Goal: Task Accomplishment & Management: Use online tool/utility

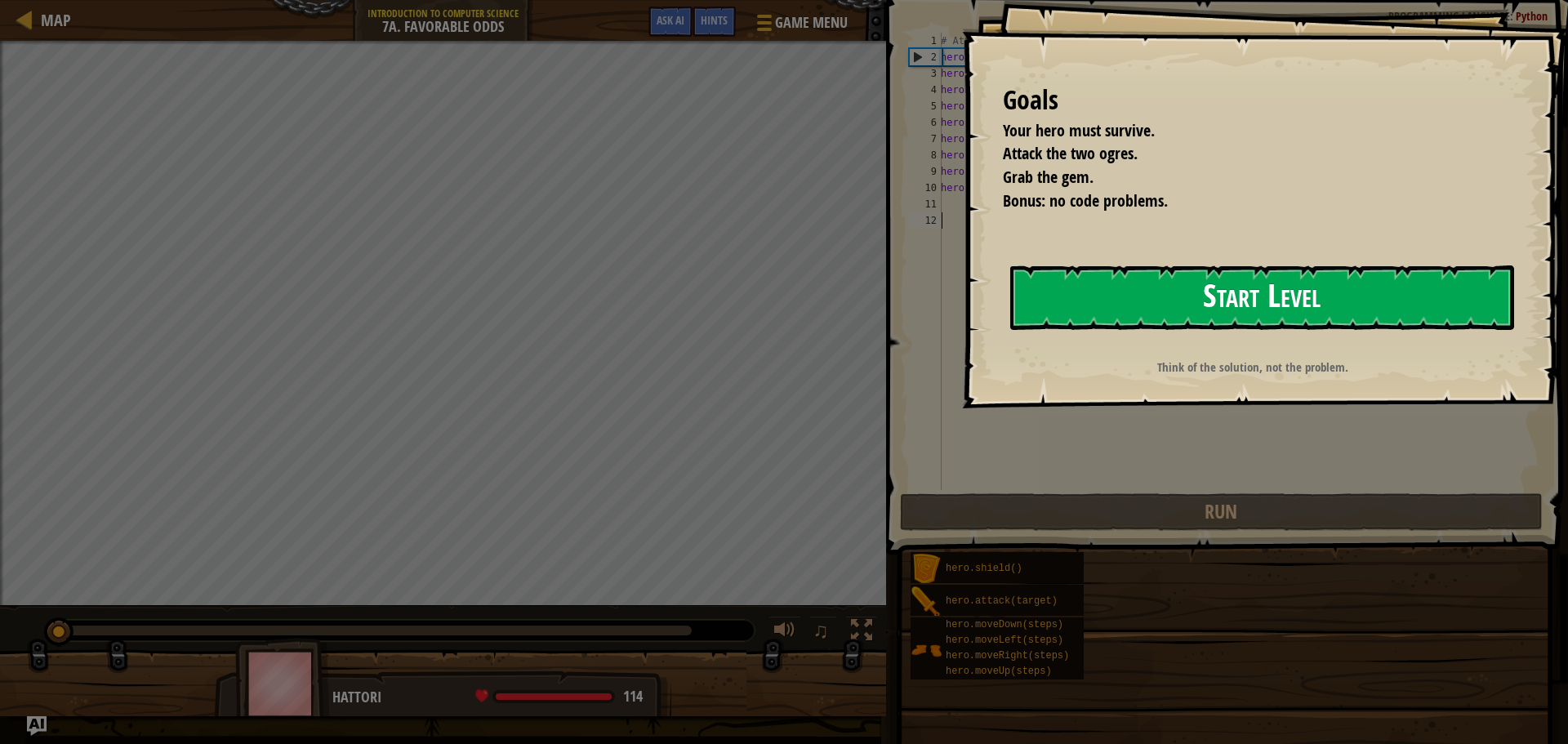
click at [1187, 328] on button "Start Level" at bounding box center [1262, 298] width 504 height 64
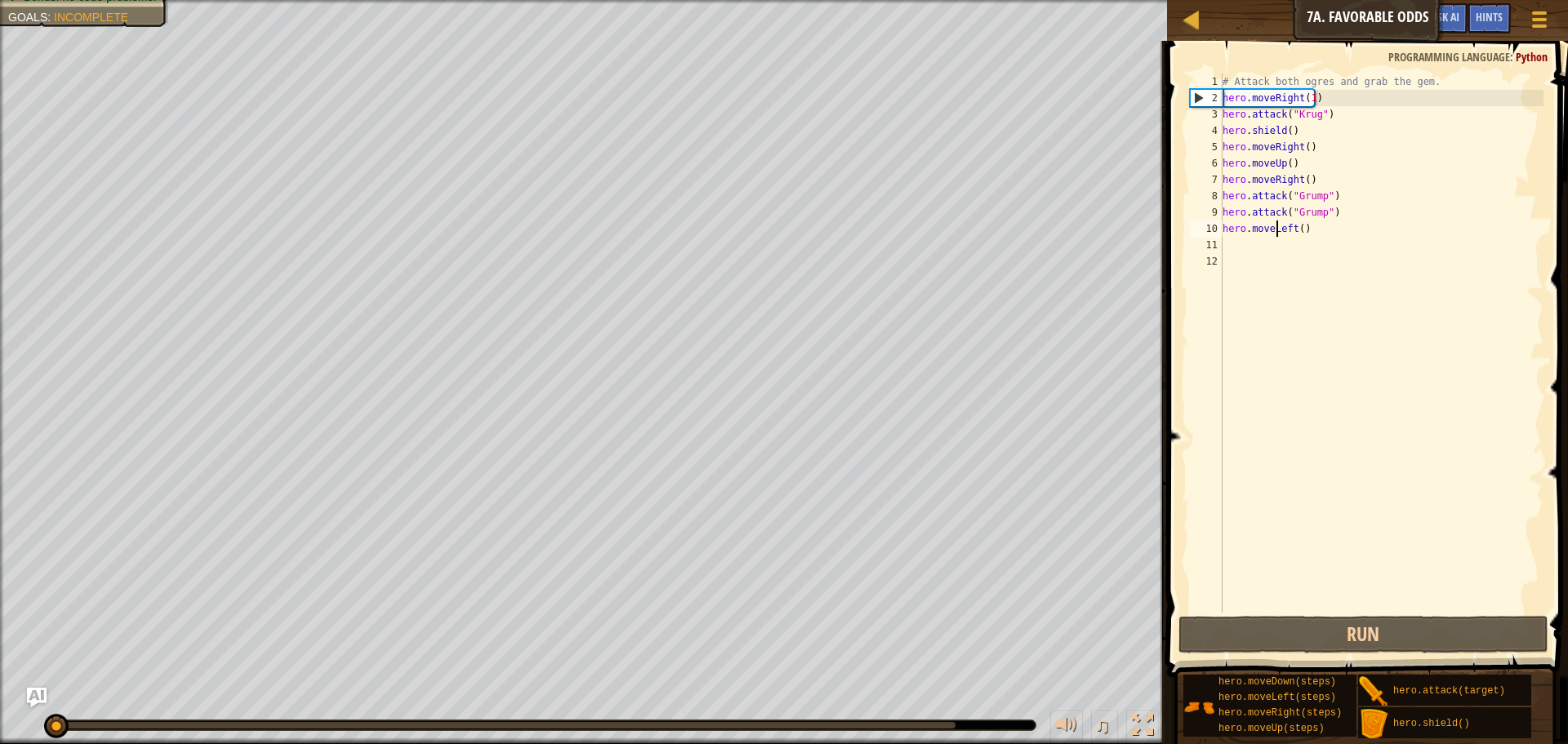
click at [1279, 228] on div "# Attack both ogres and grab the gem. hero . moveRight ( 1 ) hero . attack ( "[…" at bounding box center [1381, 359] width 324 height 572
click at [1361, 226] on div "# Attack both ogres and grab the gem. hero . moveRight ( 1 ) hero . attack ( "[…" at bounding box center [1381, 359] width 324 height 572
click at [1303, 227] on div "# Attack both ogres and grab the gem. hero . moveRight ( 1 ) hero . attack ( "[…" at bounding box center [1381, 359] width 324 height 572
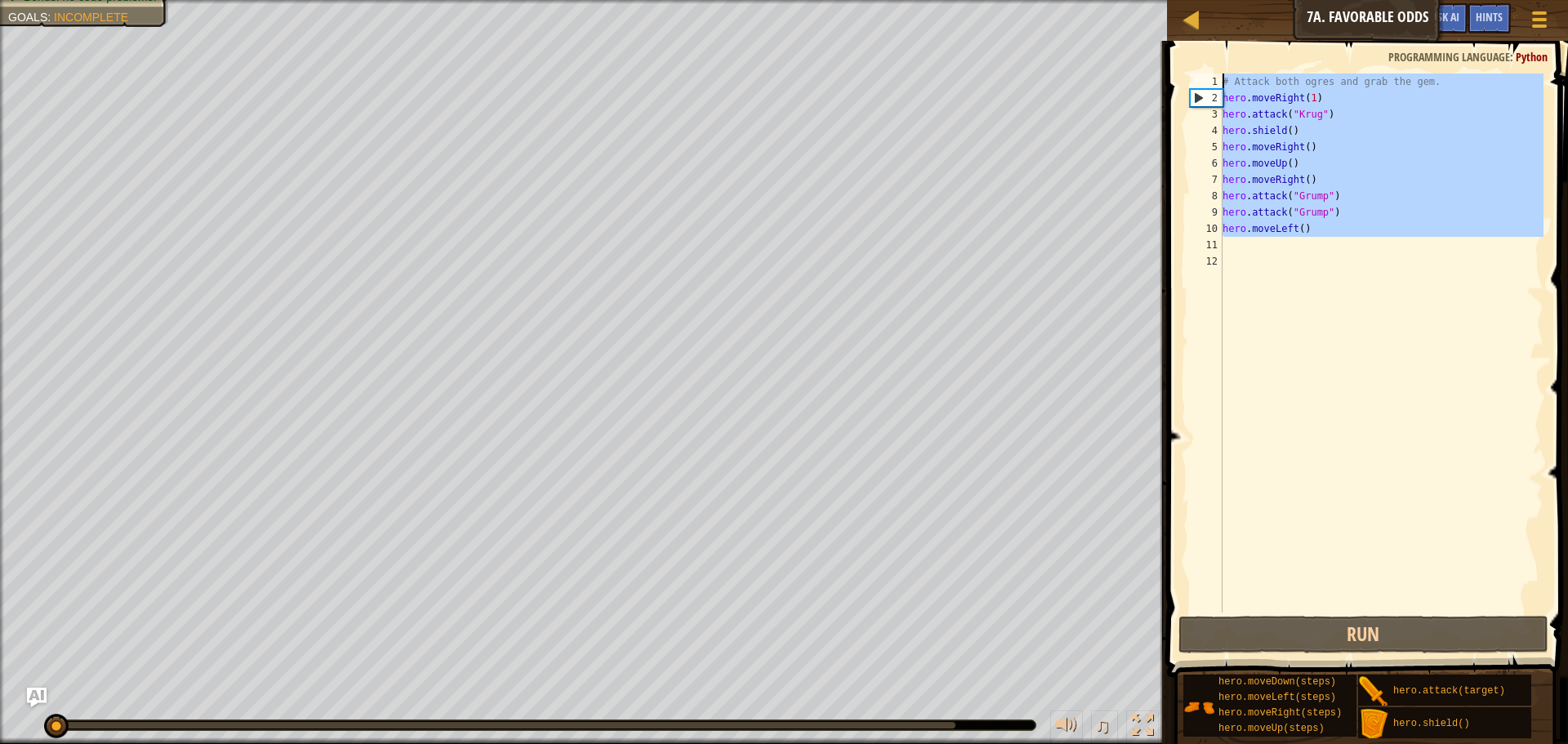
drag, startPoint x: 1334, startPoint y: 240, endPoint x: 1199, endPoint y: 80, distance: 209.3
click at [1199, 80] on div "hero.moveLeft() 1 2 3 4 5 6 7 8 9 10 11 12 # Attack both [PERSON_NAME] and grab…" at bounding box center [1364, 343] width 357 height 539
type textarea "# Attack both ogres and grab the gem. hero.moveRight(1)"
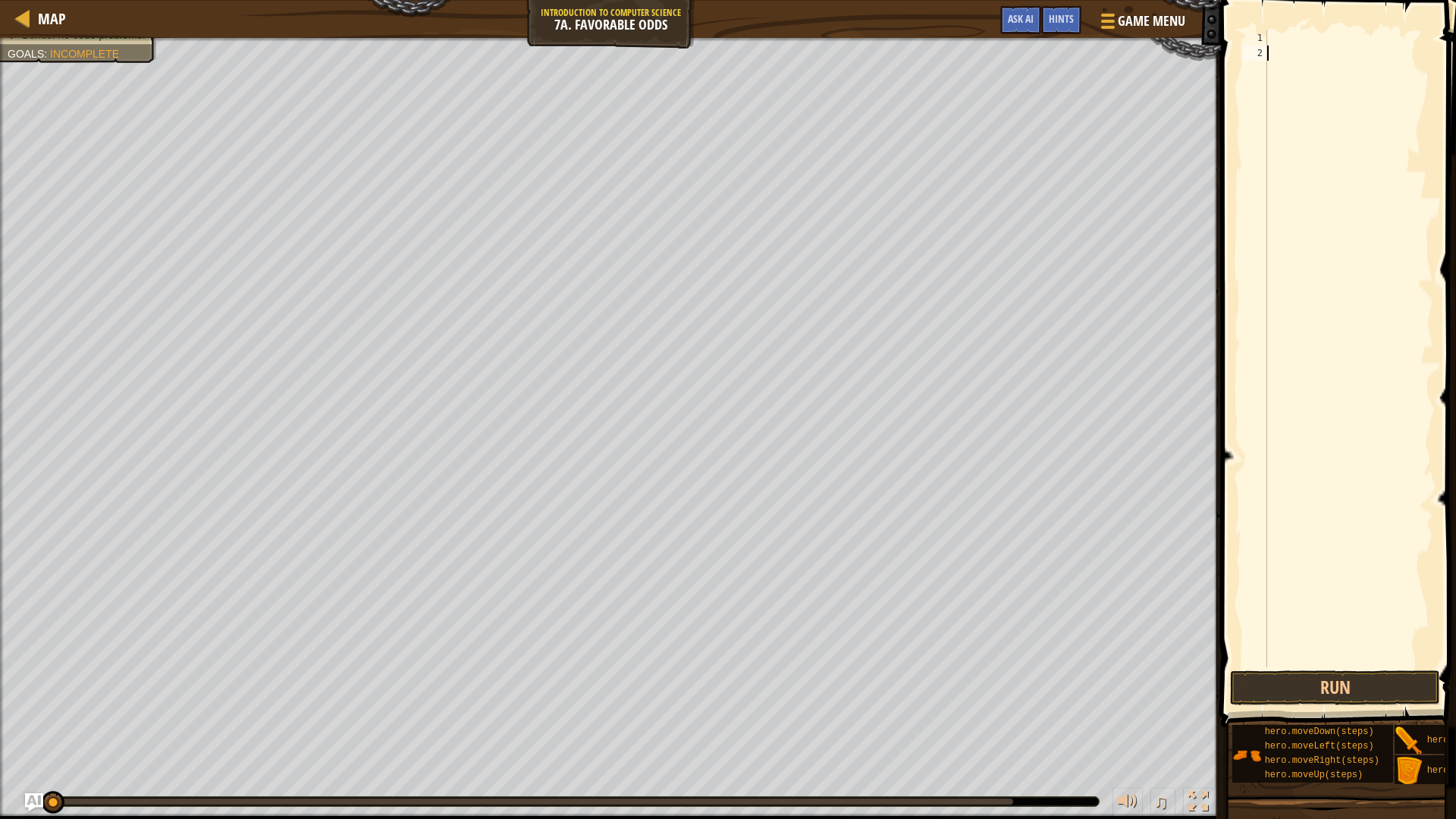
click at [1309, 126] on div at bounding box center [1349, 363] width 169 height 667
click at [1285, 31] on div at bounding box center [1349, 363] width 169 height 667
type textarea "m"
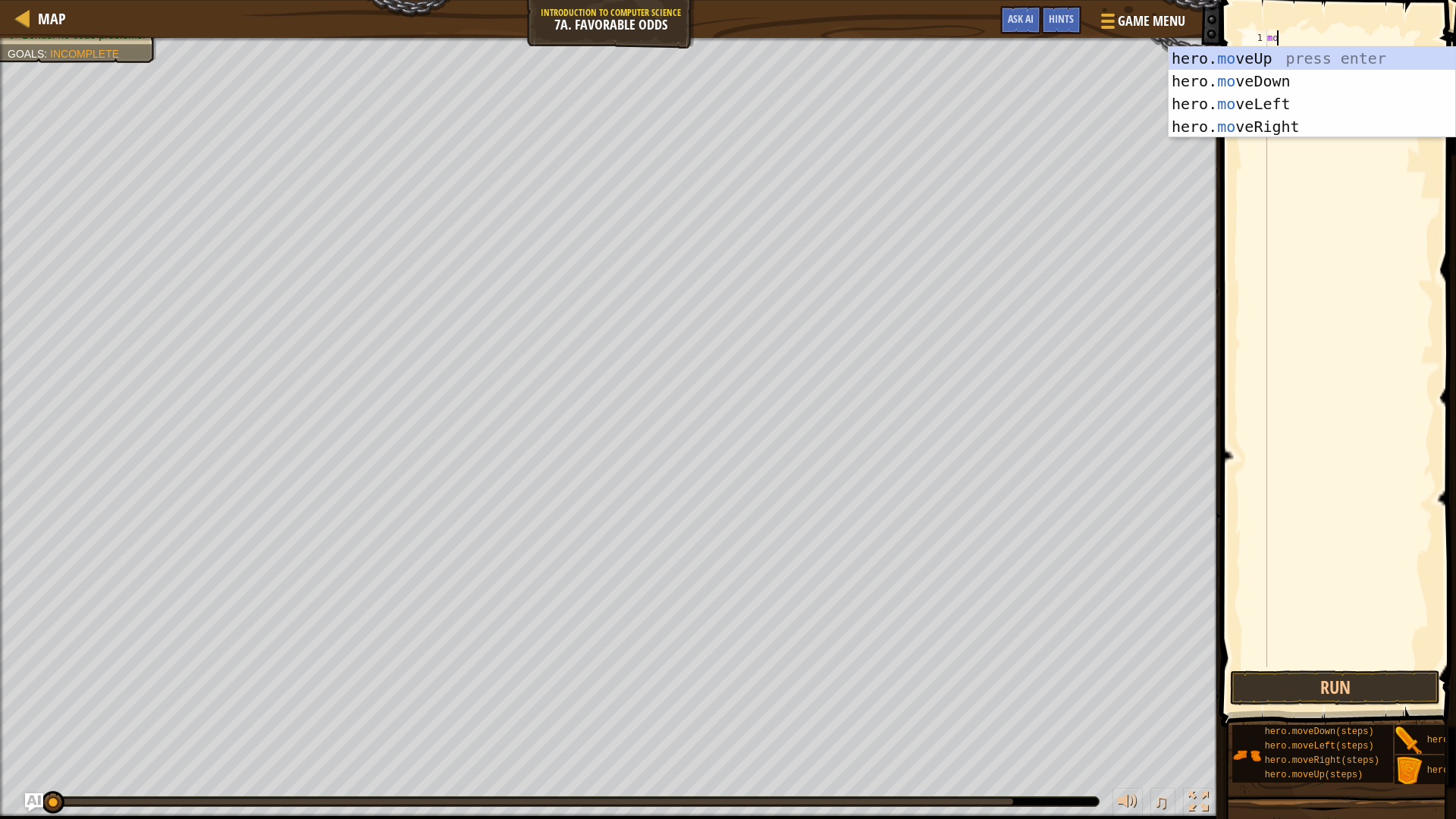
type textarea "m"
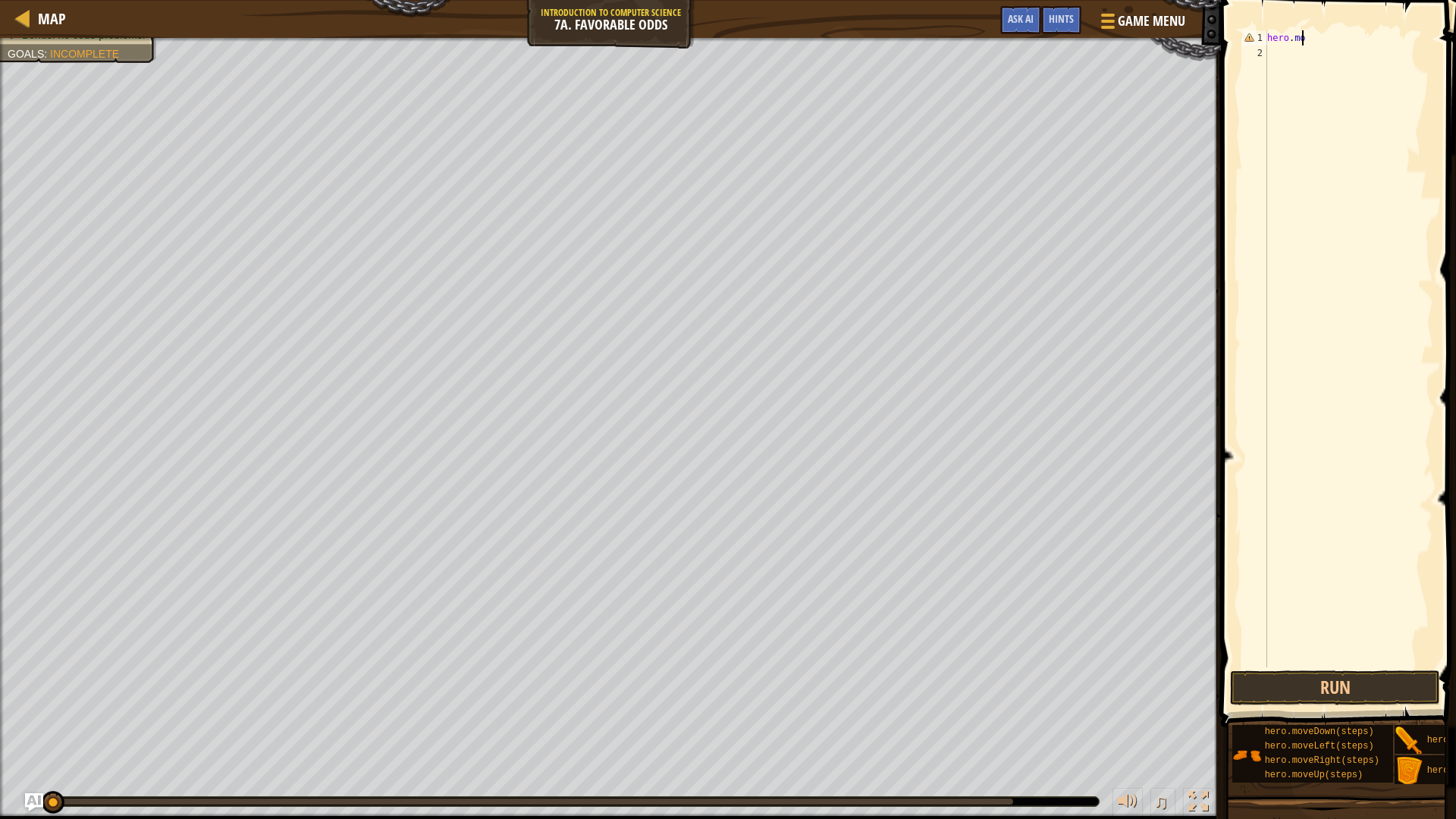
scroll to position [7, 1]
type textarea "h"
click at [1326, 45] on div at bounding box center [1349, 363] width 169 height 667
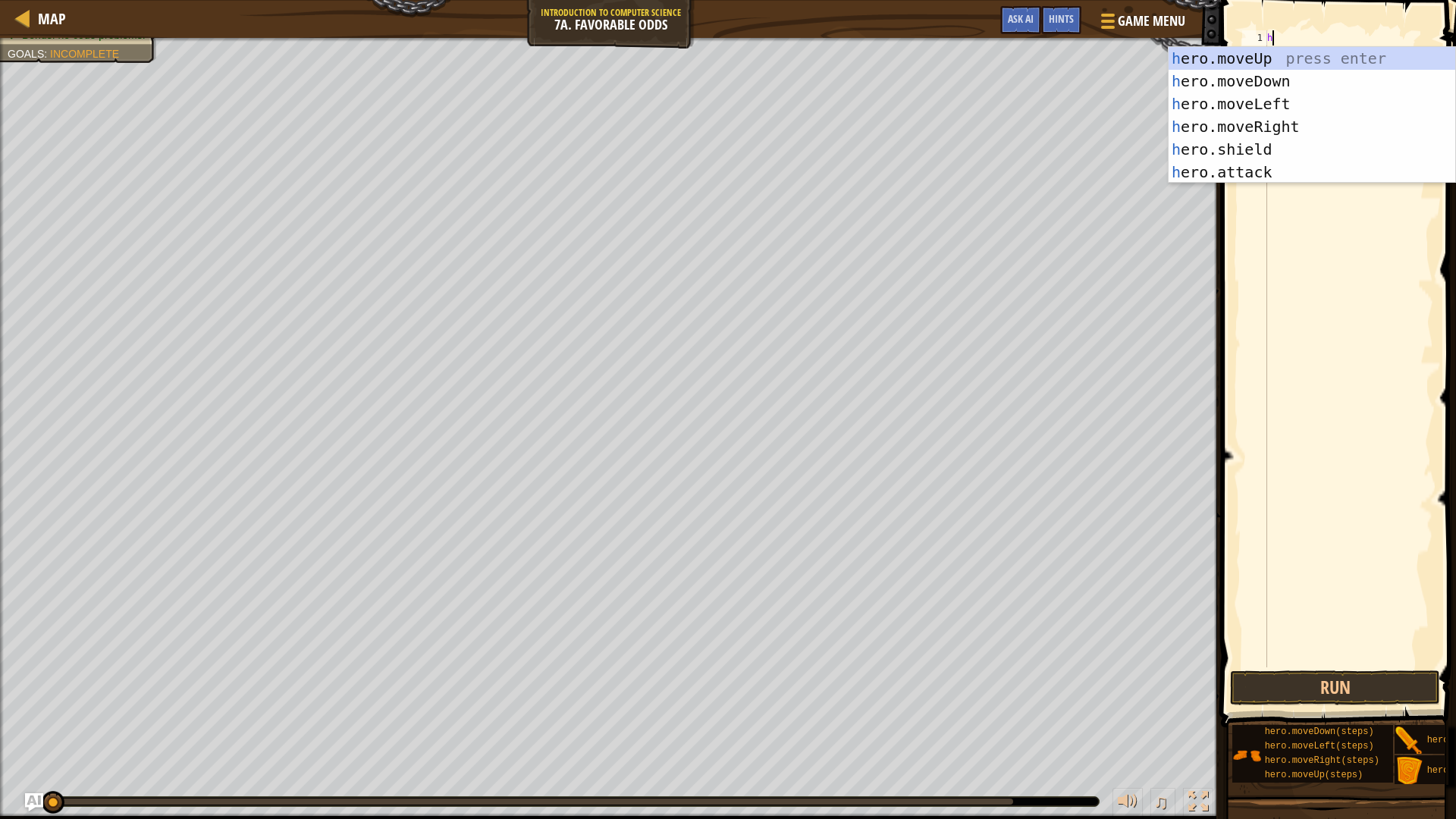
type textarea "he"
click at [1277, 135] on div "he ro.moveUp press enter he ro.moveDown press enter he ro.moveLeft press enter …" at bounding box center [1312, 137] width 287 height 182
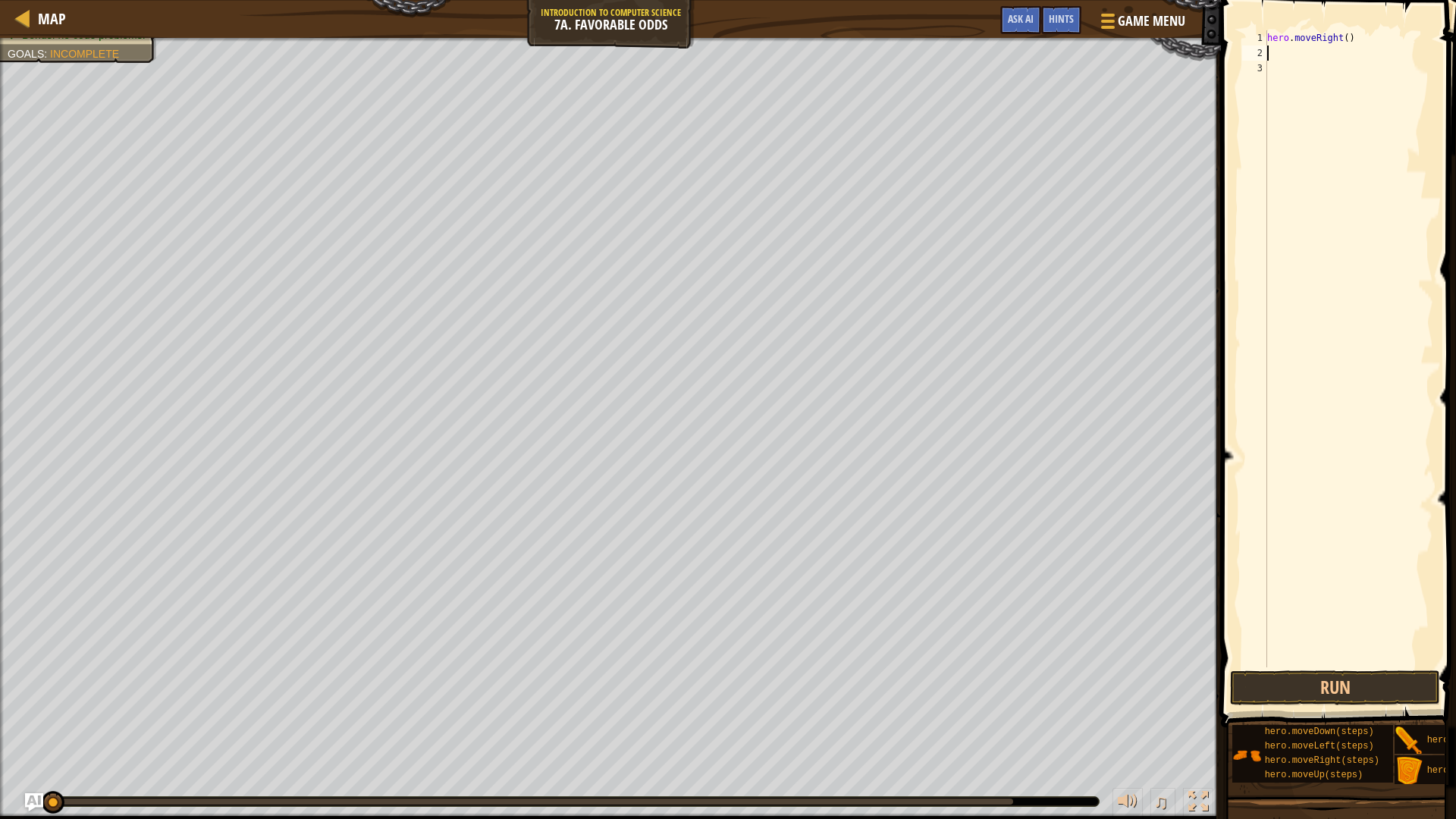
click at [1313, 51] on div "hero . moveRight ( )" at bounding box center [1349, 363] width 169 height 667
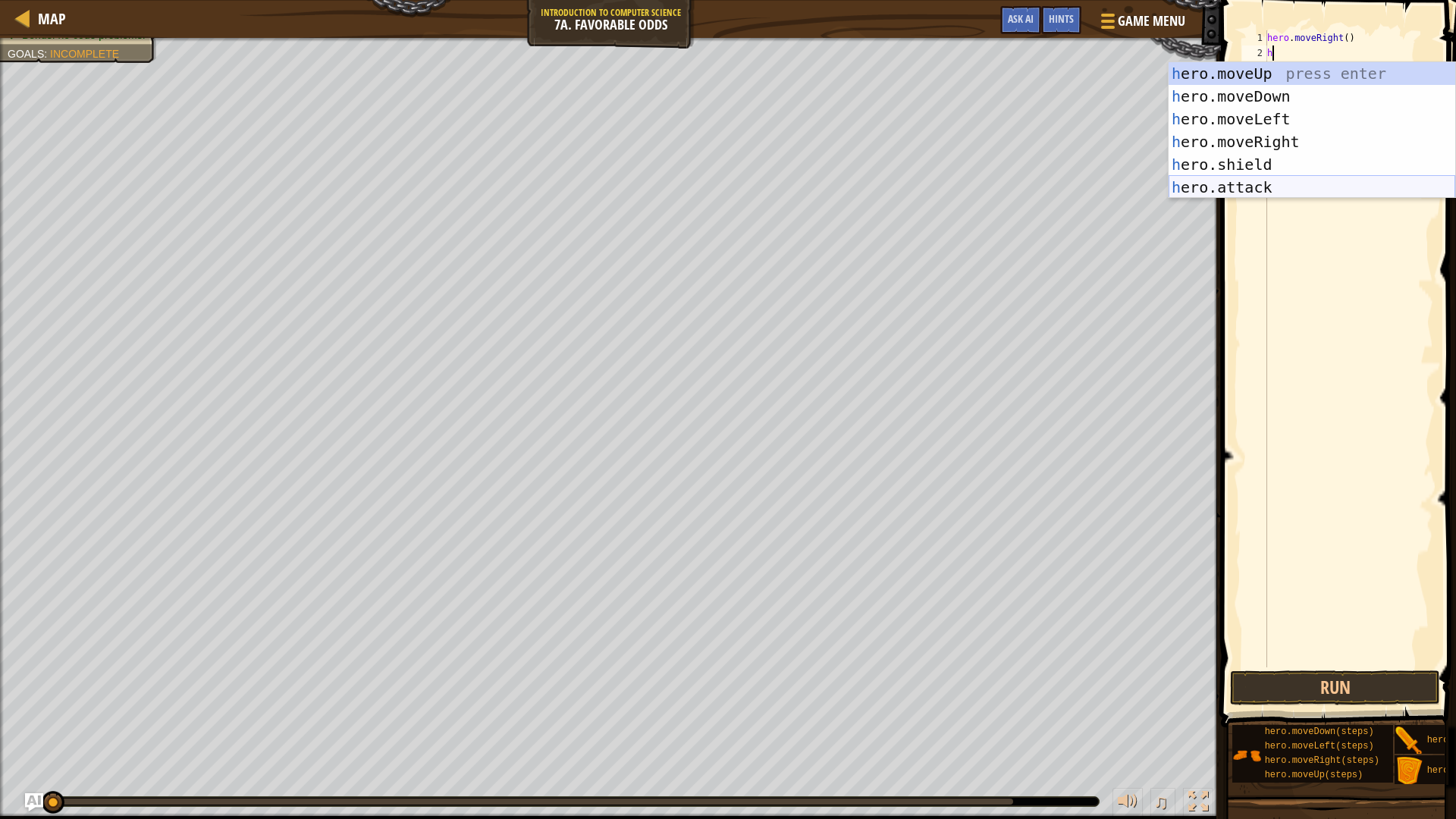
click at [1294, 179] on div "h ero.moveUp press enter h ero.moveDown press enter h ero.moveLeft press enter …" at bounding box center [1312, 153] width 287 height 182
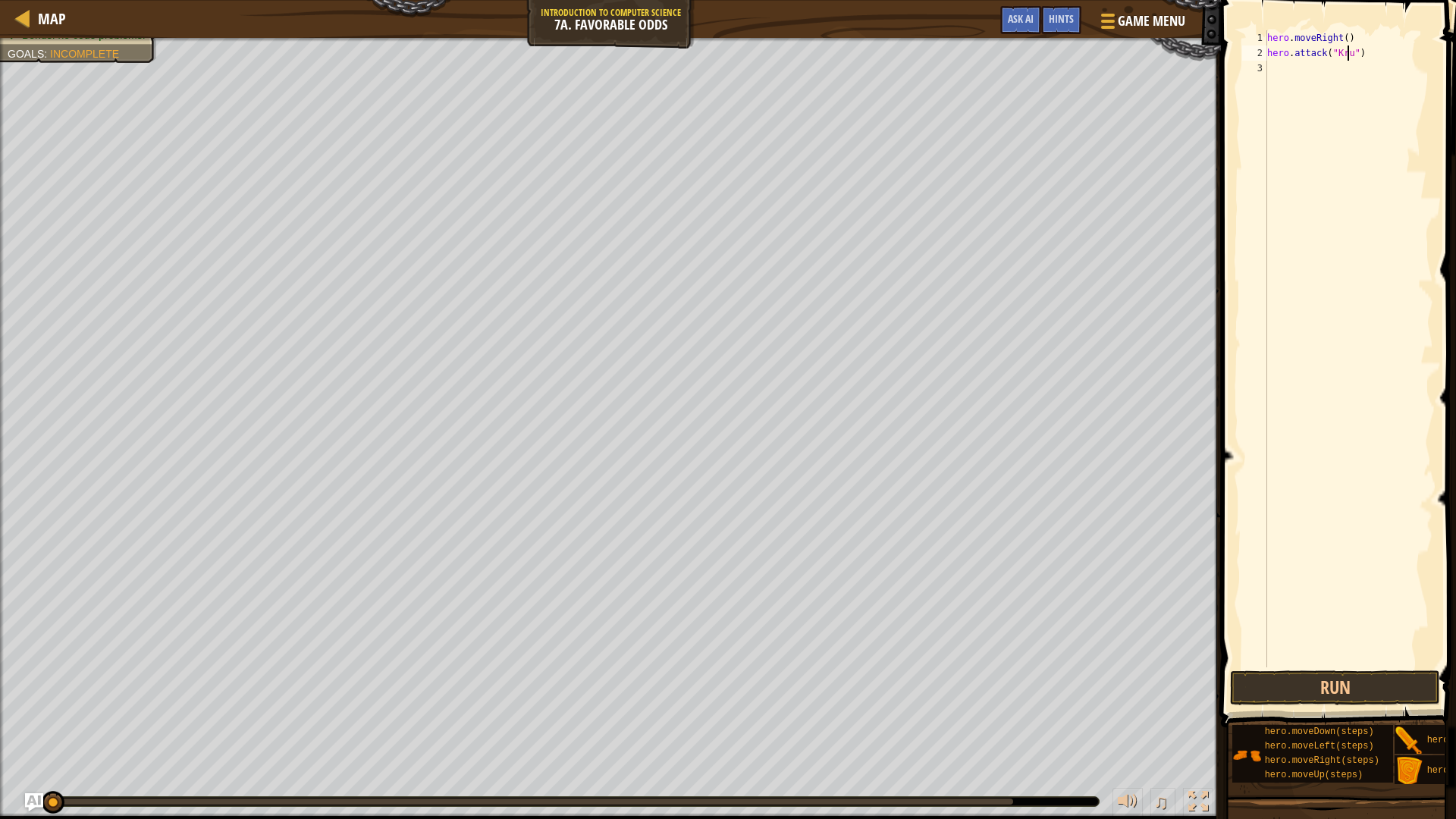
scroll to position [7, 7]
type textarea "hero.attack("Kruh")"
drag, startPoint x: 1381, startPoint y: 51, endPoint x: 1269, endPoint y: 58, distance: 112.2
click at [1269, 58] on div "hero . moveRight ( ) hero . attack ( "Kruh" )" at bounding box center [1349, 363] width 169 height 667
click at [1314, 69] on div "hero . moveRight ( ) hero . attack ( "Kruh" )" at bounding box center [1349, 363] width 169 height 667
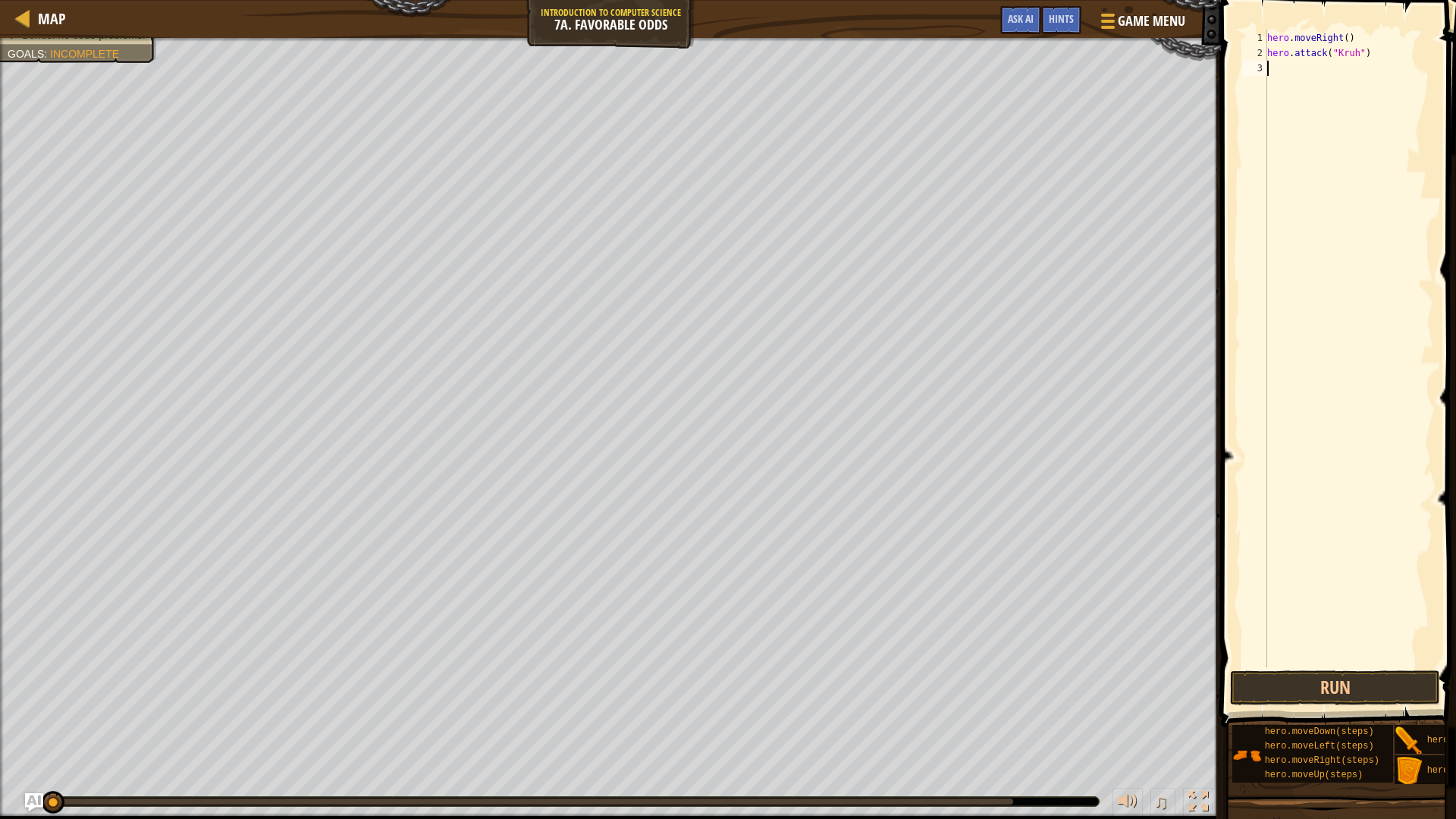
scroll to position [7, 0]
type textarea "hero.attack("Kruh")"
click at [1276, 245] on div "hero . moveRight ( ) hero . attack ( "Kruh" ) hero . attack ( "Kruh" )" at bounding box center [1349, 363] width 169 height 667
click at [1351, 85] on div "hero . moveRight ( ) hero . attack ( "Kruh" ) hero . attack ( "Kruh" )" at bounding box center [1349, 363] width 169 height 667
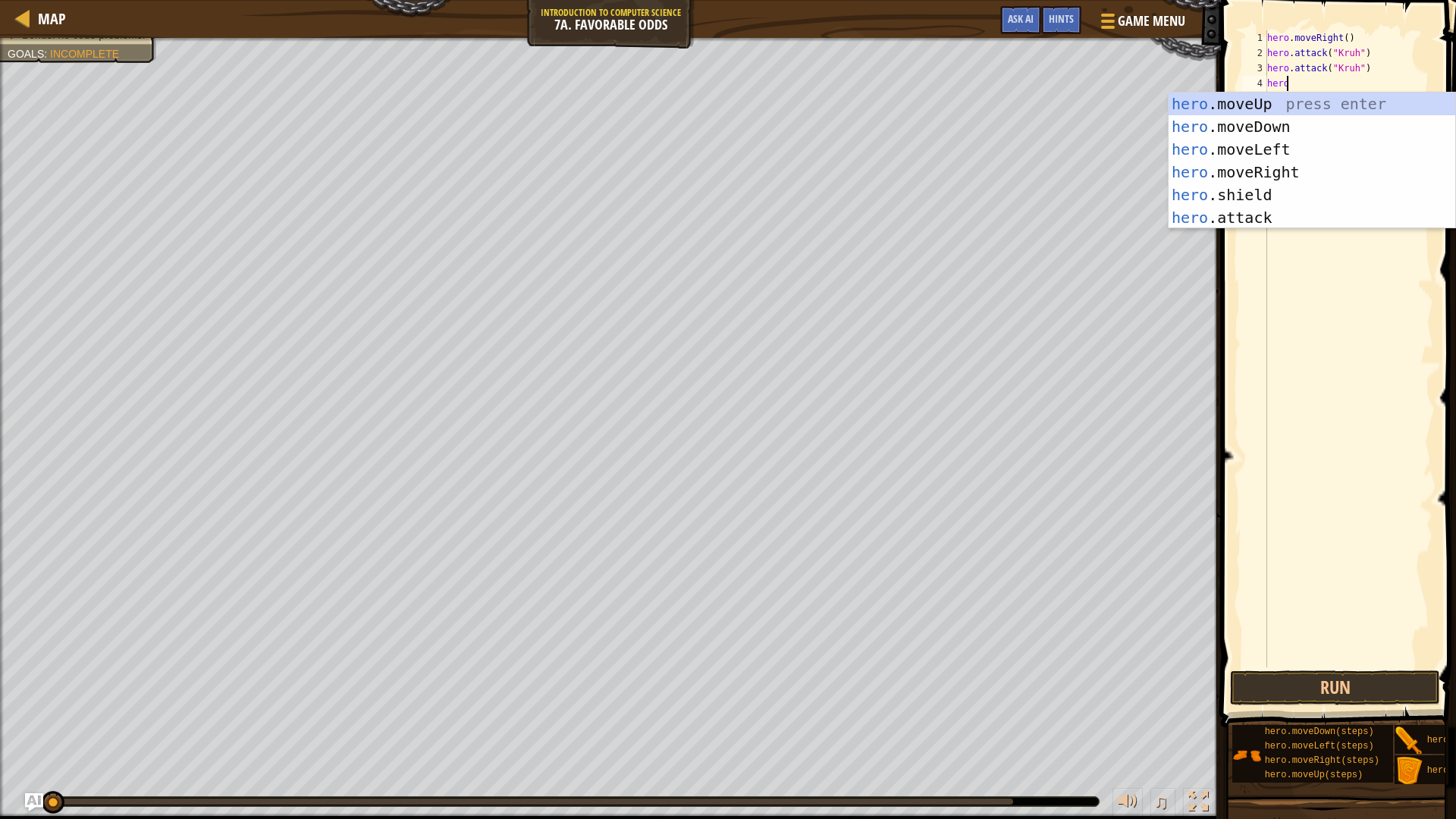
type textarea "hero."
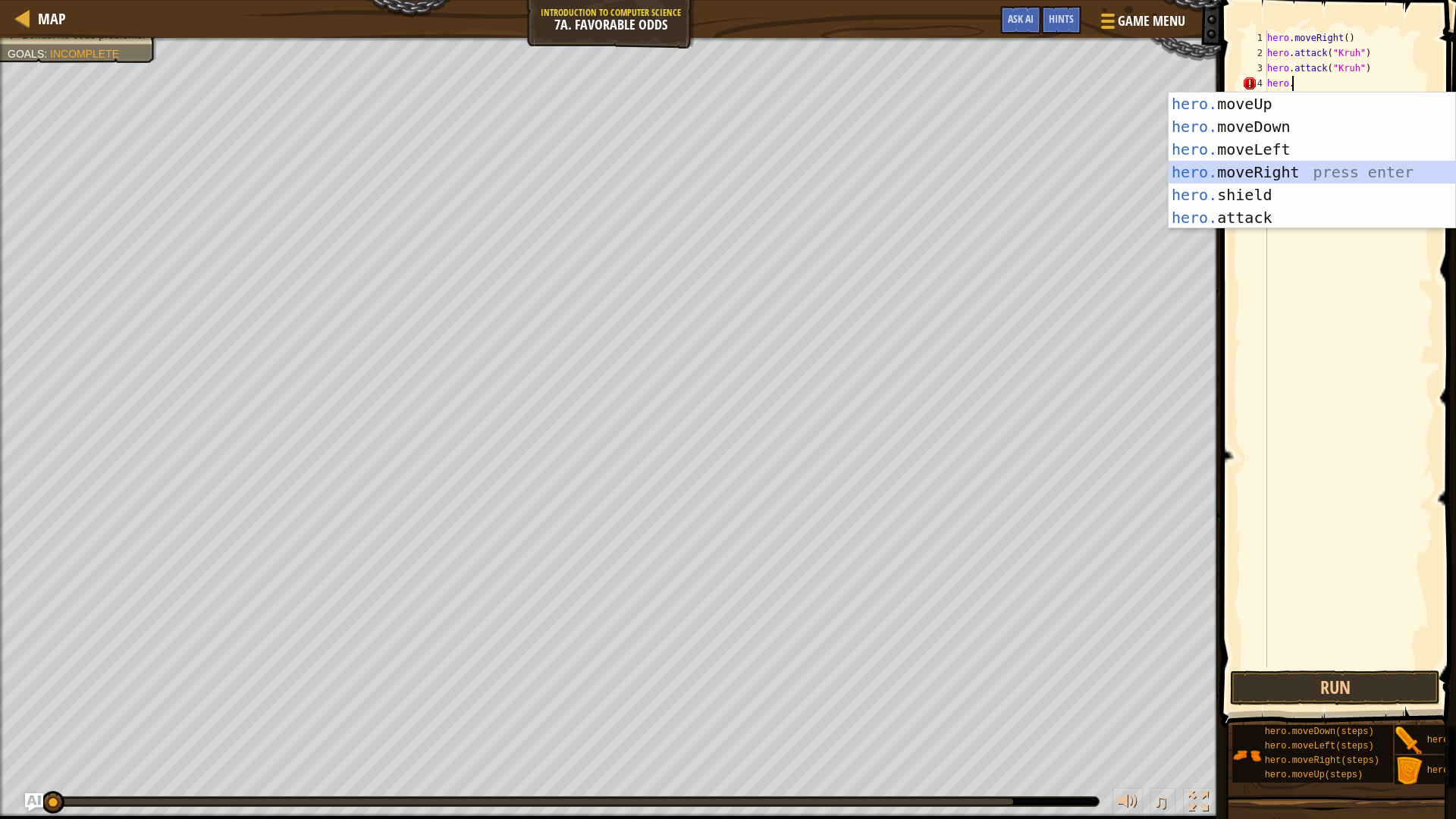
click at [1336, 174] on div "hero. moveUp press enter hero. moveDown press enter hero. moveLeft press enter …" at bounding box center [1312, 183] width 287 height 182
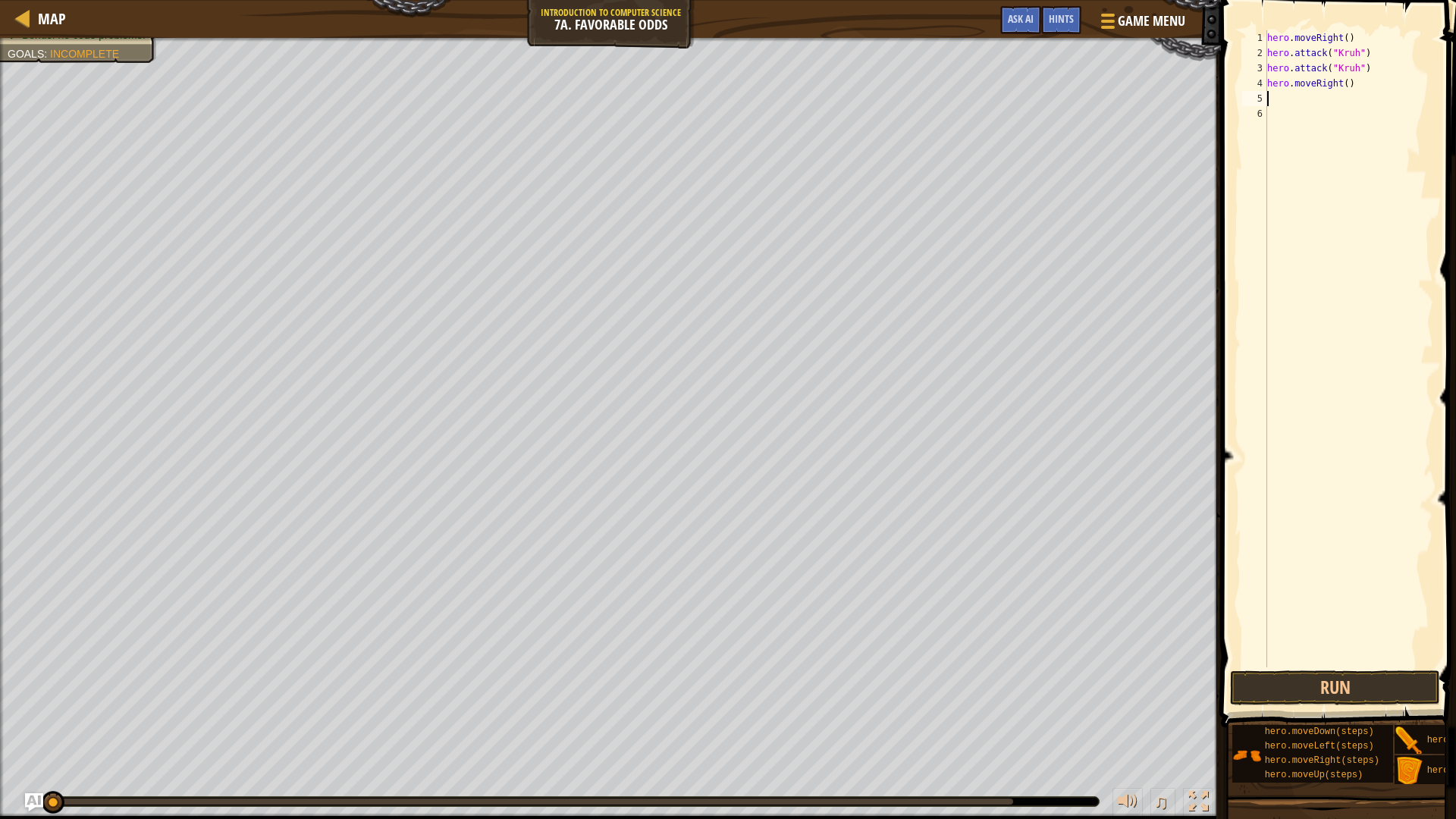
click at [1316, 96] on div "hero . moveRight ( ) hero . attack ( "Kruh" ) hero . attack ( "Kruh" ) hero . m…" at bounding box center [1349, 363] width 169 height 667
type textarea "he"
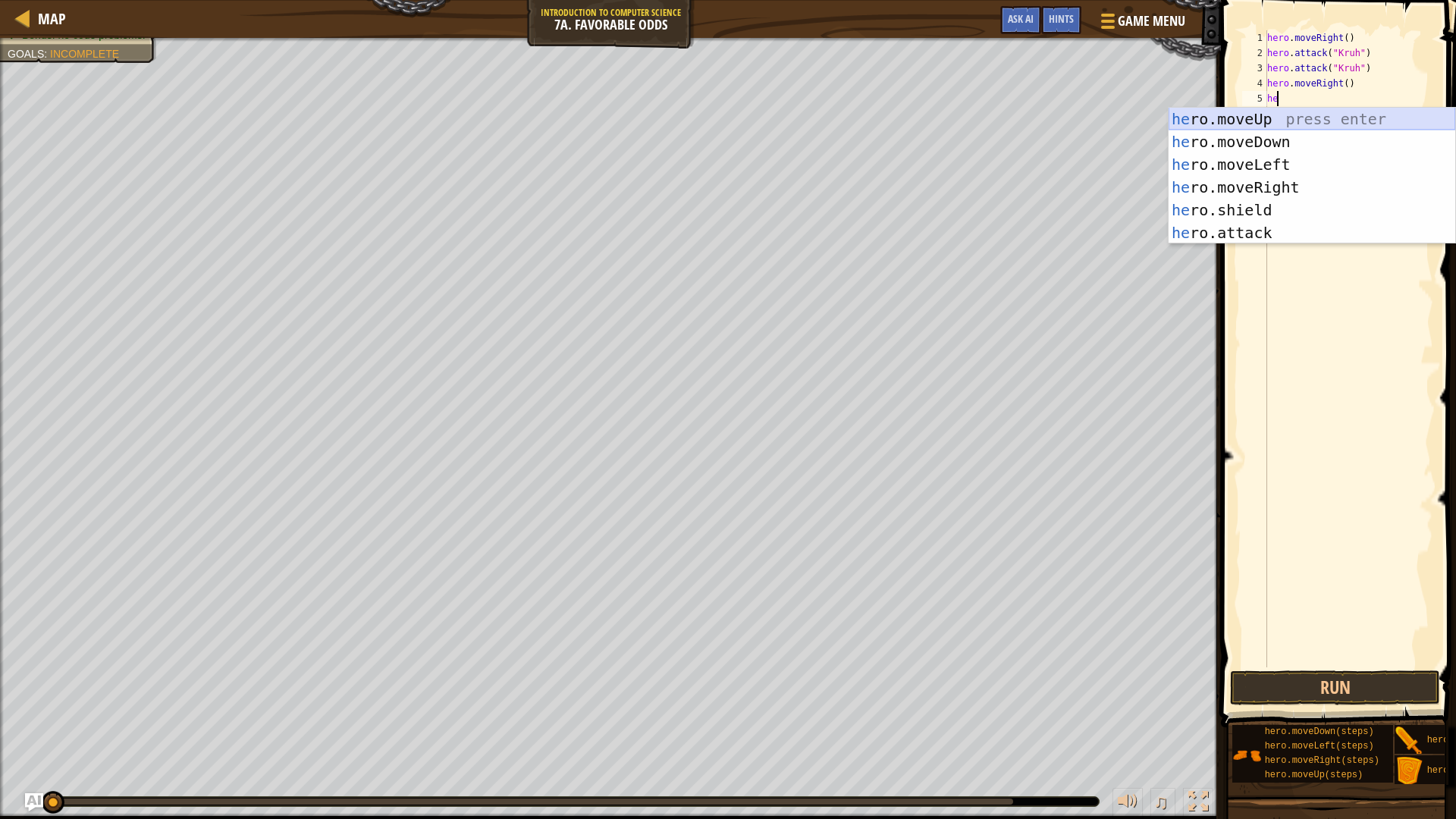
click at [1295, 120] on div "he ro.moveUp press enter he ro.moveDown press enter he ro.moveLeft press enter …" at bounding box center [1312, 198] width 287 height 182
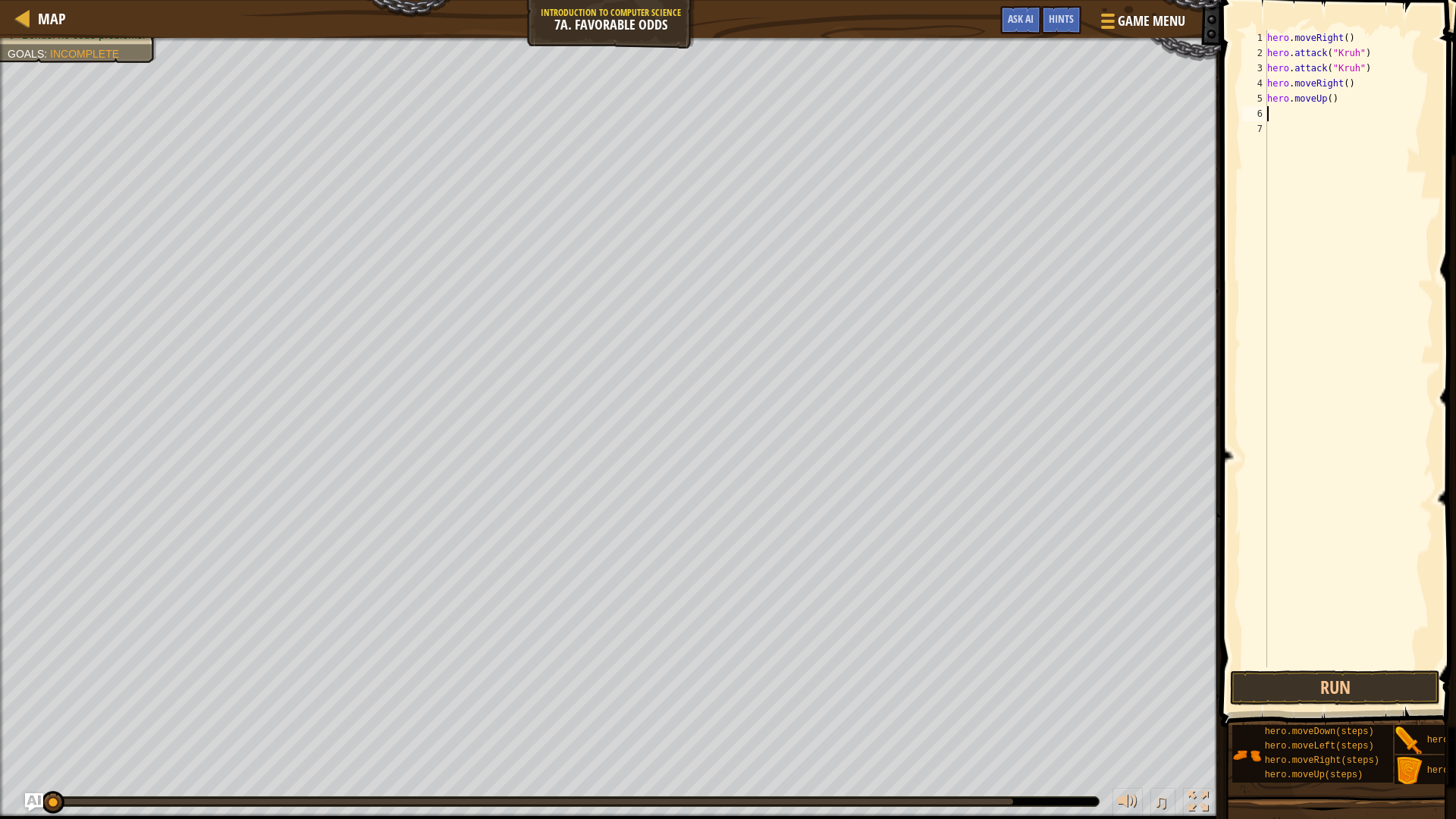
click at [1335, 102] on div "hero . moveRight ( ) hero . attack ( "Kruh" ) hero . attack ( "Kruh" ) hero . m…" at bounding box center [1349, 363] width 169 height 667
type textarea "hero.moveUp()"
click at [1335, 117] on div "hero . moveRight ( ) hero . attack ( "Kruh" ) hero . attack ( "Kruh" ) hero . m…" at bounding box center [1349, 363] width 169 height 667
type textarea "he"
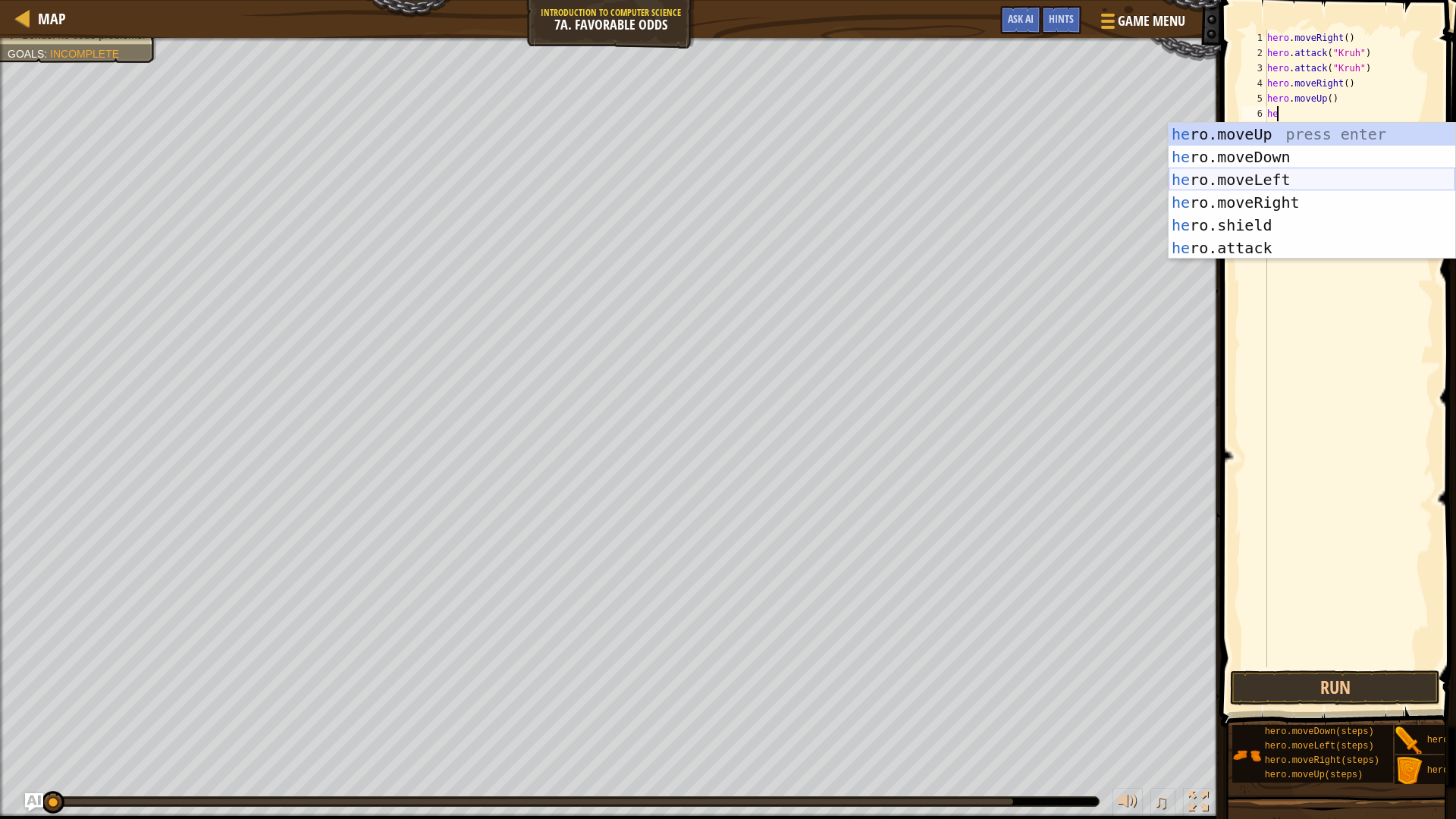
click at [1316, 173] on div "he ro.moveUp press enter he ro.moveDown press enter he ro.moveLeft press enter …" at bounding box center [1312, 214] width 287 height 182
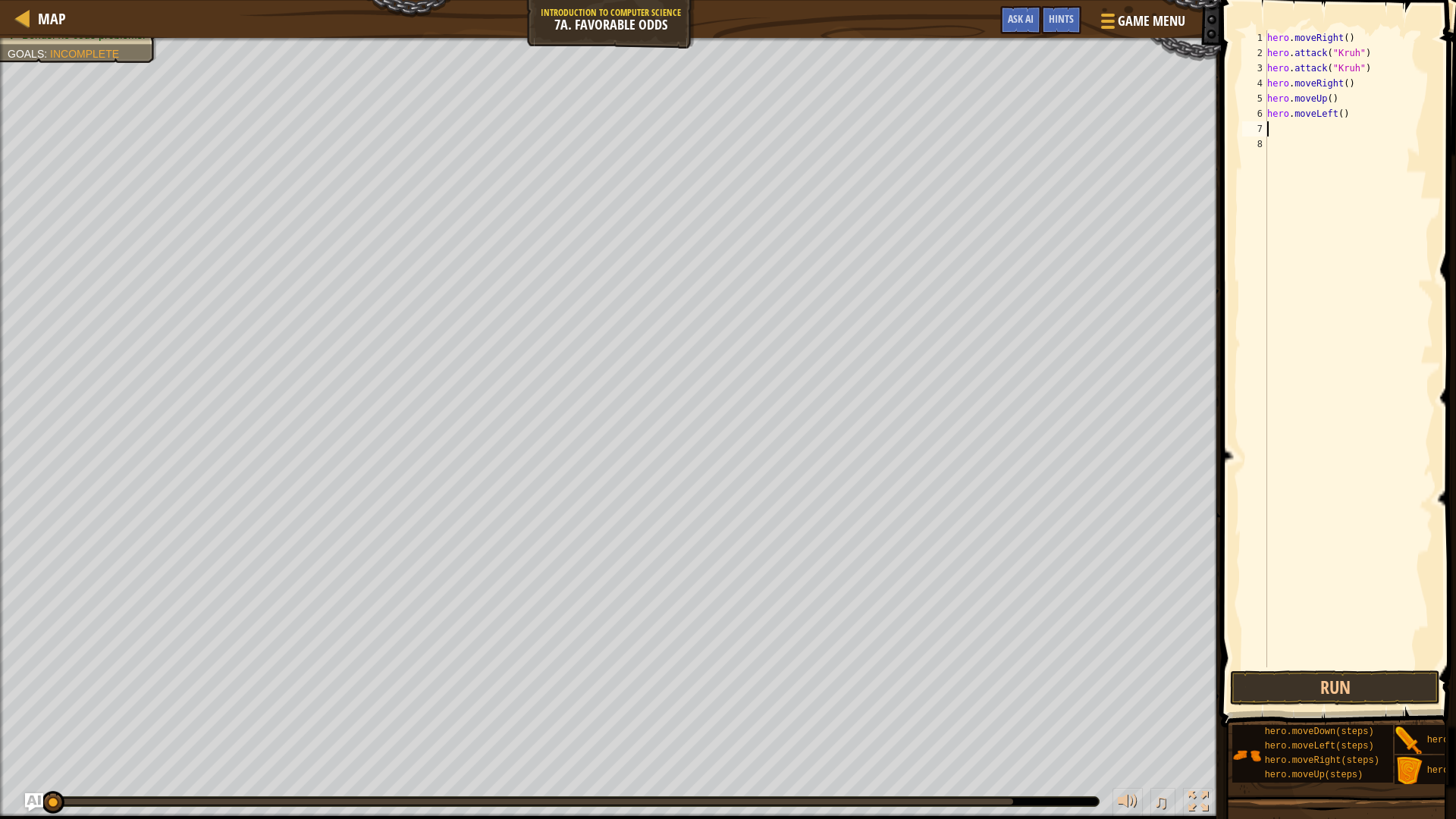
click at [1315, 128] on div "hero . moveRight ( ) hero . attack ( "Kruh" ) hero . attack ( "Kruh" ) hero . m…" at bounding box center [1349, 363] width 169 height 667
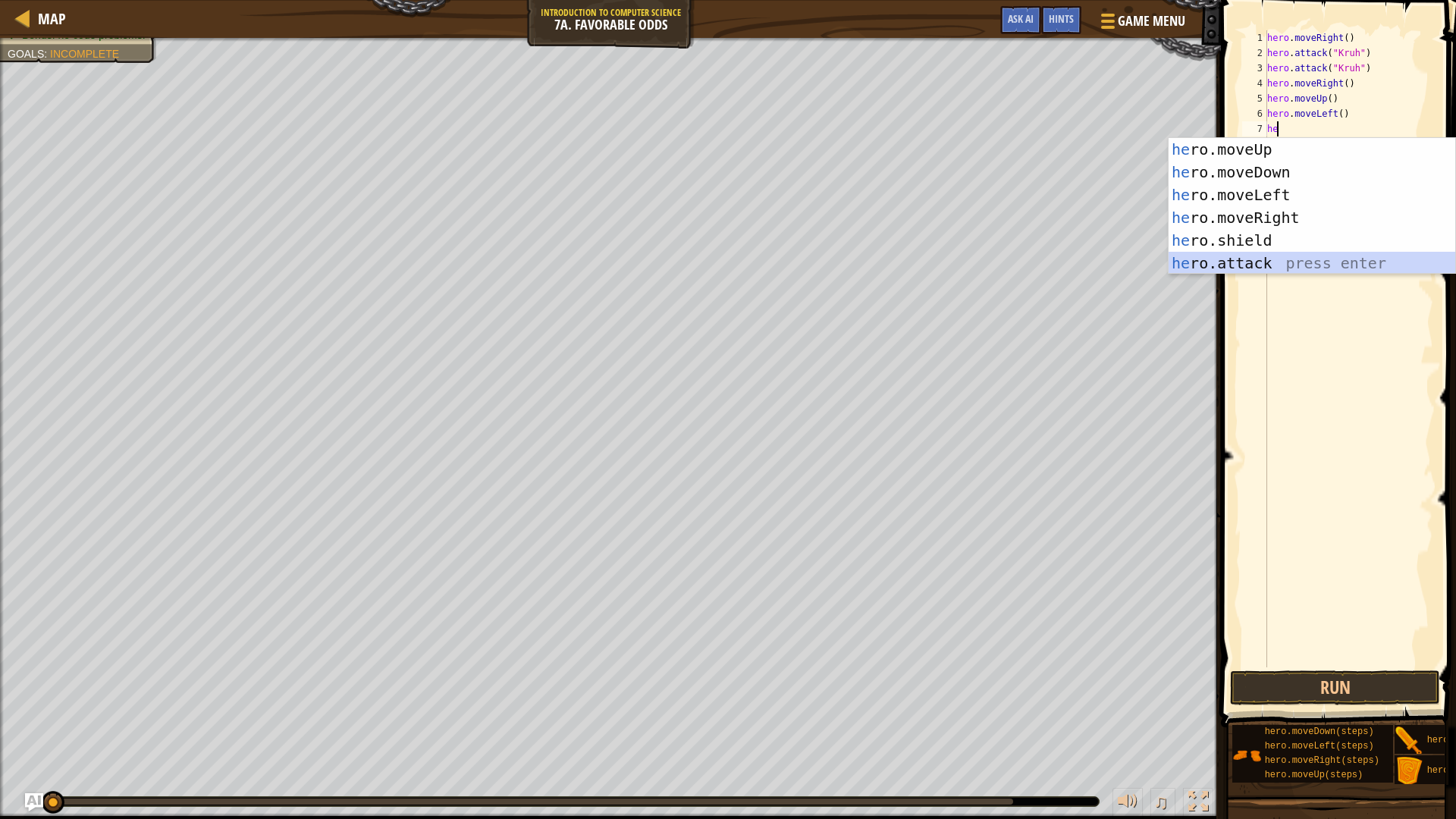
click at [1306, 255] on div "he ro.moveUp press enter he ro.moveDown press enter he ro.moveLeft press enter …" at bounding box center [1312, 229] width 287 height 182
type textarea "hero.attack("Enemy Name")"
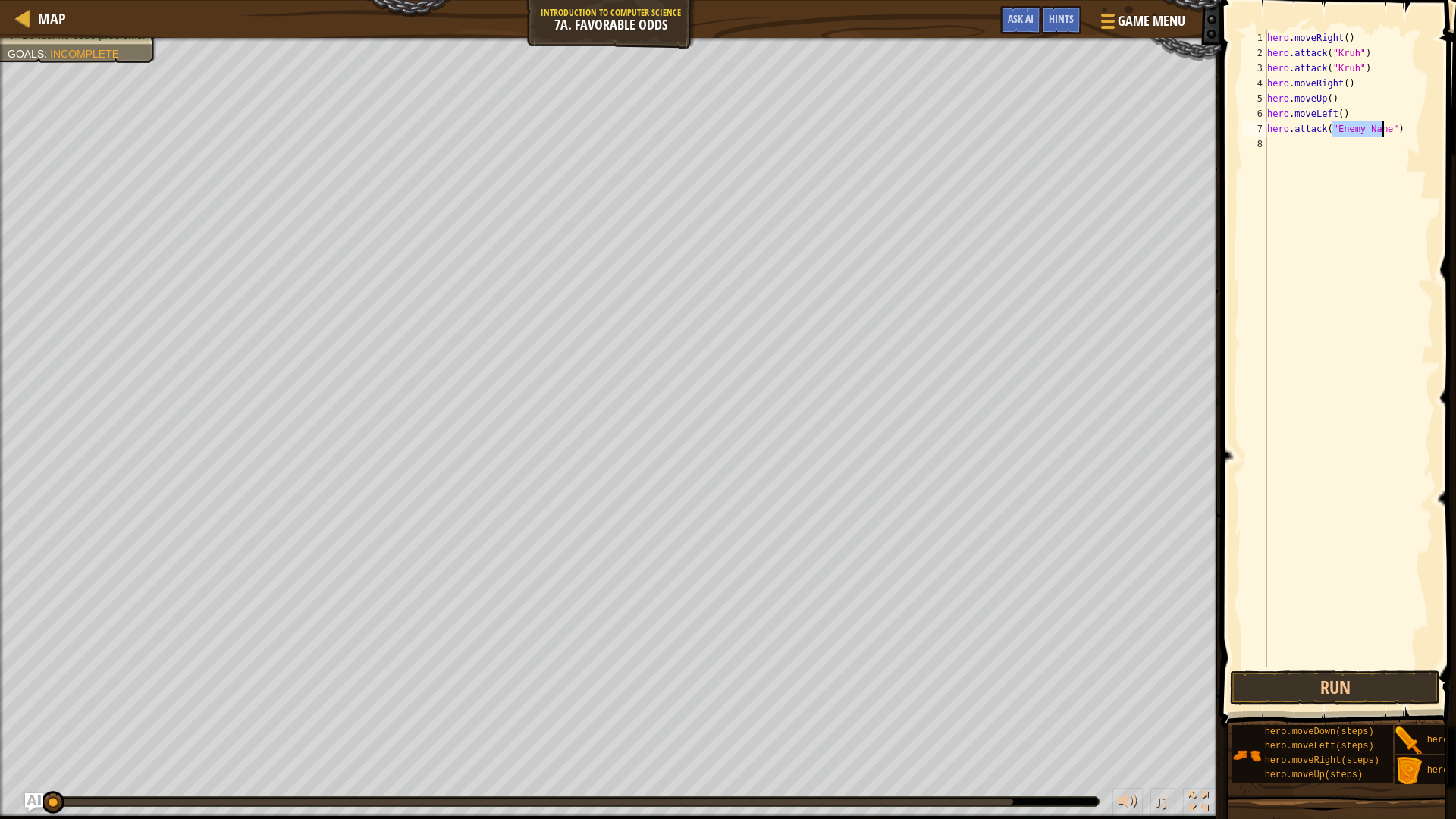
click at [1307, 145] on div "hero . moveRight ( ) hero . attack ( "Kruh" ) hero . attack ( "Kruh" ) hero . m…" at bounding box center [1349, 363] width 169 height 667
type textarea "he"
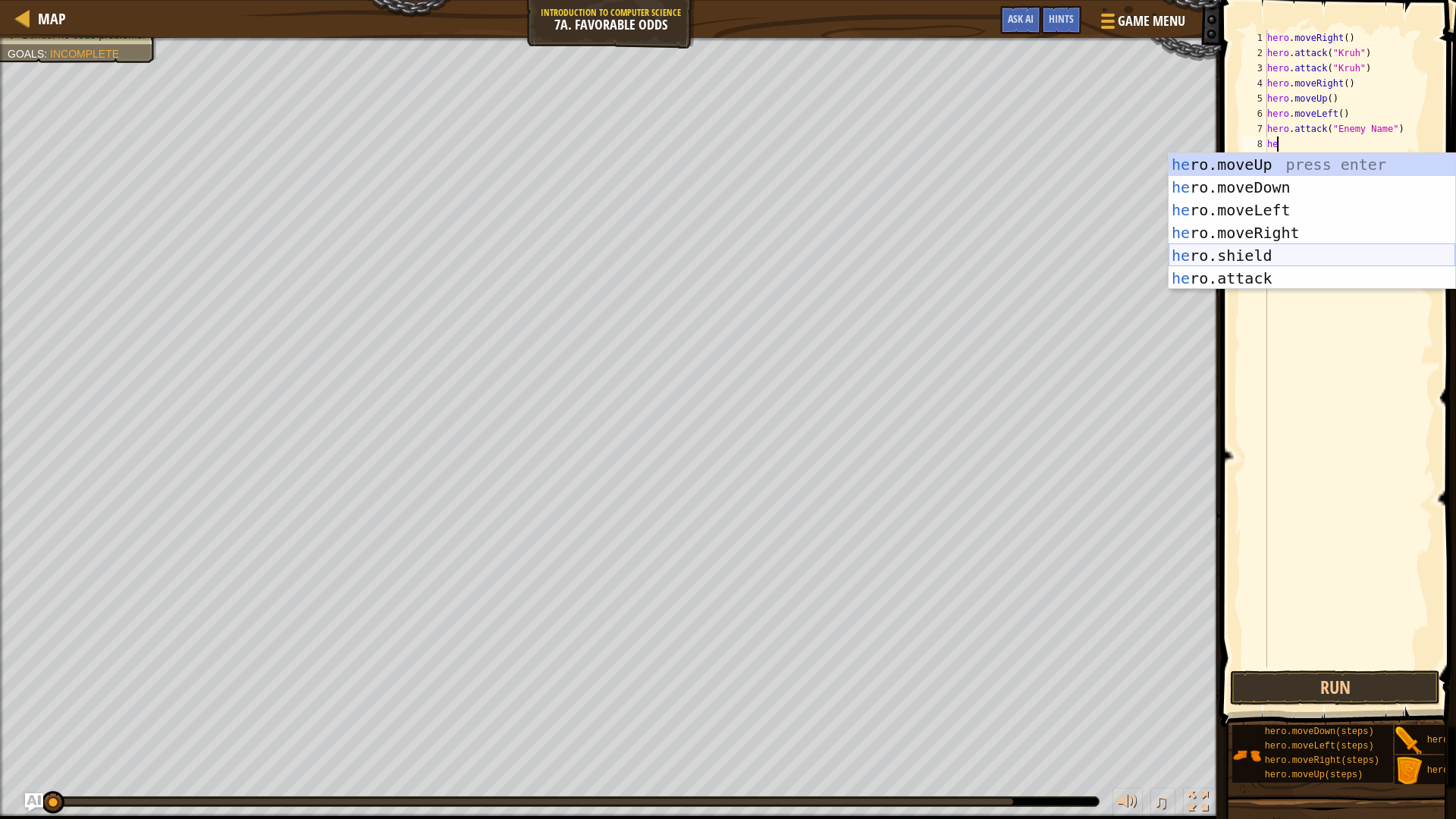
click at [1301, 263] on div "he ro.moveUp press enter he ro.moveDown press enter he ro.moveLeft press enter …" at bounding box center [1312, 244] width 287 height 182
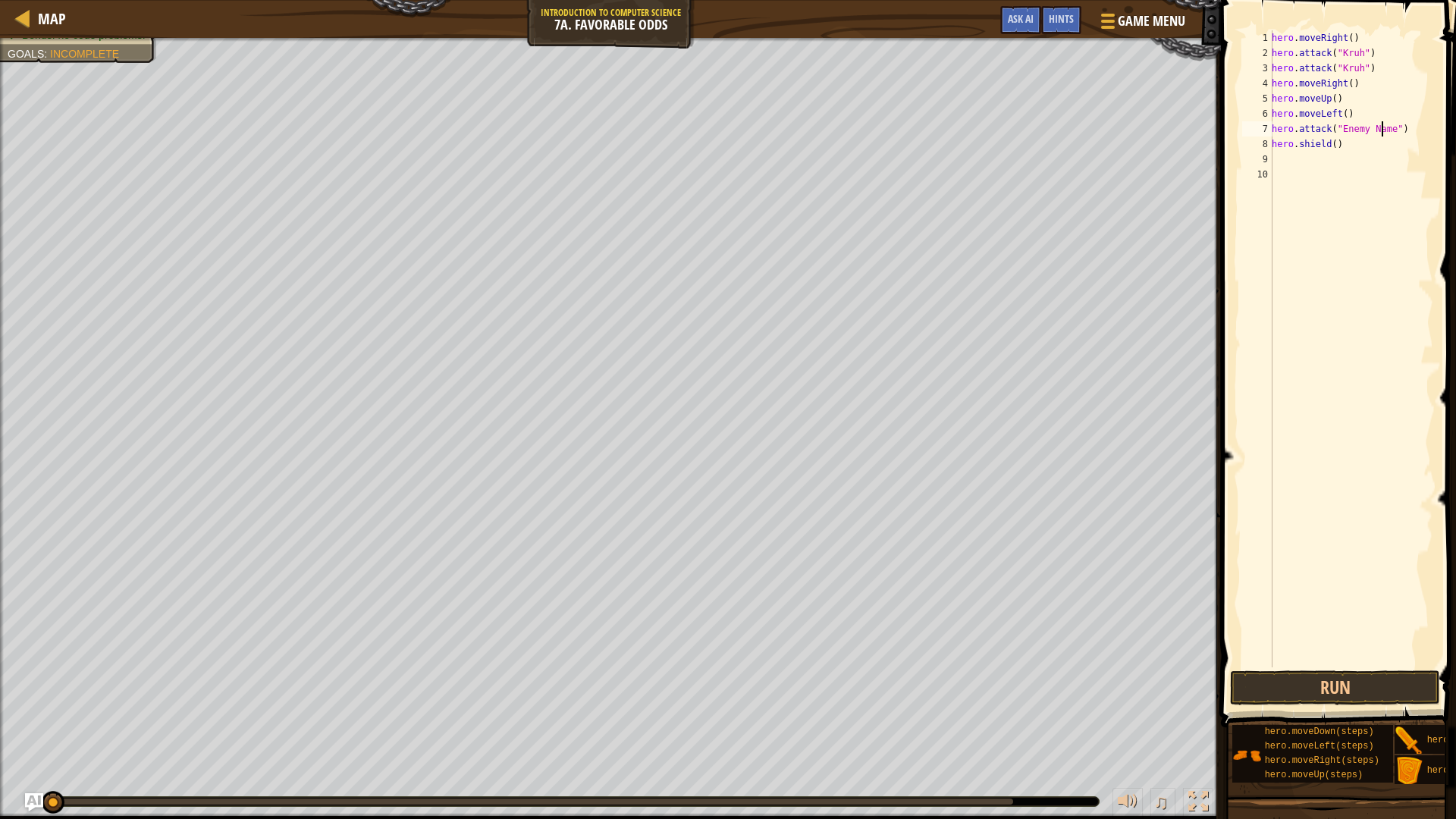
click at [1380, 129] on div "hero . moveRight ( ) hero . attack ( "Kruh" ) hero . attack ( "Kruh" ) hero . m…" at bounding box center [1350, 363] width 165 height 667
click at [1392, 128] on div "hero . moveRight ( ) hero . attack ( "Kruh" ) hero . attack ( "Kruh" ) hero . m…" at bounding box center [1350, 363] width 165 height 667
drag, startPoint x: 1347, startPoint y: 144, endPoint x: 1273, endPoint y: 145, distance: 74.0
click at [1273, 145] on div "hero . moveRight ( ) hero . attack ( "Kruh" ) hero . attack ( "Kruh" ) hero . m…" at bounding box center [1350, 363] width 165 height 667
type textarea "hero.shield()"
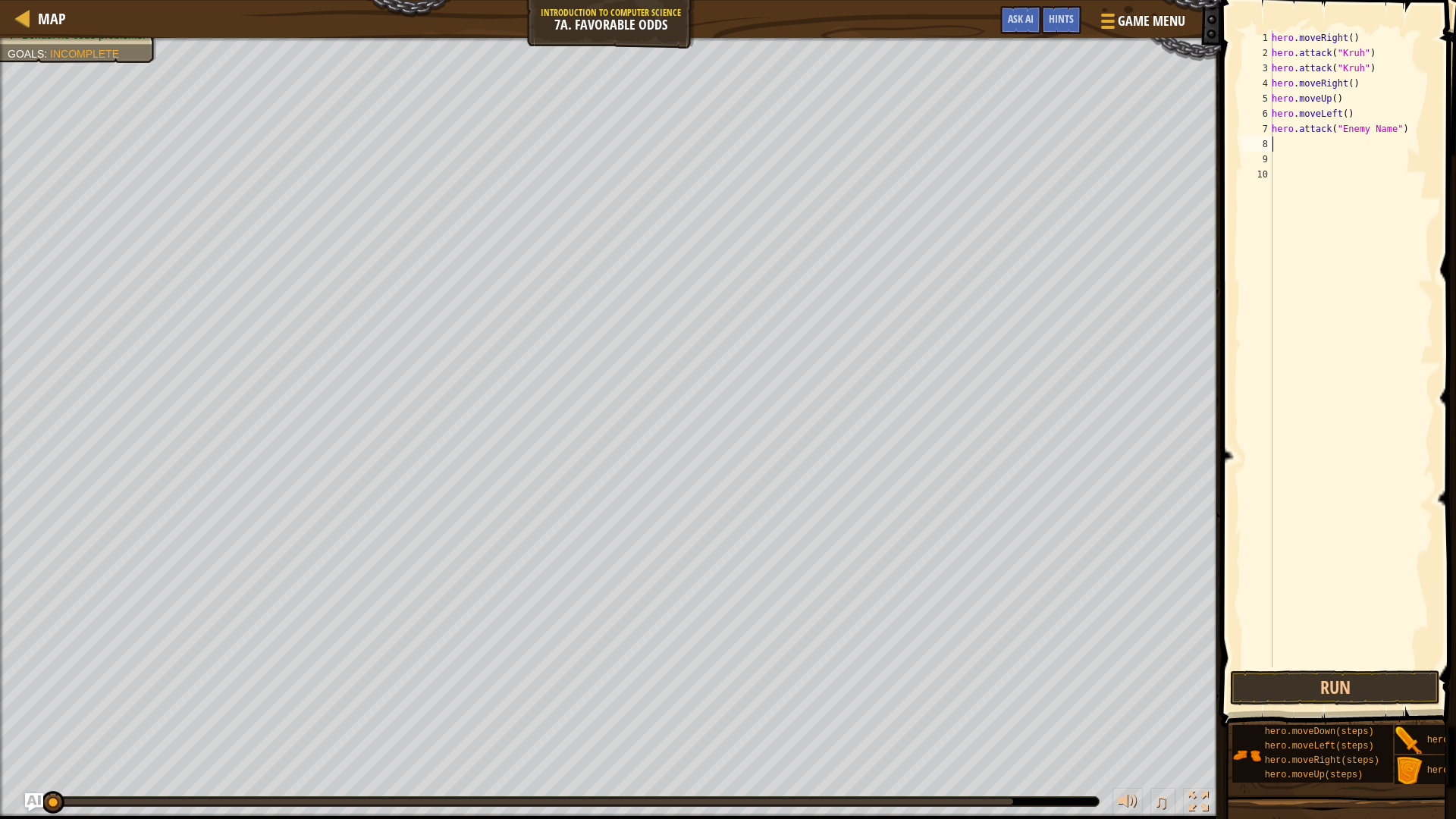
click at [1393, 129] on div "hero . moveRight ( ) hero . attack ( "Kruh" ) hero . attack ( "Kruh" ) hero . m…" at bounding box center [1350, 363] width 165 height 667
type textarea "hero.attack(grump)"
click at [1328, 144] on div "hero . moveRight ( ) hero . attack ( "Kruh" ) hero . attack ( "Kruh" ) hero . m…" at bounding box center [1350, 363] width 165 height 667
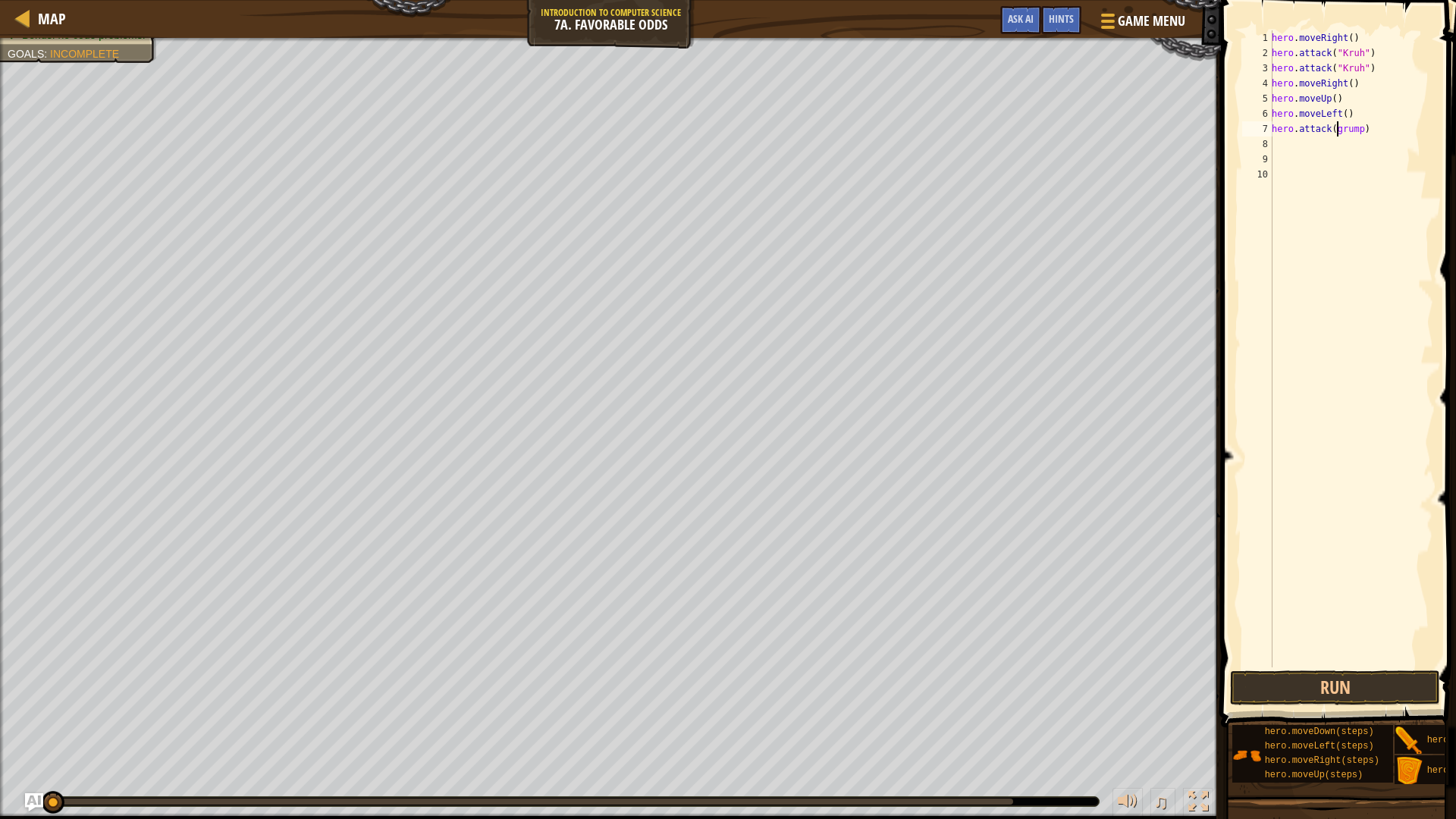
click at [1338, 128] on div "hero . moveRight ( ) hero . attack ( "Kruh" ) hero . attack ( "Kruh" ) hero . m…" at bounding box center [1350, 363] width 165 height 667
click at [1335, 128] on div "hero . moveRight ( ) hero . attack ( "Kruh" ) hero . attack ( "Kruh" ) hero . m…" at bounding box center [1350, 363] width 165 height 667
type textarea "hero.attack(Grump)"
drag, startPoint x: 1375, startPoint y: 126, endPoint x: 1270, endPoint y: 129, distance: 105.0
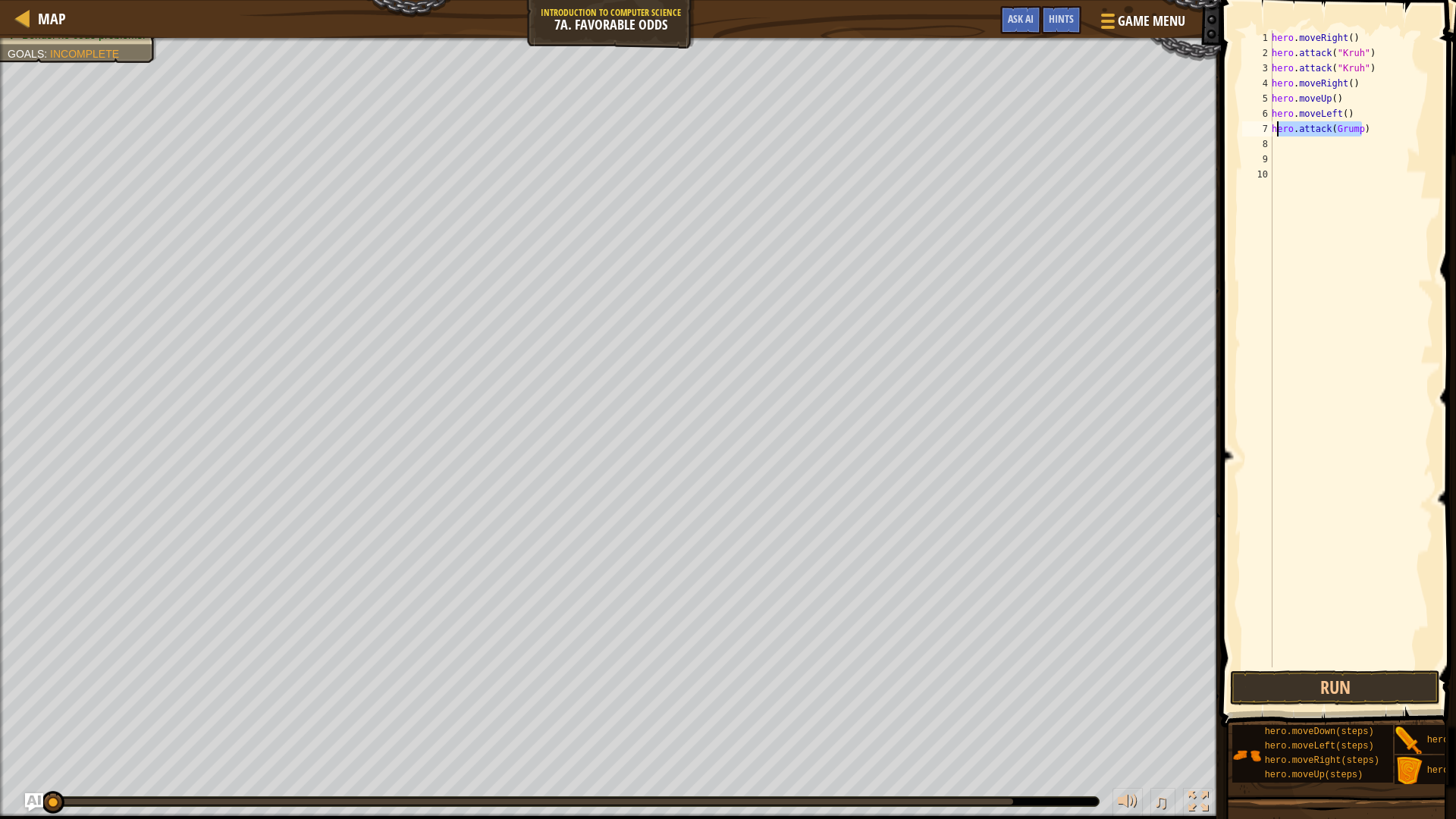
click at [1270, 129] on div "hero.attack(Grump) 1 2 3 4 5 6 7 8 9 10 hero . moveRight ( ) hero . attack ( "K…" at bounding box center [1335, 348] width 194 height 637
click at [1285, 140] on div "hero . moveRight ( ) hero . attack ( "Kruh" ) hero . attack ( "Kruh" ) hero . m…" at bounding box center [1350, 363] width 165 height 667
type textarea "hero.attack(Grump)"
click at [1295, 157] on div "hero . moveRight ( ) hero . attack ( "Kruh" ) hero . attack ( "Kruh" ) hero . m…" at bounding box center [1350, 363] width 165 height 667
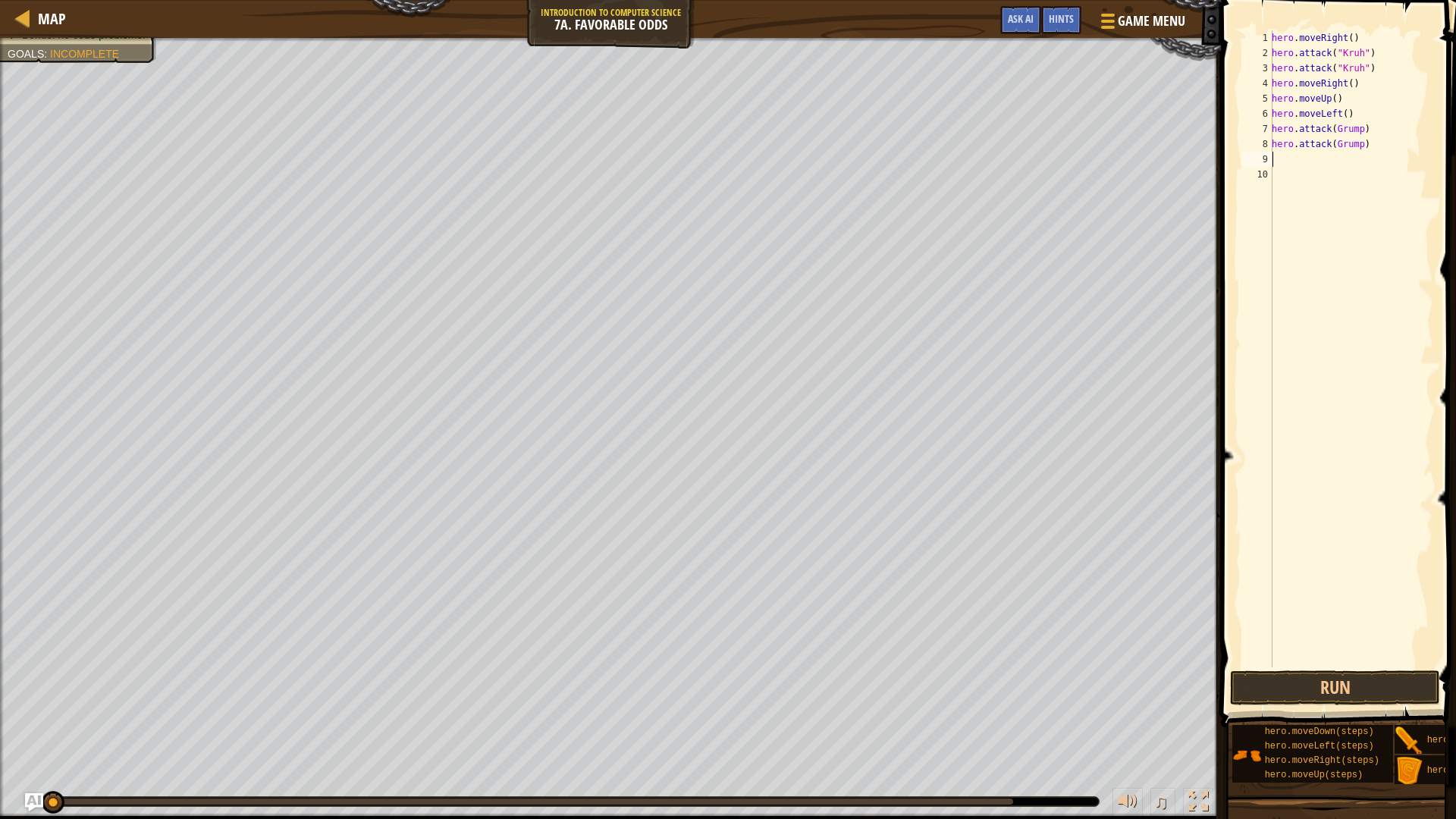
type textarea "H"
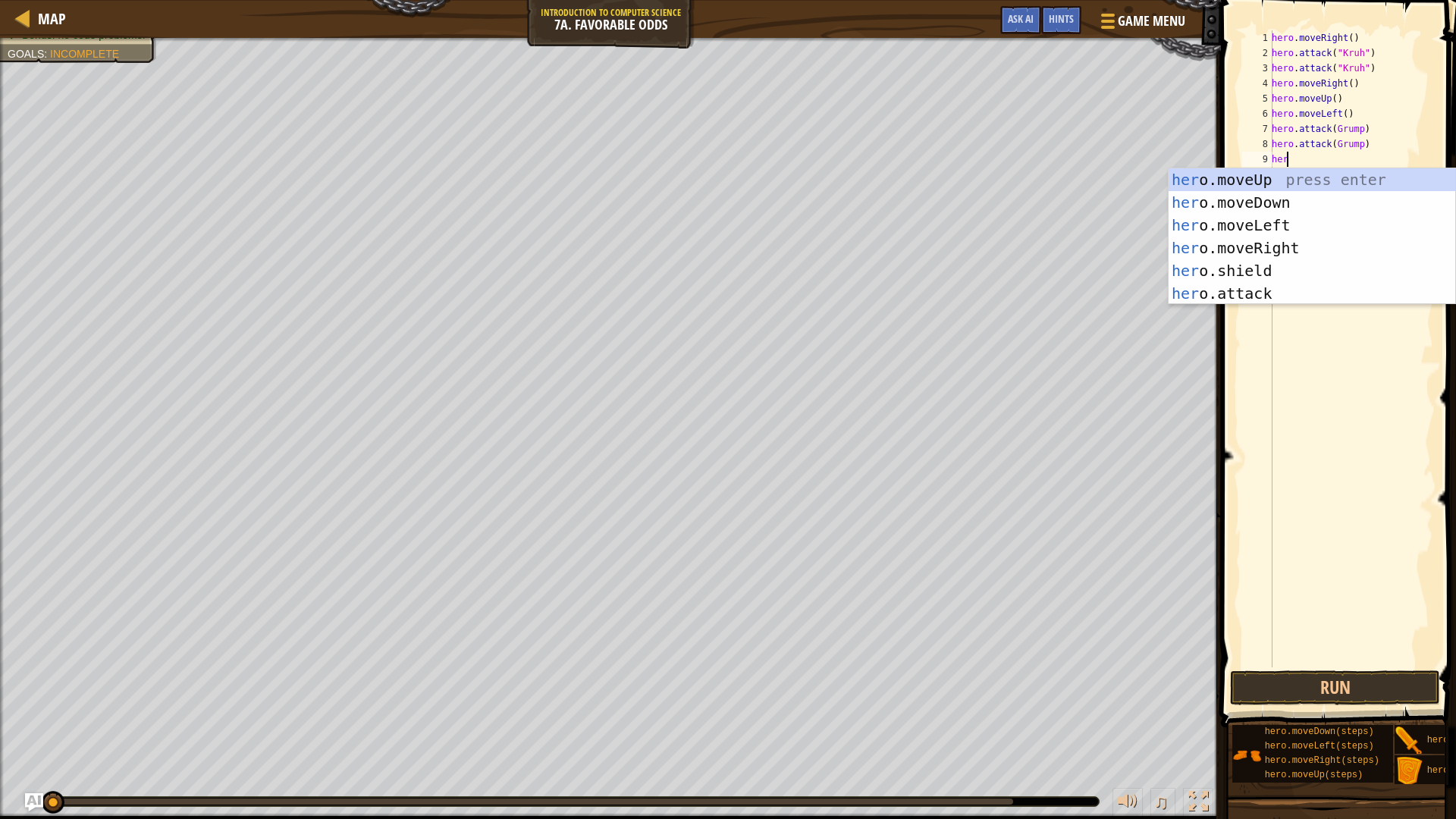
scroll to position [7, 1]
type textarea "hero"
click at [1276, 222] on div "hero .moveUp press enter hero .moveDown press enter hero .moveLeft press enter …" at bounding box center [1312, 259] width 287 height 182
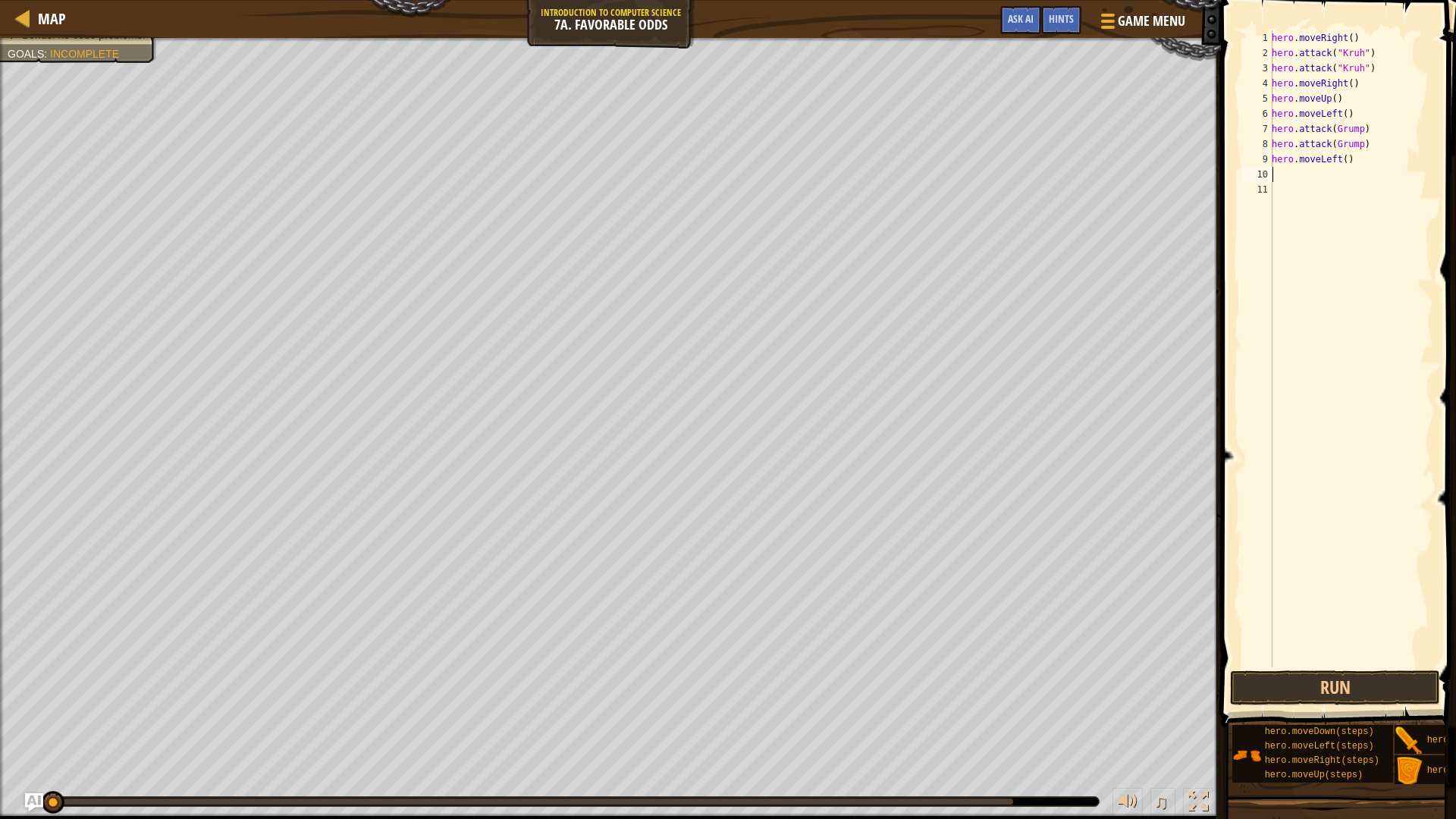
scroll to position [7, 0]
click at [1356, 690] on button "Run" at bounding box center [1335, 688] width 210 height 35
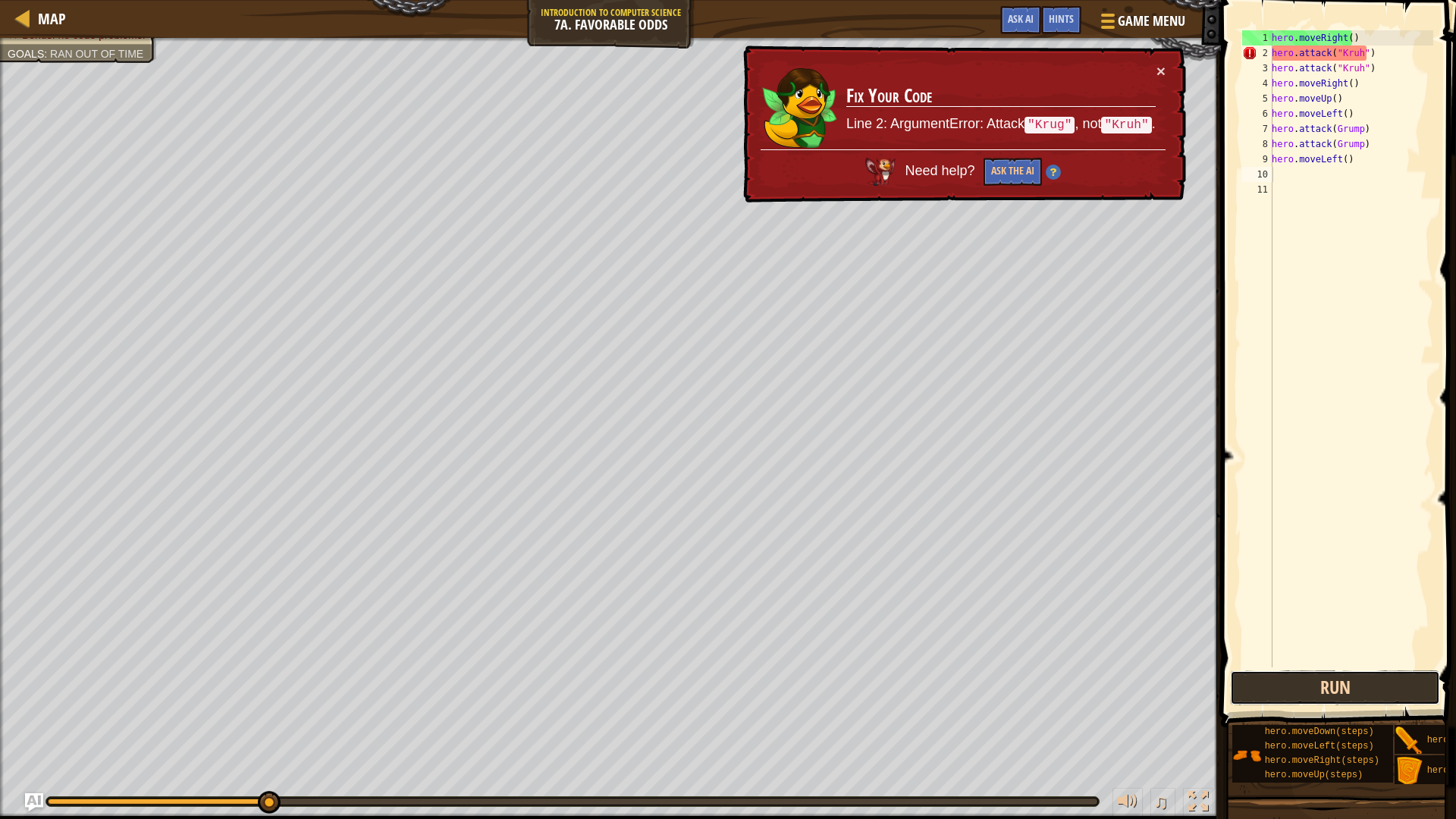
click at [1303, 690] on button "Run" at bounding box center [1335, 688] width 210 height 35
click at [1355, 70] on div "hero . moveRight ( ) hero . attack ( "Kruh" ) hero . attack ( "Kruh" ) hero . m…" at bounding box center [1350, 363] width 165 height 667
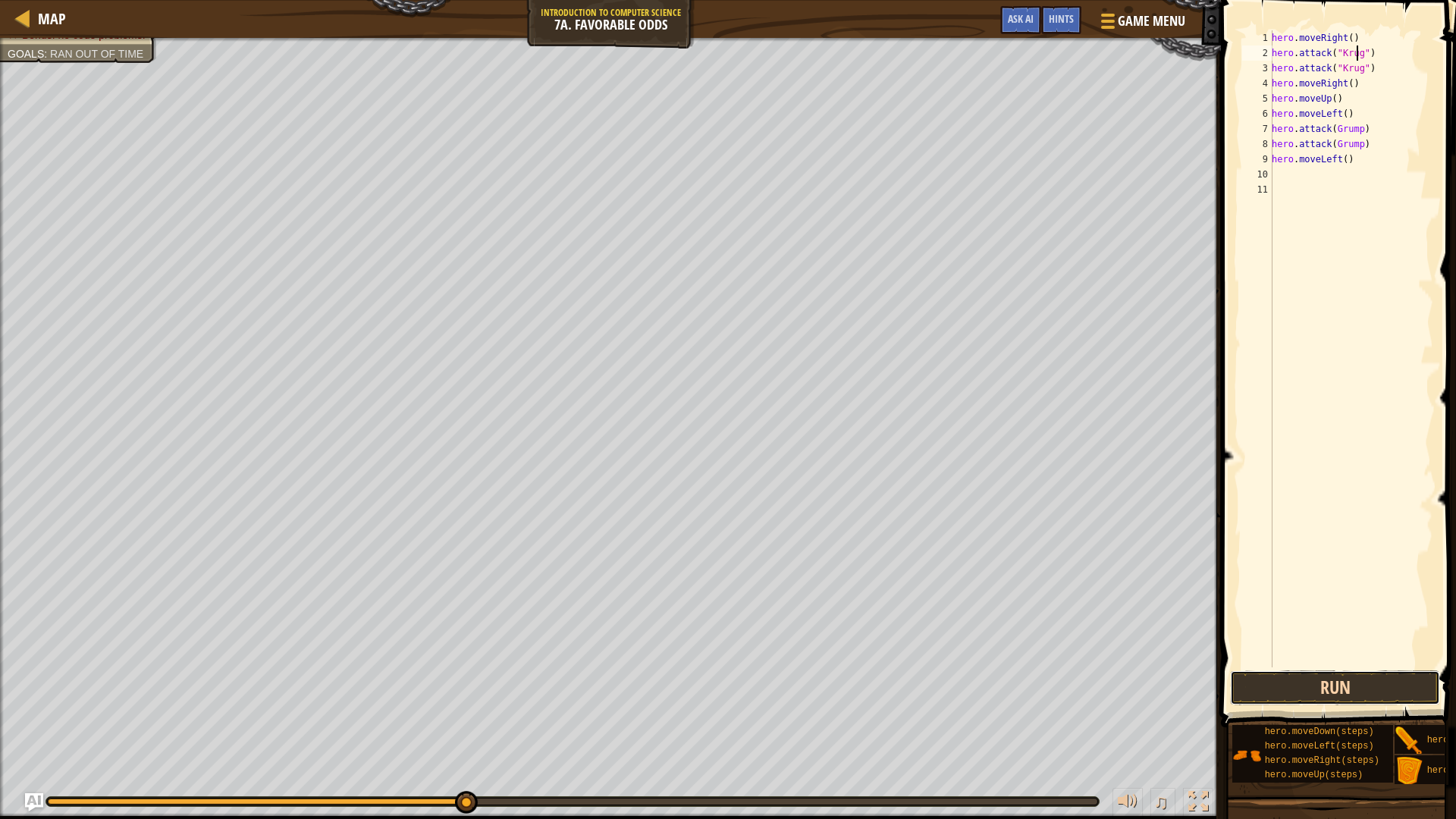
click at [1312, 676] on button "Run" at bounding box center [1335, 688] width 210 height 35
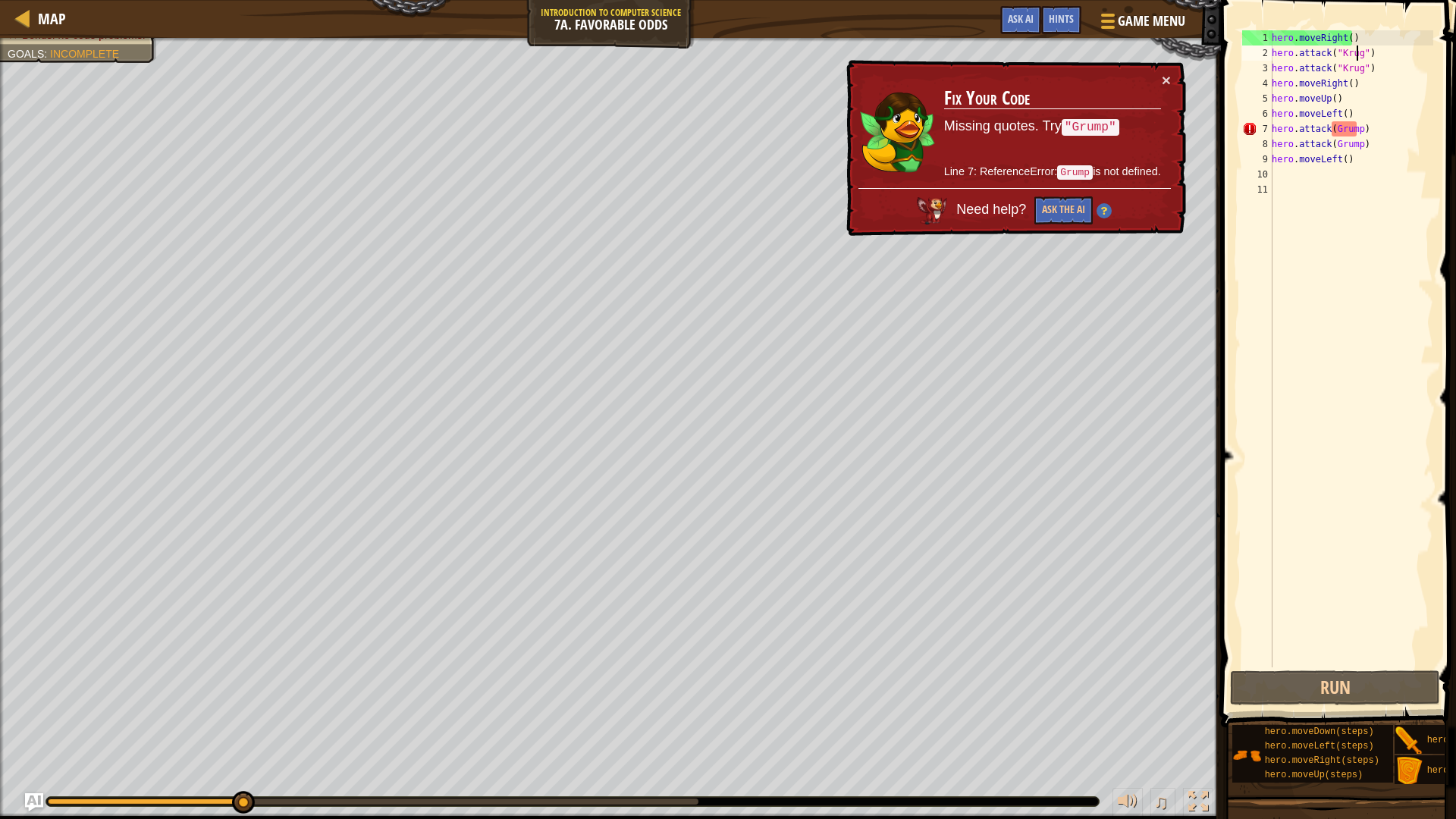
click at [1331, 122] on div "hero . moveRight ( ) hero . attack ( "[PERSON_NAME]" ) hero . attack ( "[PERSON…" at bounding box center [1350, 363] width 165 height 667
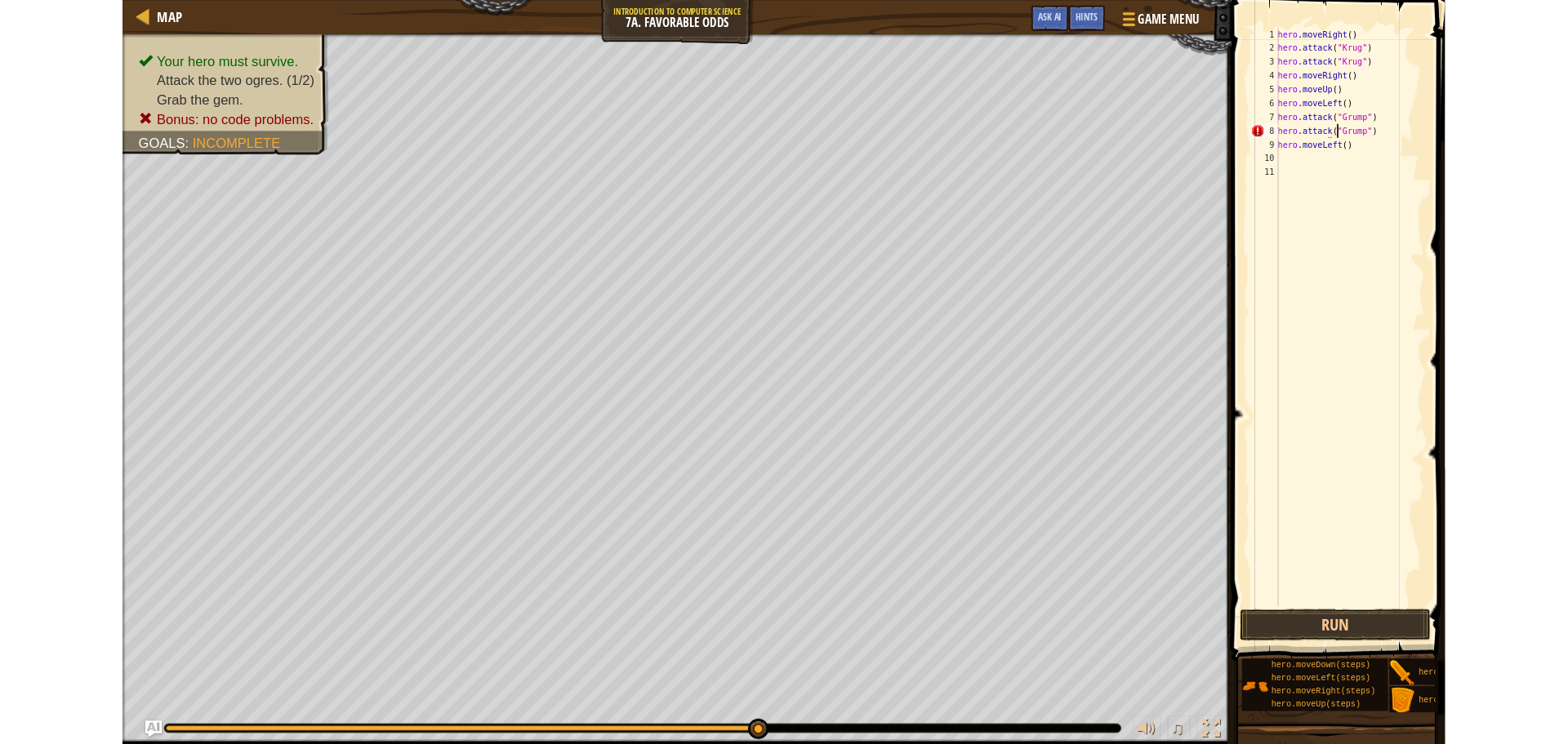
scroll to position [8, 7]
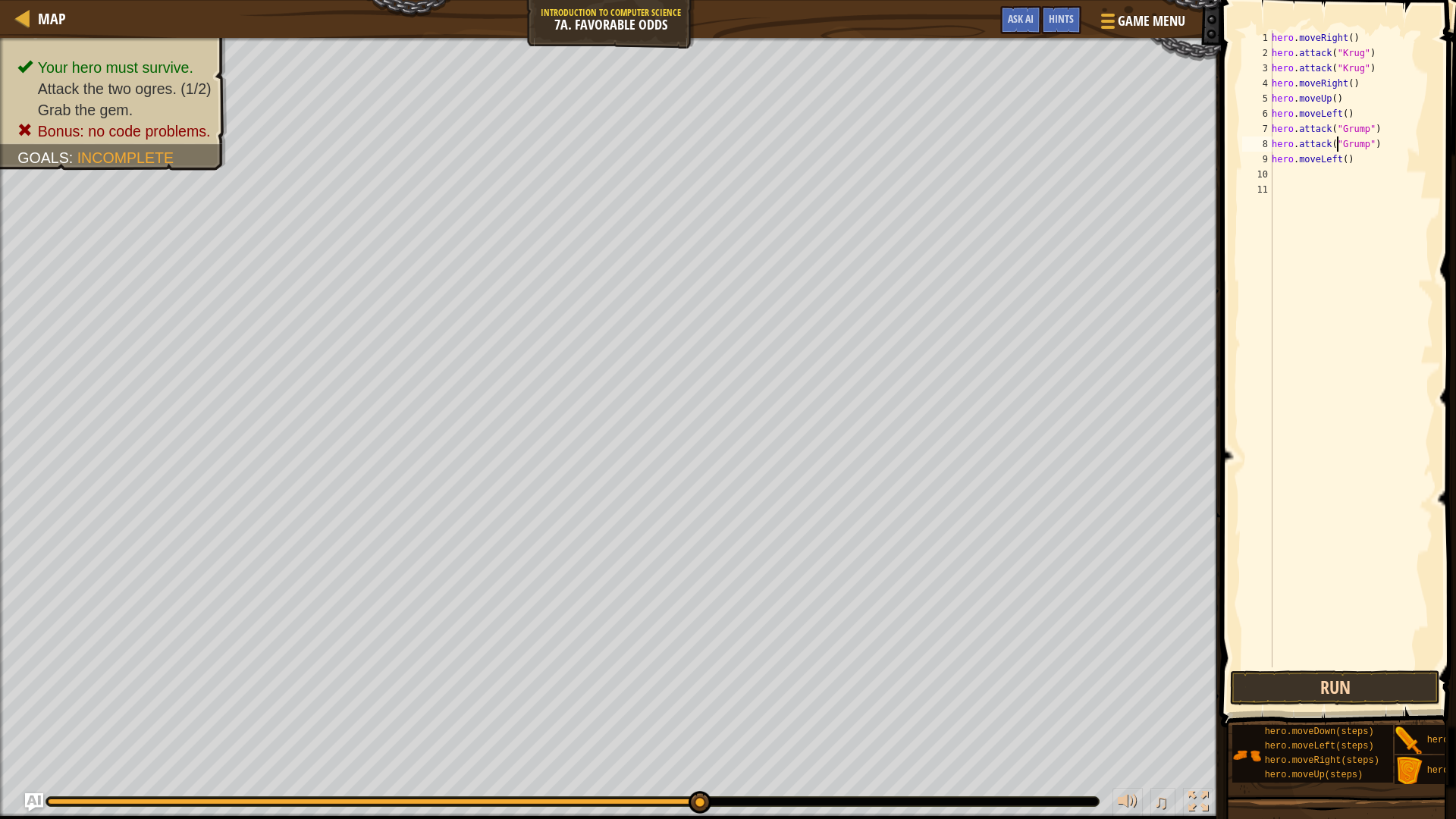
type textarea "hero.attack("Grump")"
click at [1309, 684] on button "Run" at bounding box center [1335, 688] width 210 height 35
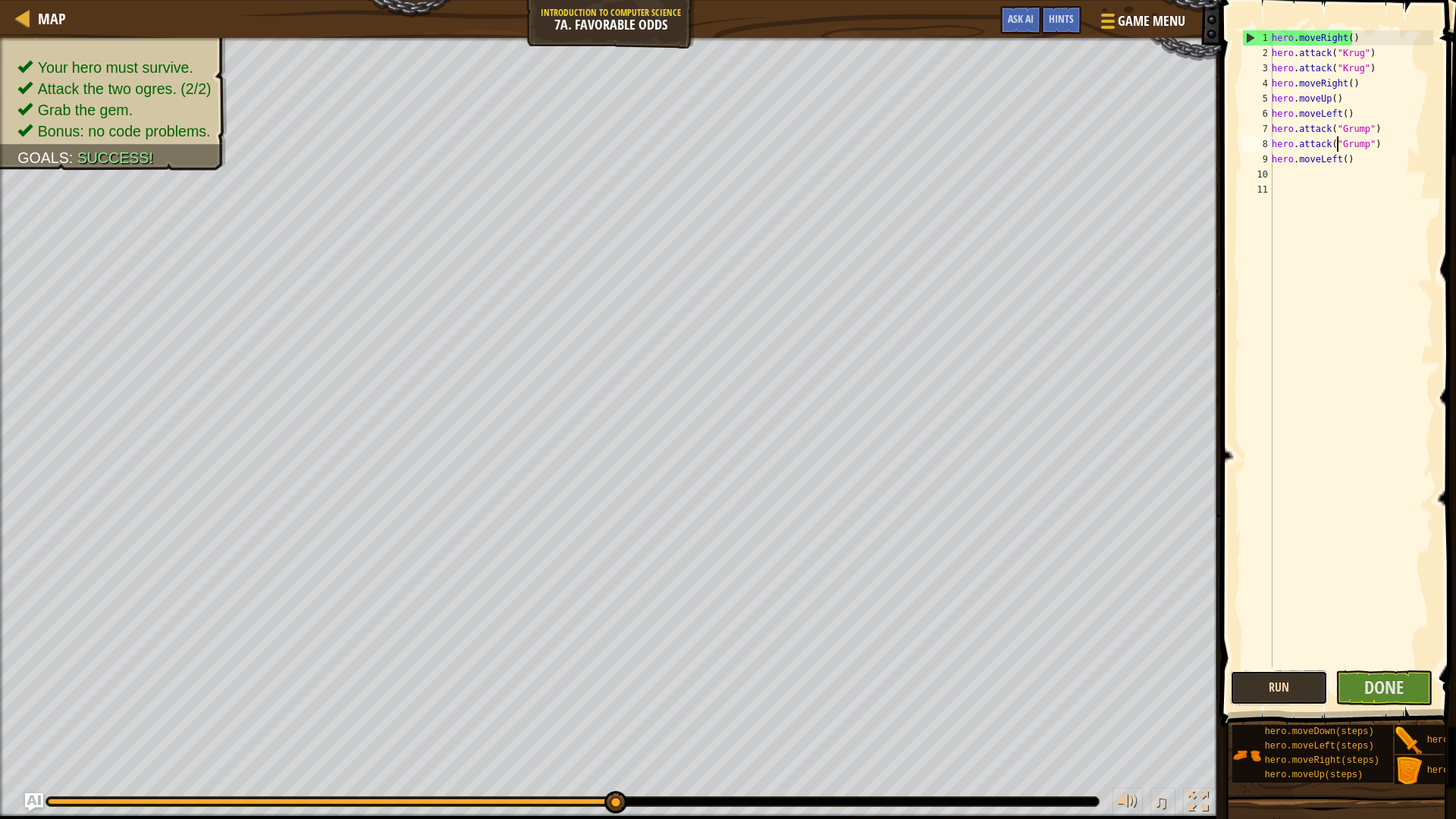
click at [1309, 690] on button "Run" at bounding box center [1278, 688] width 98 height 35
click at [1435, 678] on div "Run Submit Done" at bounding box center [1335, 688] width 210 height 35
click at [1421, 684] on button "Done" at bounding box center [1384, 688] width 98 height 35
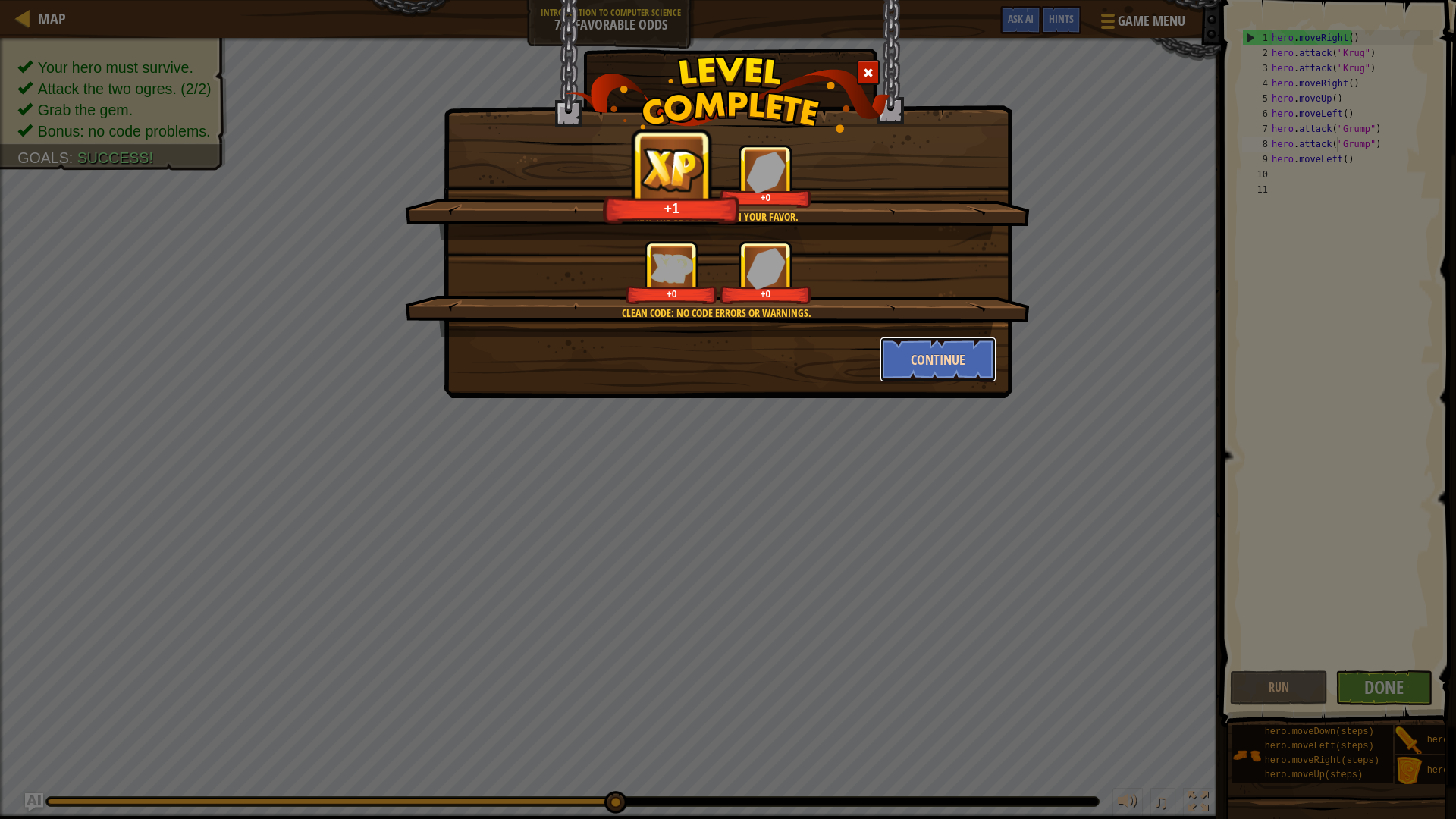
click at [967, 382] on button "Continue" at bounding box center [939, 360] width 118 height 46
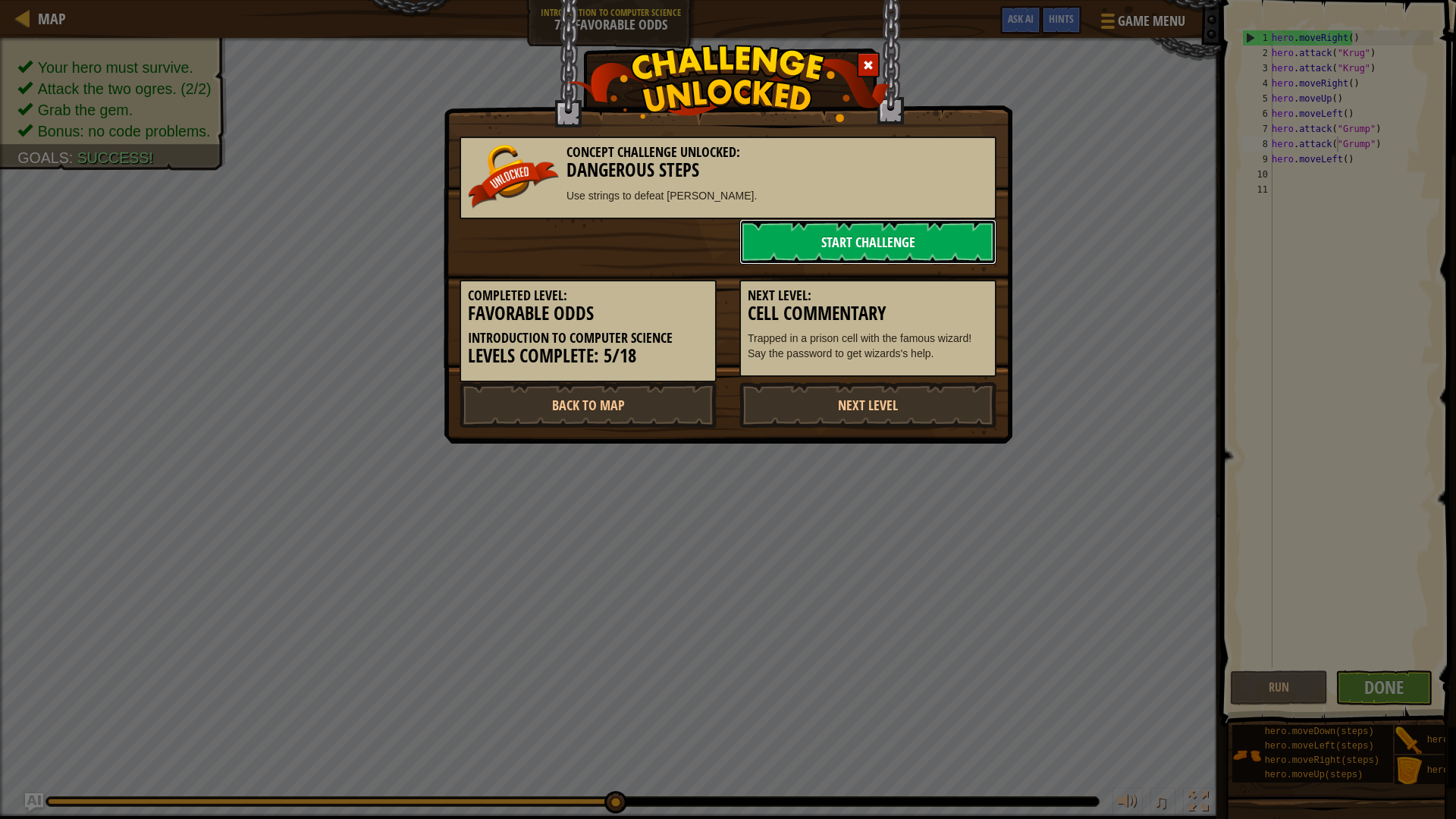
click at [936, 249] on link "Start Challenge" at bounding box center [867, 242] width 257 height 46
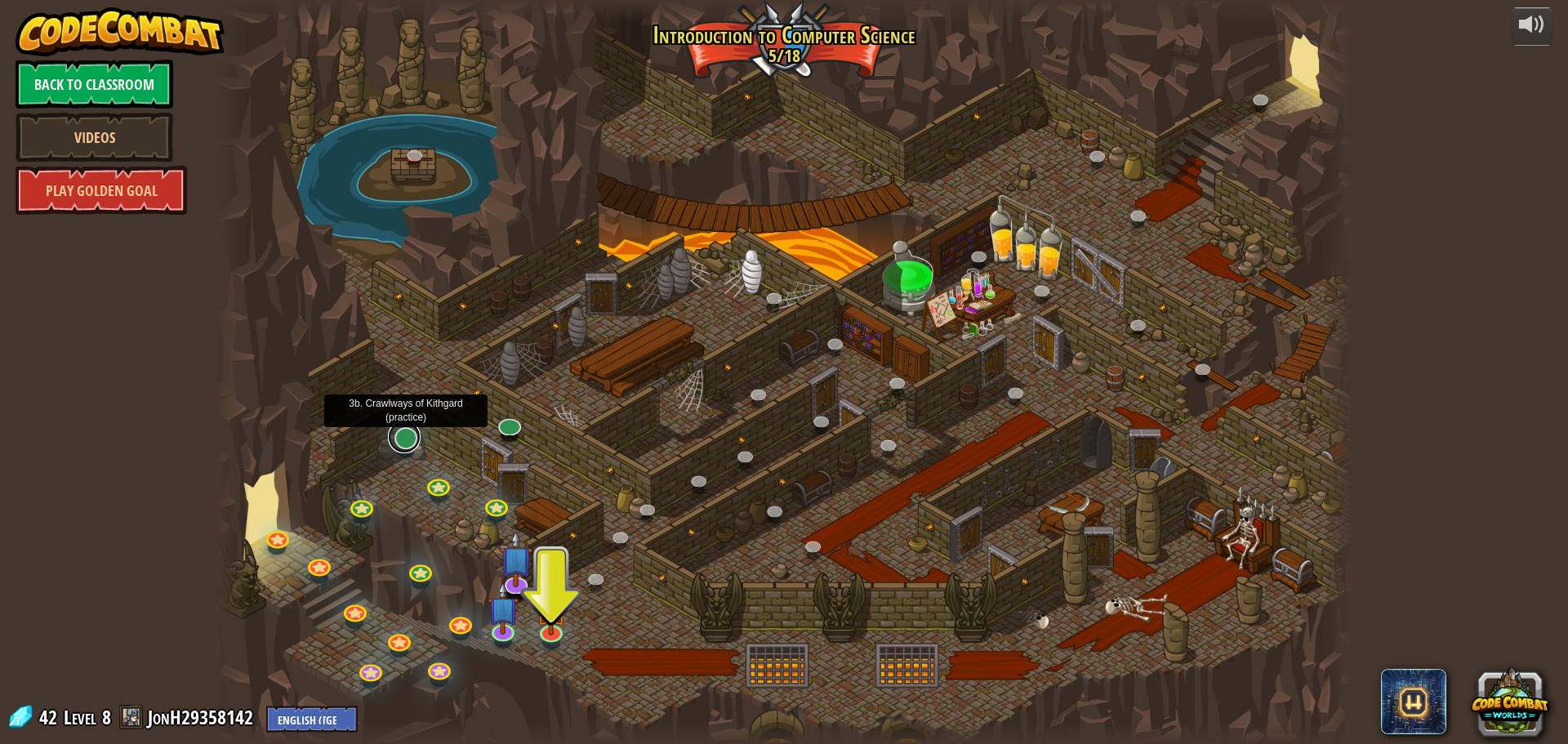
click at [415, 444] on link at bounding box center [404, 437] width 32 height 32
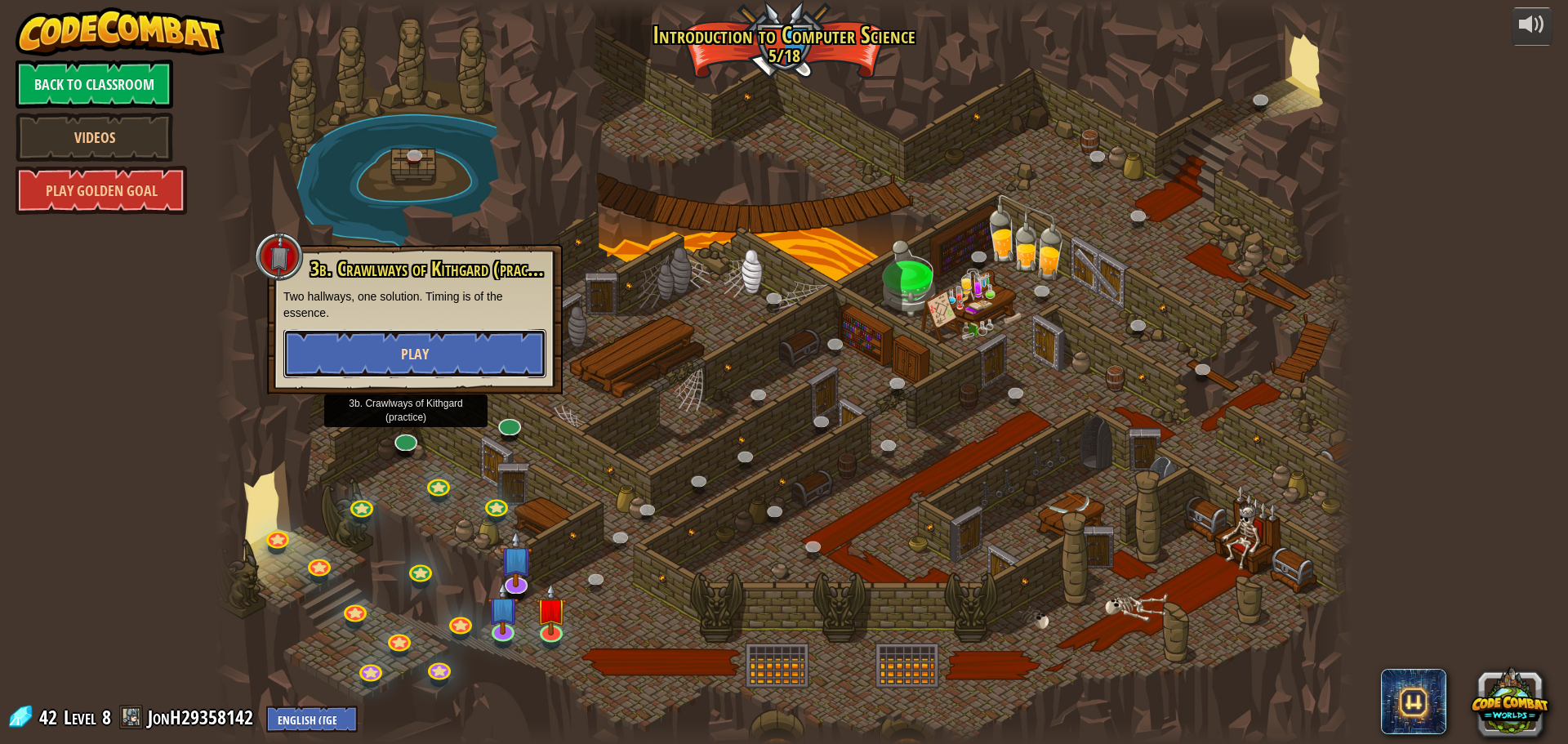
click at [444, 370] on button "Play" at bounding box center [415, 354] width 263 height 49
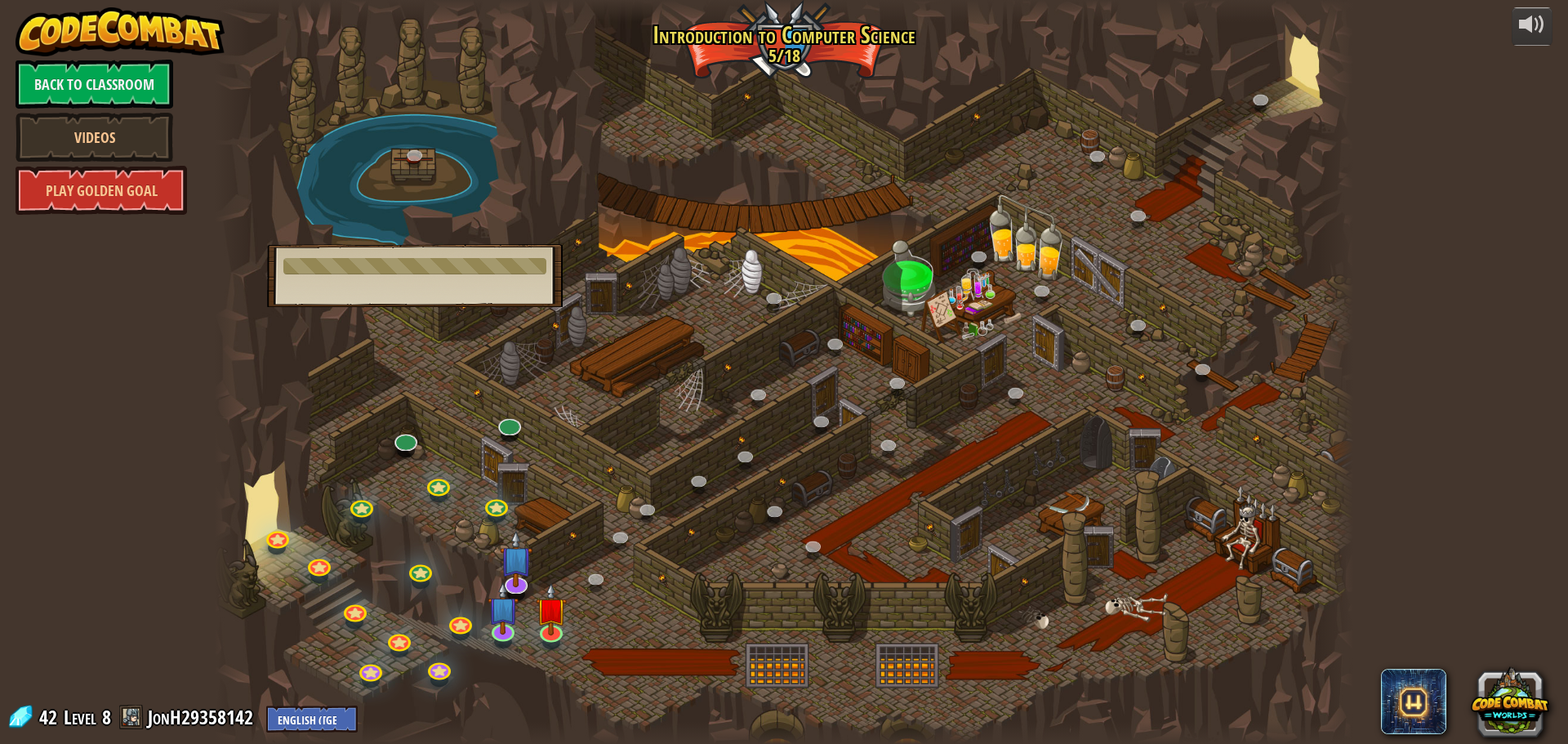
click at [446, 348] on div at bounding box center [784, 372] width 1138 height 744
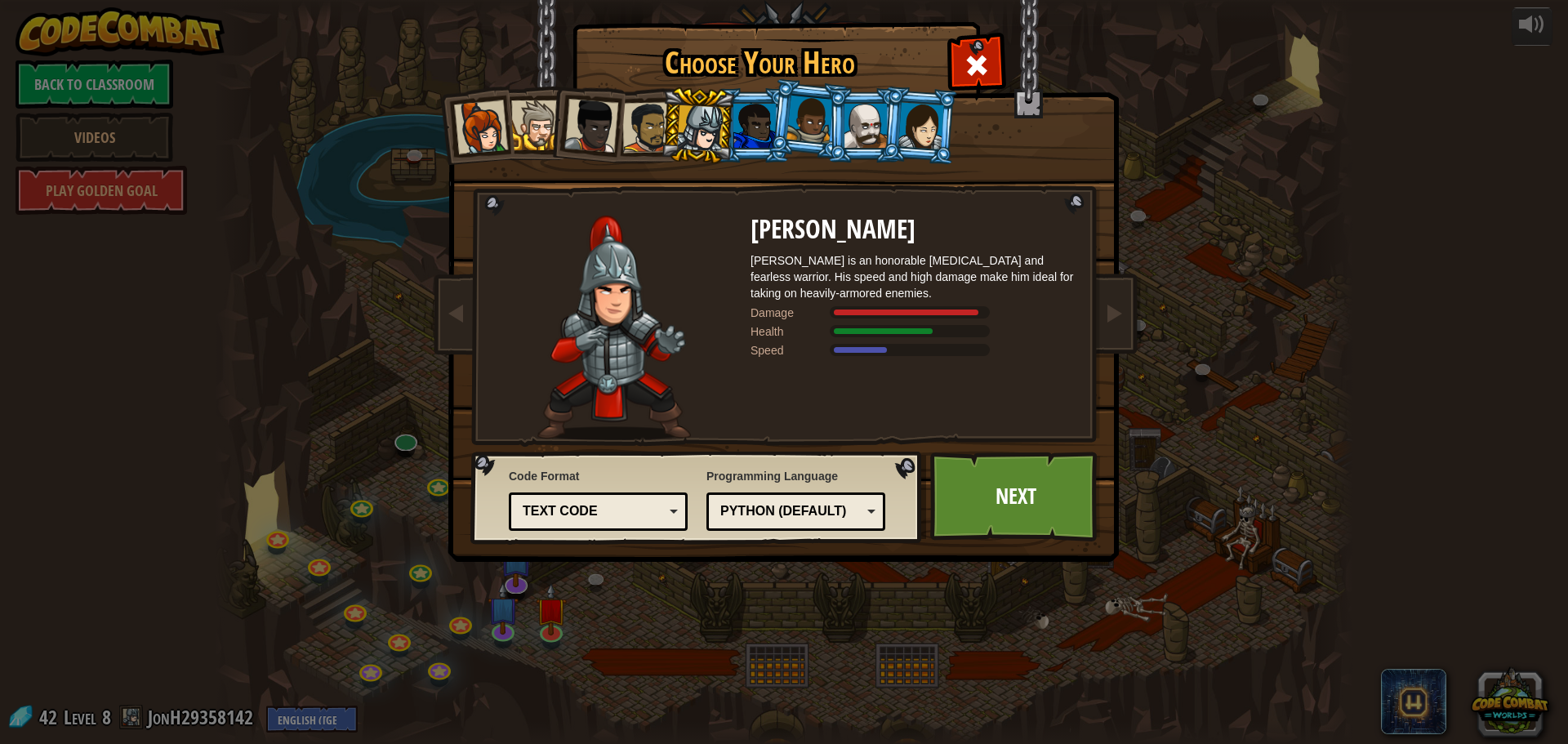
click at [1000, 80] on div "Captain [PERSON_NAME] Anya is a no-nonsense leader who isn't afraid to go in an…" at bounding box center [784, 258] width 612 height 356
click at [985, 70] on span at bounding box center [977, 65] width 27 height 27
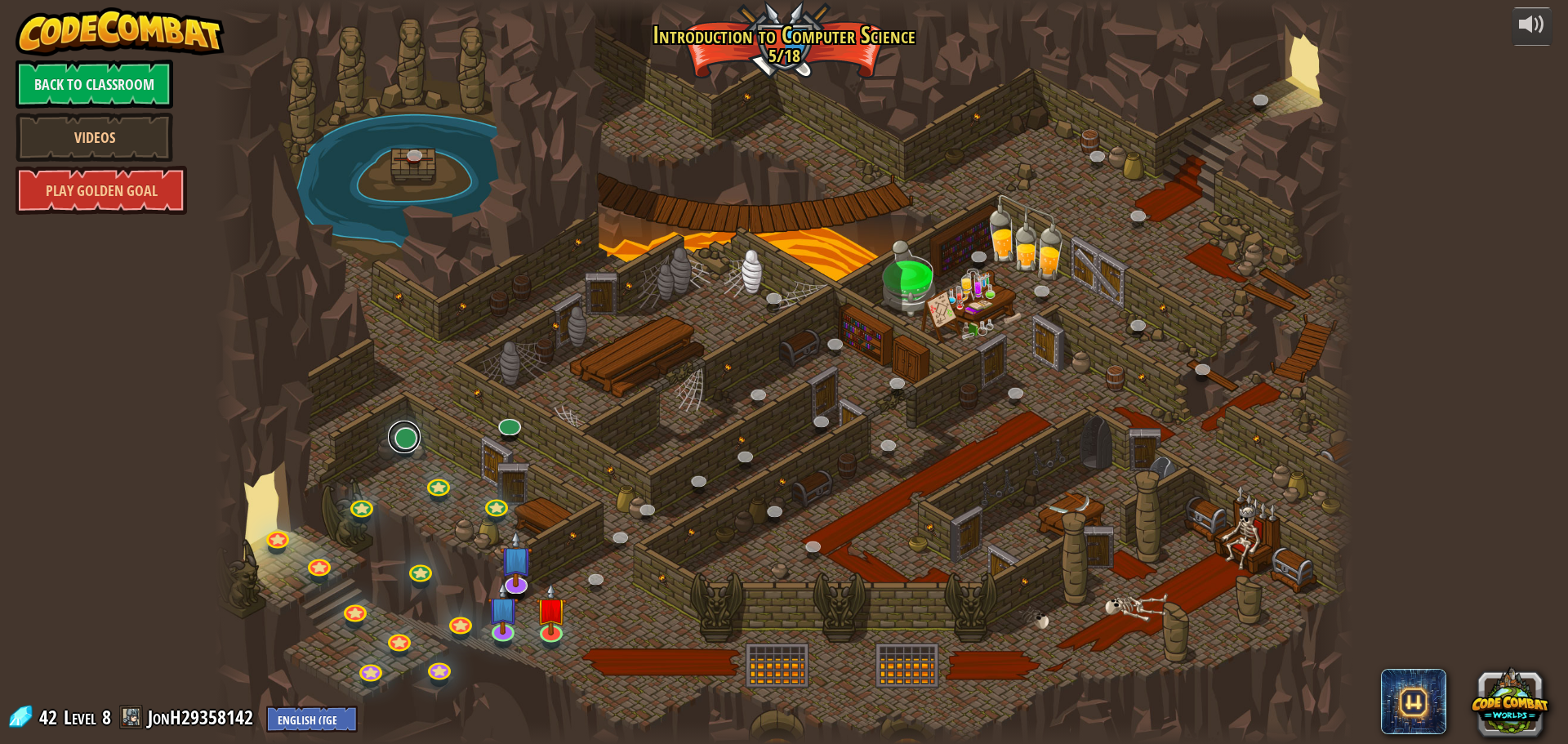
click at [417, 438] on link at bounding box center [404, 437] width 32 height 32
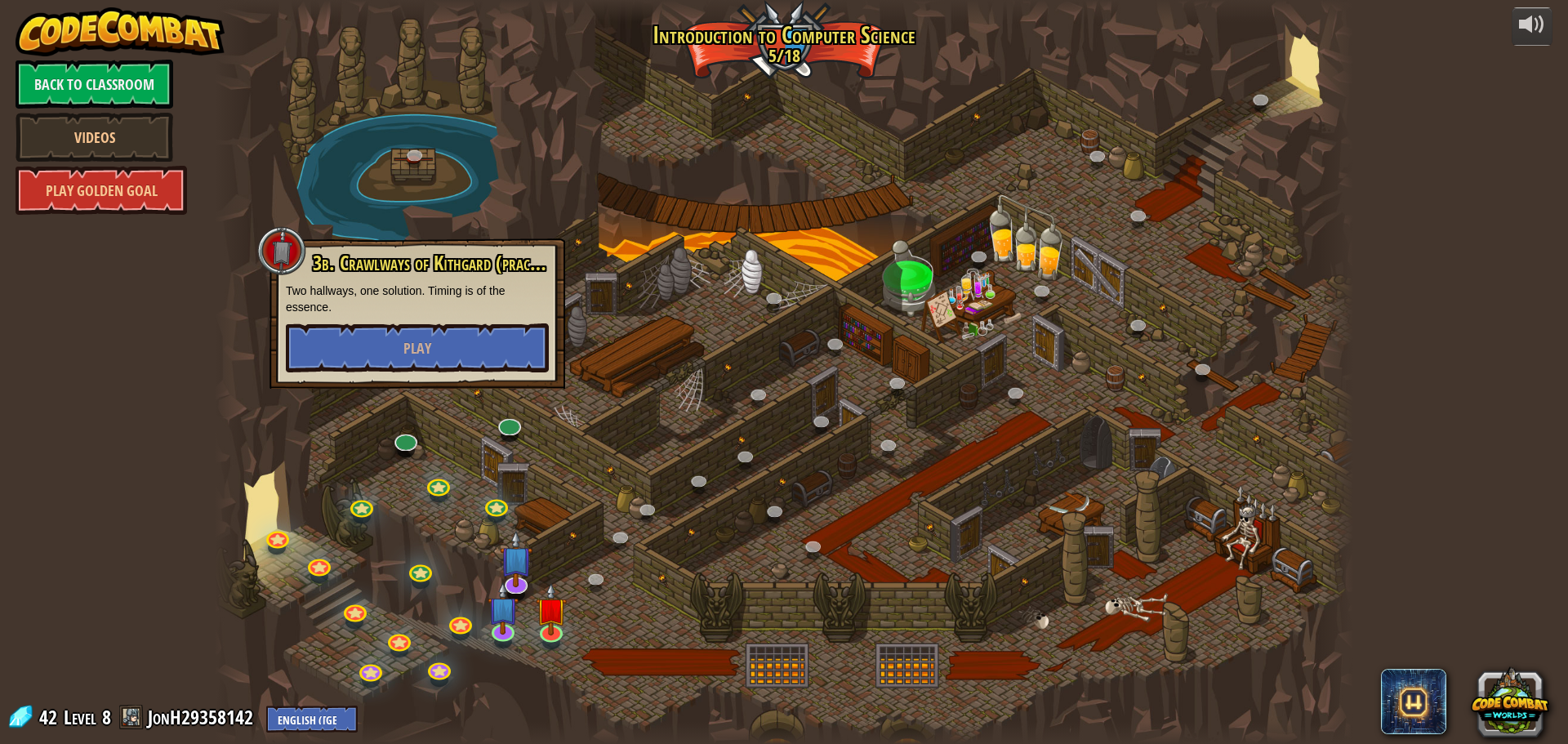
click at [401, 317] on div "3b. Crawlways of Kithgard (practice) Two hallways, one solution. Timing is of t…" at bounding box center [418, 312] width 263 height 120
click at [406, 335] on button "Play" at bounding box center [418, 348] width 263 height 49
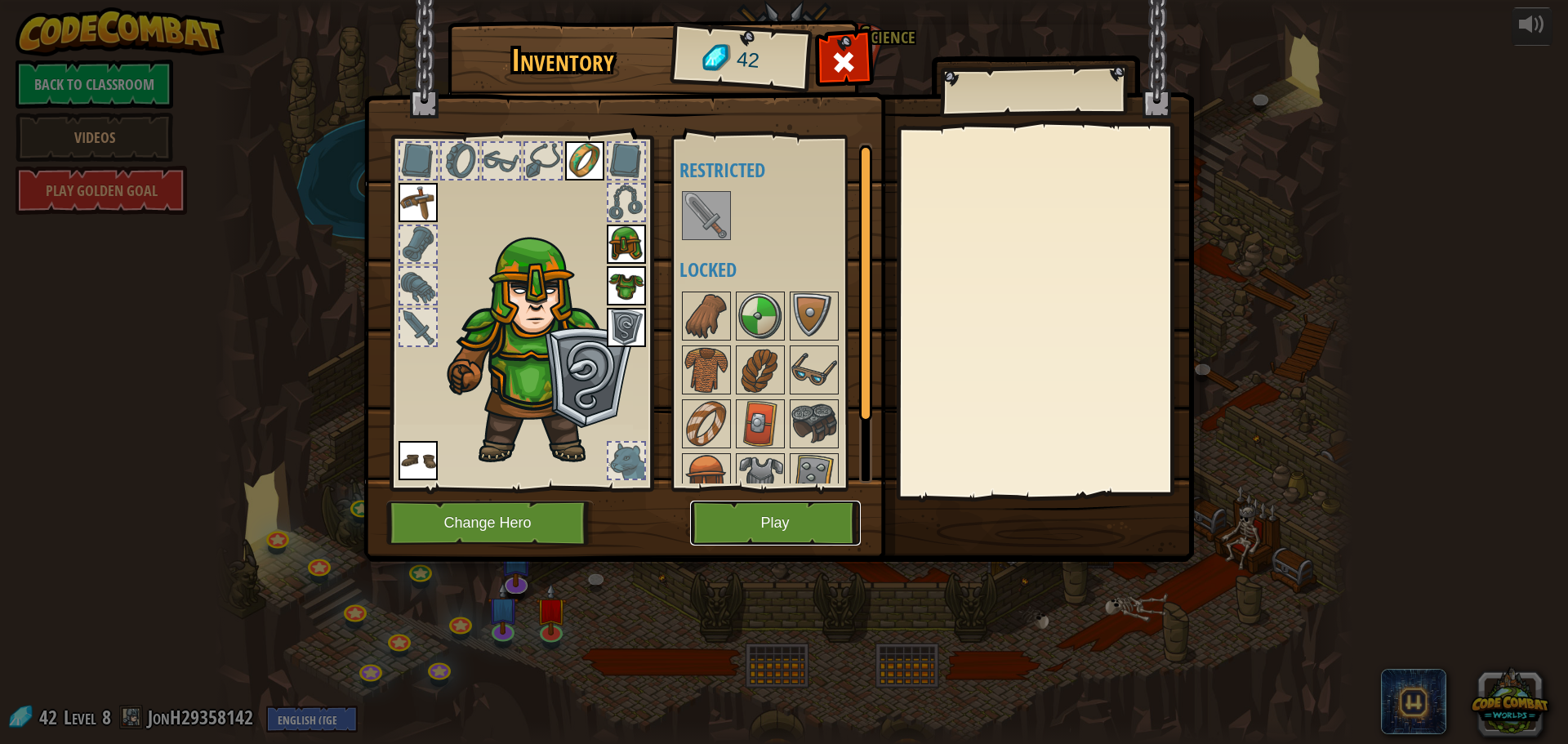
click at [787, 502] on button "Play" at bounding box center [775, 522] width 171 height 45
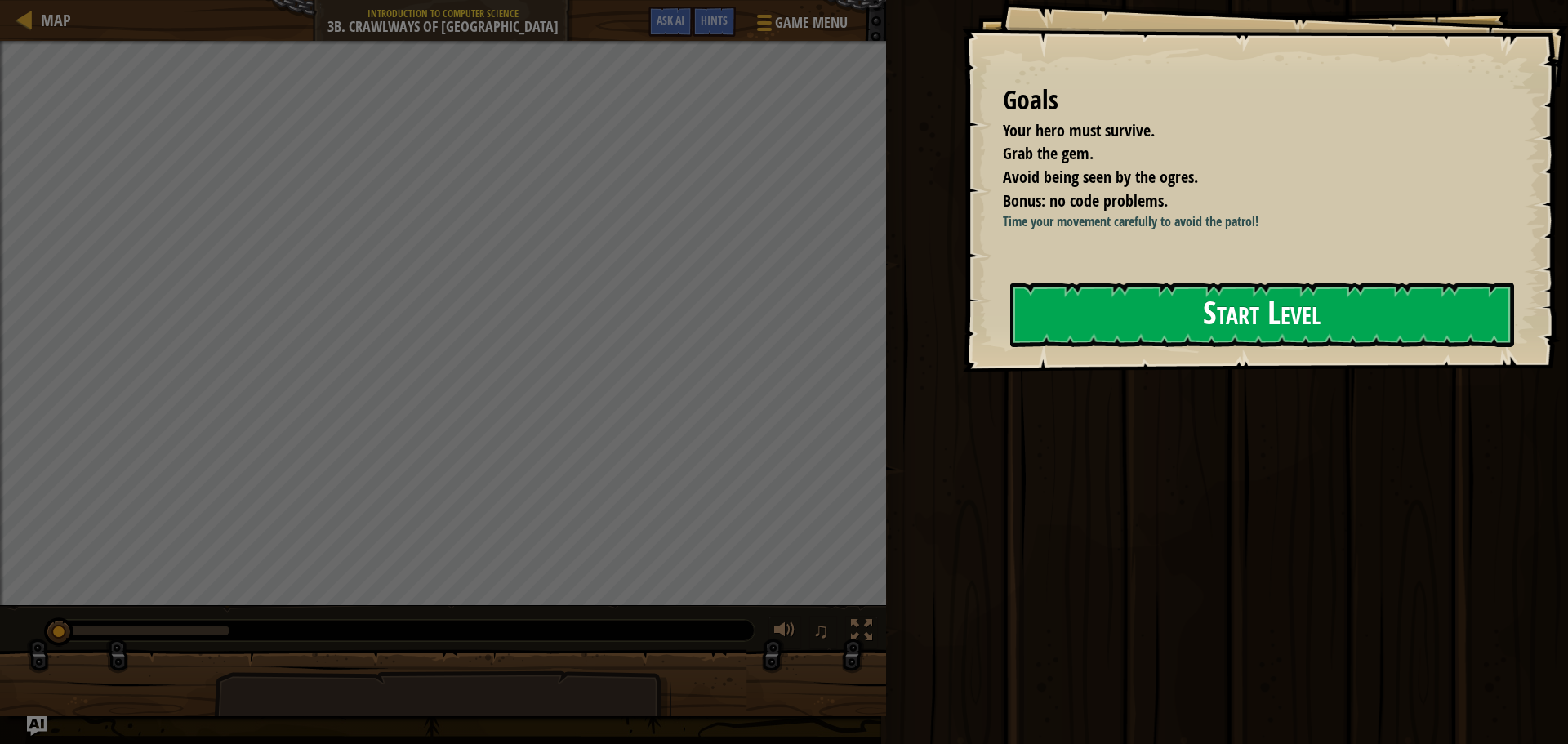
click at [1272, 346] on button "Start Level" at bounding box center [1262, 315] width 504 height 64
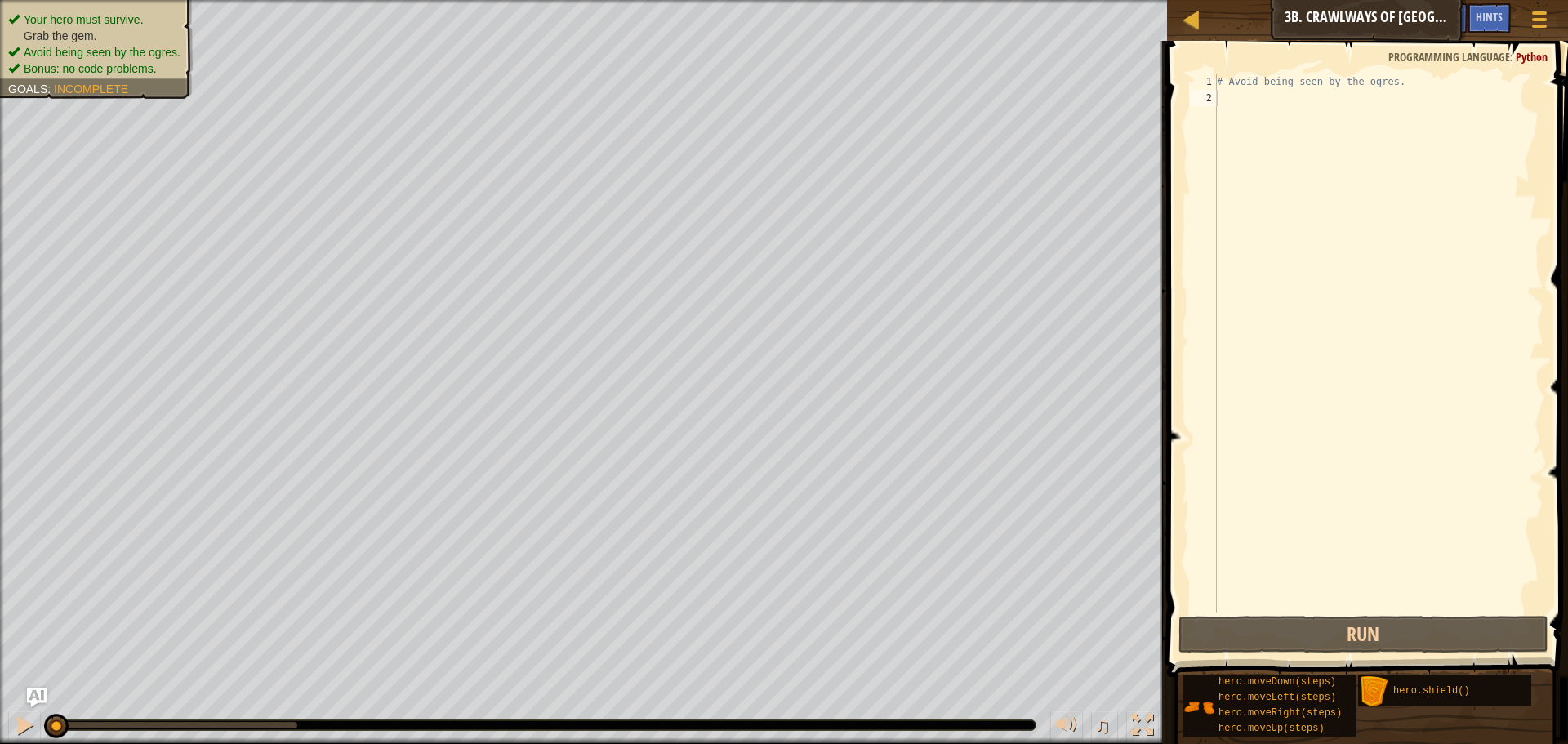
drag, startPoint x: 1272, startPoint y: 96, endPoint x: 1268, endPoint y: 56, distance: 40.2
click at [1271, 80] on div "# Avoid being seen by the ogres." at bounding box center [1379, 359] width 330 height 572
click at [1407, 79] on div "# Avoid being seen by the ogres." at bounding box center [1379, 343] width 330 height 539
type textarea "# Avoid being seen by the ogres."
drag, startPoint x: 1397, startPoint y: 80, endPoint x: 1208, endPoint y: 87, distance: 189.1
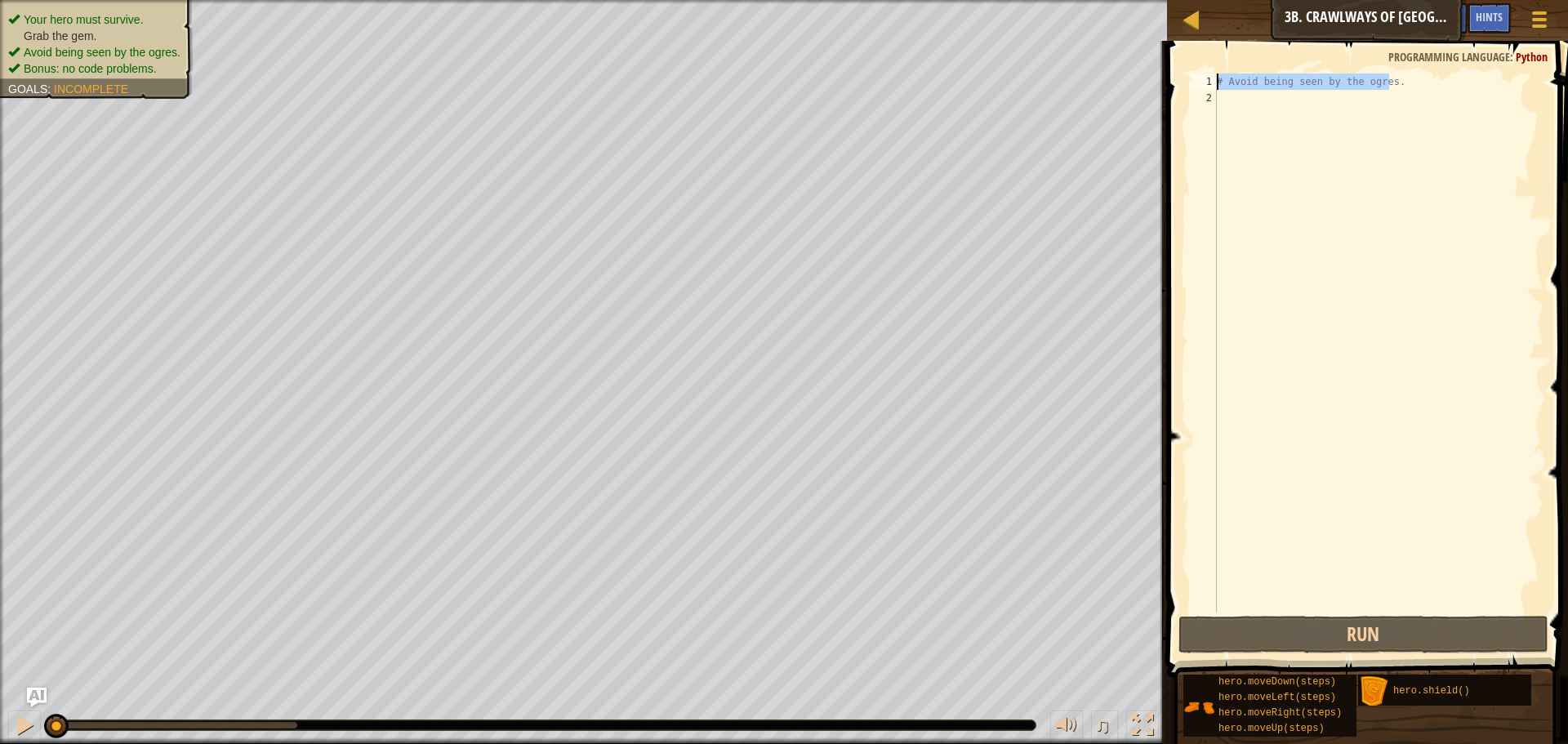
click at [1208, 87] on div "# Avoid being seen by the ogres. 1 2 # Avoid being seen by the ogres. ההההההההה…" at bounding box center [1364, 343] width 357 height 539
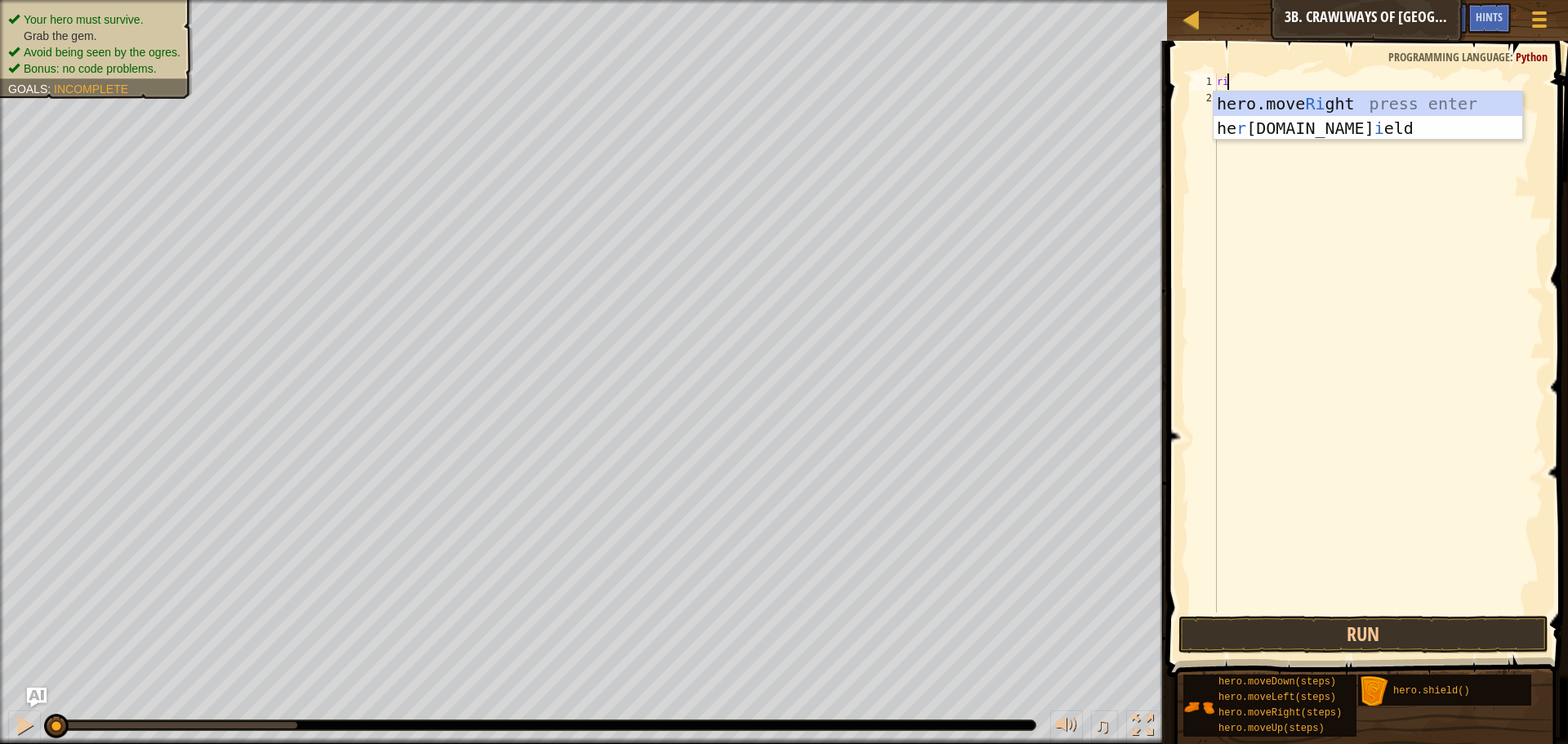
scroll to position [8, 1]
type textarea "righ"
click at [1362, 99] on div "hero.move Righ t press enter" at bounding box center [1368, 129] width 309 height 74
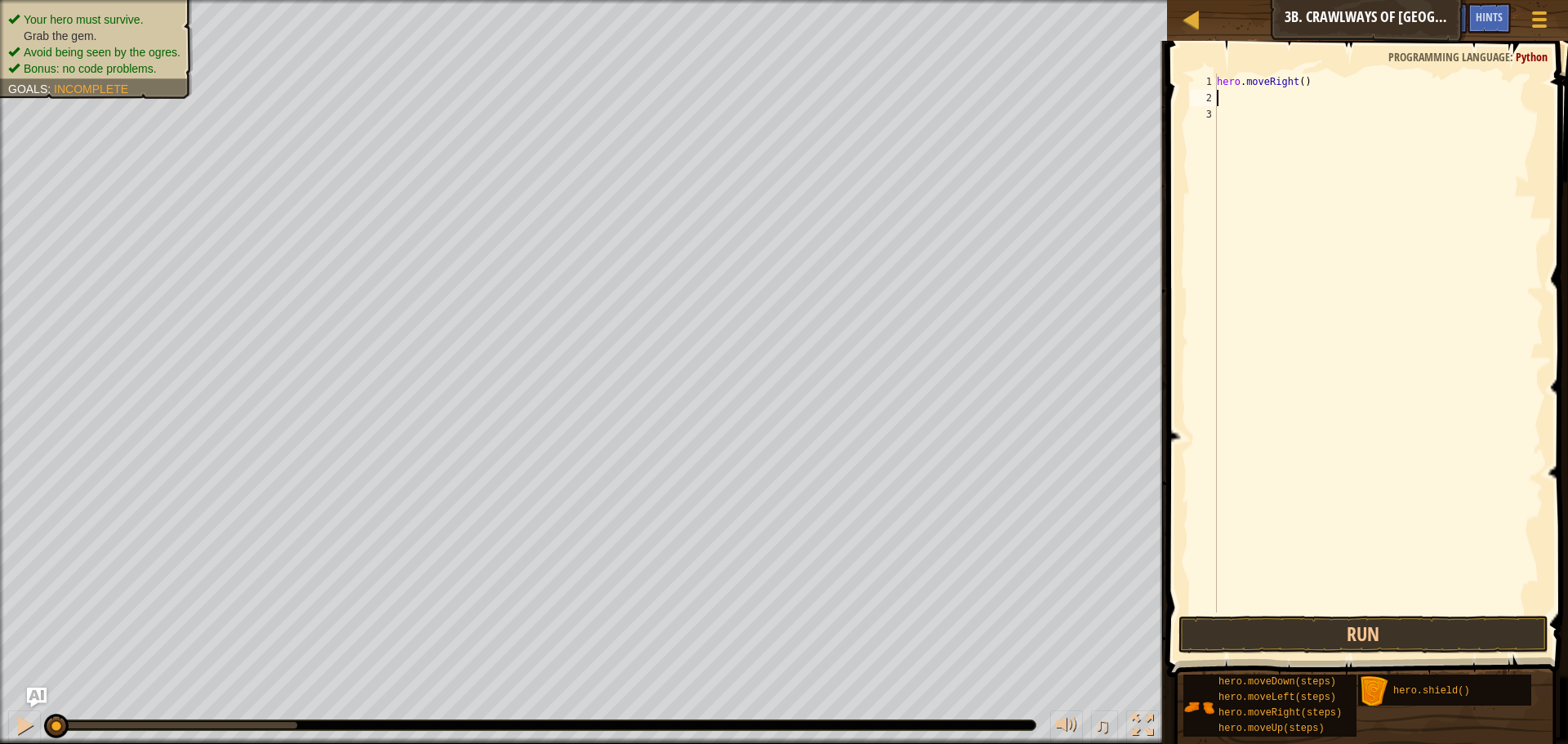
click at [1300, 78] on div "hero . moveRight ( )" at bounding box center [1379, 359] width 330 height 572
type textarea "hero.moveRight(2)"
click at [1318, 98] on div "hero . moveRight ( 2 )" at bounding box center [1379, 359] width 330 height 572
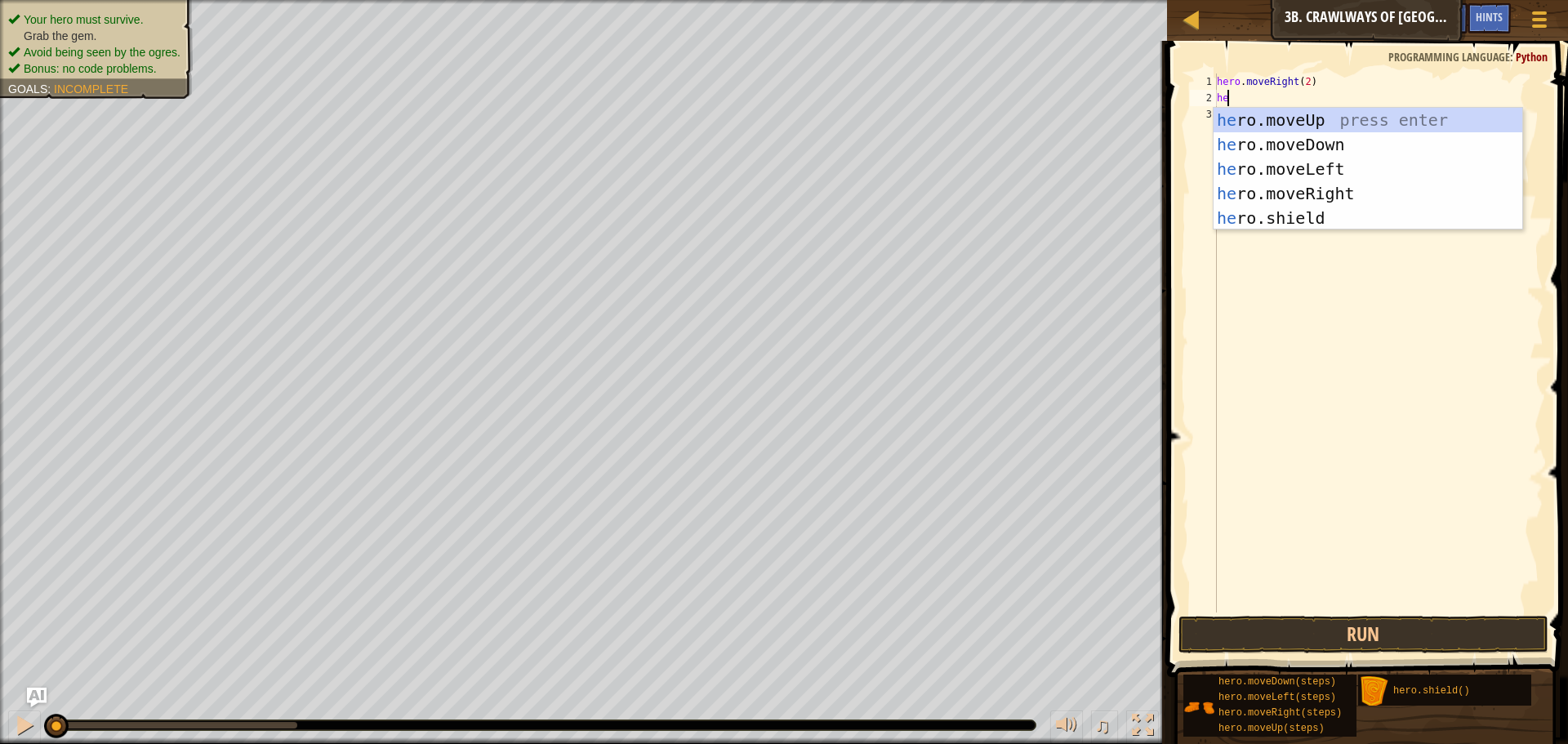
type textarea "her"
click at [1313, 173] on div "her o.moveUp press enter her o.moveDown press enter her o.moveLeft press enter …" at bounding box center [1368, 193] width 309 height 172
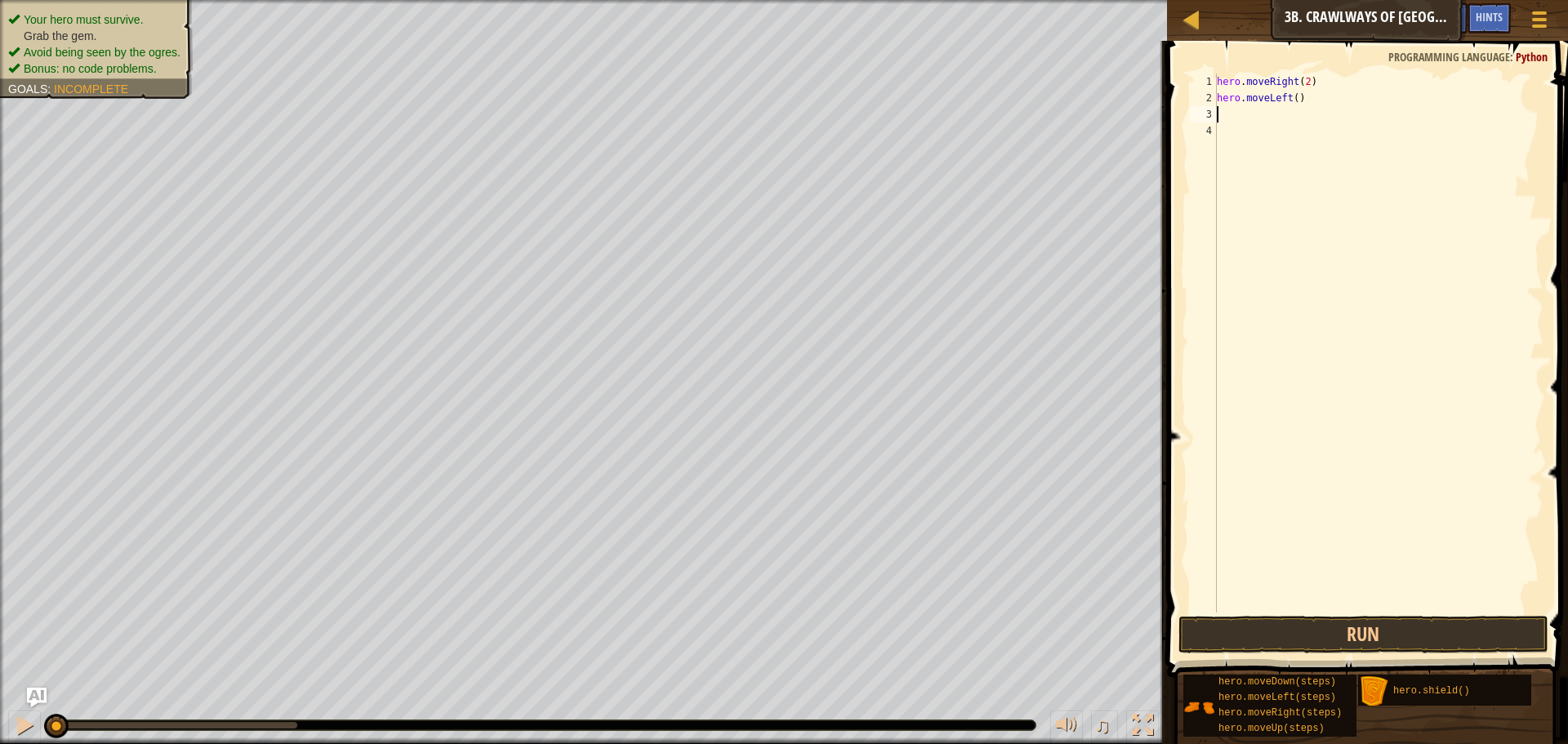
scroll to position [8, 0]
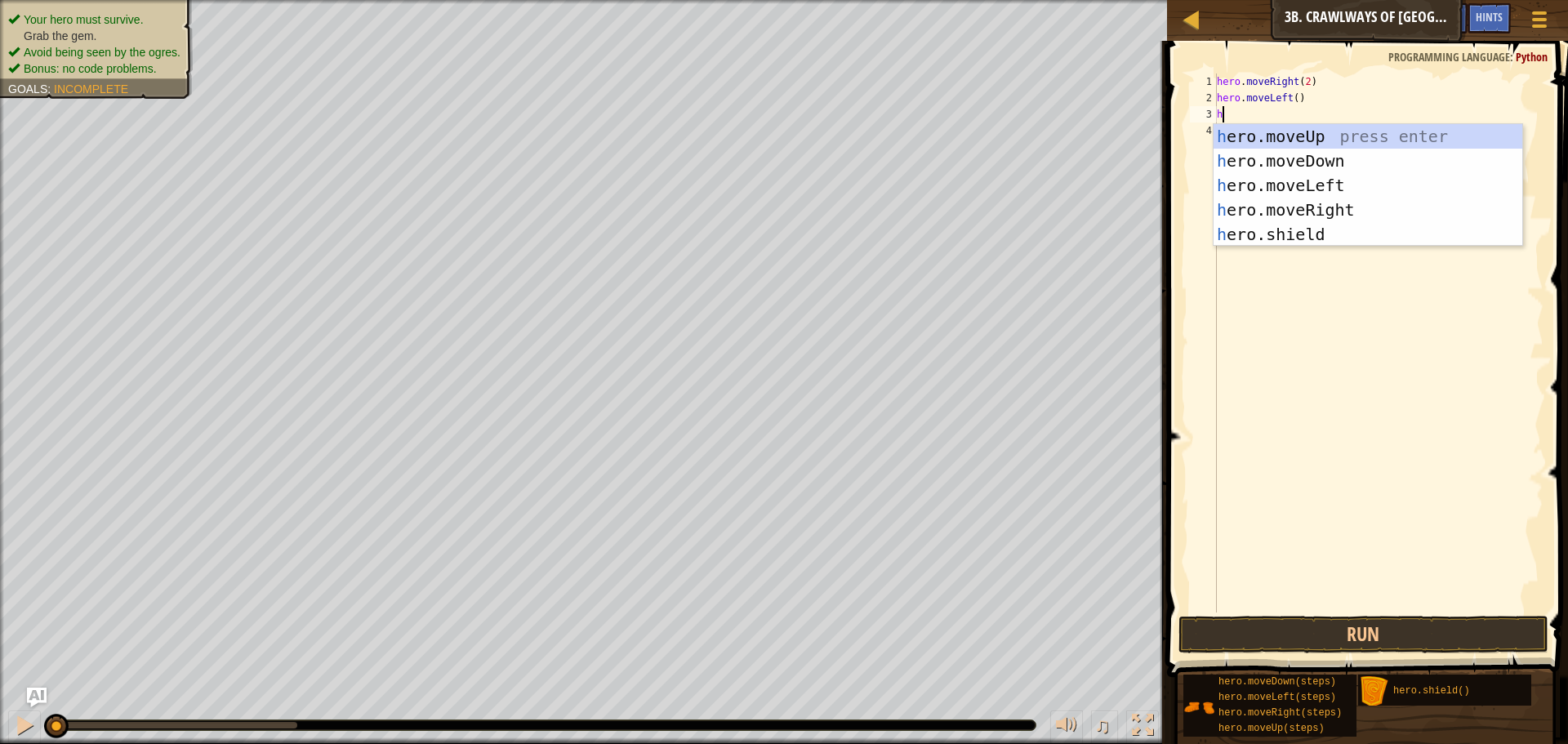
type textarea "he"
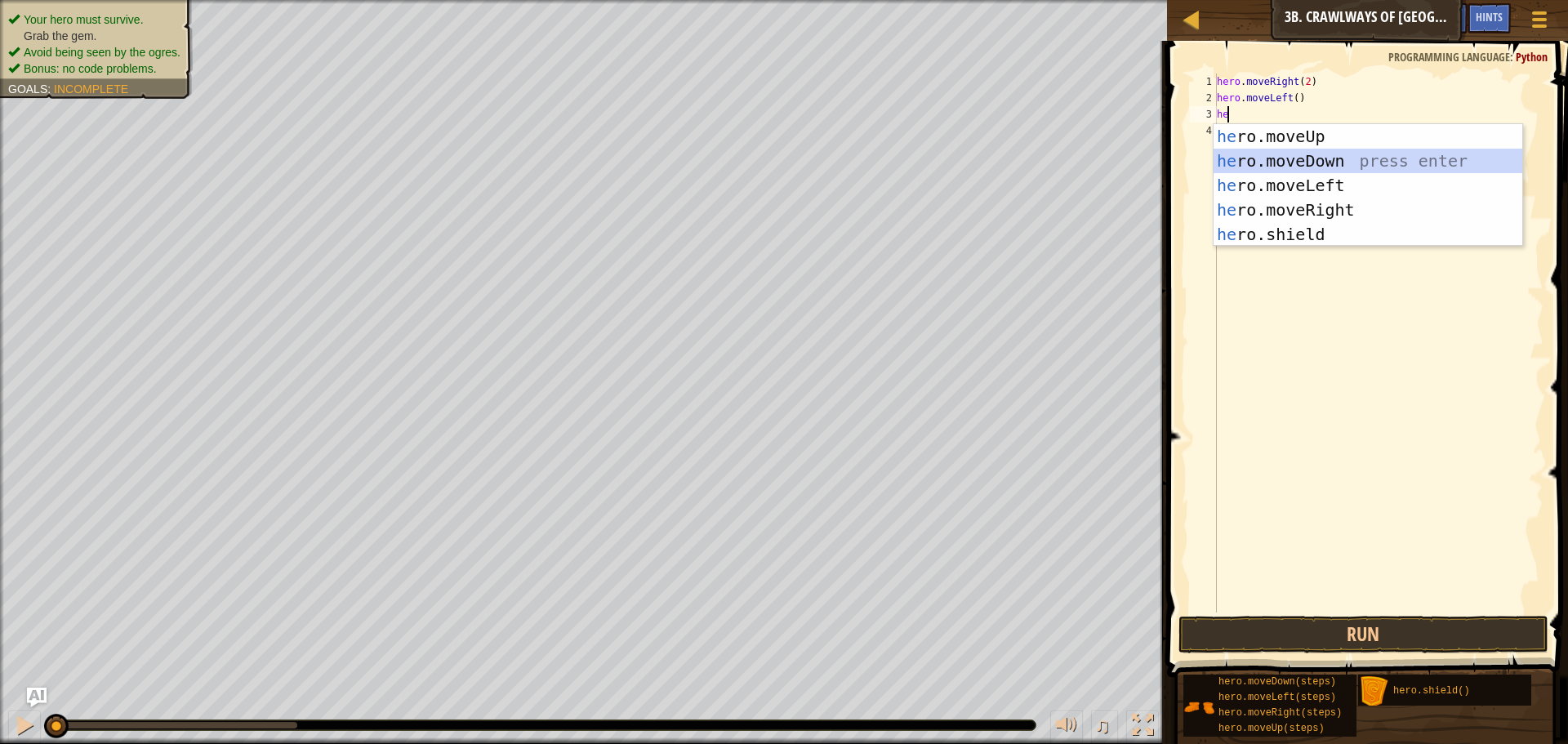
click at [1354, 166] on div "he ro.moveUp press enter he ro.moveDown press enter he ro.moveLeft press enter …" at bounding box center [1368, 209] width 309 height 172
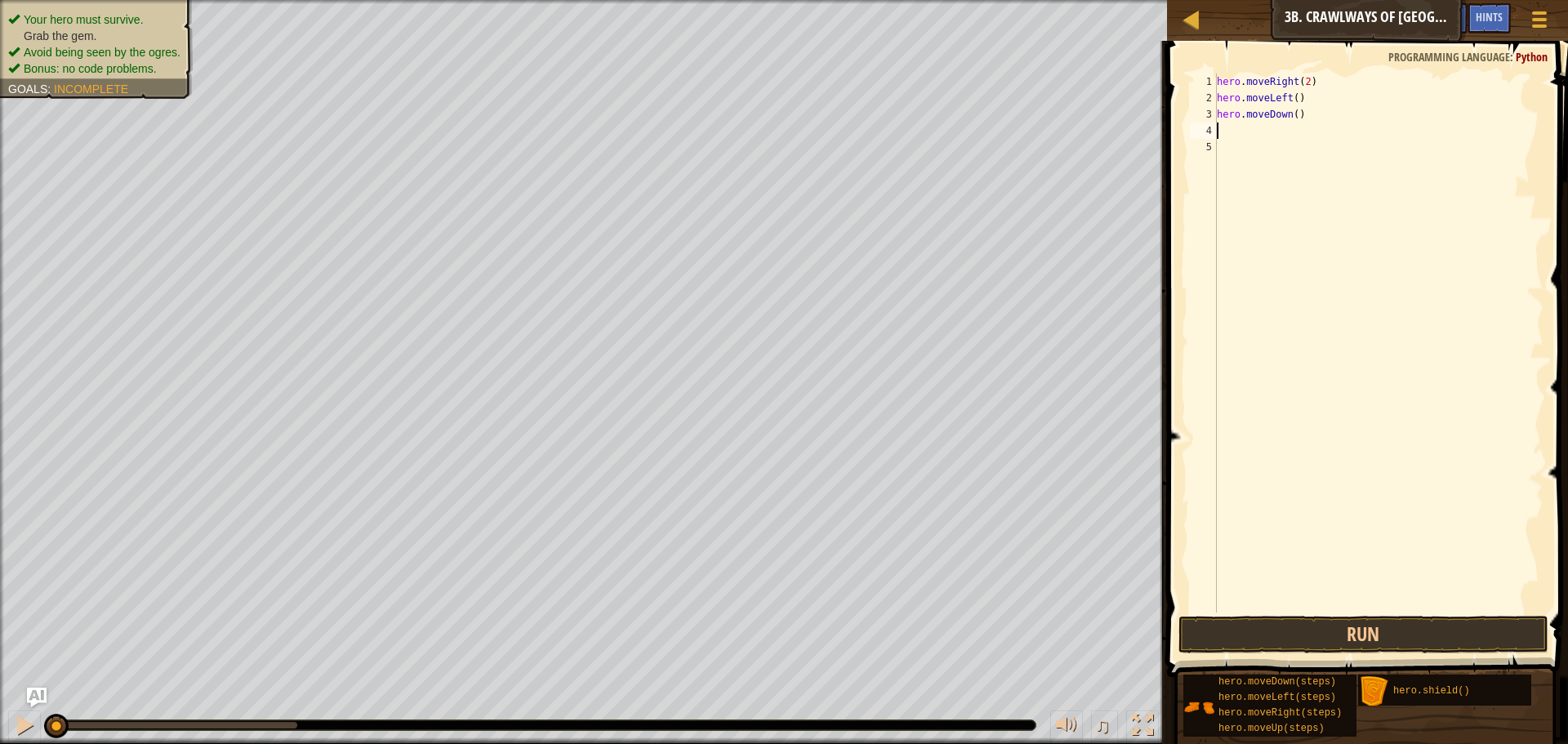
click at [1342, 163] on div "hero . moveRight ( 2 ) hero . moveLeft ( ) hero . moveDown ( )" at bounding box center [1379, 359] width 330 height 572
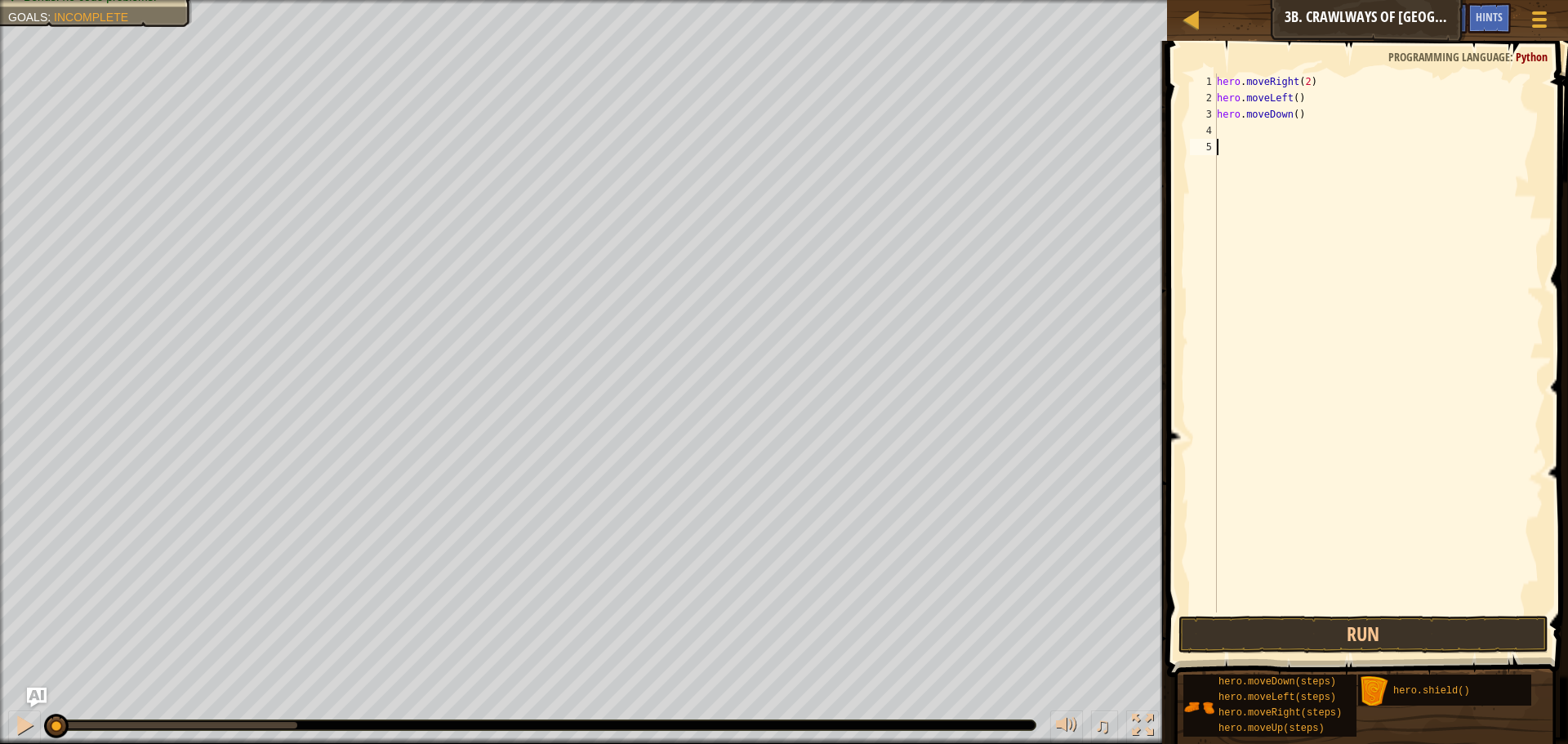
click at [1301, 81] on div "hero . moveRight ( 2 ) hero . moveLeft ( ) hero . moveDown ( )" at bounding box center [1379, 359] width 330 height 572
click at [1392, 633] on button "Run" at bounding box center [1363, 635] width 369 height 38
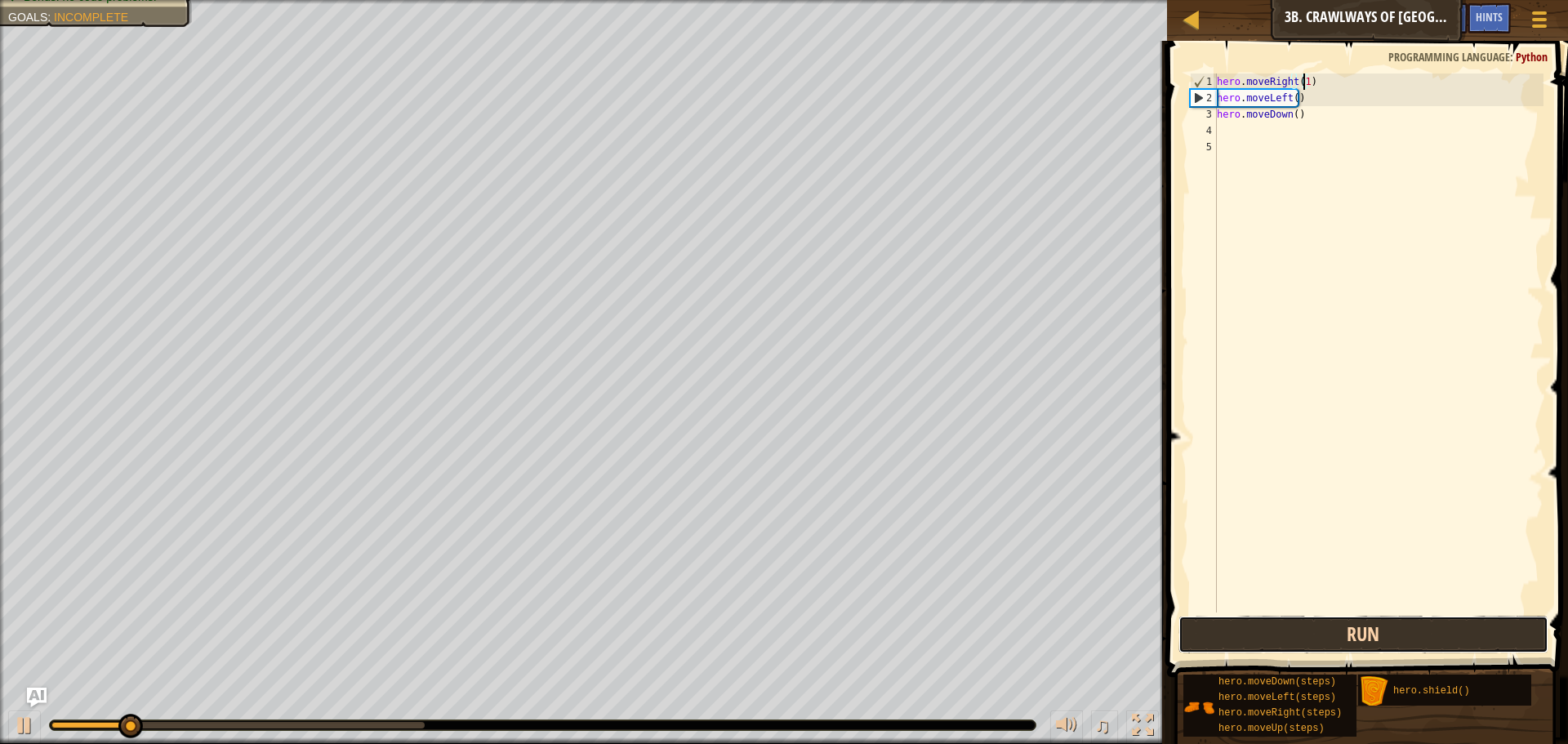
click at [1394, 633] on button "Run" at bounding box center [1363, 635] width 369 height 38
click at [1428, 627] on button "Run" at bounding box center [1363, 635] width 369 height 38
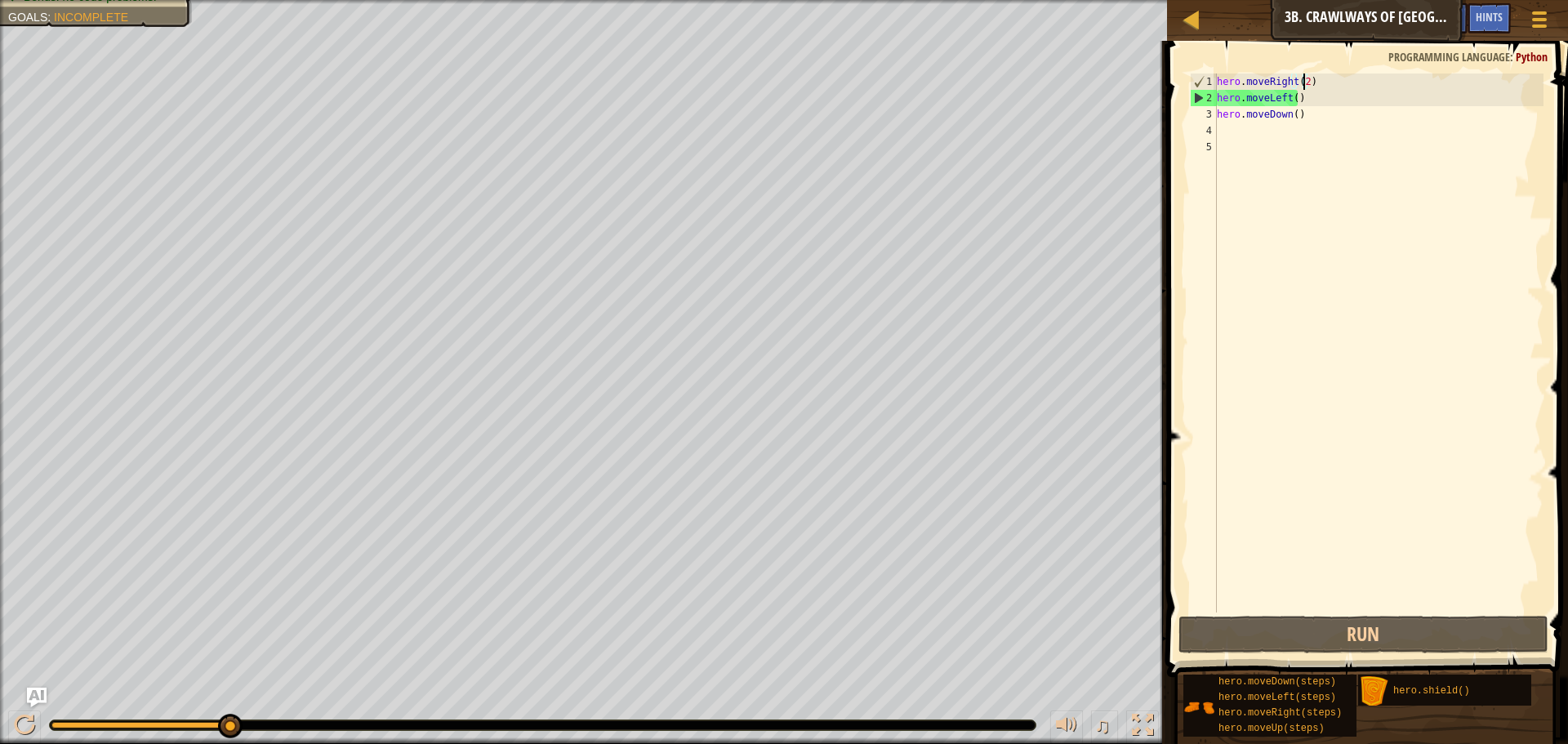
drag, startPoint x: 1283, startPoint y: 92, endPoint x: 1291, endPoint y: 93, distance: 8.1
click at [1291, 93] on div "hero . moveRight ( 2 ) hero . moveLeft ( ) hero . moveDown ( )" at bounding box center [1379, 359] width 330 height 572
type textarea "hero.moveLeft()"
click at [1291, 94] on div "hero . moveRight ( 2 ) hero . moveLeft ( ) hero . moveDown ( )" at bounding box center [1379, 343] width 330 height 539
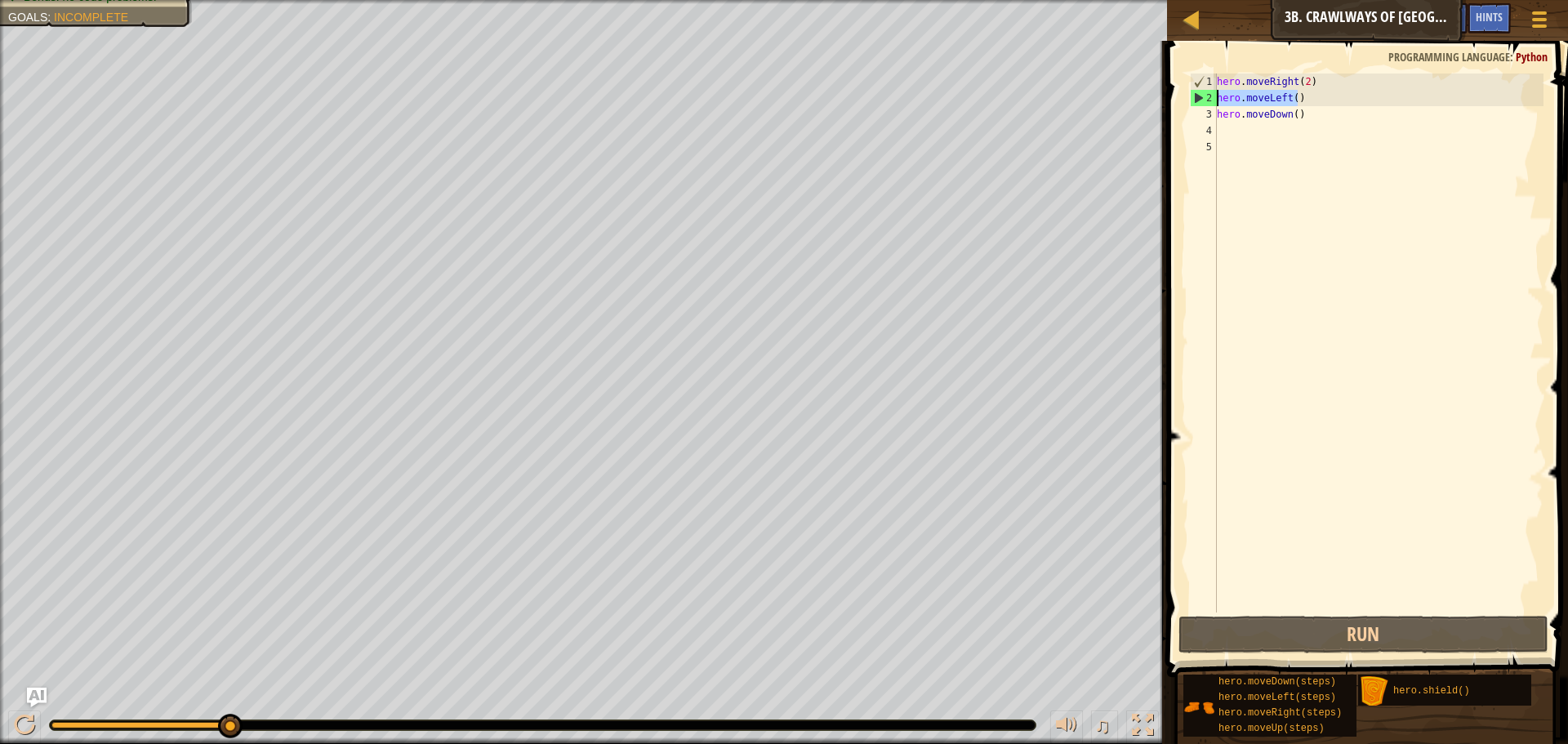
drag, startPoint x: 1296, startPoint y: 93, endPoint x: 1217, endPoint y: 92, distance: 79.0
click at [1217, 92] on div "hero . moveRight ( 2 ) hero . moveLeft ( ) hero . moveDown ( )" at bounding box center [1379, 359] width 330 height 572
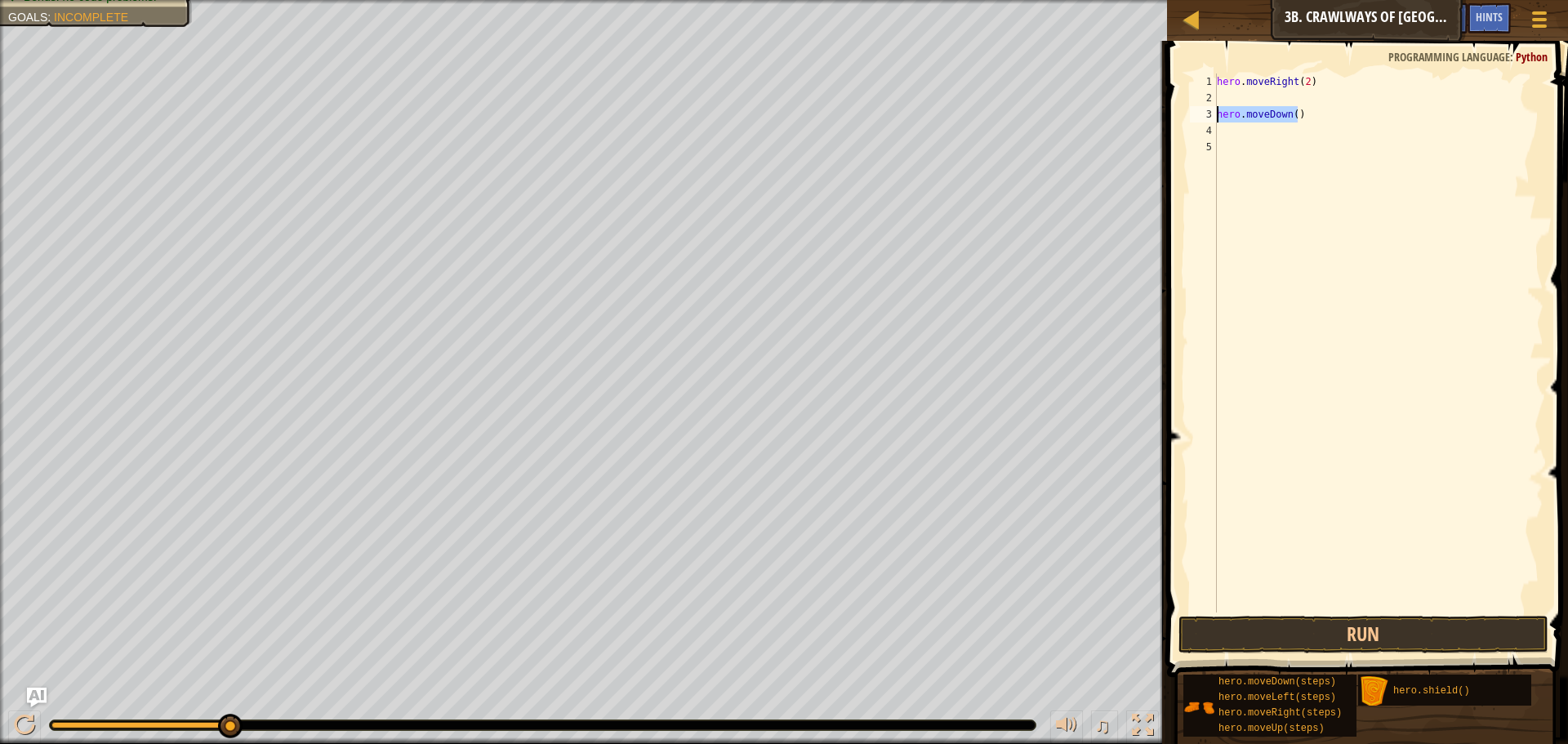
drag, startPoint x: 1308, startPoint y: 110, endPoint x: 1218, endPoint y: 114, distance: 90.1
click at [1218, 114] on div "hero . moveRight ( 2 ) hero . moveDown ( )" at bounding box center [1379, 359] width 330 height 572
type textarea "hero.moveDown()"
click at [1291, 628] on button "Run" at bounding box center [1363, 635] width 369 height 38
click at [1315, 622] on button "Run" at bounding box center [1363, 635] width 369 height 38
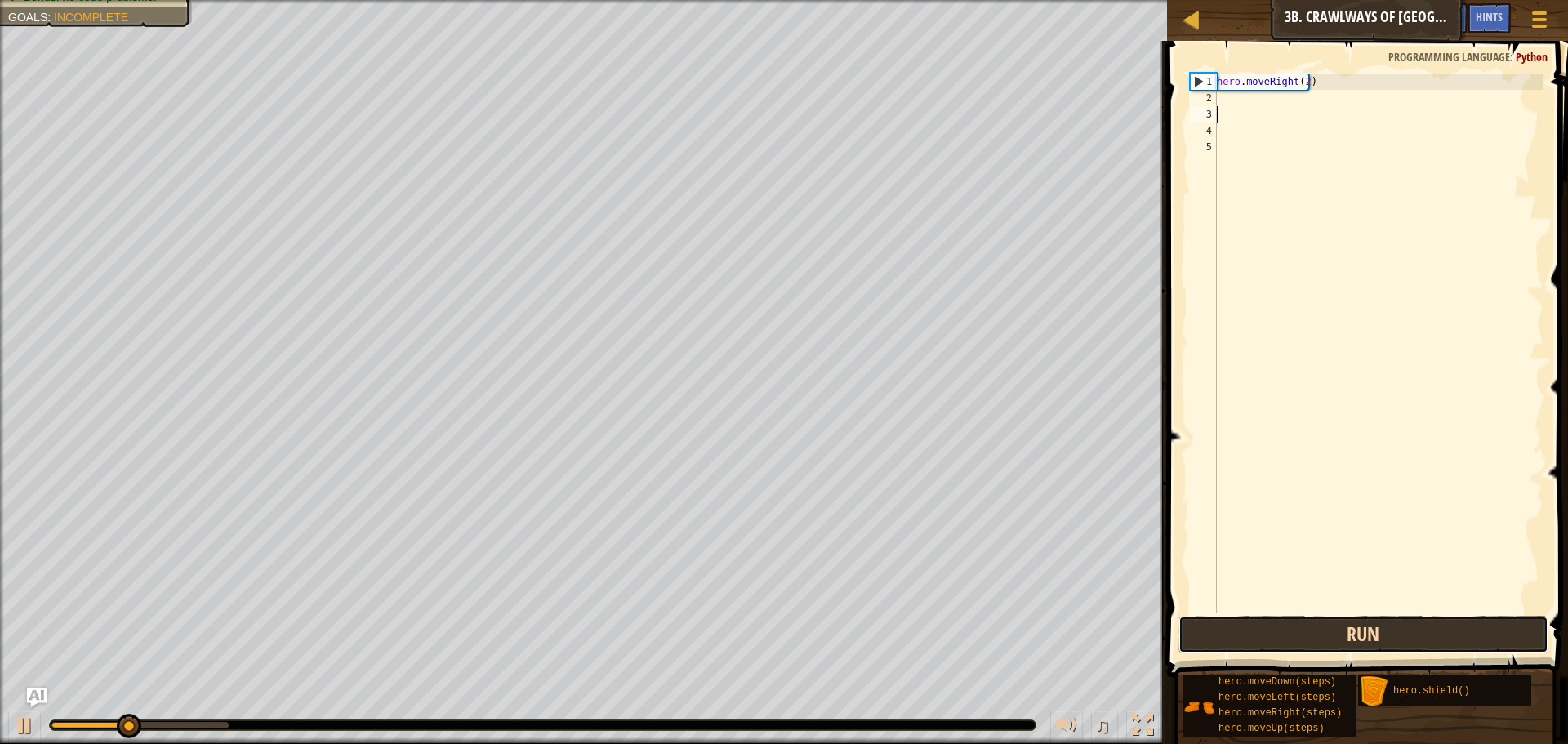
click at [1316, 622] on button "Run" at bounding box center [1363, 635] width 369 height 38
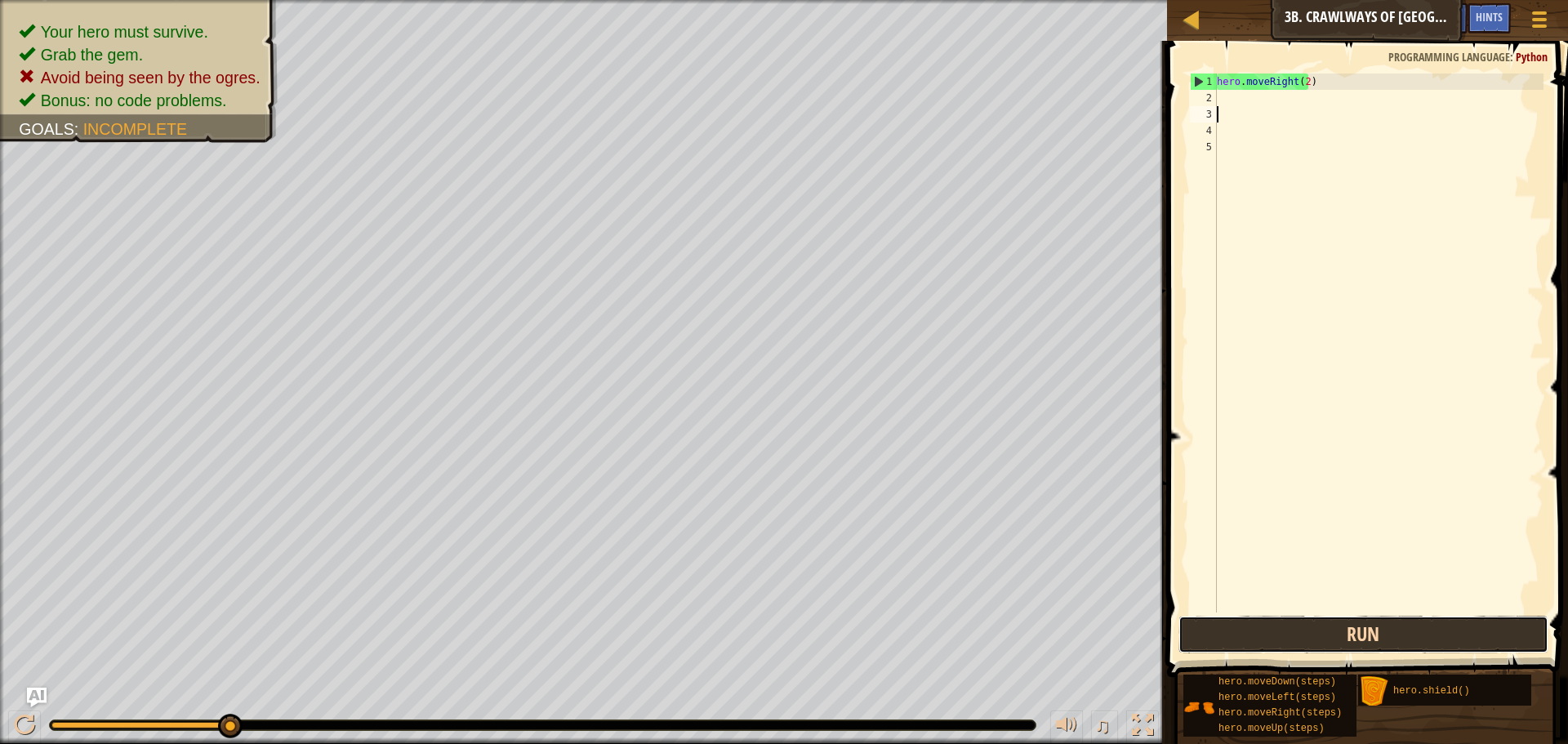
click at [1252, 629] on button "Run" at bounding box center [1363, 635] width 369 height 38
click at [1403, 617] on button "Run" at bounding box center [1363, 635] width 369 height 38
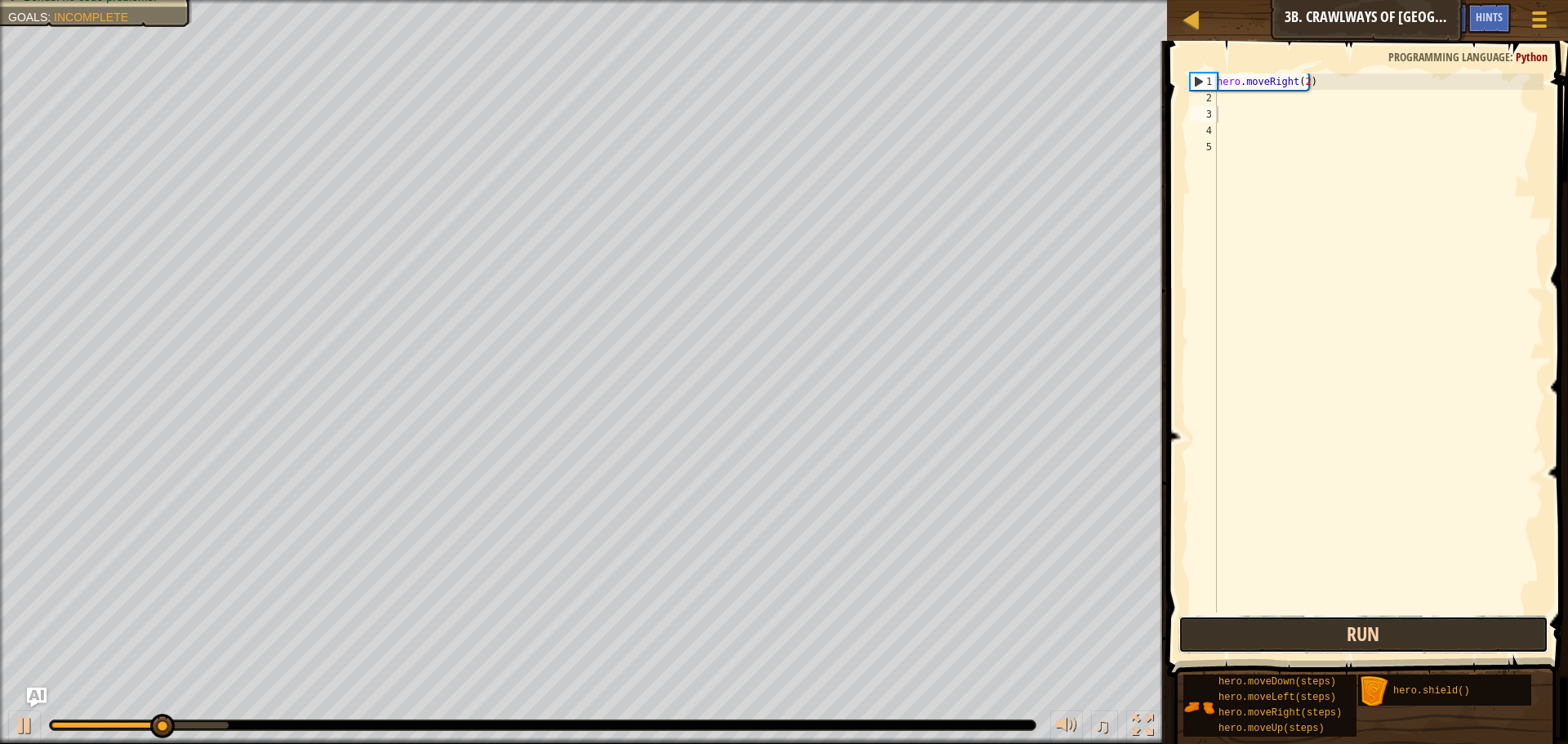
click at [1402, 618] on button "Run" at bounding box center [1363, 635] width 369 height 38
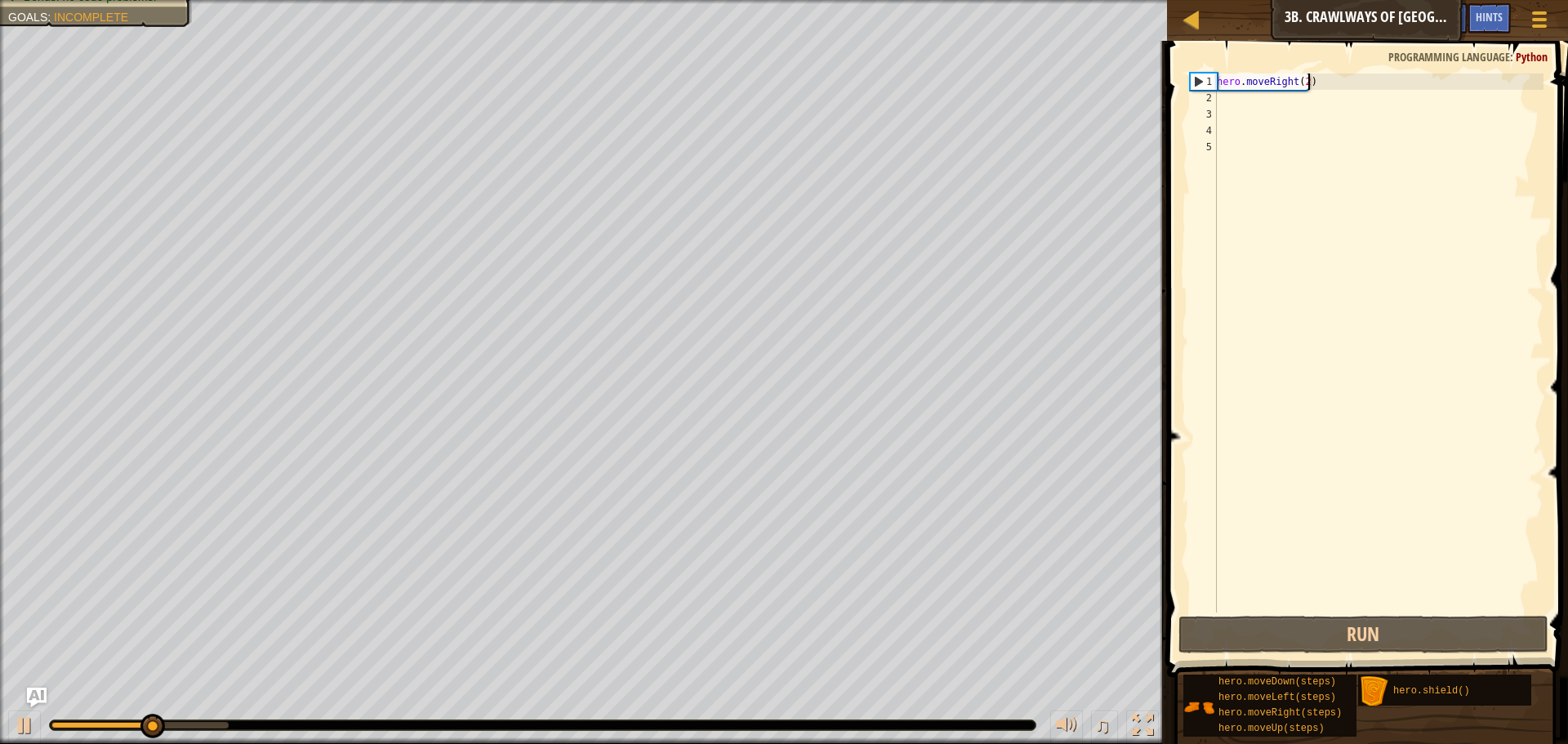
click at [1316, 76] on div "hero . moveRight ( 2 )" at bounding box center [1379, 359] width 330 height 572
type textarea "hero.moveRight(2)"
click at [1303, 79] on div "hero . moveRight ( 2 )" at bounding box center [1379, 359] width 330 height 572
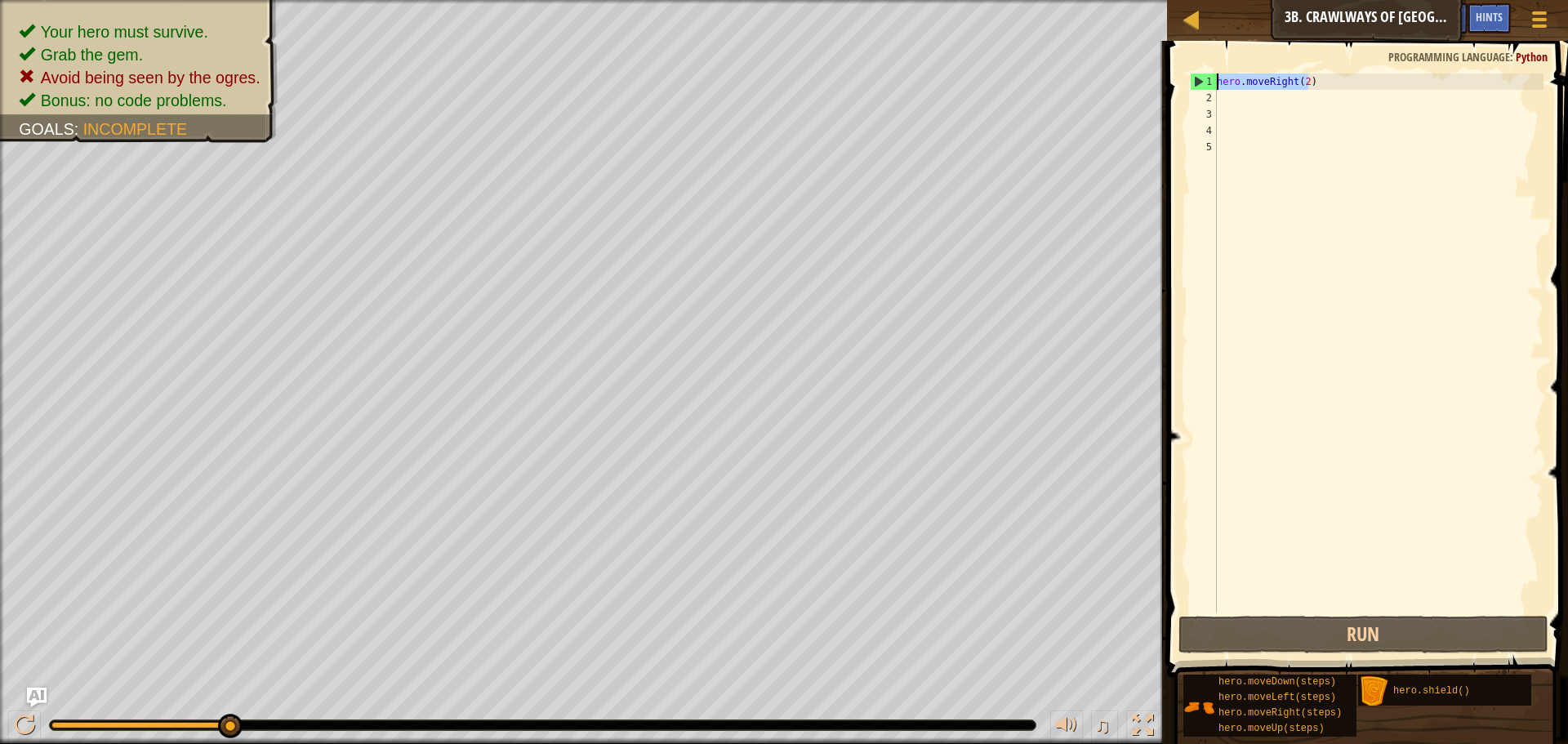
drag, startPoint x: 1310, startPoint y: 80, endPoint x: 1213, endPoint y: 79, distance: 97.0
click at [1213, 79] on div "hero.moveRight(2) 1 2 3 4 5 hero . moveRight ( 2 ) הההההההההההההההההההההההההההה…" at bounding box center [1364, 343] width 357 height 539
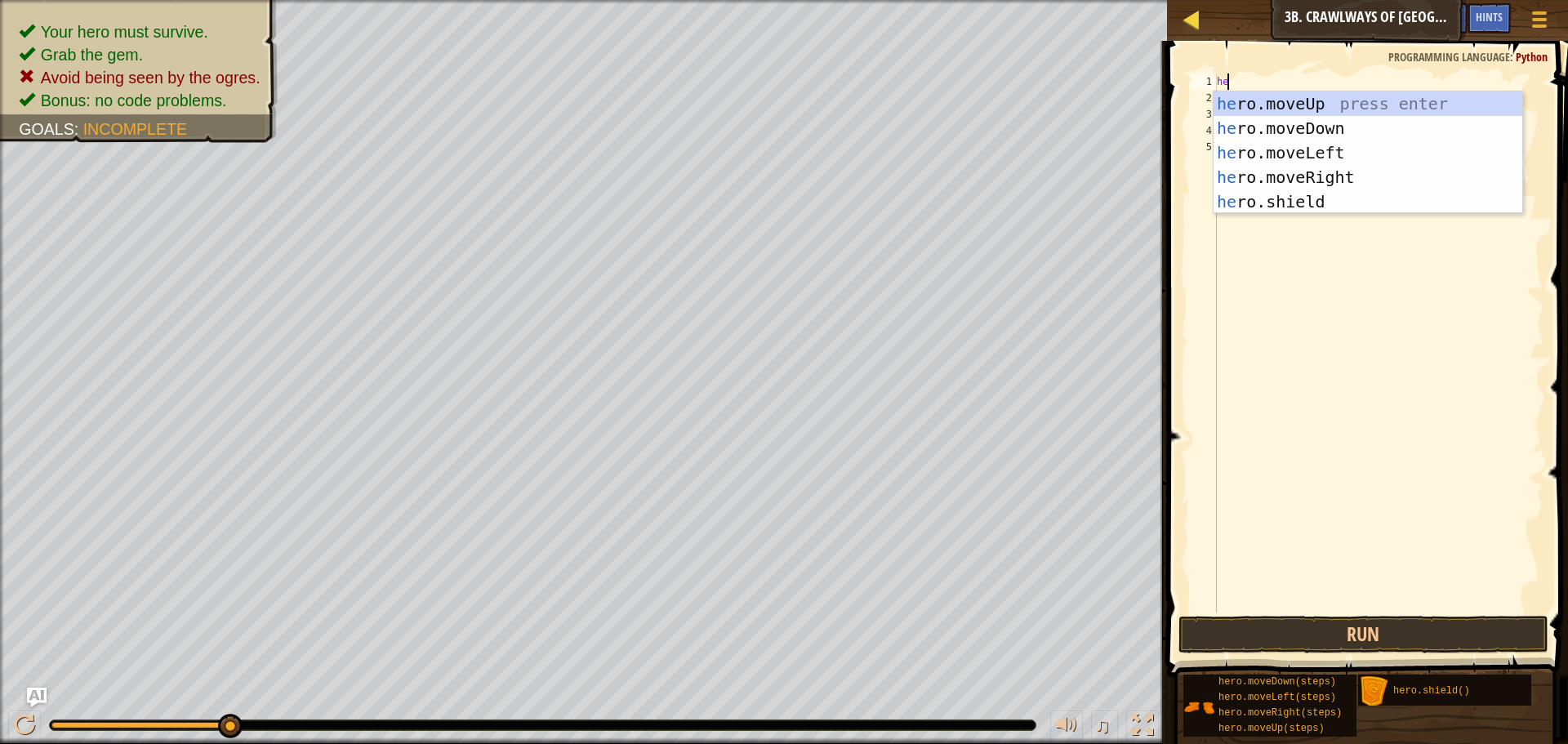
scroll to position [8, 1]
type textarea "hero"
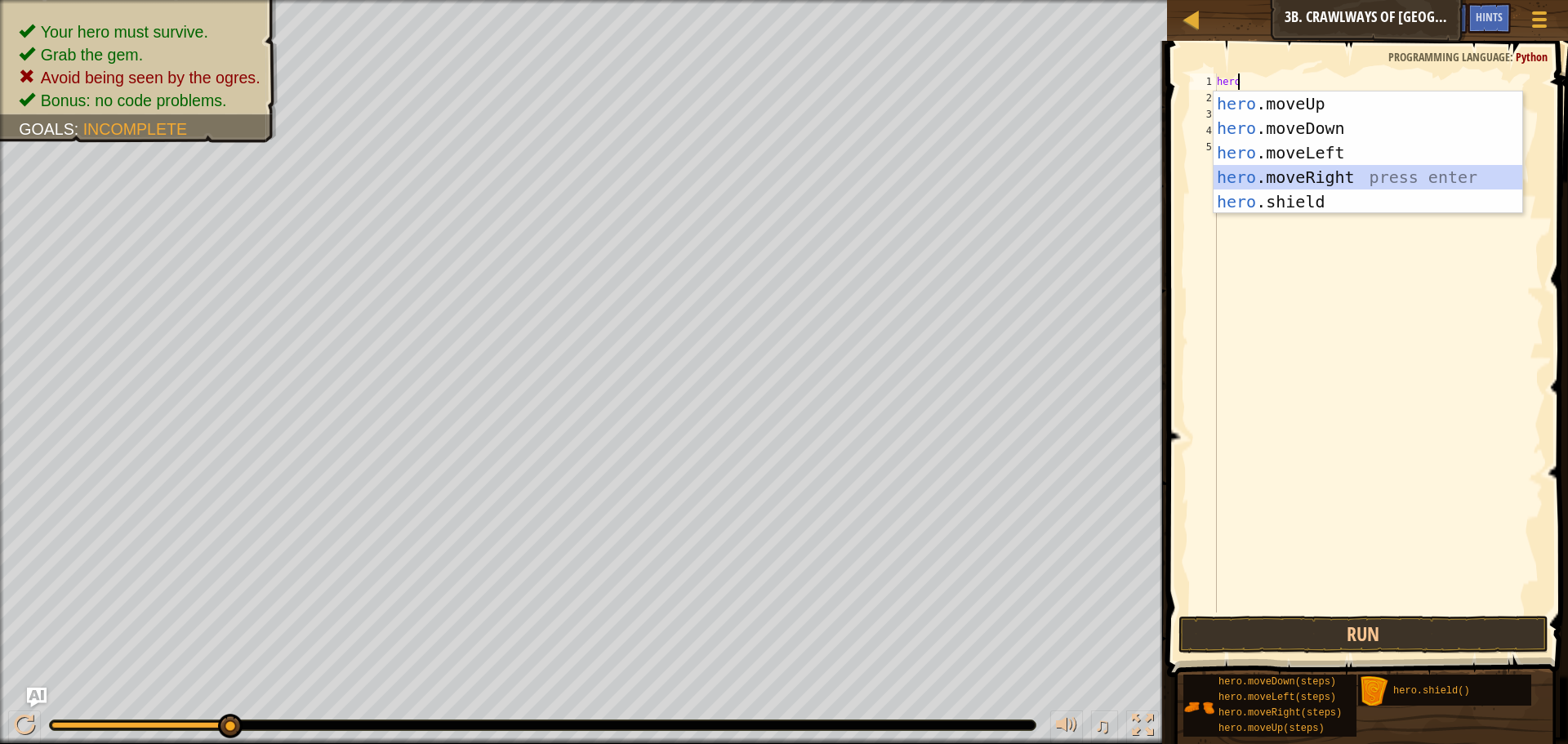
click at [1331, 179] on div "hero .moveUp press enter hero .moveDown press enter hero .moveLeft press enter …" at bounding box center [1368, 177] width 309 height 172
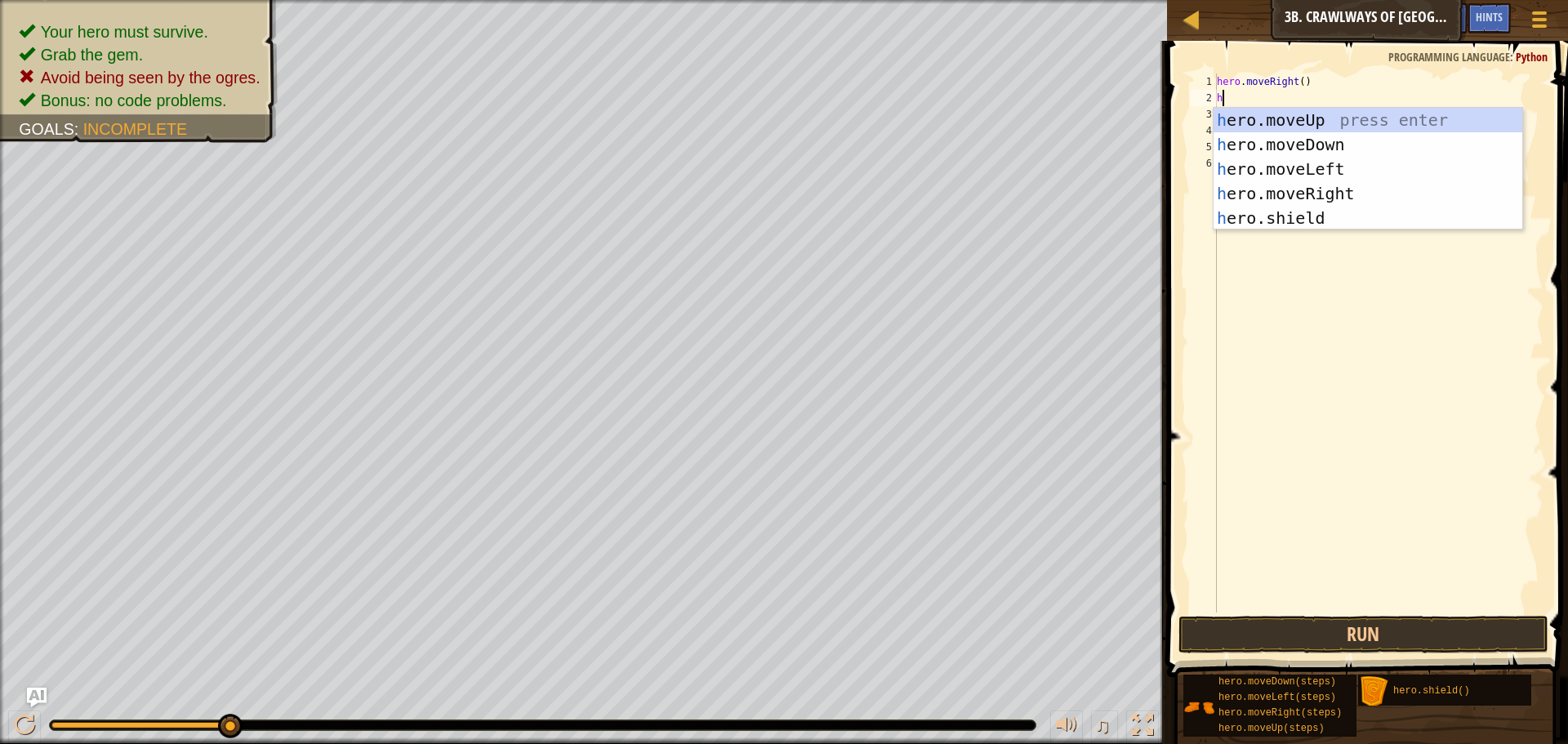
type textarea "he"
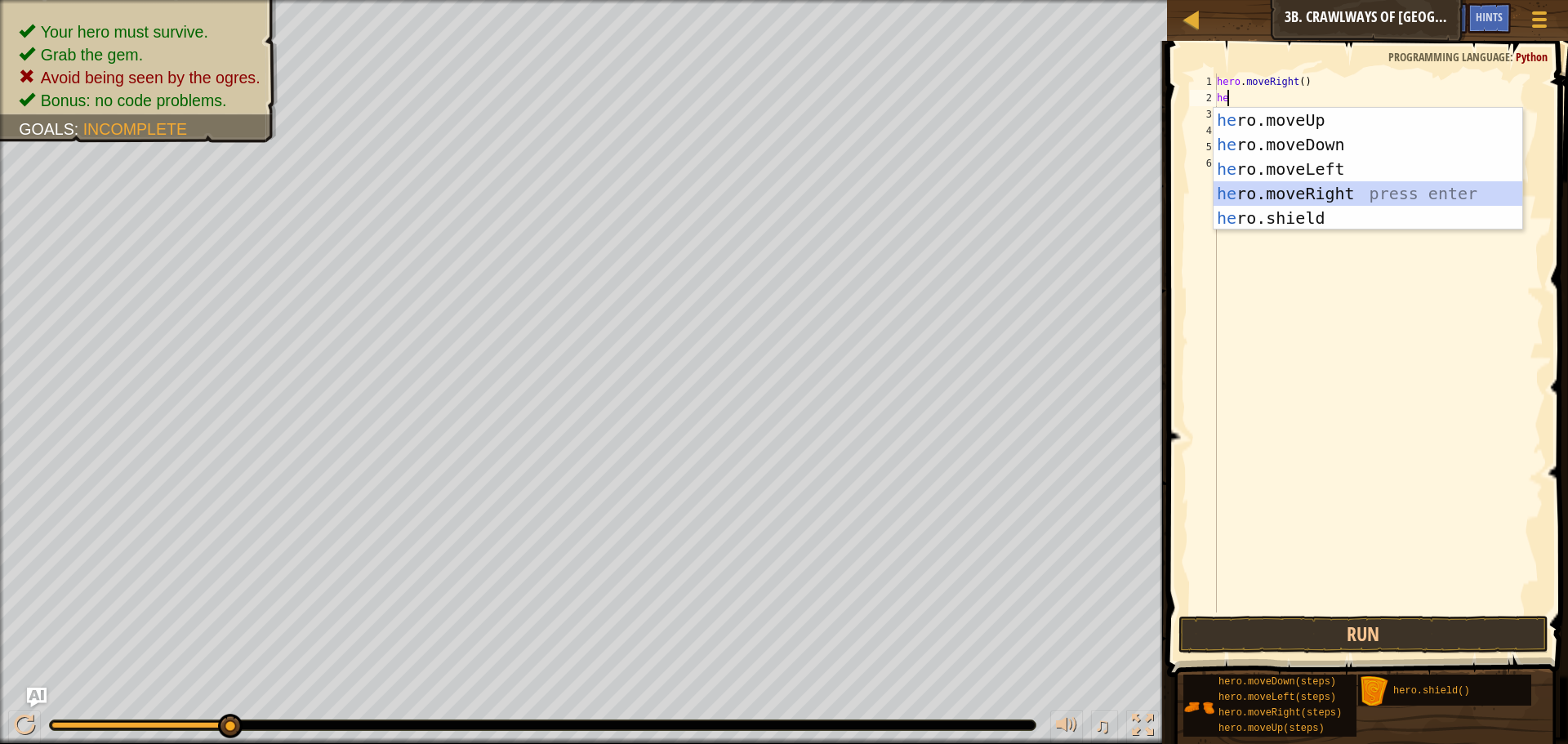
click at [1298, 186] on div "he ro.moveUp press enter he ro.moveDown press enter he ro.moveLeft press enter …" at bounding box center [1368, 193] width 309 height 172
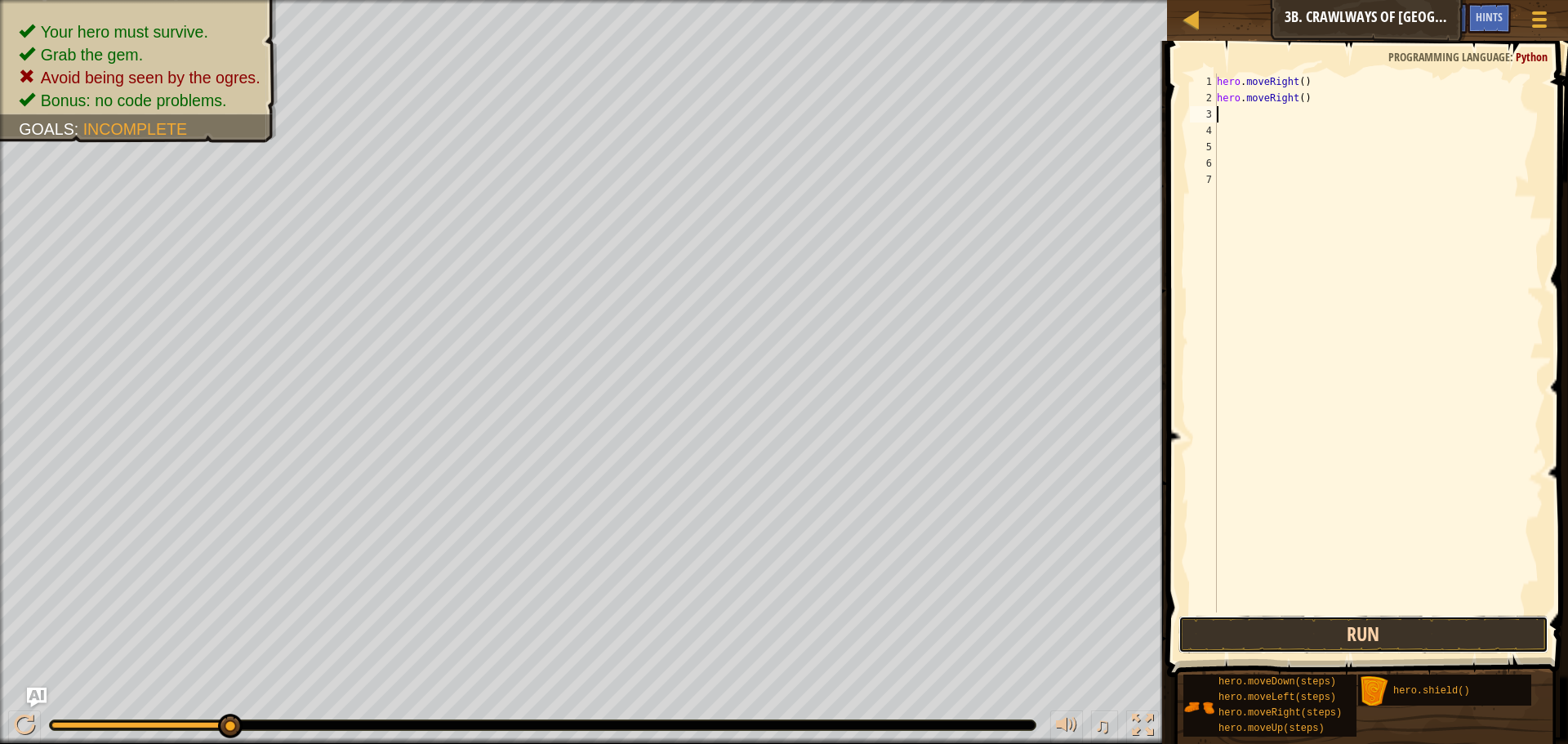
click at [1396, 623] on button "Run" at bounding box center [1363, 635] width 369 height 38
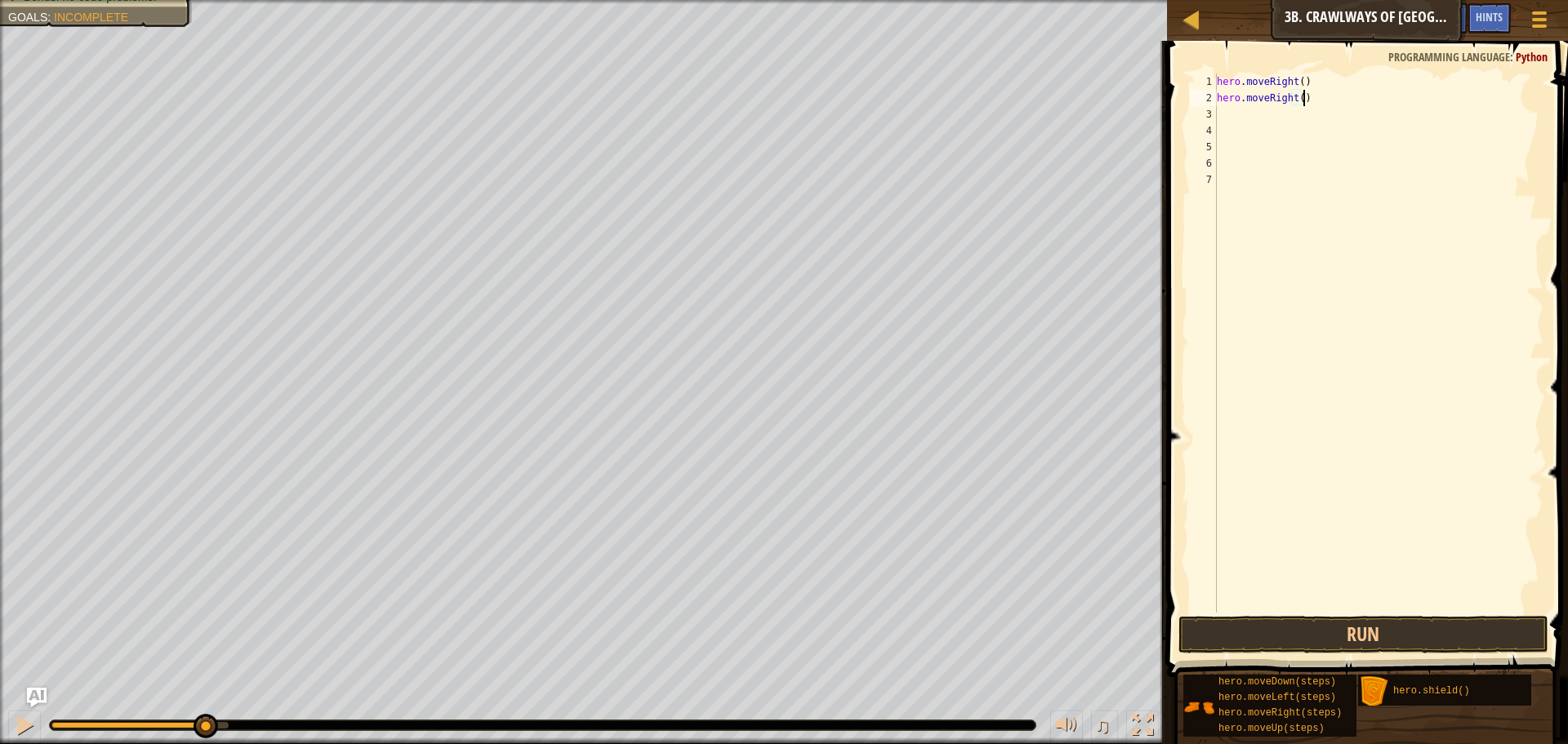
drag, startPoint x: 1326, startPoint y: 92, endPoint x: 1226, endPoint y: 73, distance: 101.8
click at [1234, 74] on div "hero . moveRight ( ) hero . moveRight ( )" at bounding box center [1379, 359] width 330 height 572
type textarea "h"
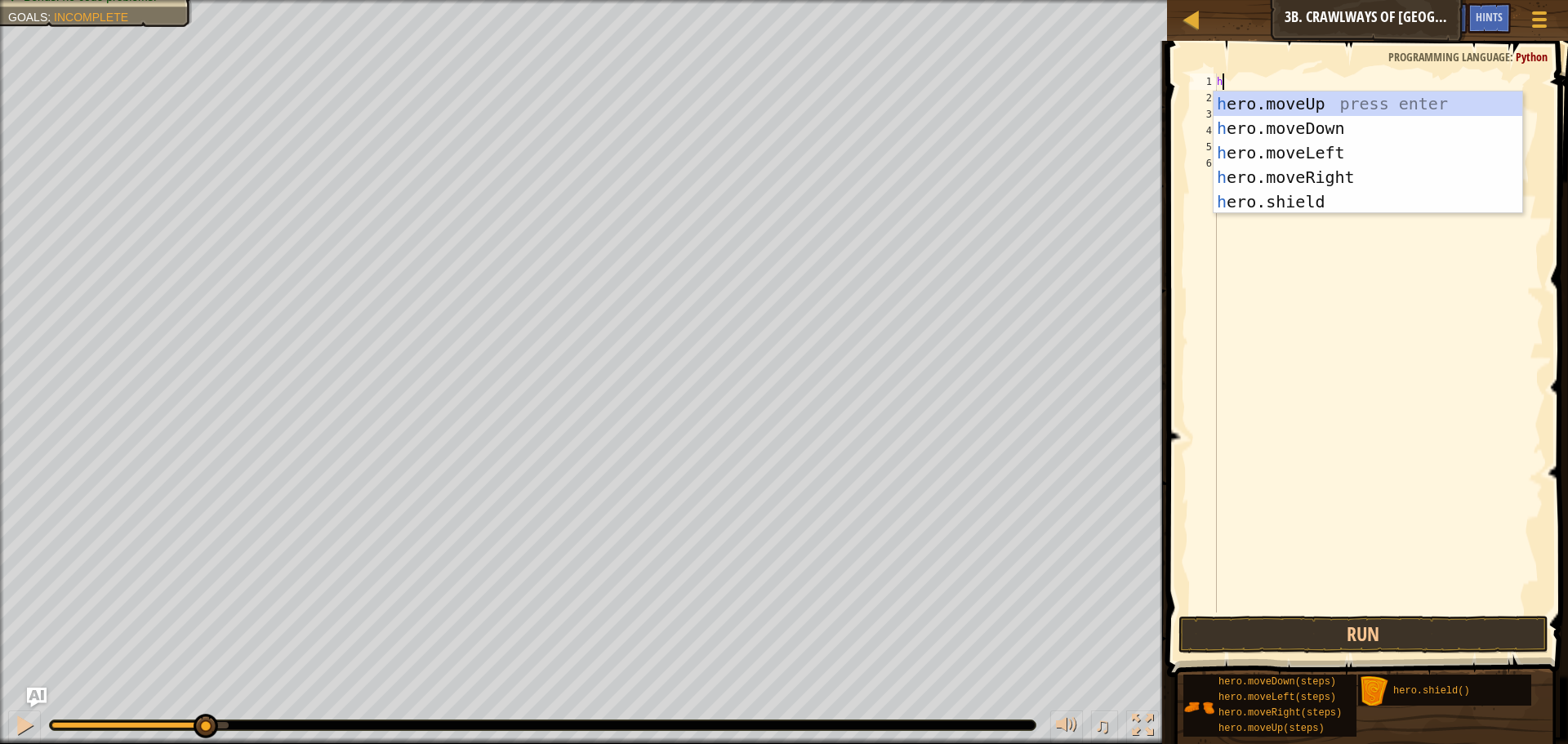
type textarea "he"
click at [1289, 179] on div "he ro.moveUp press enter he ro.moveDown press enter he ro.moveLeft press enter …" at bounding box center [1368, 177] width 309 height 172
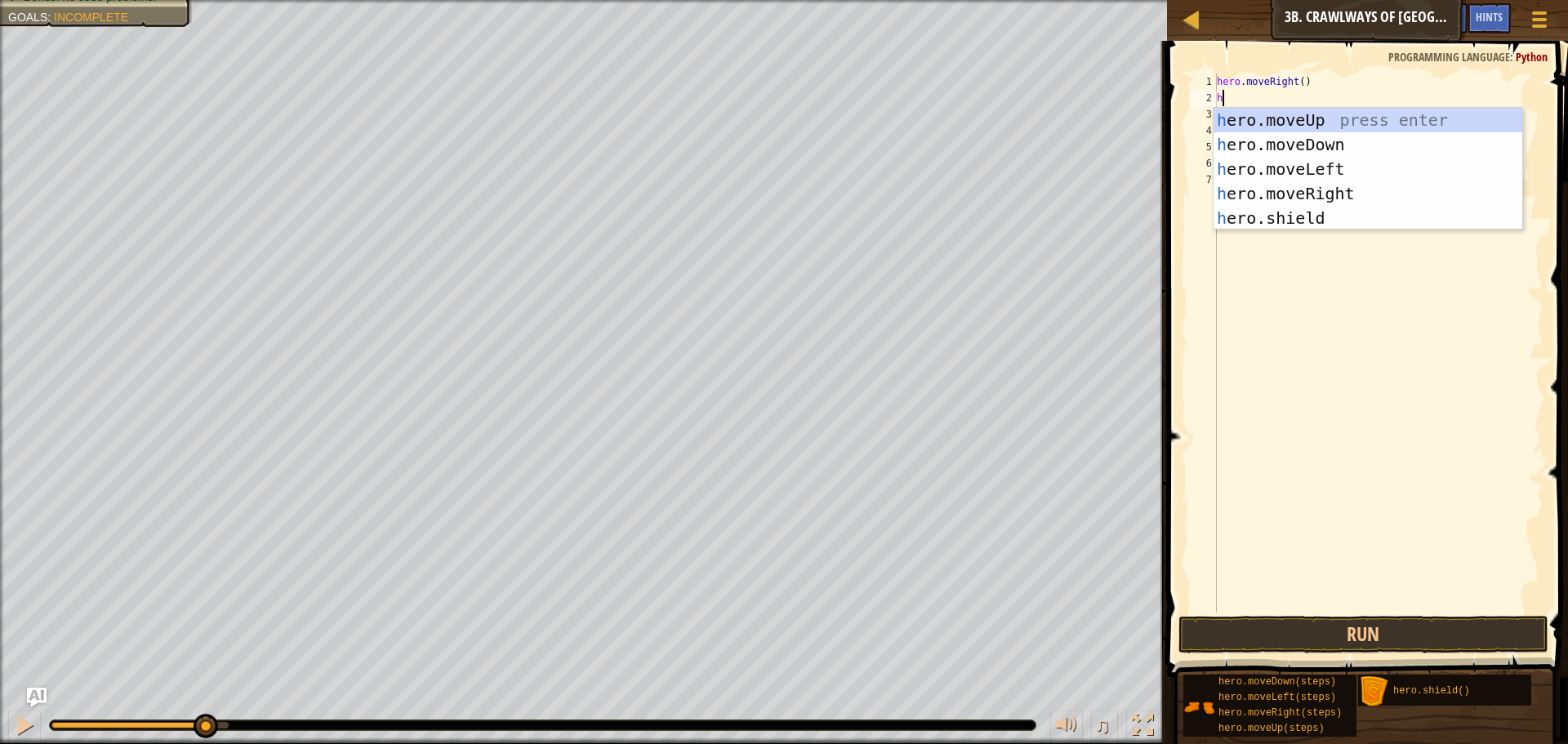
type textarea "he"
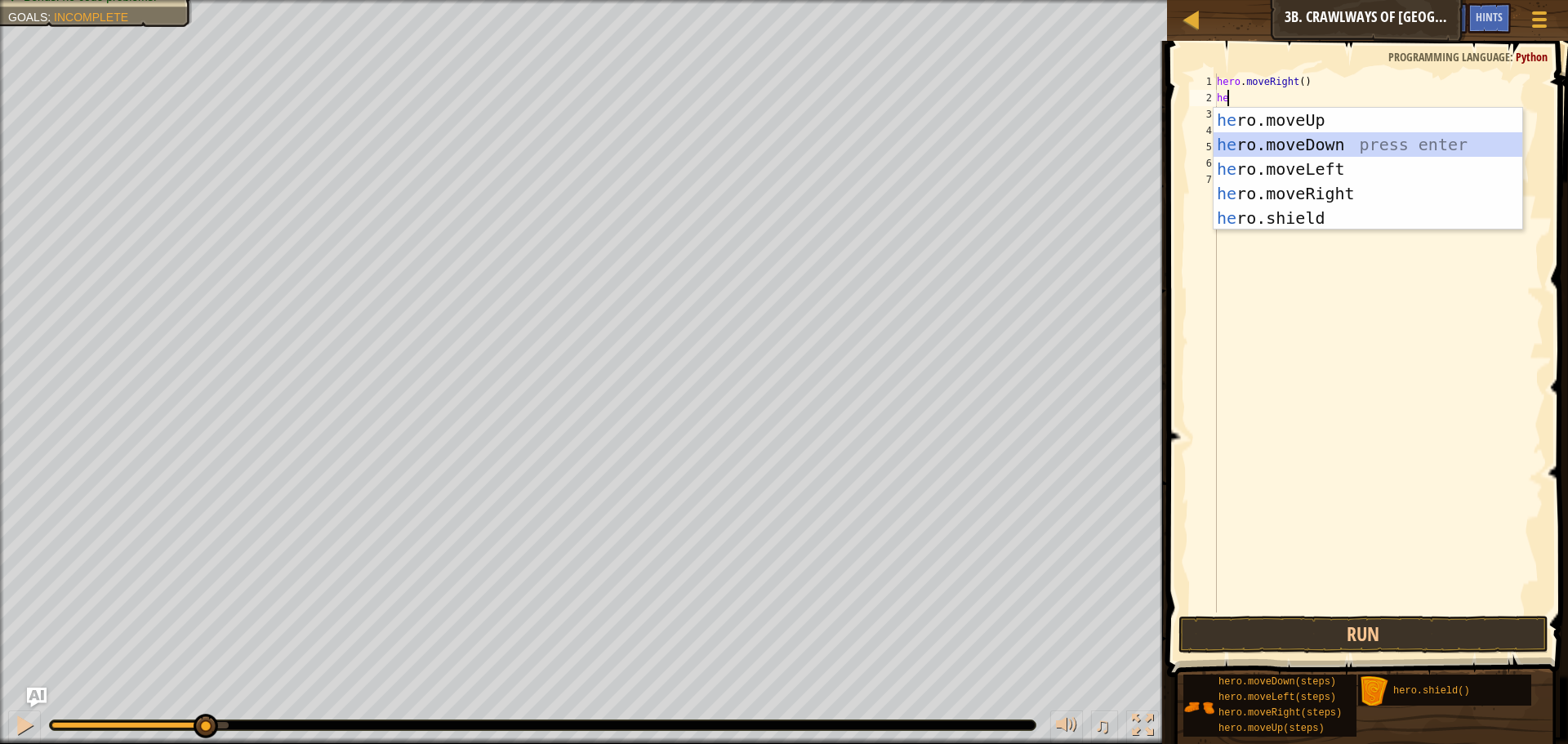
drag, startPoint x: 1314, startPoint y: 147, endPoint x: 1309, endPoint y: 111, distance: 36.3
click at [1315, 146] on div "he ro.moveUp press enter he ro.moveDown press enter he ro.moveLeft press enter …" at bounding box center [1368, 193] width 309 height 172
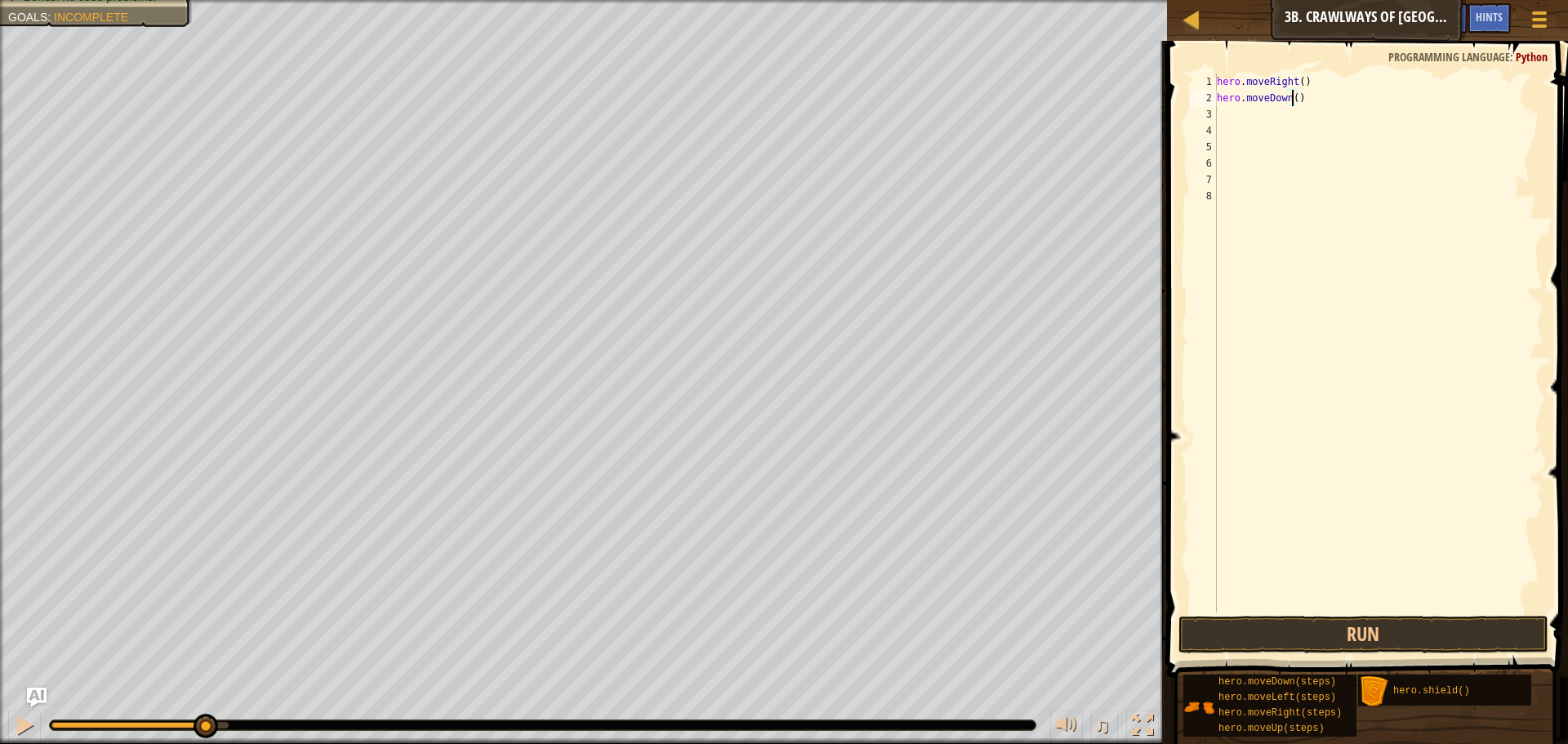
click at [1290, 99] on div "hero . moveRight ( ) hero . moveDown ( )" at bounding box center [1379, 359] width 330 height 572
click at [1361, 622] on button "Run" at bounding box center [1363, 635] width 369 height 38
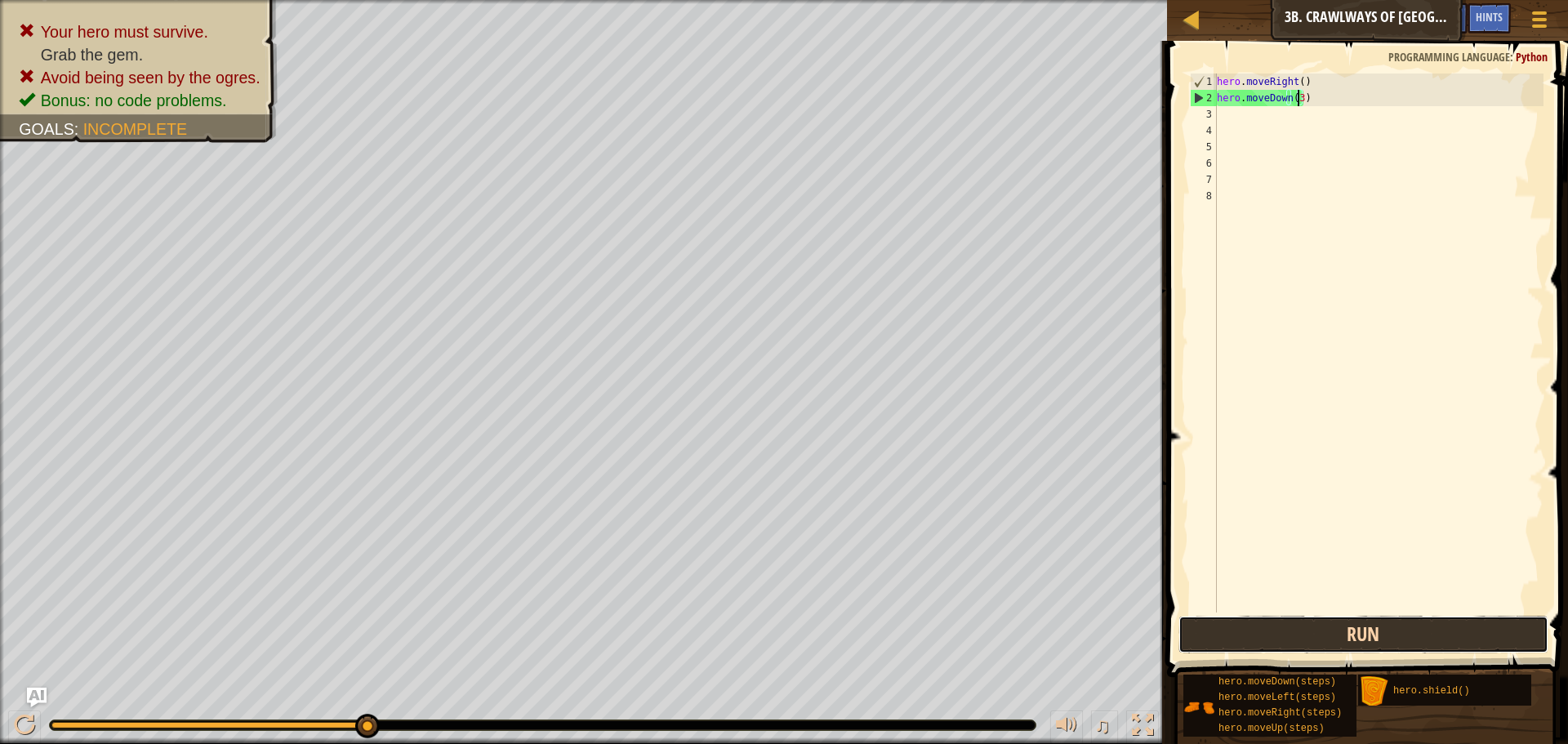
click at [1388, 621] on button "Run" at bounding box center [1363, 635] width 369 height 38
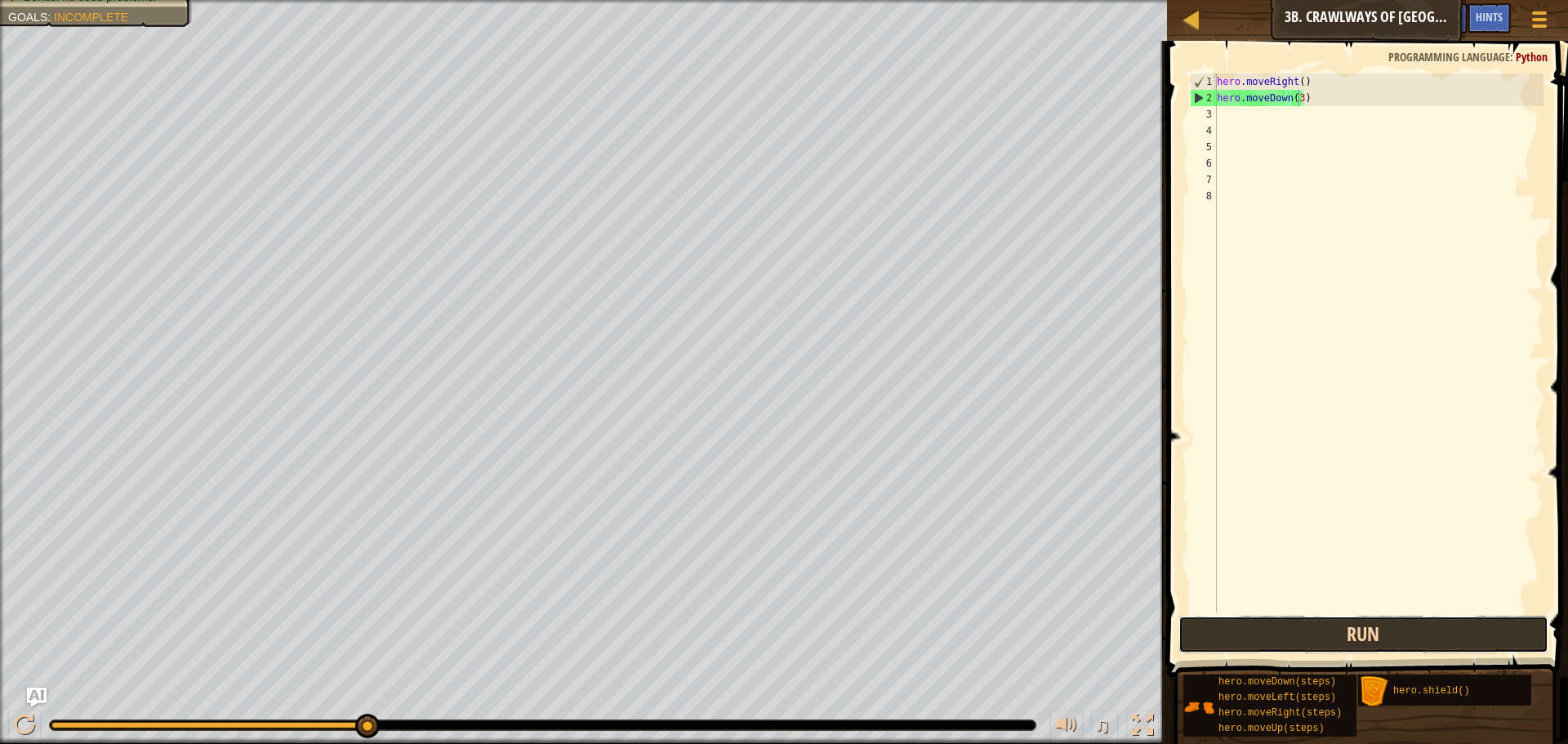
click at [1470, 623] on button "Run" at bounding box center [1363, 635] width 369 height 38
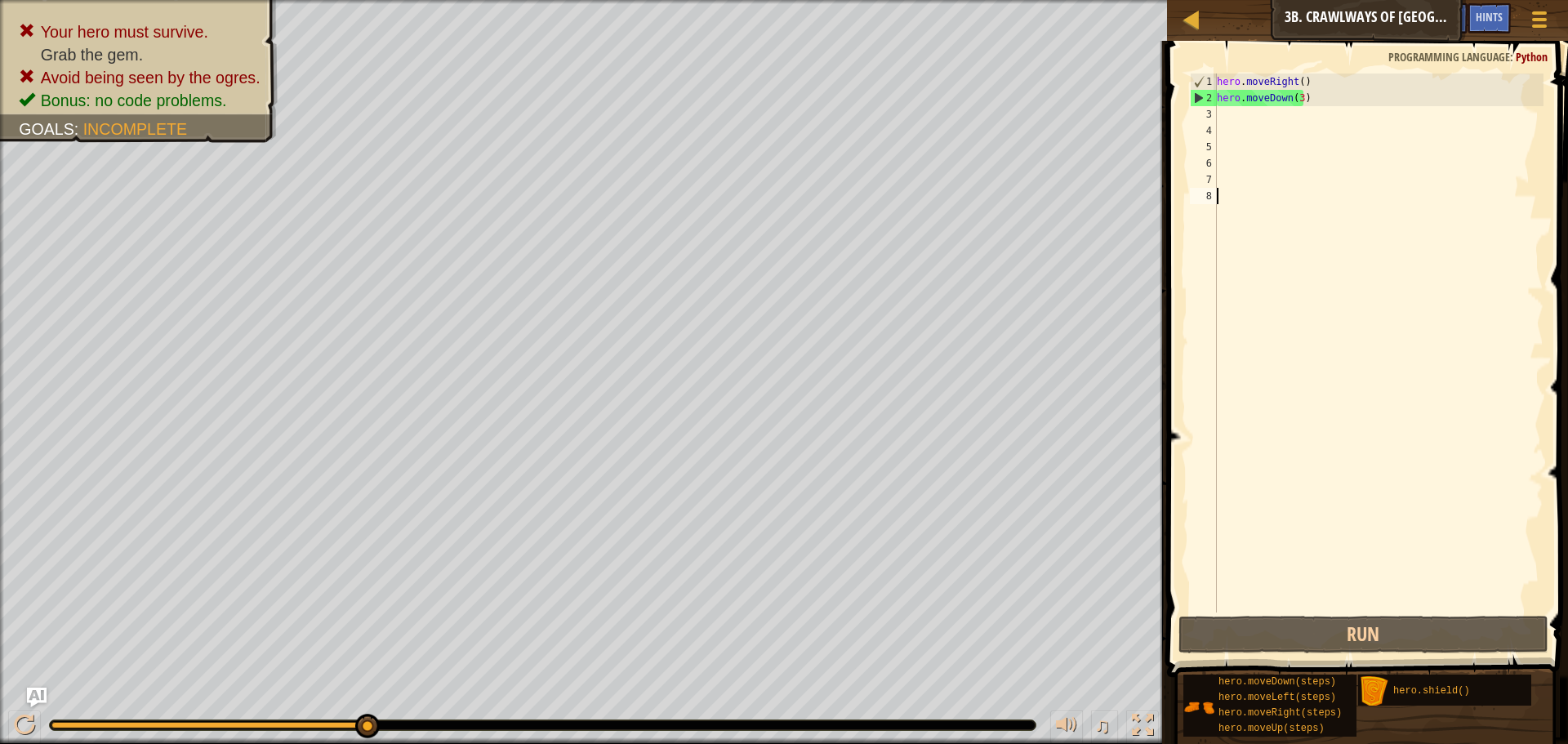
drag, startPoint x: 1474, startPoint y: 329, endPoint x: 930, endPoint y: -99, distance: 692.2
click at [930, 0] on html "Map Introduction to Computer Science 3b. Crawlways of Kithgard Game Menu Done H…" at bounding box center [784, 0] width 1568 height 0
type textarea "hero.moveRight() hero.moveDown(3)"
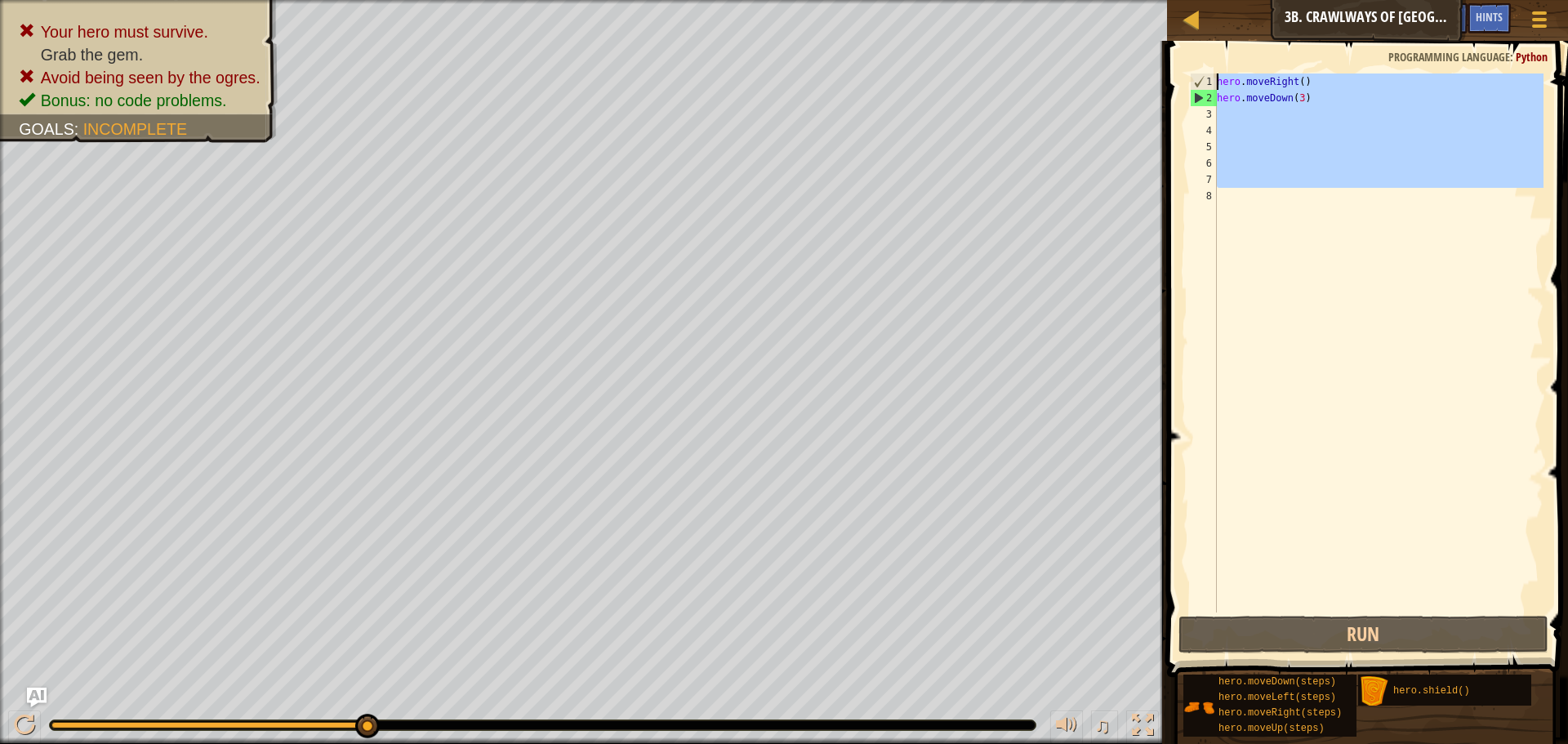
scroll to position [8, 0]
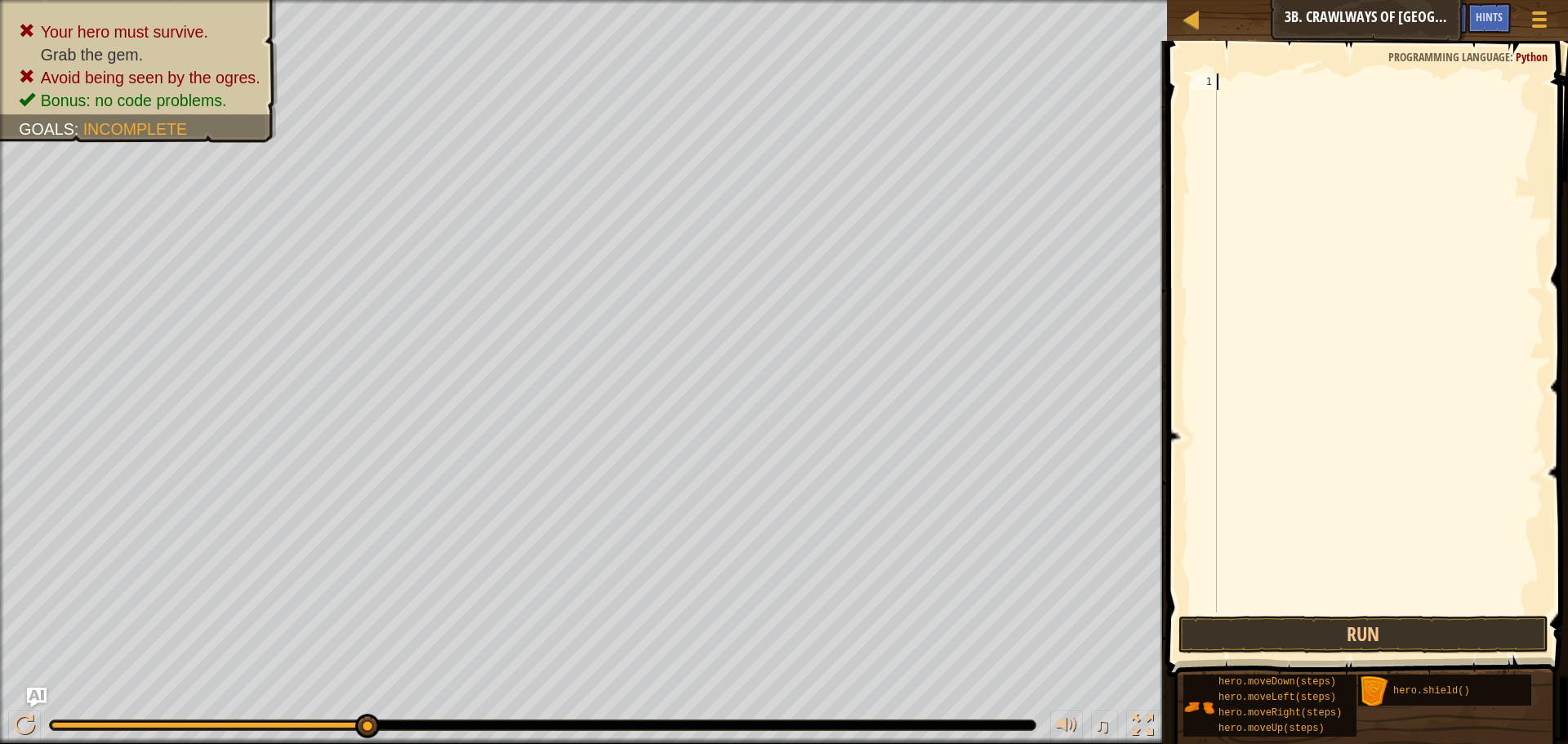
type textarea "t"
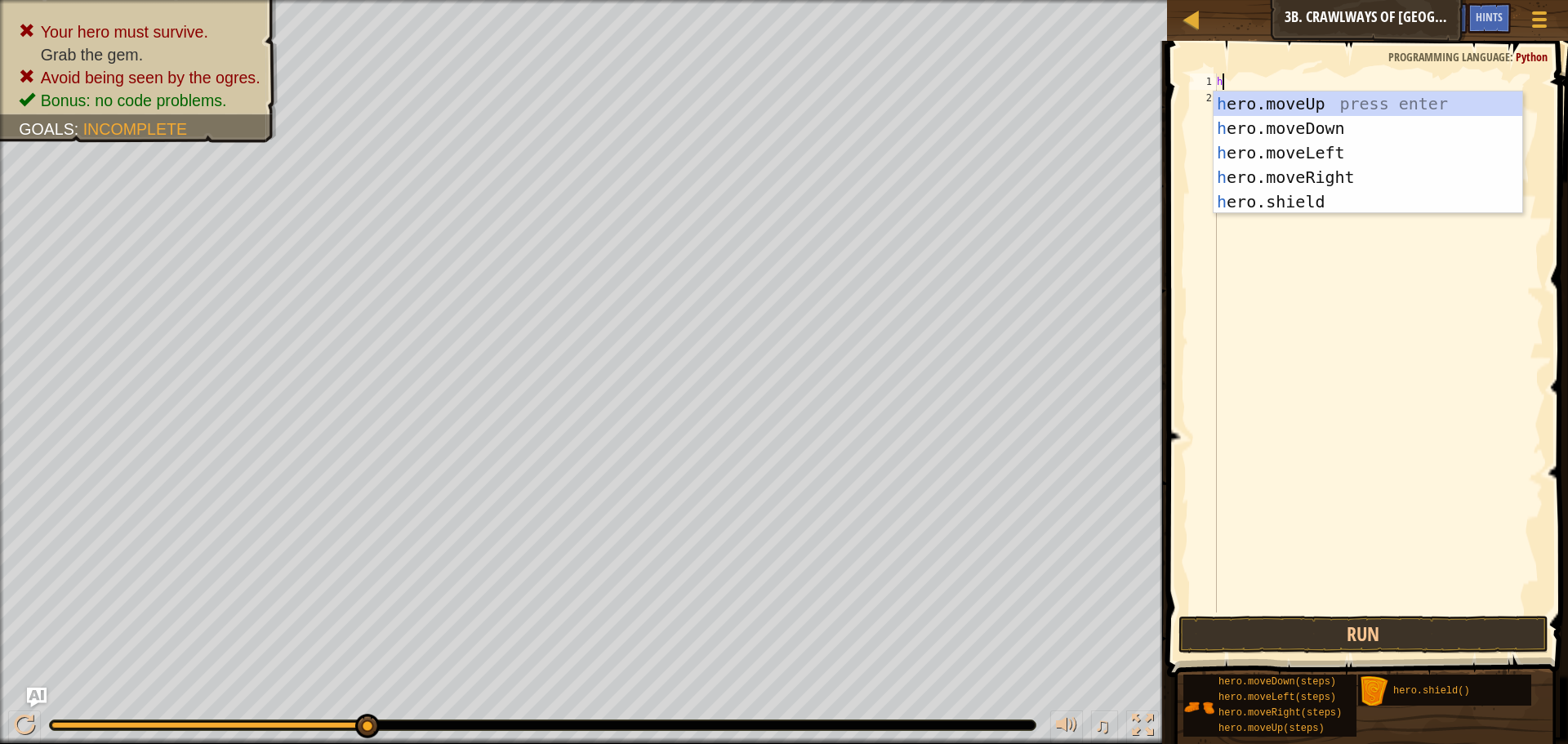
type textarea "her"
click at [1317, 110] on div "her o.moveUp press enter her o.moveDown press enter her o.moveLeft press enter …" at bounding box center [1368, 177] width 309 height 172
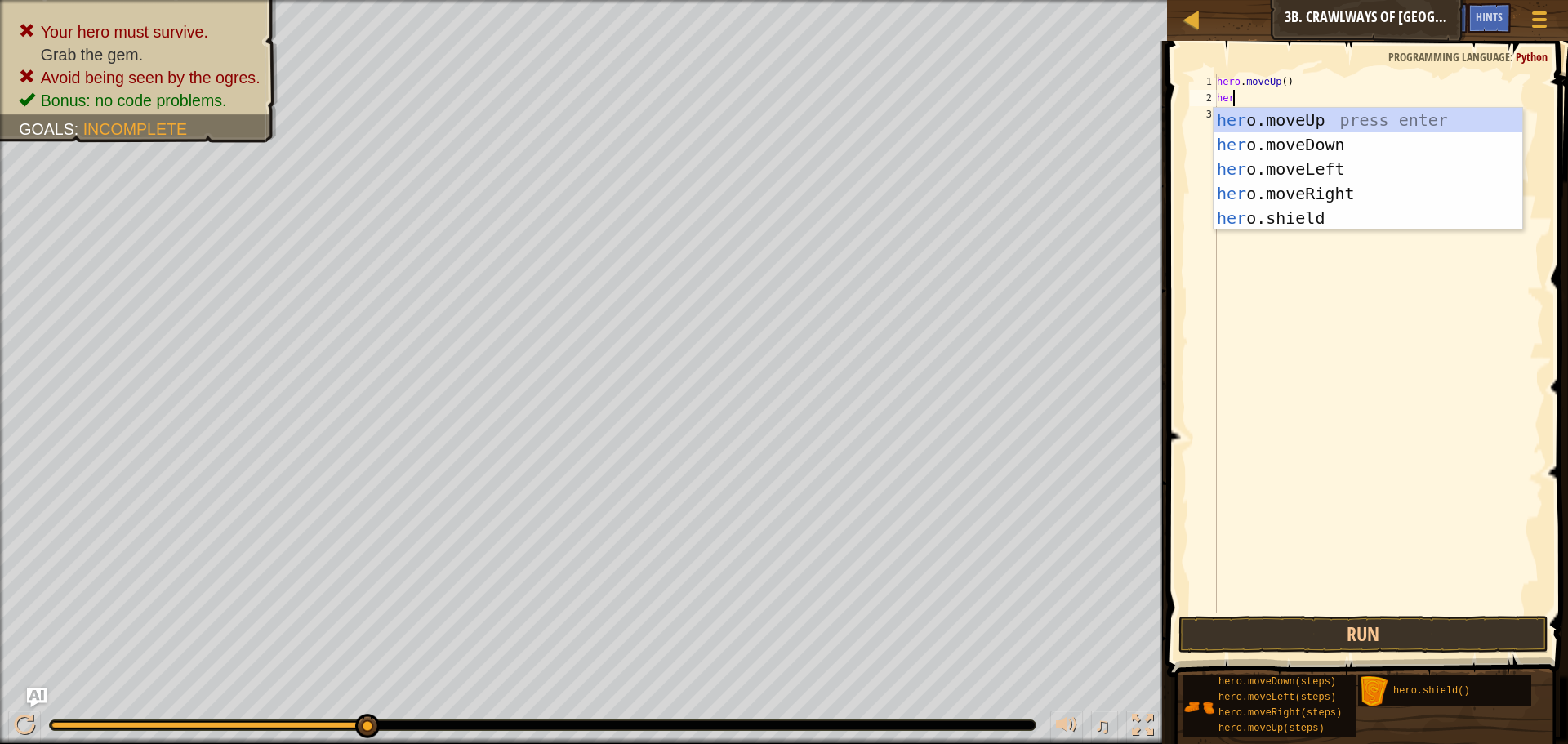
type textarea "hero"
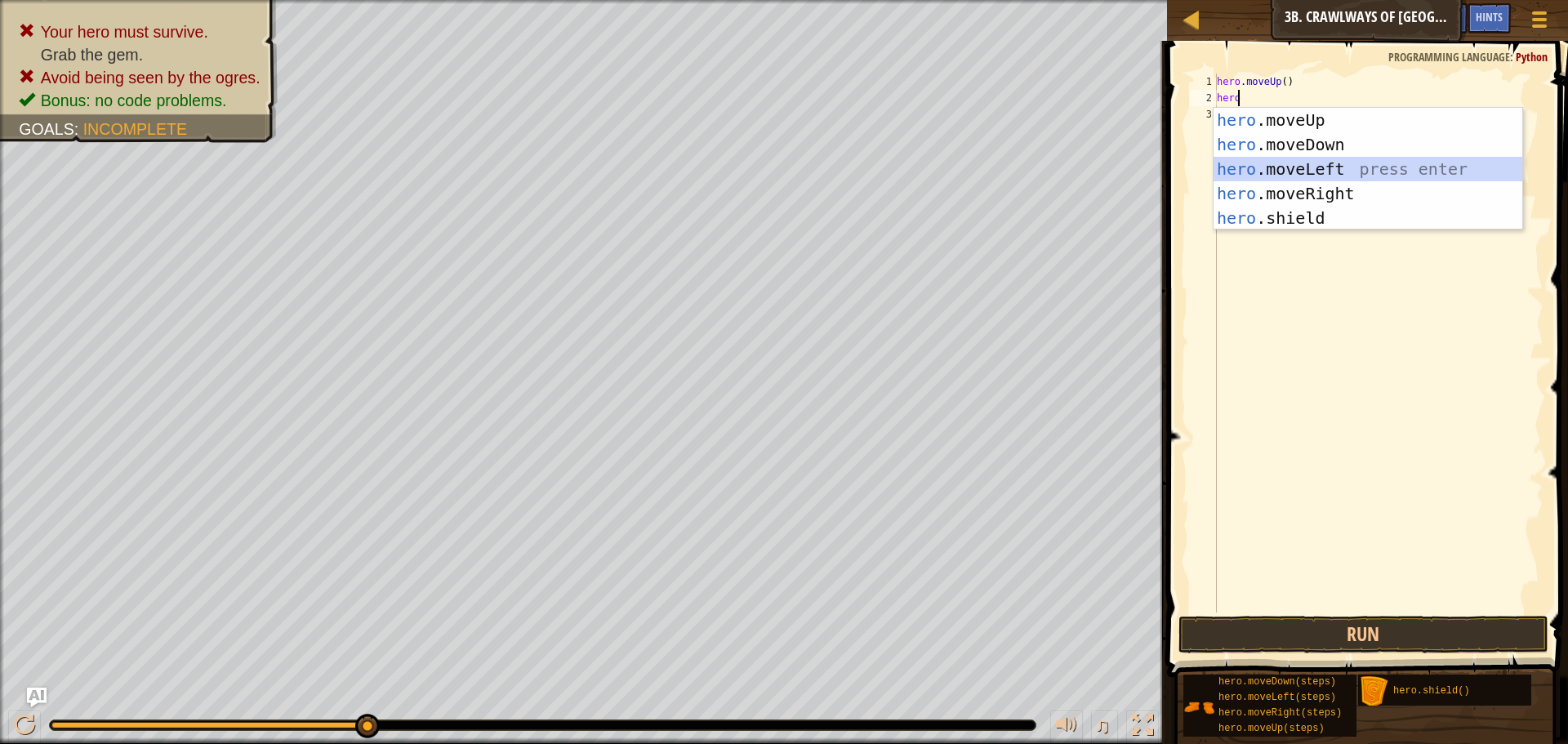
click at [1291, 164] on div "hero .moveUp press enter hero .moveDown press enter hero .moveLeft press enter …" at bounding box center [1368, 193] width 309 height 172
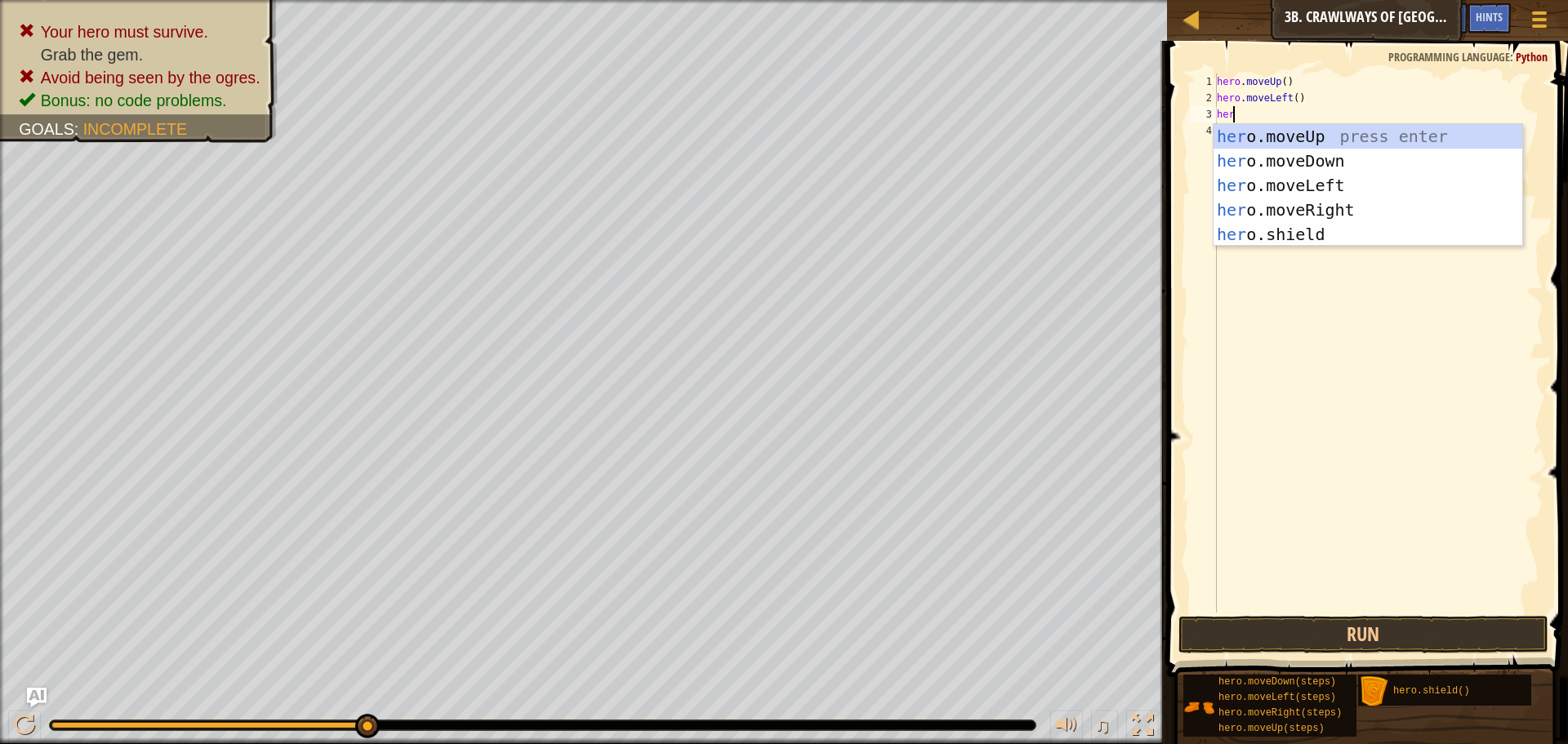
type textarea "hero"
click at [1280, 201] on div "hero .moveUp press enter hero .moveDown press enter hero .moveLeft press enter …" at bounding box center [1368, 209] width 309 height 172
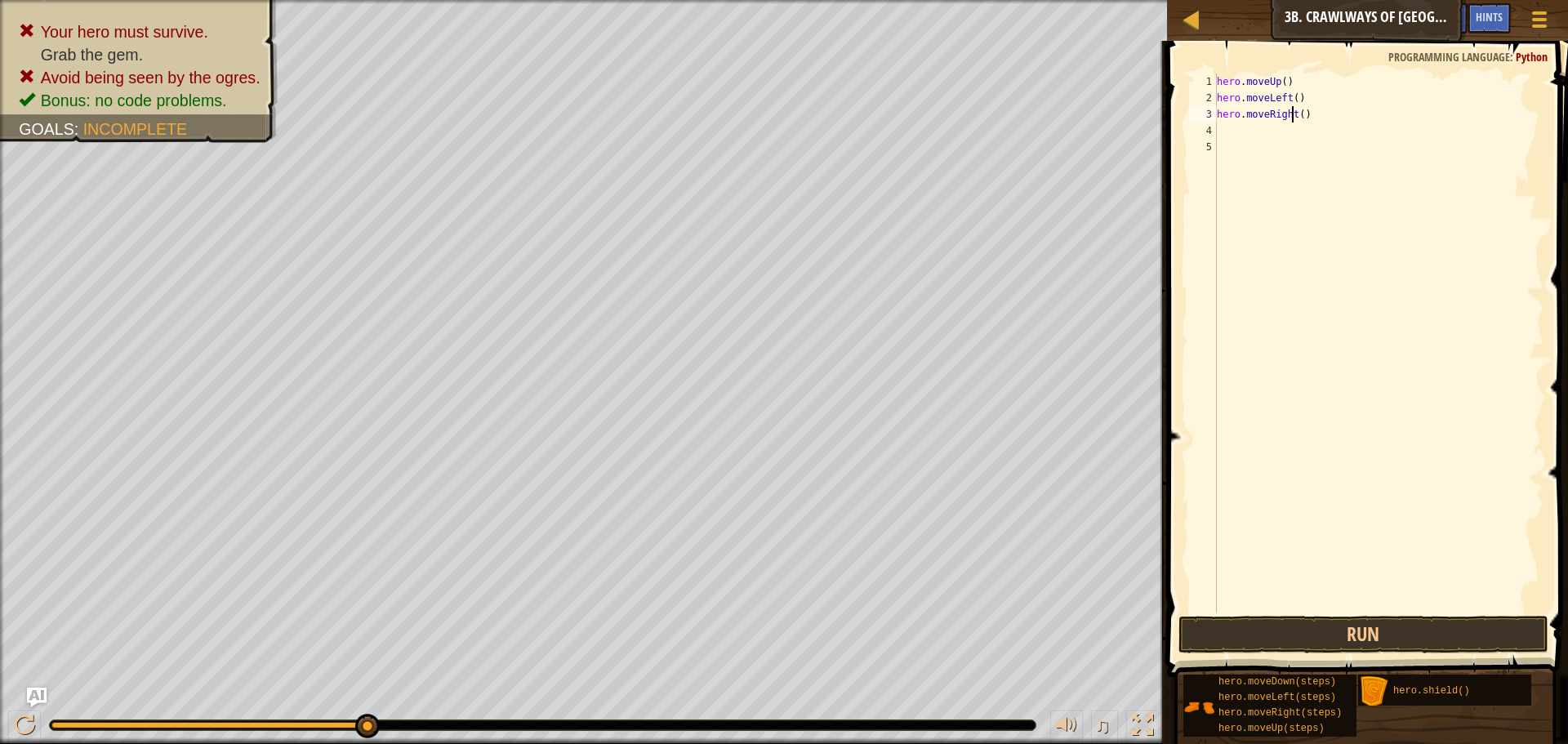
click at [1295, 116] on div "hero . moveUp ( ) hero . moveLeft ( ) hero . moveRight ( )" at bounding box center [1379, 359] width 330 height 572
click at [1298, 116] on div "hero . moveUp ( ) hero . moveLeft ( ) hero . moveRight ( )" at bounding box center [1379, 343] width 330 height 539
click at [1365, 631] on button "Run" at bounding box center [1363, 635] width 369 height 38
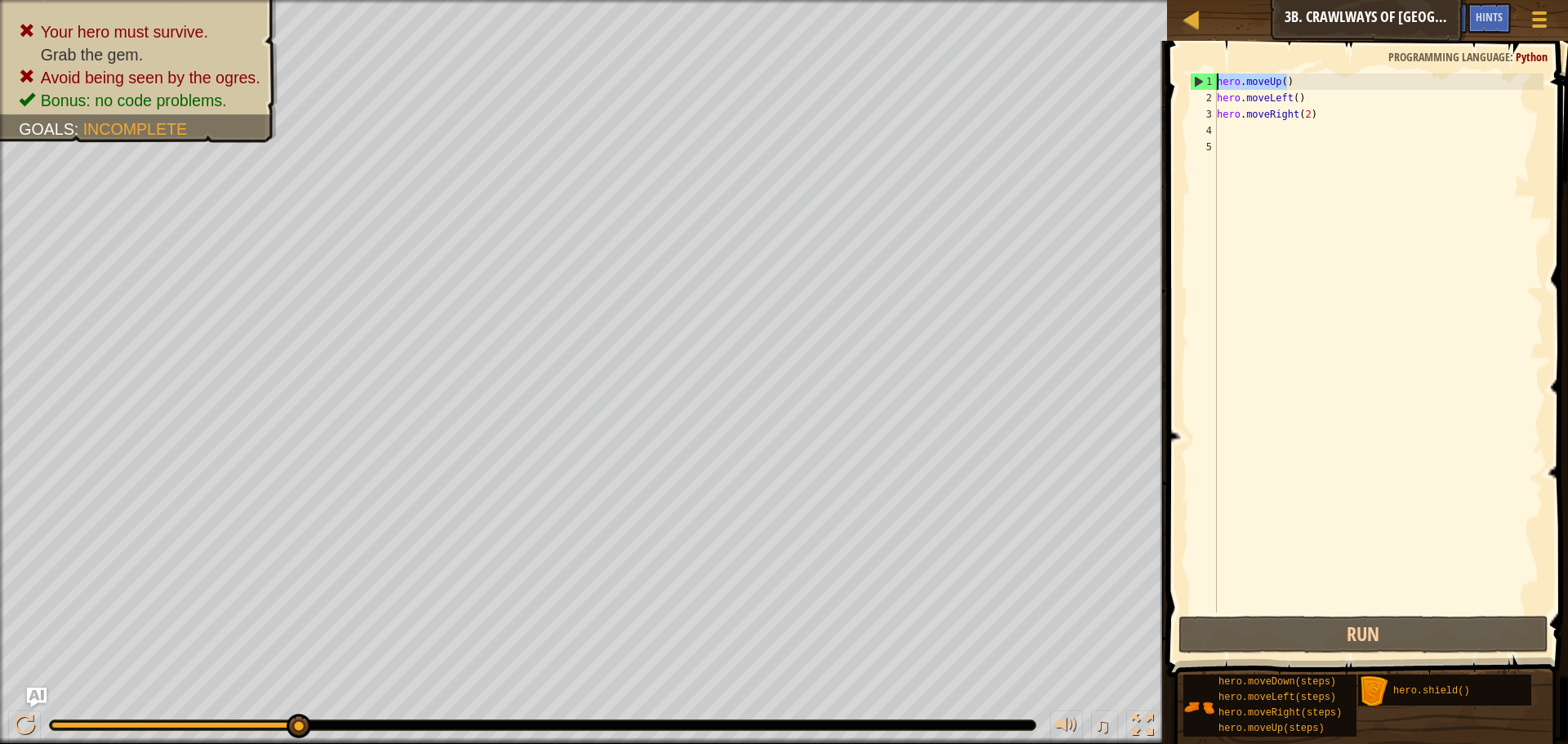
drag, startPoint x: 1304, startPoint y: 80, endPoint x: 1176, endPoint y: 46, distance: 132.4
click at [1205, 69] on div "hero.moveRight(2) 1 2 3 4 5 hero . moveUp ( ) hero . moveLeft ( ) hero . moveRi…" at bounding box center [1364, 391] width 406 height 684
type textarea "hero.moveUp()"
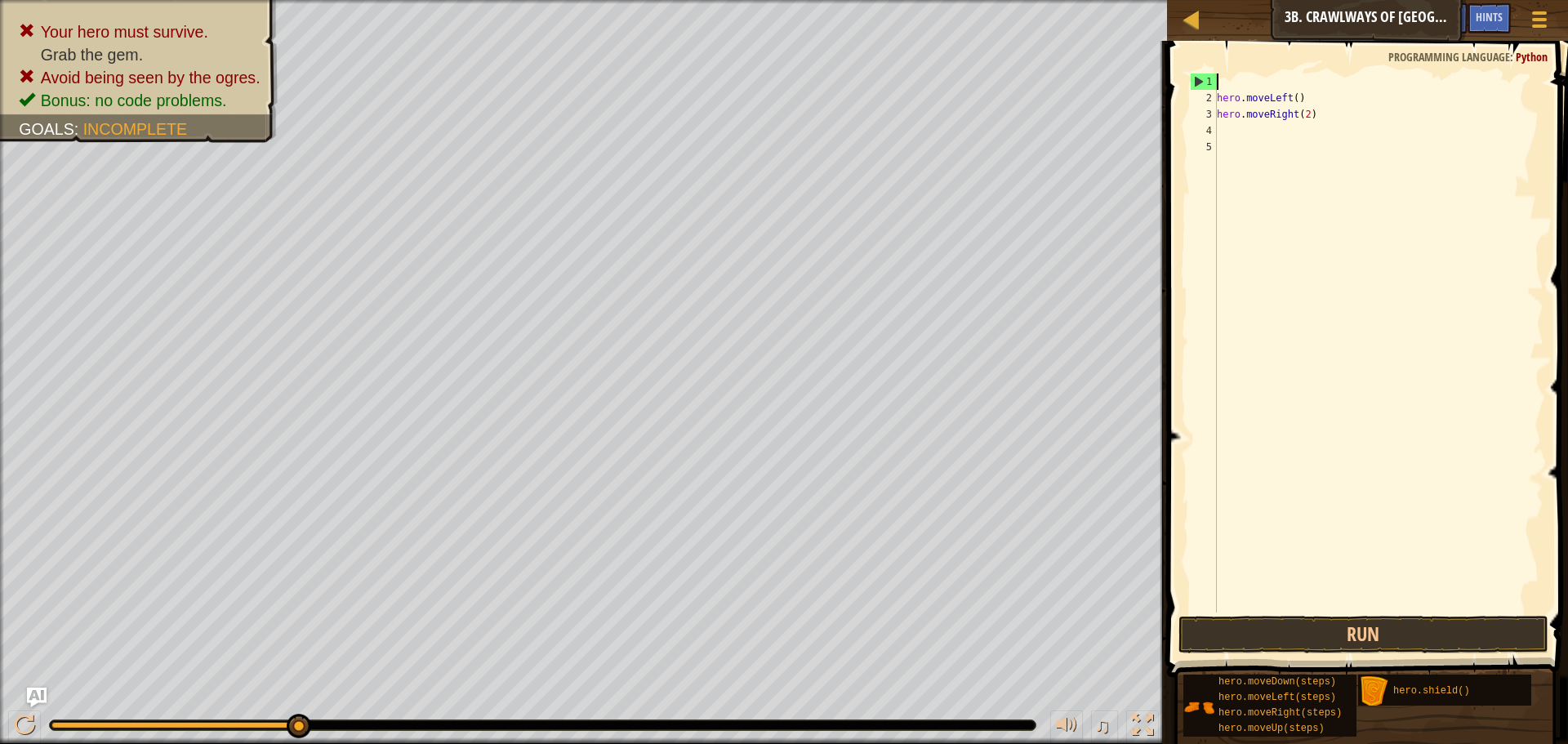
scroll to position [8, 0]
click at [1445, 638] on button "Run" at bounding box center [1363, 635] width 369 height 38
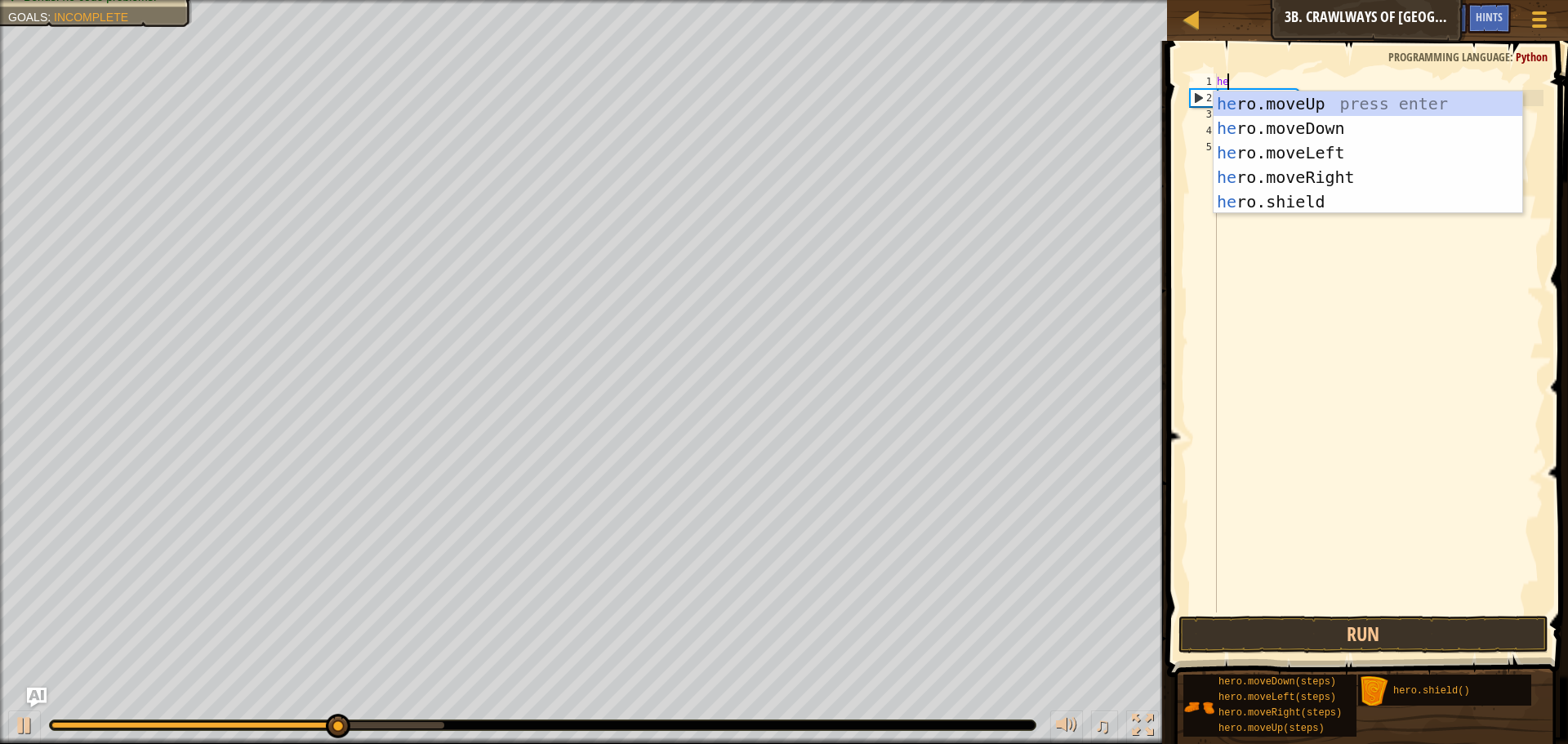
scroll to position [8, 1]
type textarea "hero"
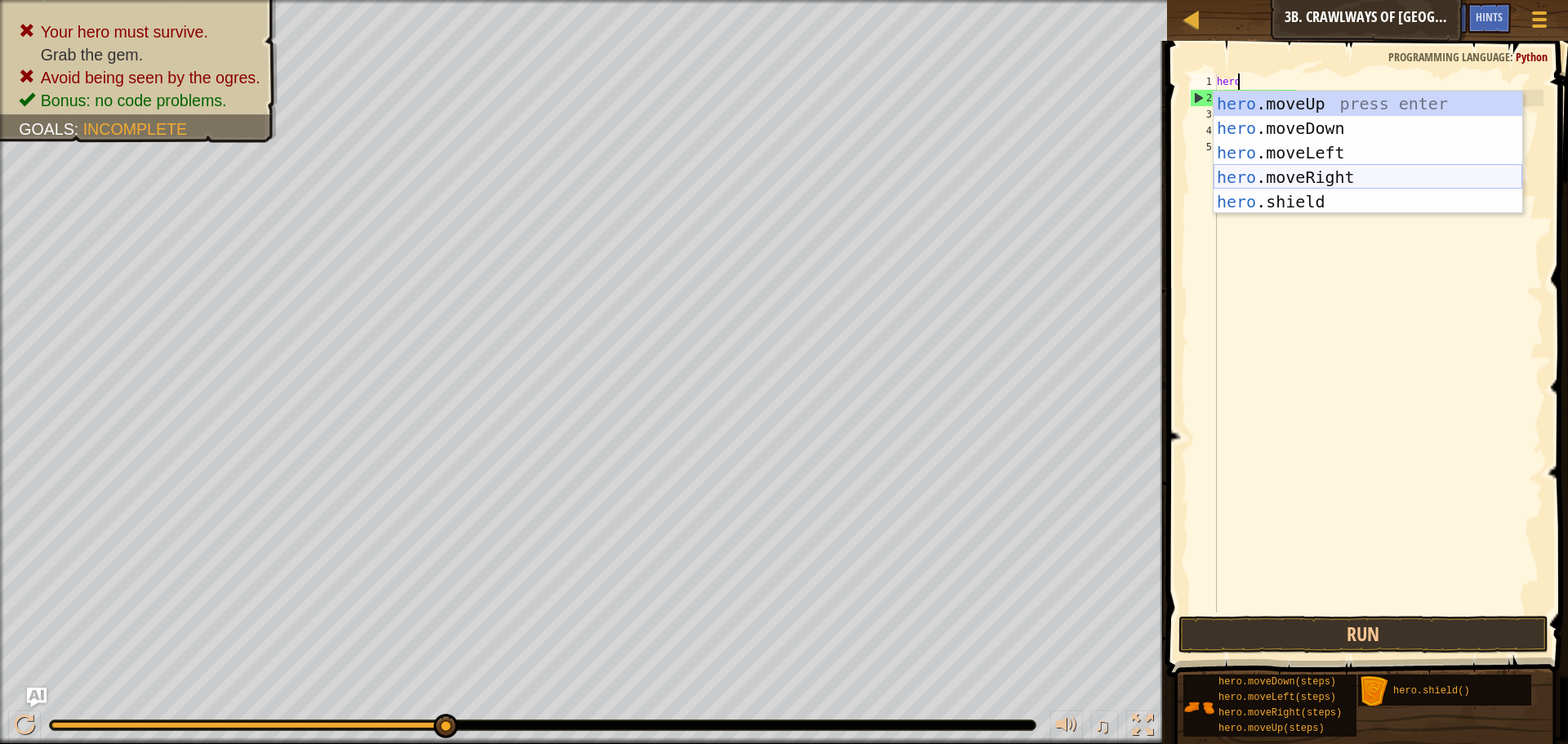
click at [1361, 170] on div "hero .moveUp press enter hero .moveDown press enter hero .moveLeft press enter …" at bounding box center [1368, 177] width 309 height 172
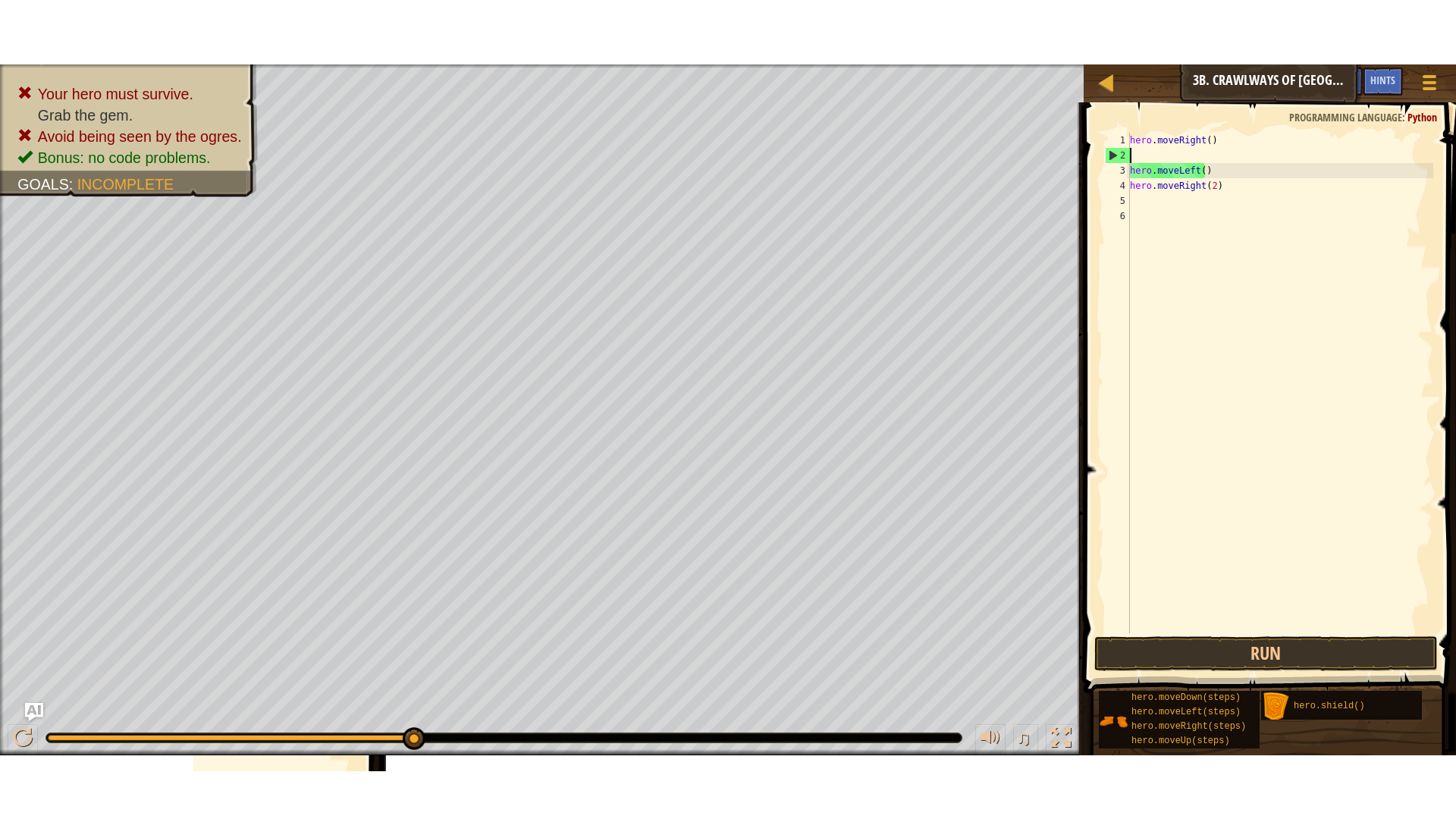
scroll to position [7, 0]
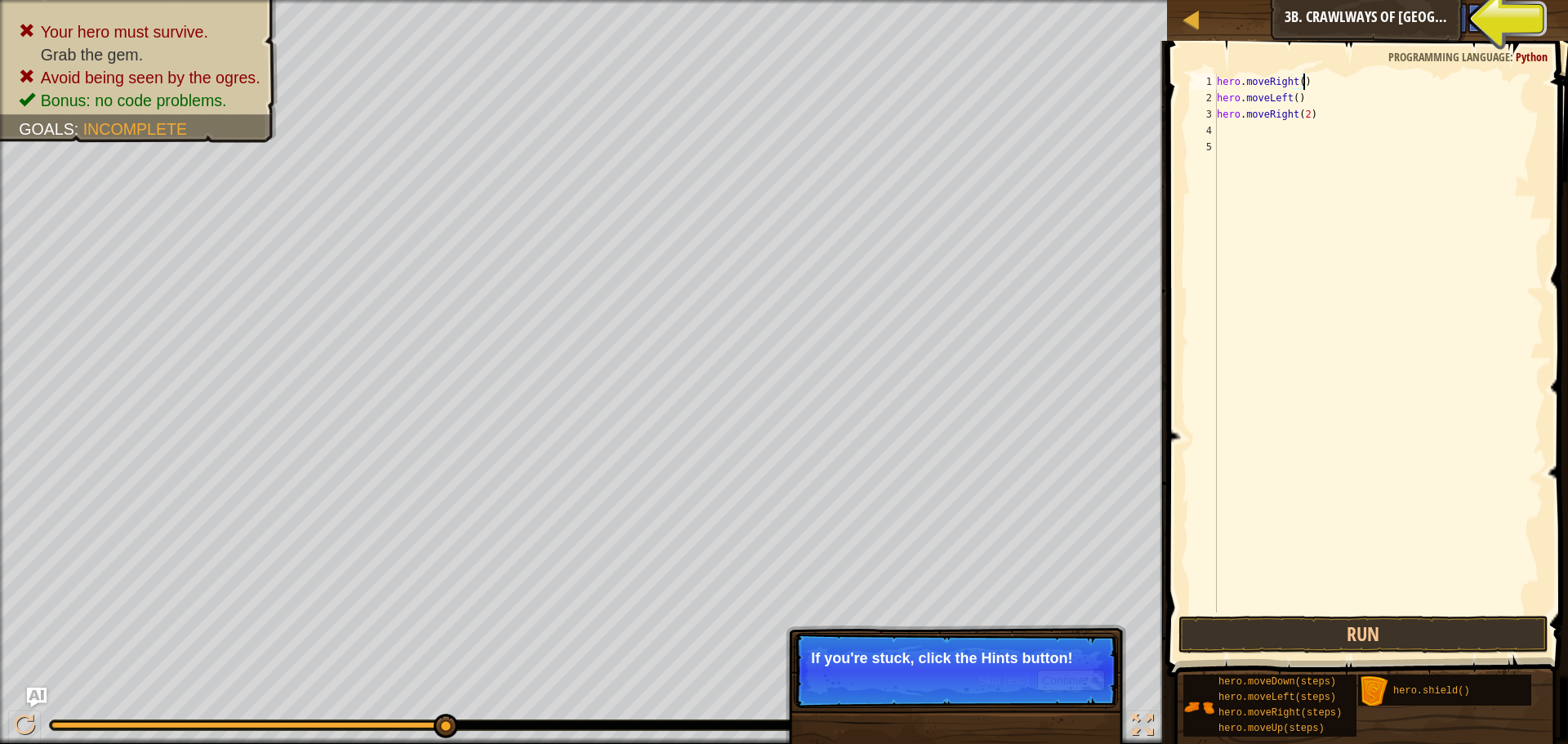
type textarea "hero.moveRight()"
drag, startPoint x: 1120, startPoint y: 632, endPoint x: 1197, endPoint y: 671, distance: 86.3
click at [1190, 665] on div "Map Introduction to Computer Science 3b. Crawlways of Kithgard Game Menu Done H…" at bounding box center [784, 372] width 1568 height 744
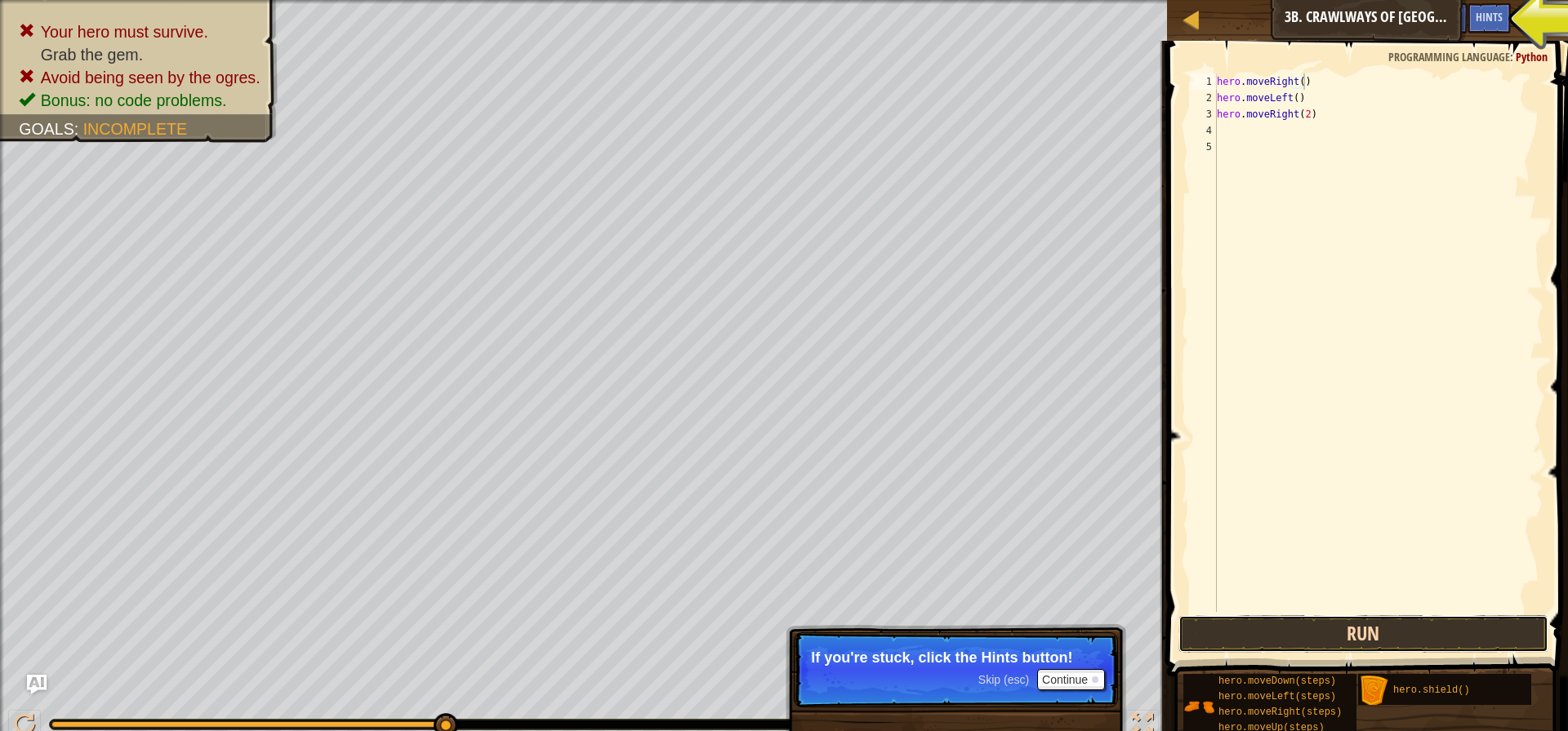
click at [1222, 636] on button "Run" at bounding box center [1363, 634] width 369 height 38
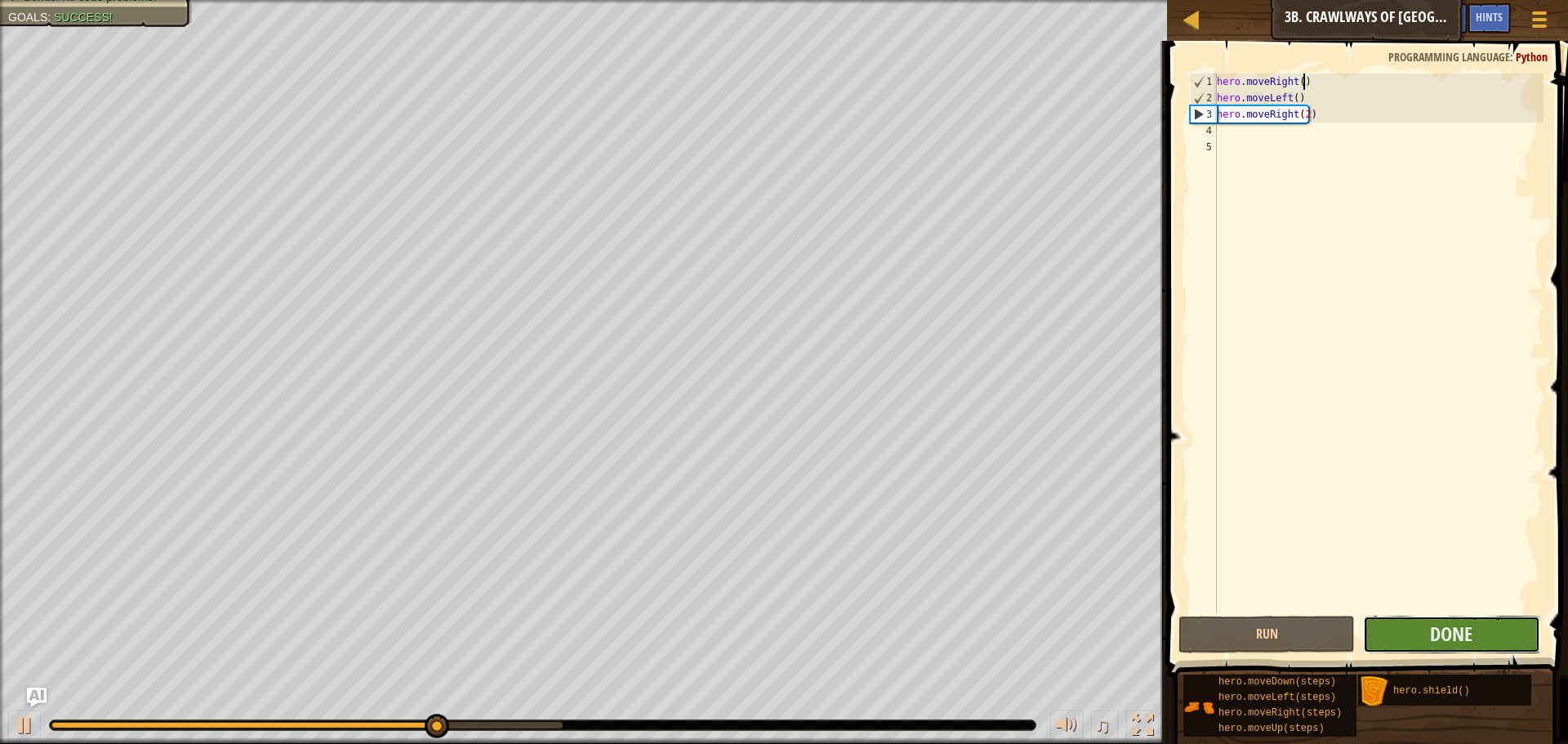
click at [1497, 641] on button "Done" at bounding box center [1451, 635] width 176 height 38
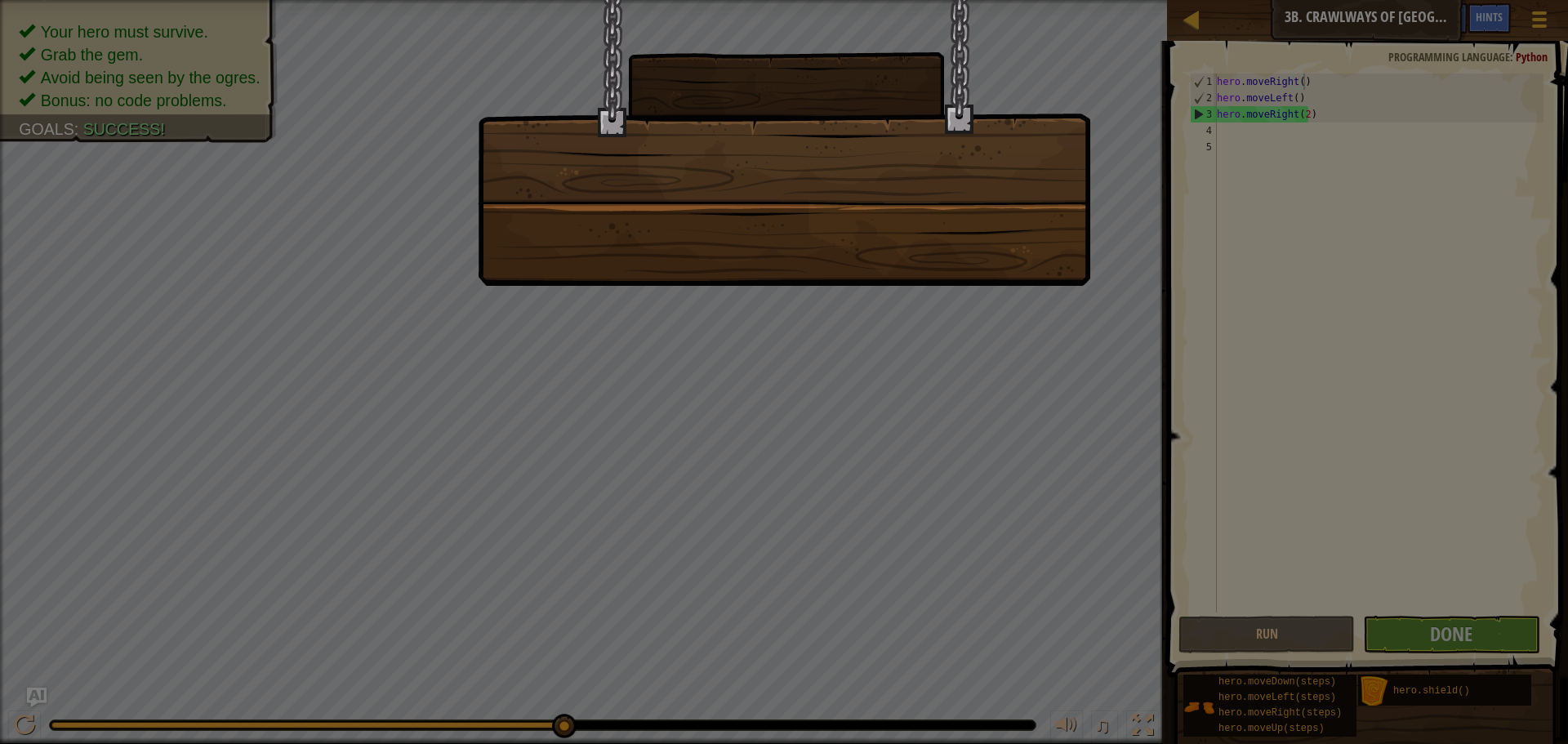
click at [1399, 631] on div at bounding box center [784, 372] width 1568 height 744
drag, startPoint x: 1339, startPoint y: 387, endPoint x: 1384, endPoint y: 423, distance: 57.6
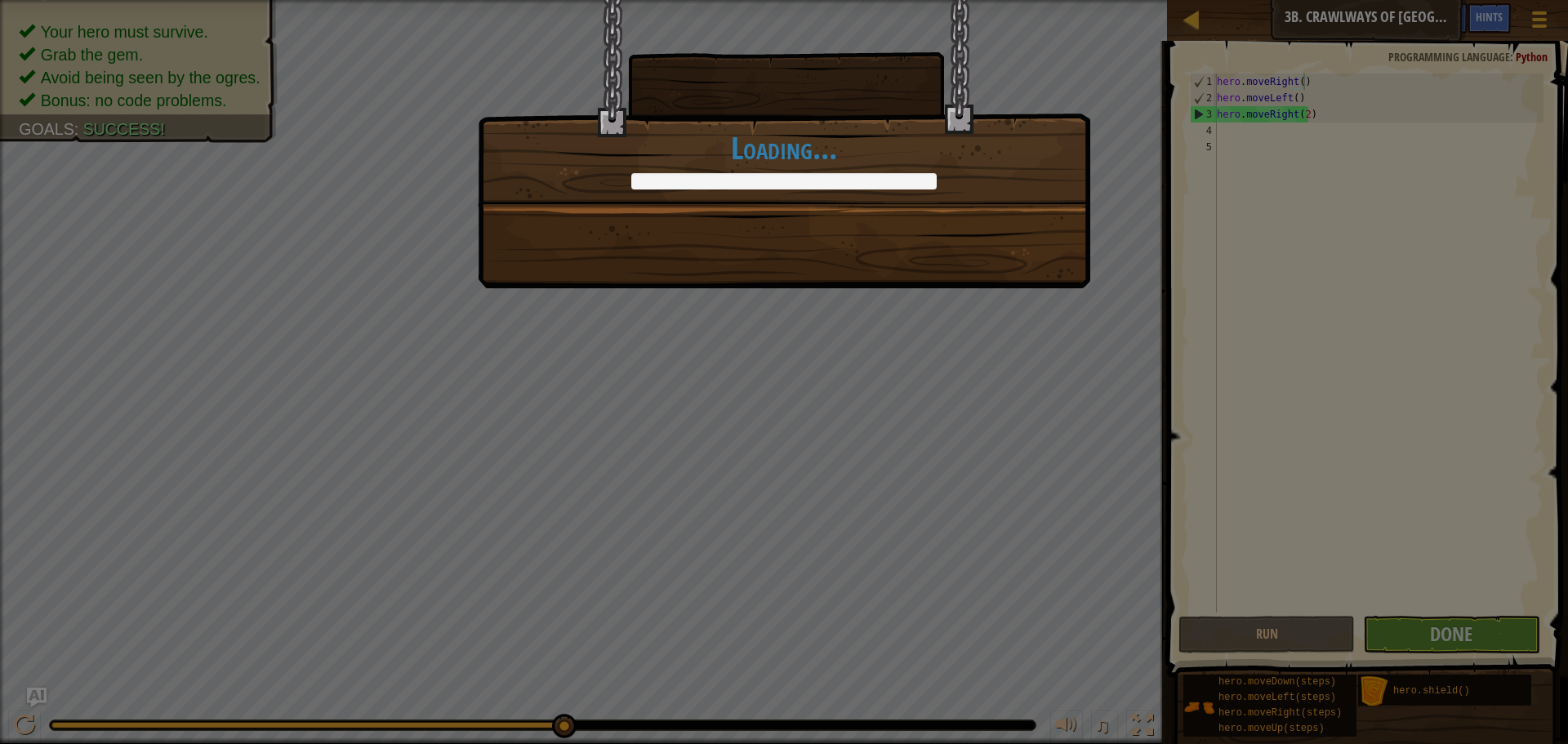
drag, startPoint x: 1399, startPoint y: 436, endPoint x: 1419, endPoint y: 482, distance: 50.2
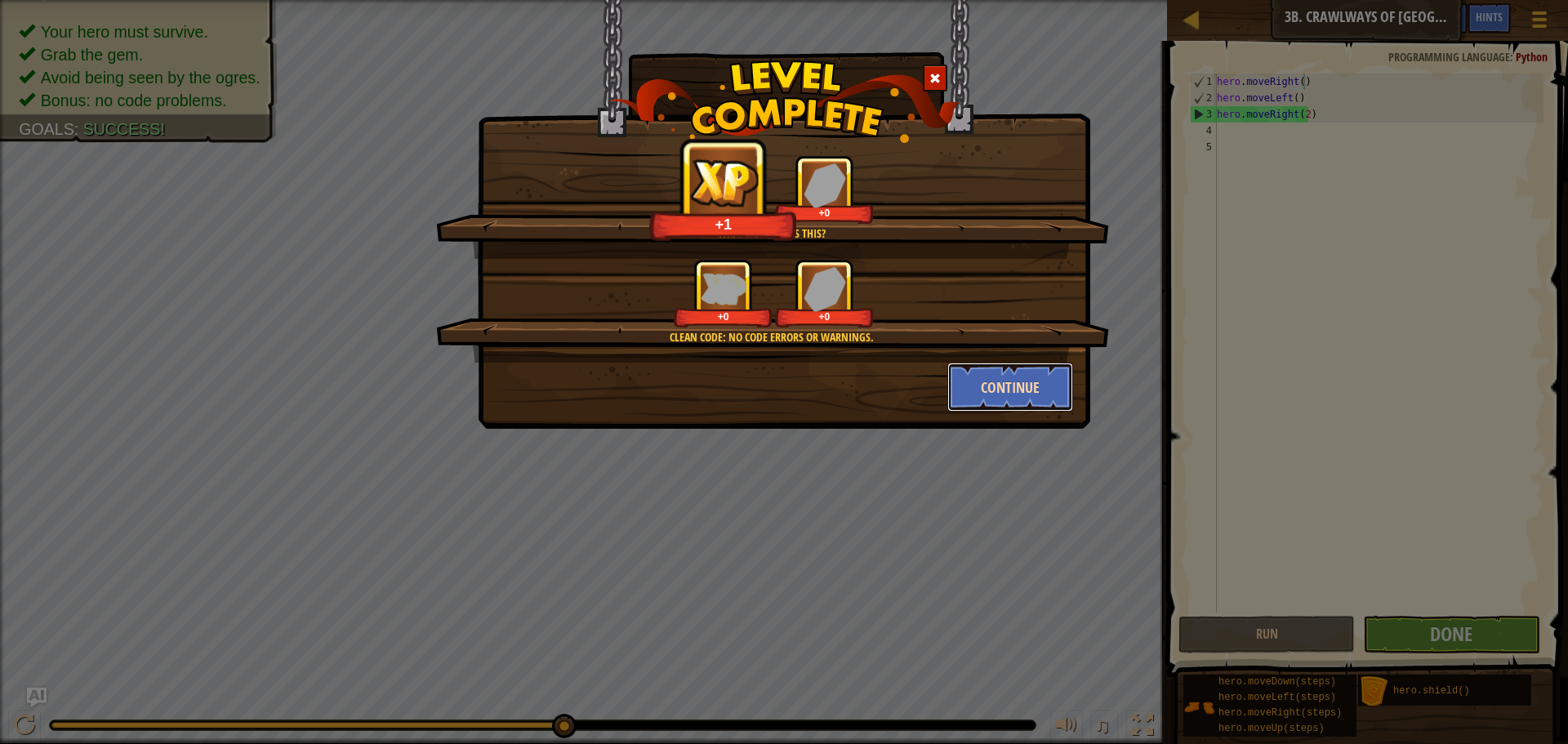
click at [1064, 400] on button "Continue" at bounding box center [1011, 388] width 127 height 49
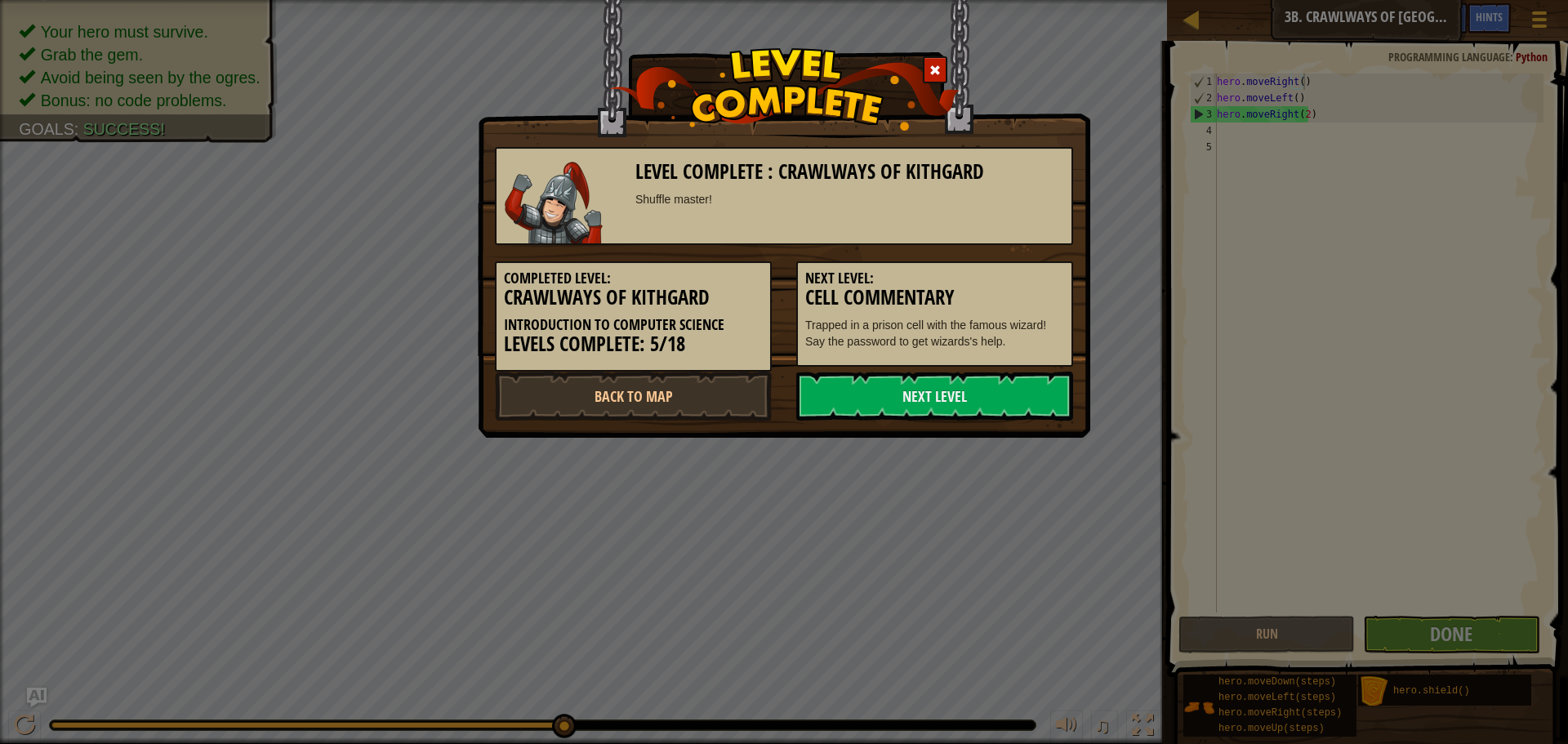
drag, startPoint x: 1043, startPoint y: 388, endPoint x: 929, endPoint y: 456, distance: 132.7
click at [929, 456] on div "Level Complete : Crawlways of Kithgard Shuffle master! Completed Level: Crawlwa…" at bounding box center [784, 372] width 1568 height 744
click at [707, 387] on link "Back to Map" at bounding box center [633, 396] width 277 height 49
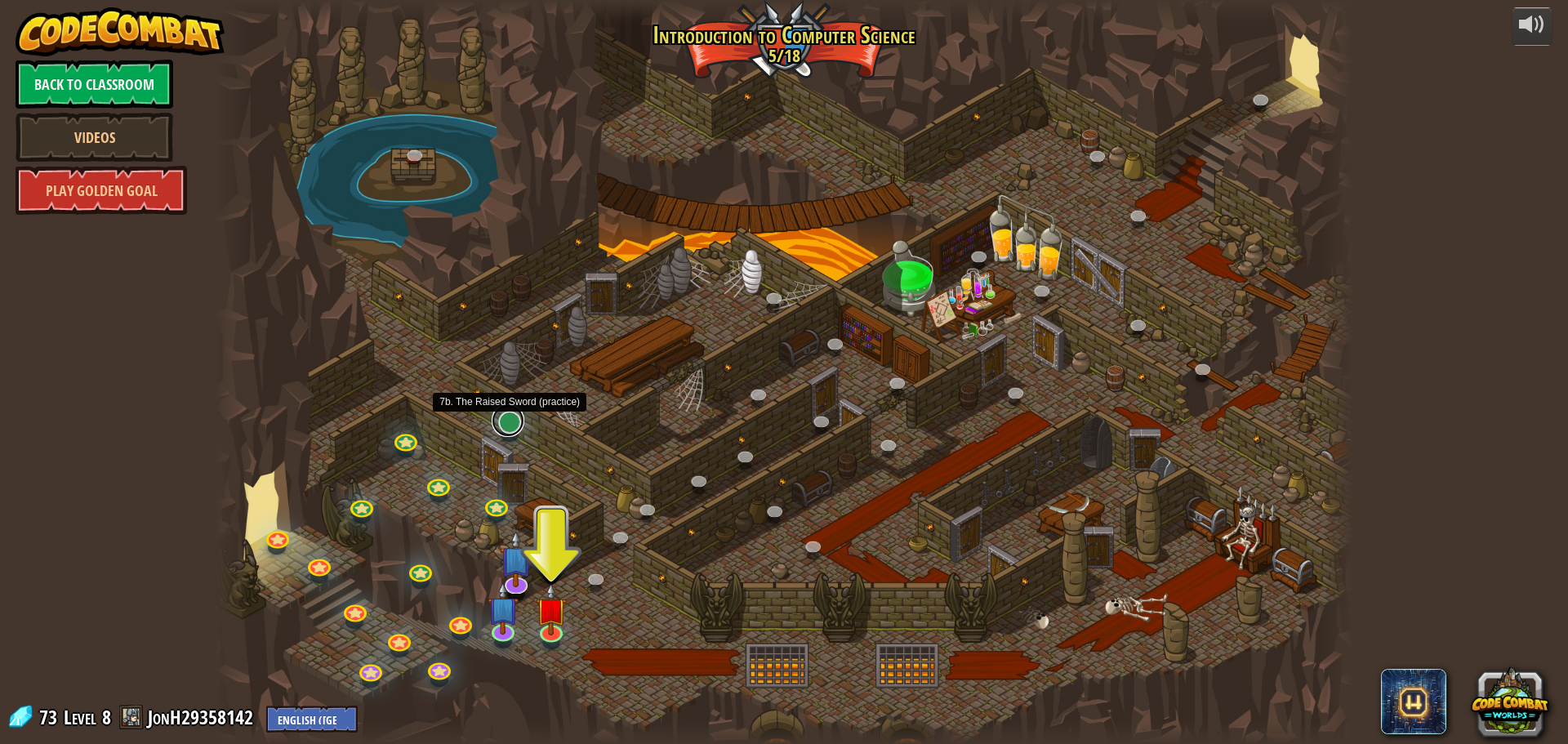
click at [506, 432] on link at bounding box center [508, 421] width 32 height 32
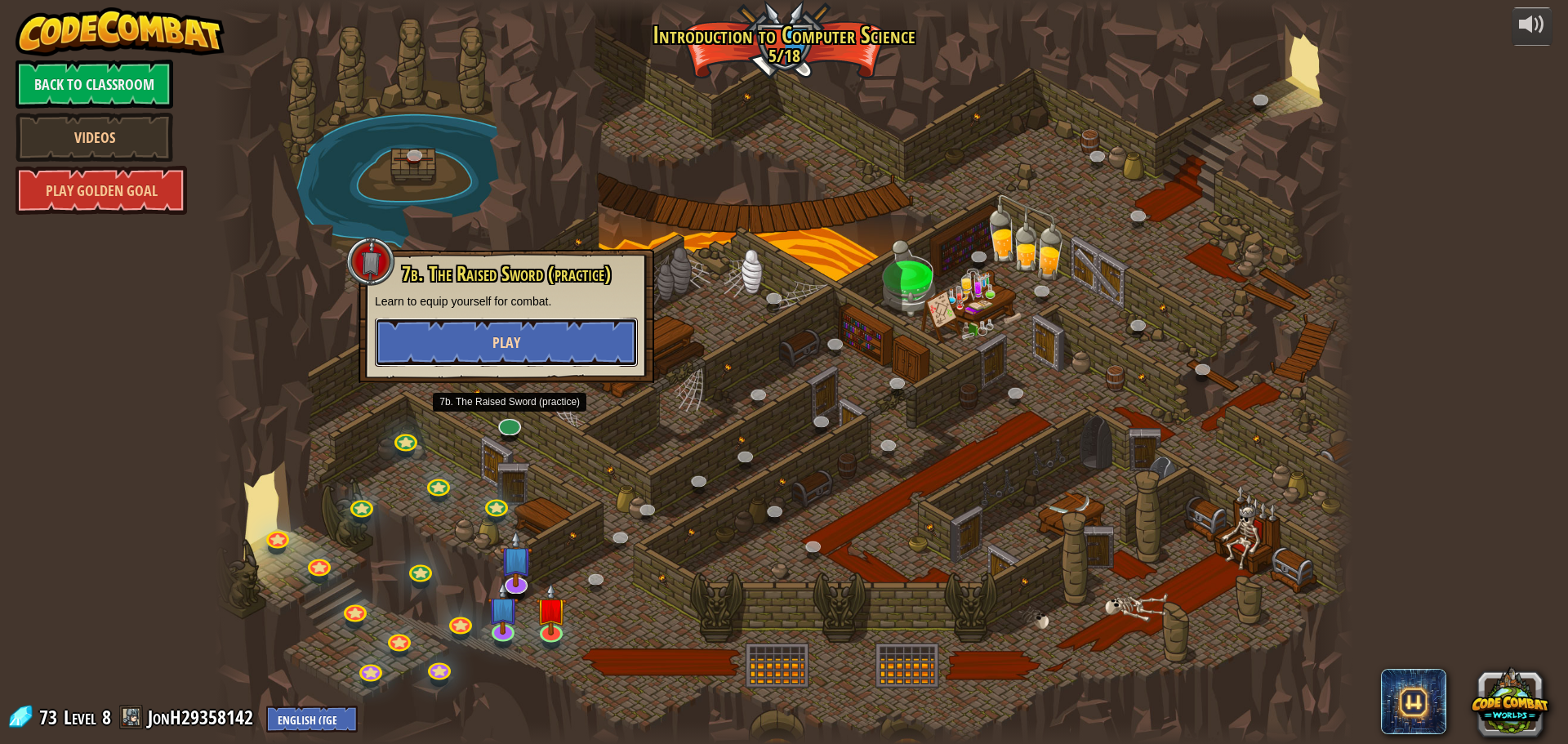
click at [532, 356] on button "Play" at bounding box center [507, 342] width 263 height 49
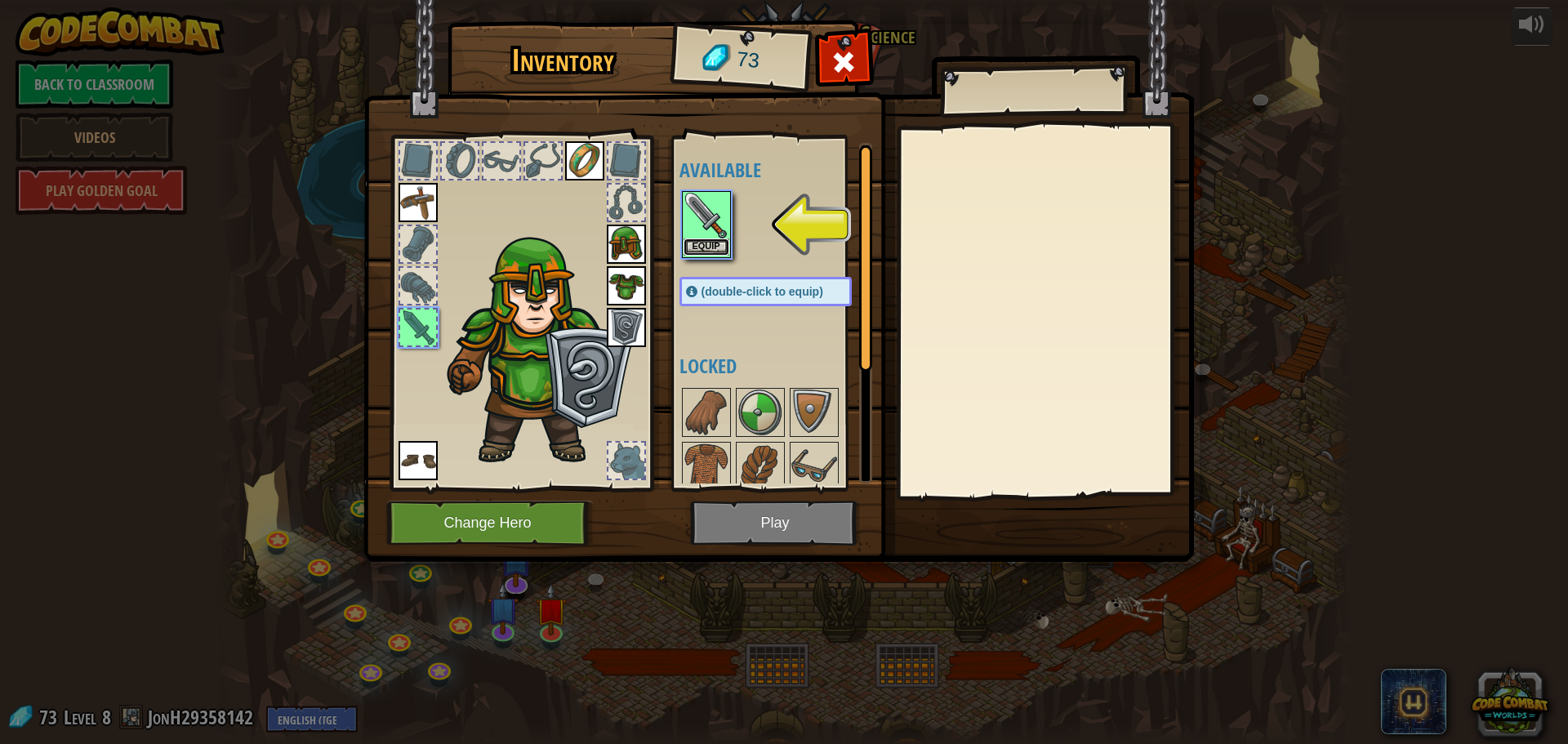
click at [703, 244] on button "Equip" at bounding box center [706, 247] width 45 height 17
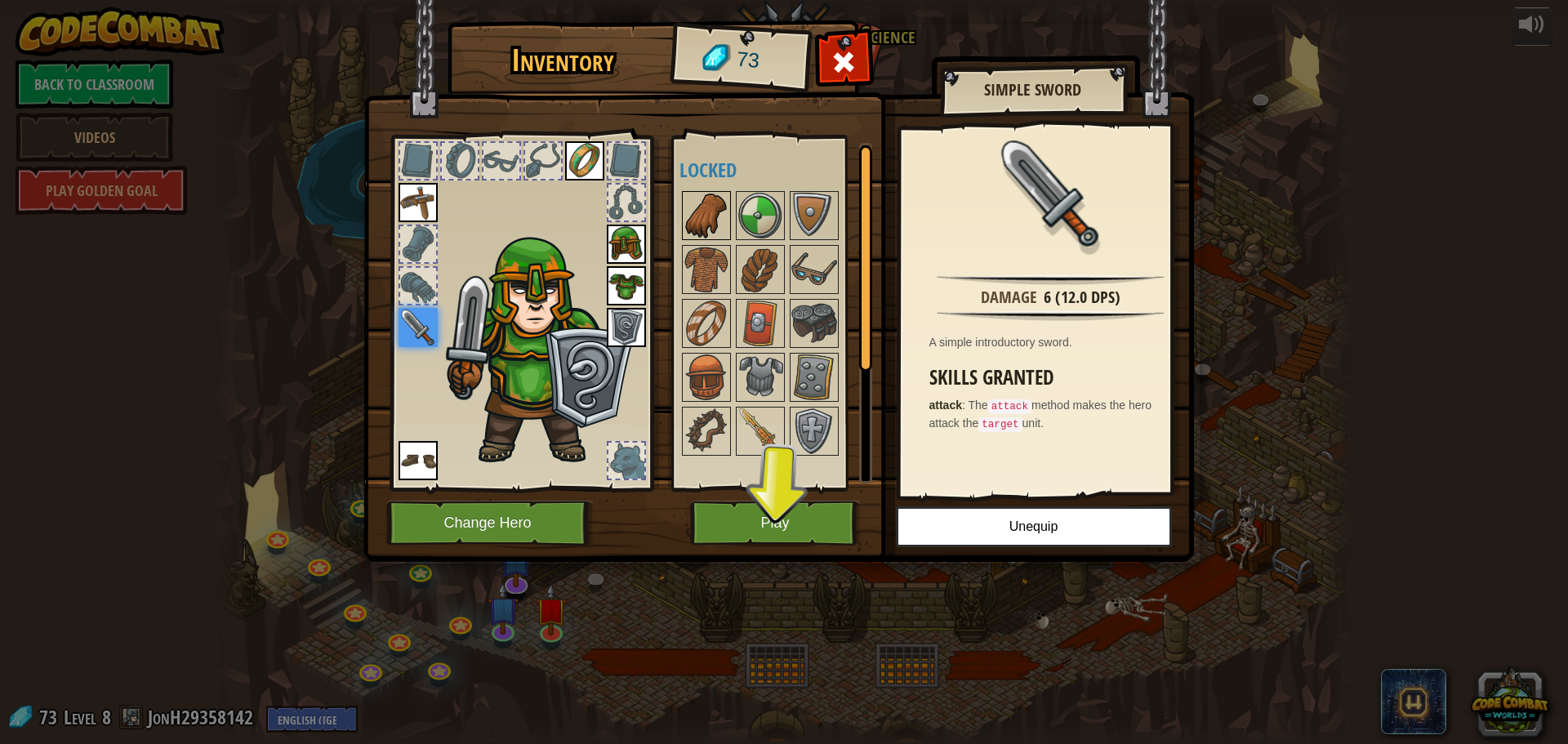
click at [717, 220] on img at bounding box center [706, 215] width 45 height 45
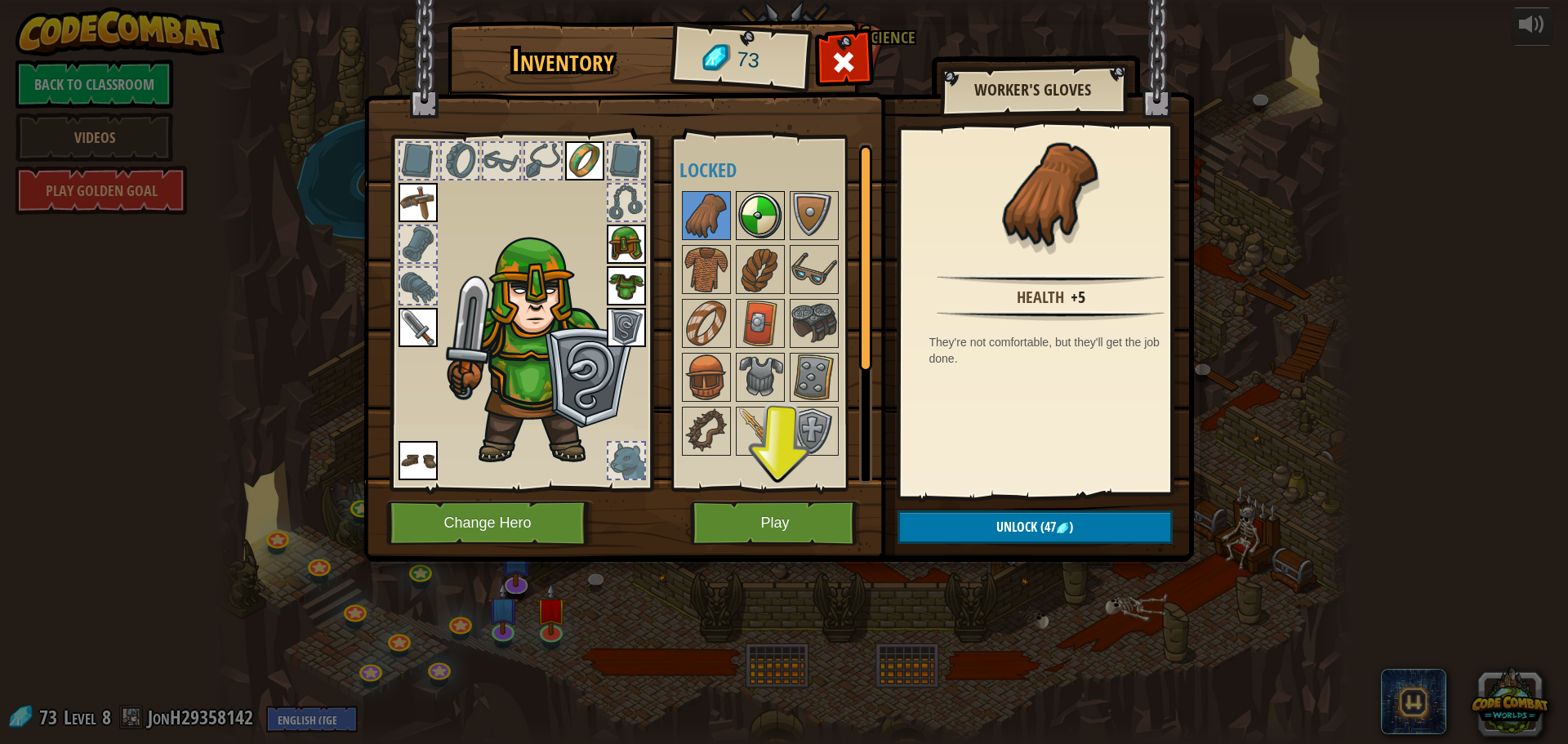
click at [749, 216] on img at bounding box center [760, 215] width 45 height 45
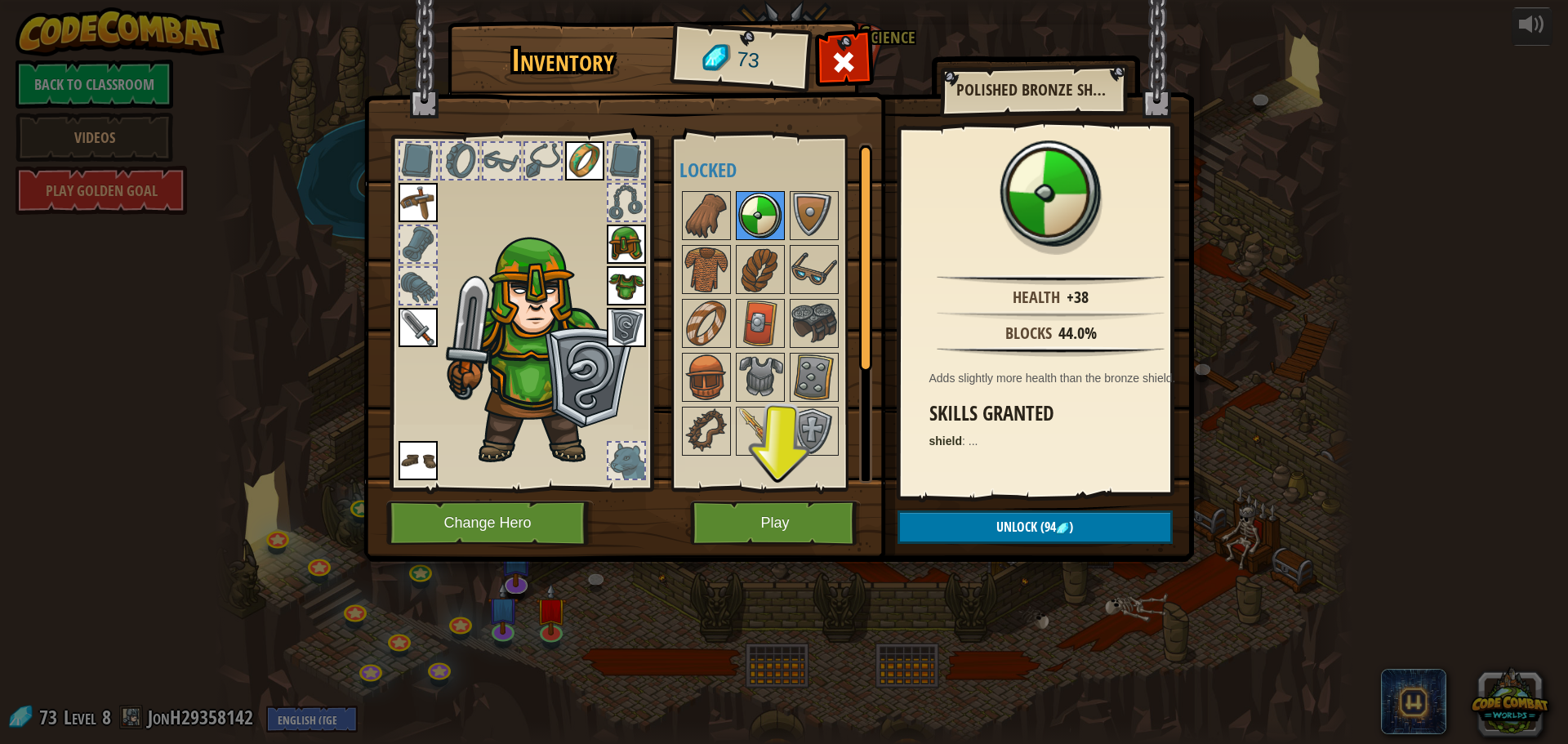
click at [781, 216] on img at bounding box center [760, 215] width 45 height 45
click at [784, 272] on div at bounding box center [761, 270] width 49 height 49
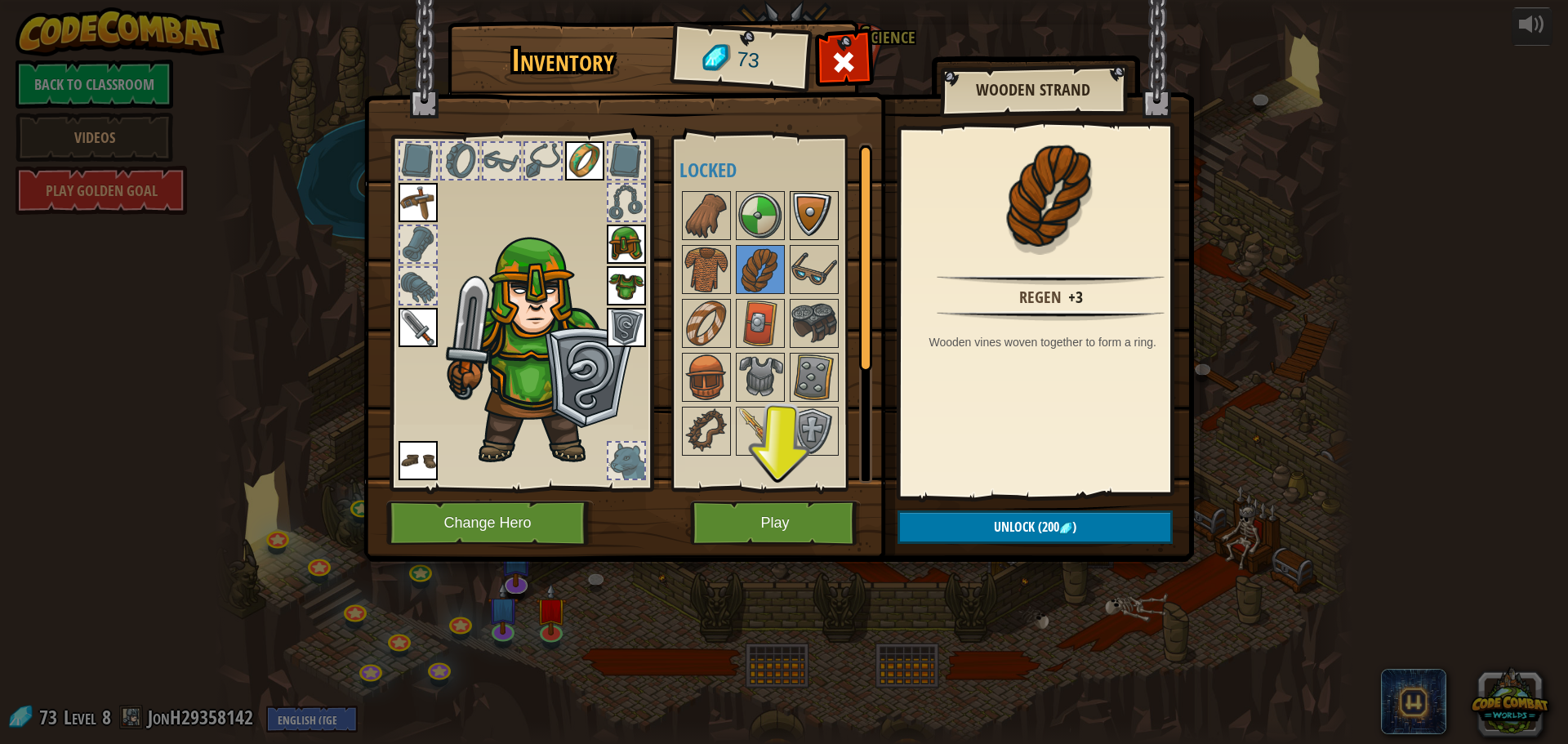
click at [805, 222] on img at bounding box center [814, 215] width 45 height 45
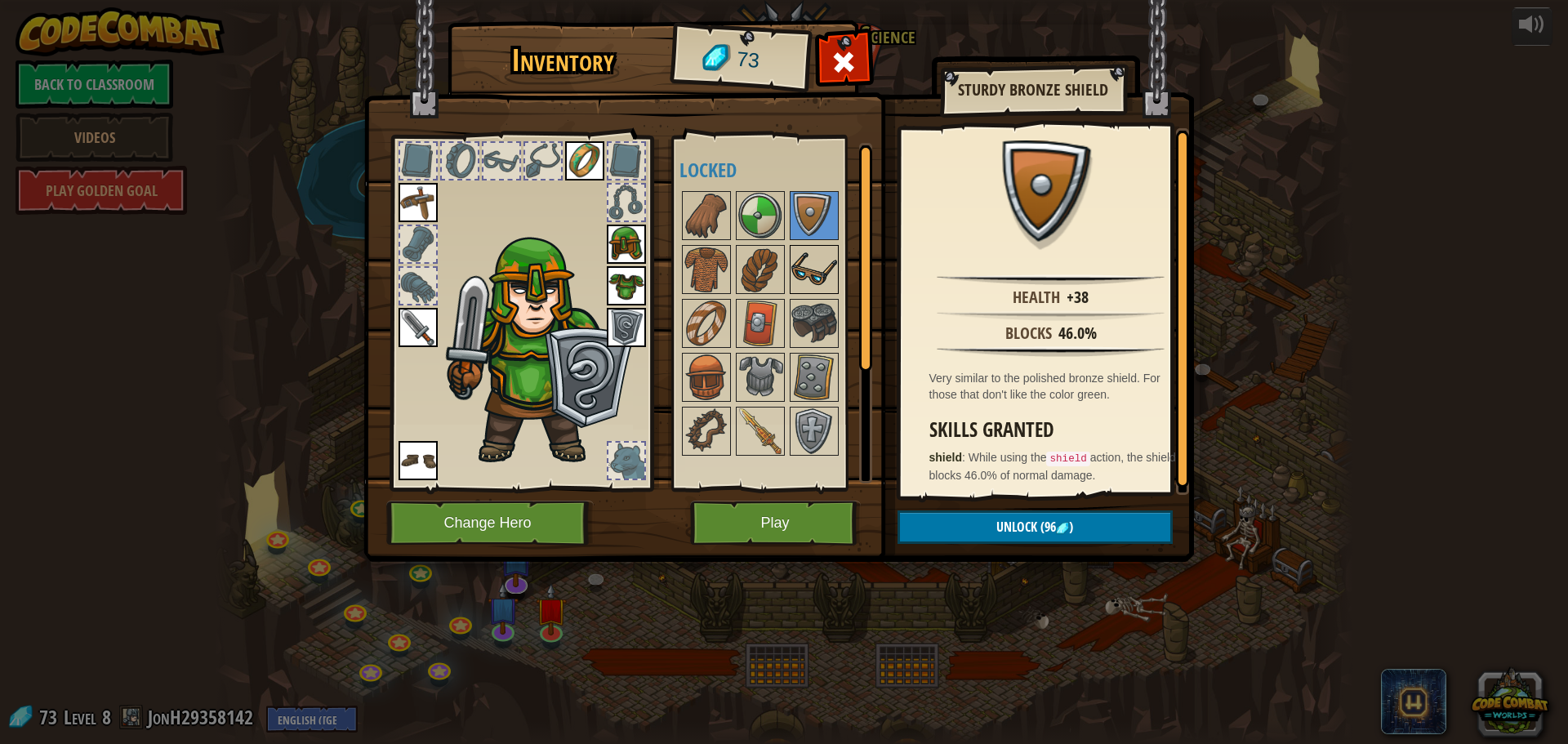
click at [802, 263] on img at bounding box center [814, 269] width 45 height 45
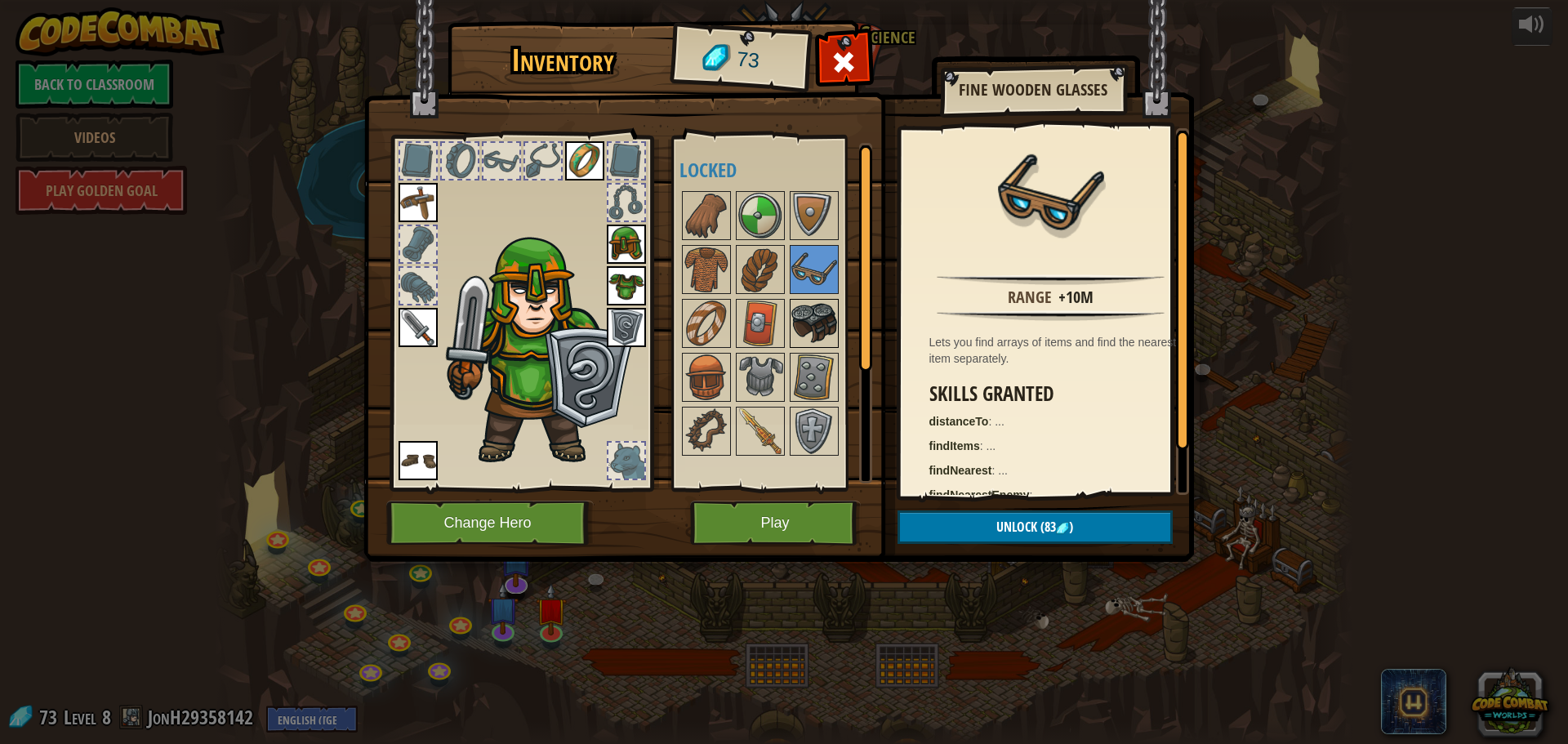
click at [799, 330] on img at bounding box center [814, 323] width 45 height 45
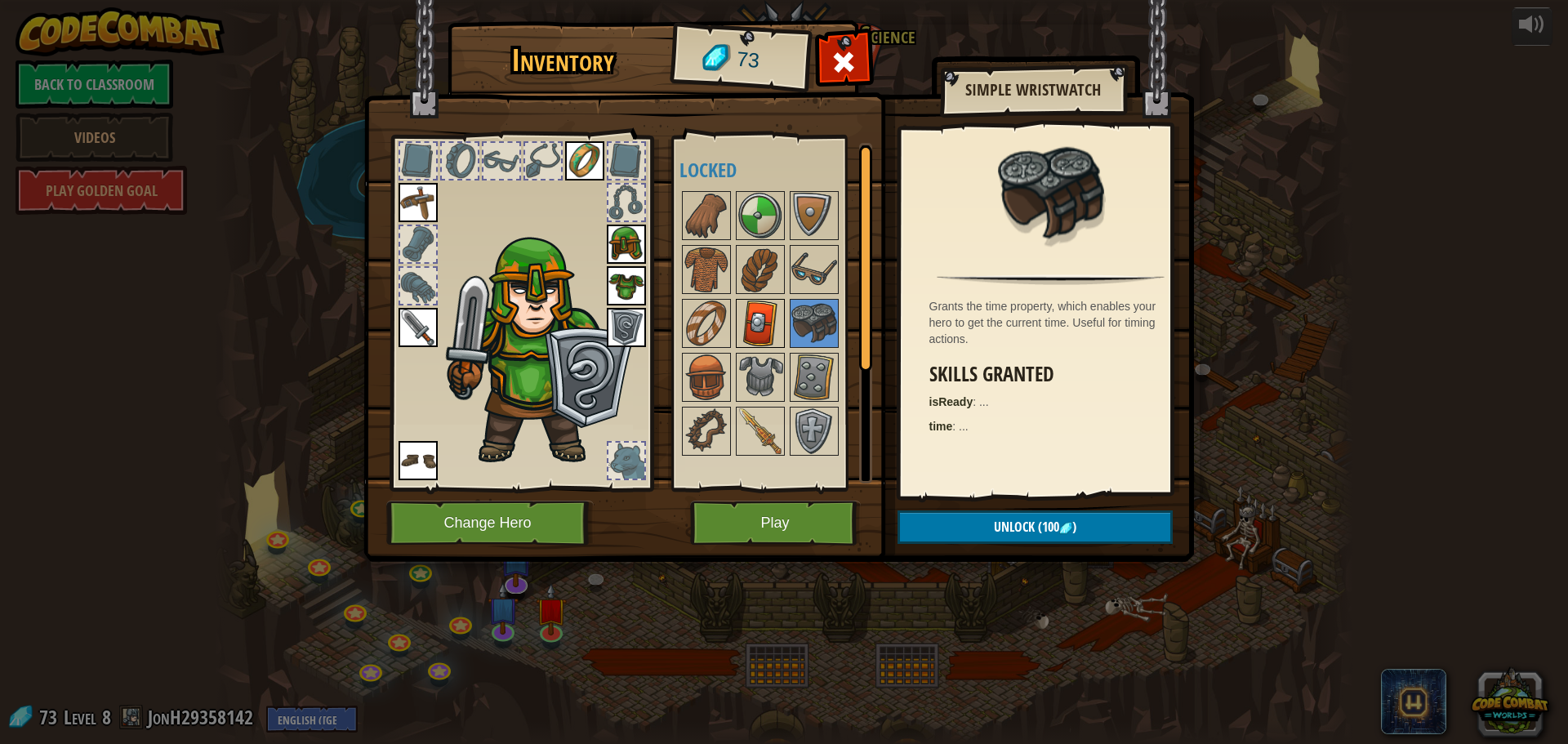
click at [742, 339] on img at bounding box center [760, 323] width 45 height 45
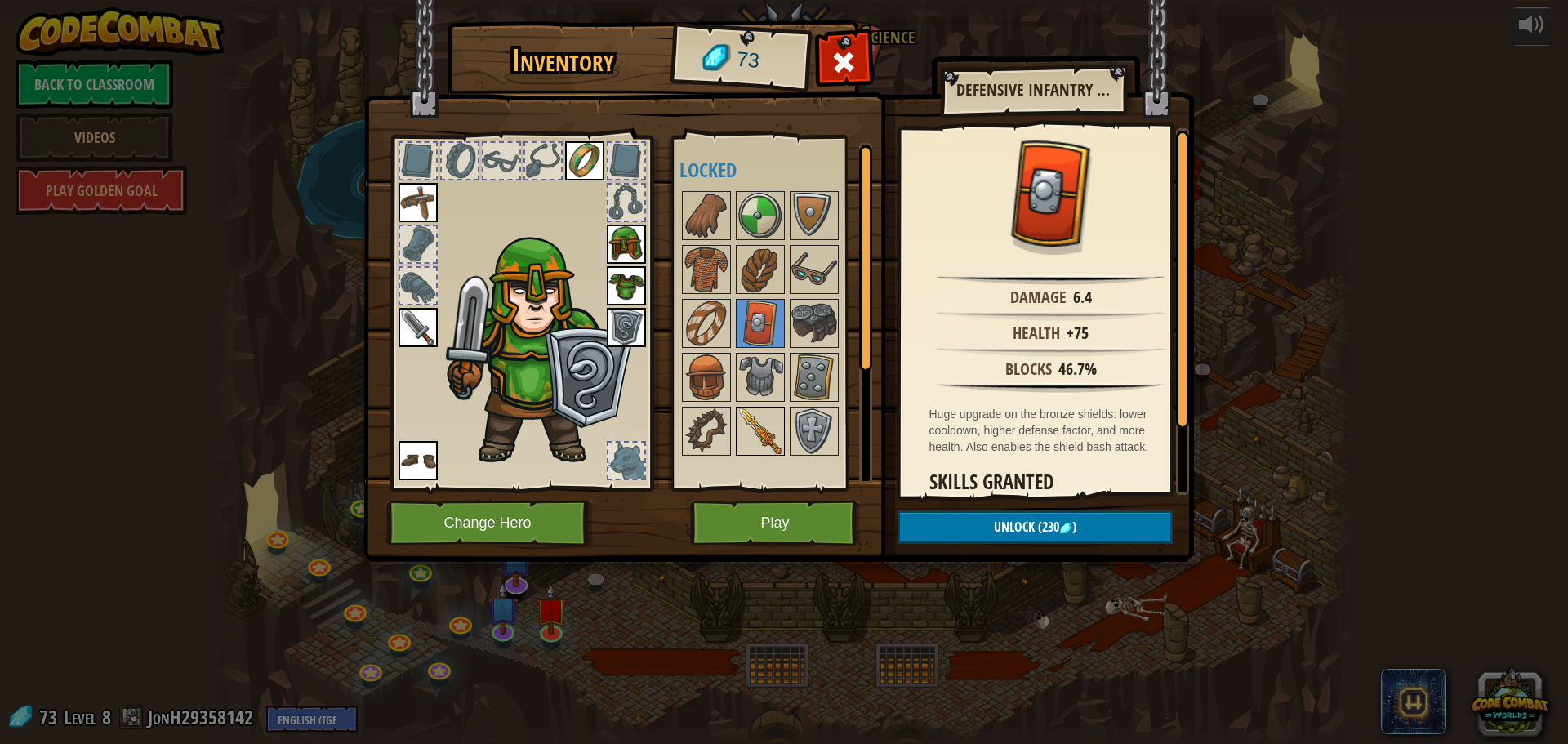
click at [752, 417] on img at bounding box center [760, 431] width 45 height 45
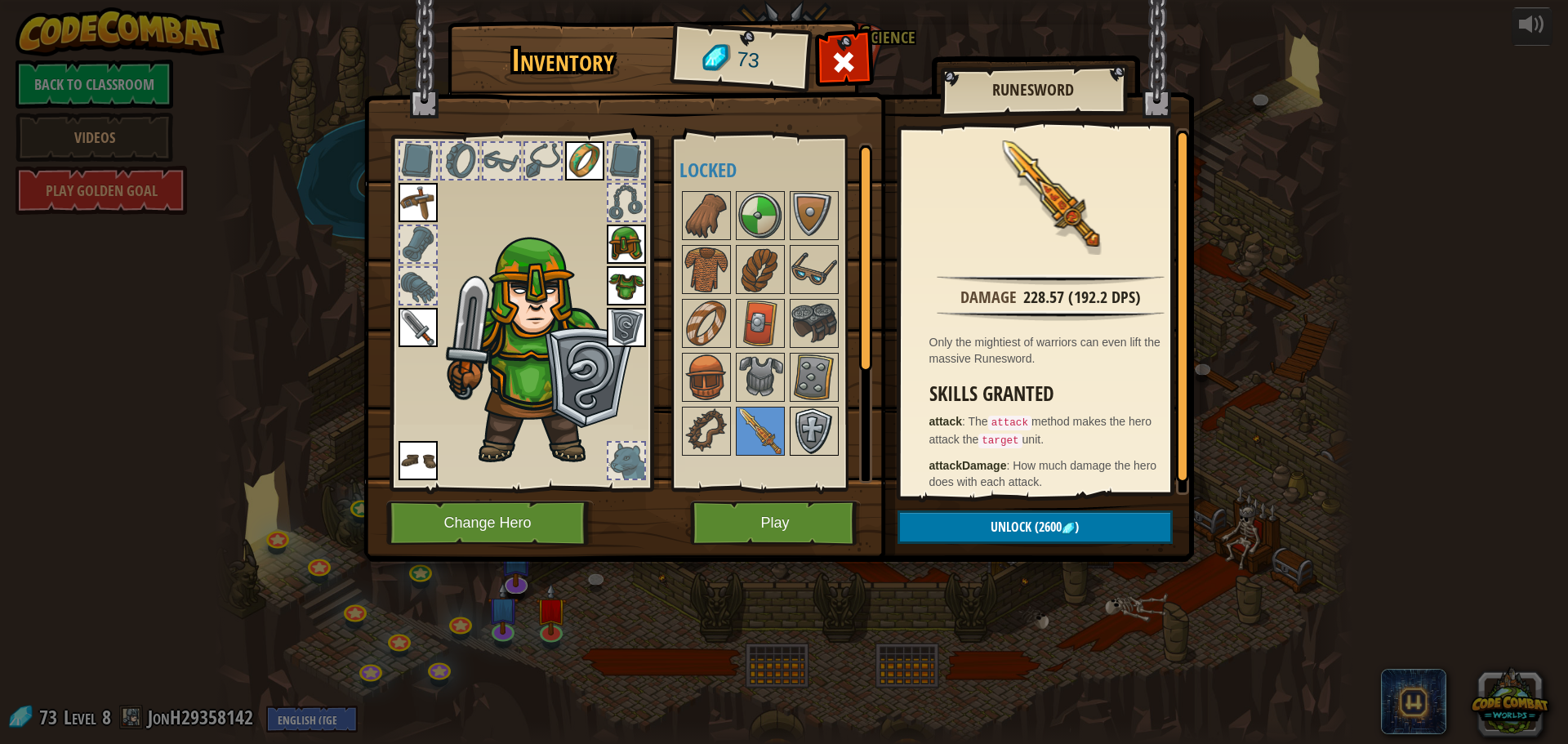
click at [794, 423] on img at bounding box center [814, 431] width 45 height 45
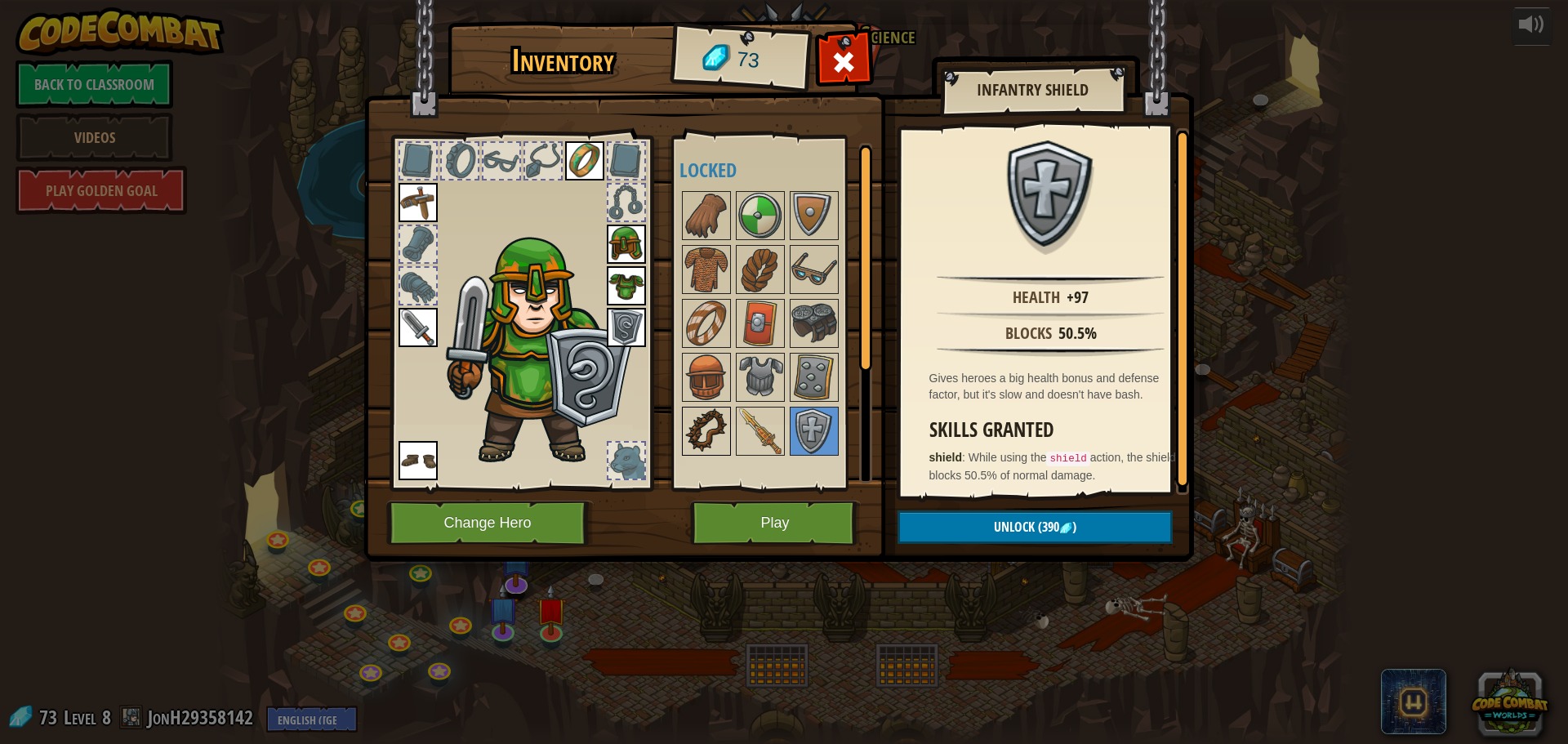
click at [726, 435] on img at bounding box center [706, 431] width 45 height 45
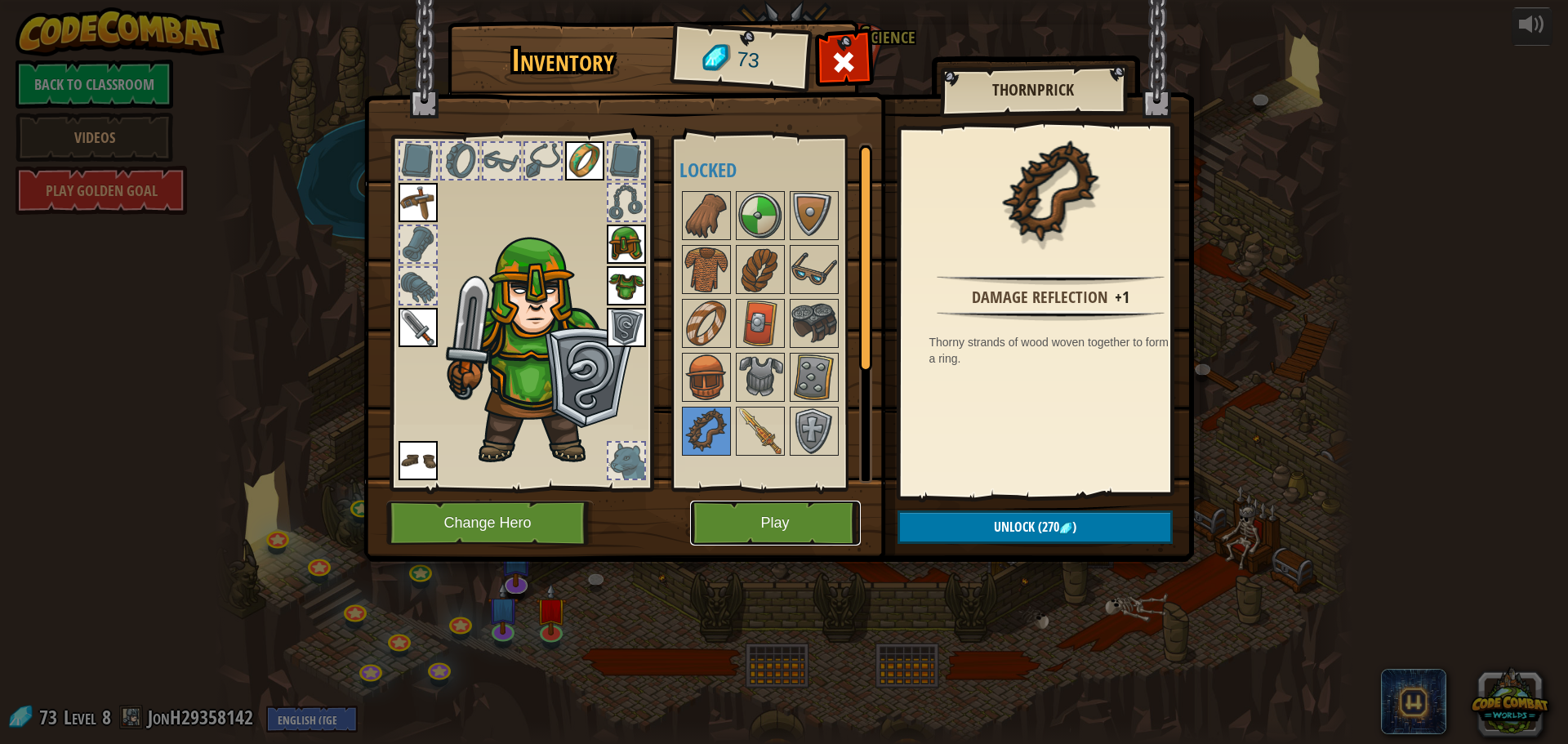
click at [736, 508] on button "Play" at bounding box center [775, 522] width 171 height 45
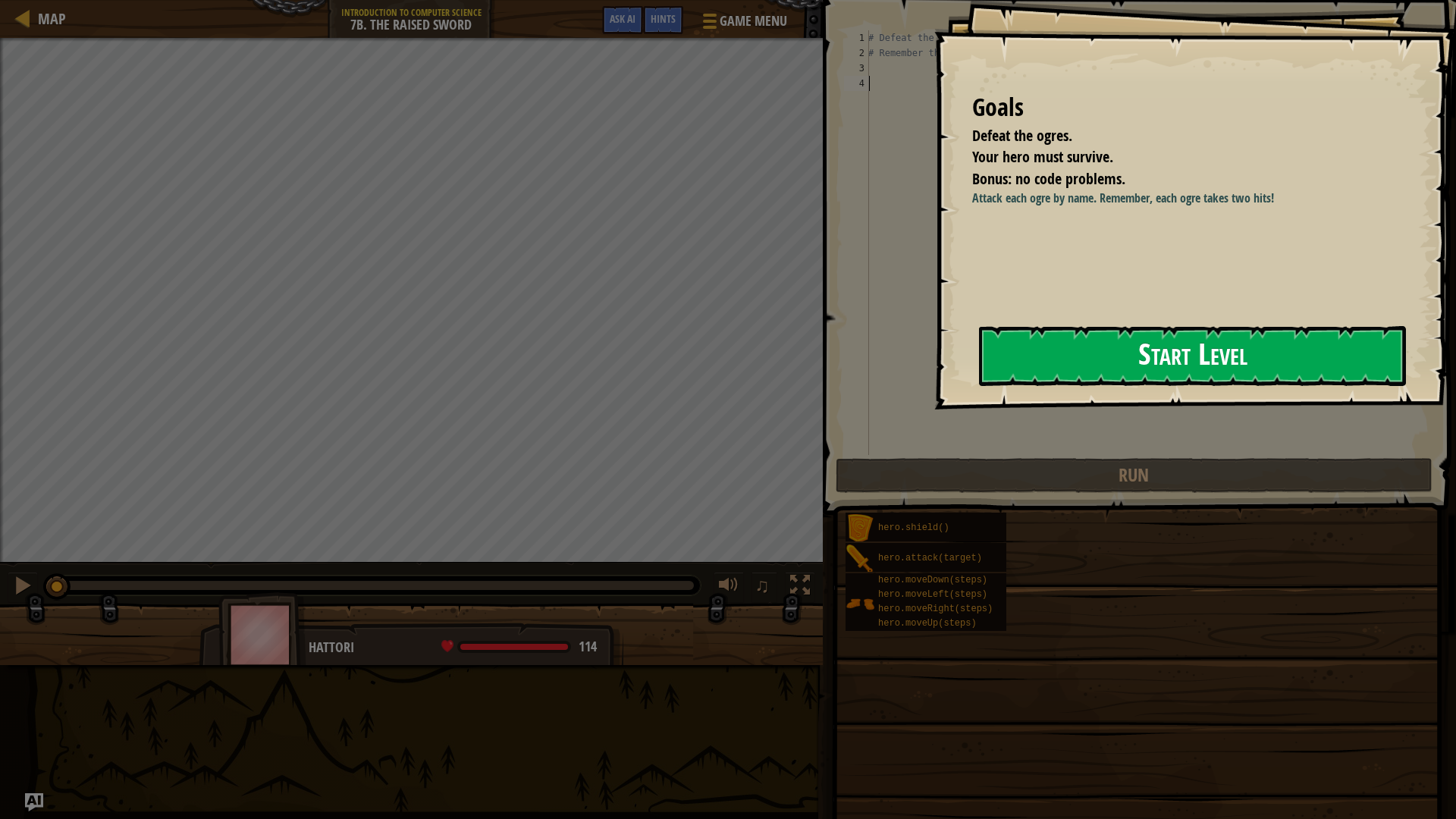
click at [1050, 339] on button "Start Level" at bounding box center [1192, 356] width 427 height 60
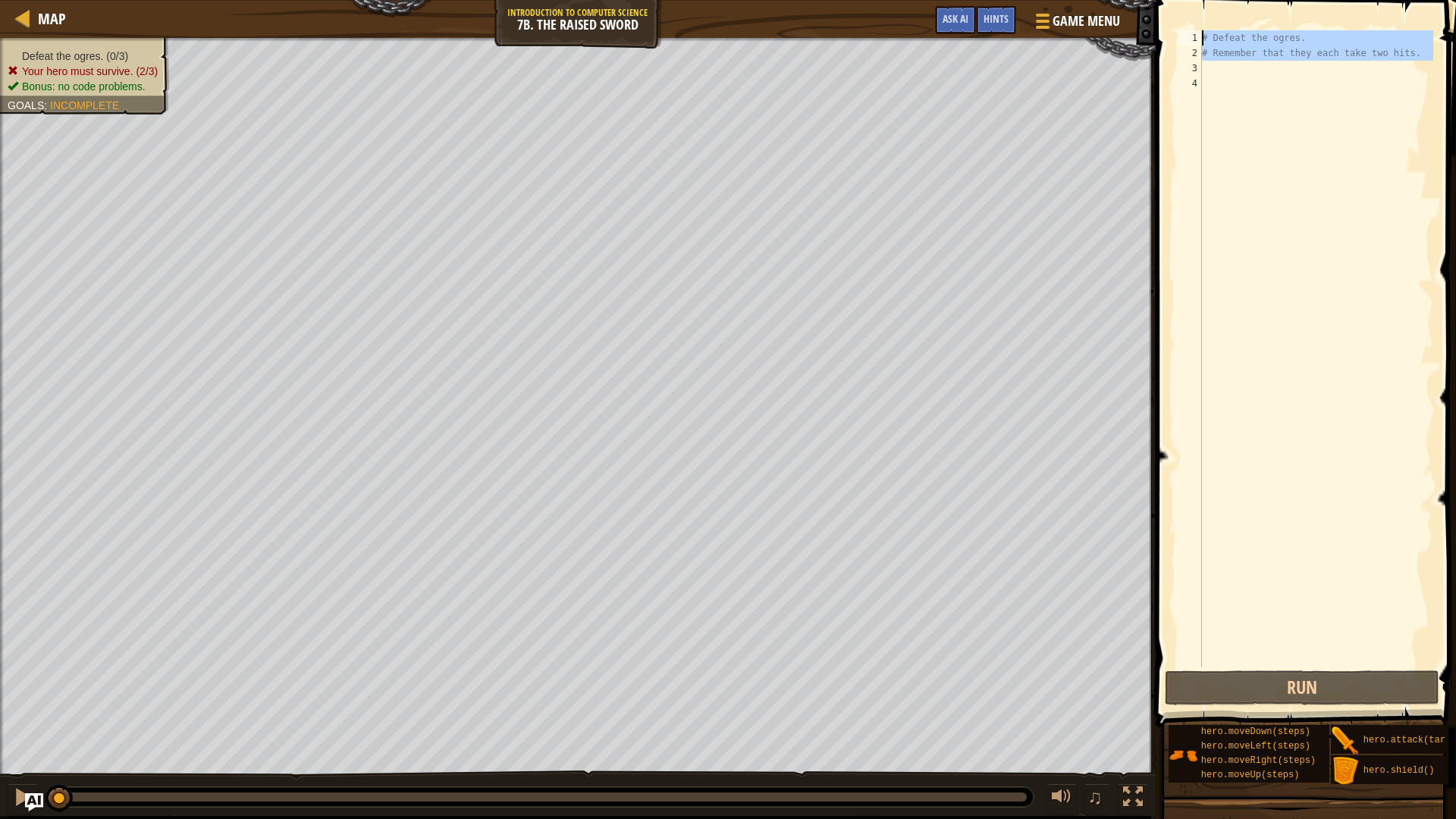
drag, startPoint x: 1221, startPoint y: 69, endPoint x: 1146, endPoint y: 31, distance: 84.1
click at [1189, 32] on div "1 2 3 4 # Defeat the ogres. # Remember that they each take two hits. הההההההההה…" at bounding box center [1303, 348] width 260 height 637
type textarea "# Defeat the ogres. # Remember that they each take two hits."
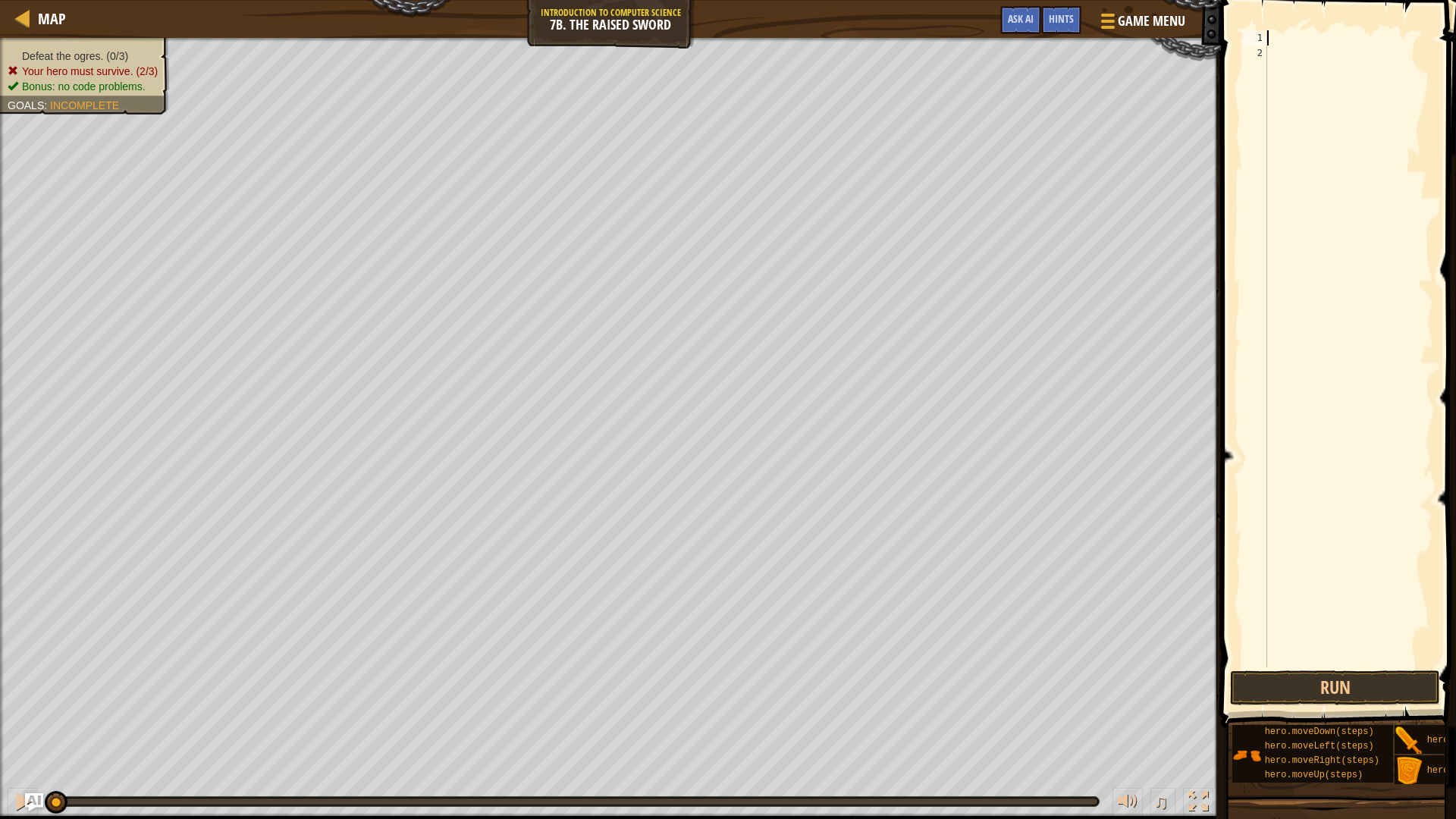
scroll to position [7, 0]
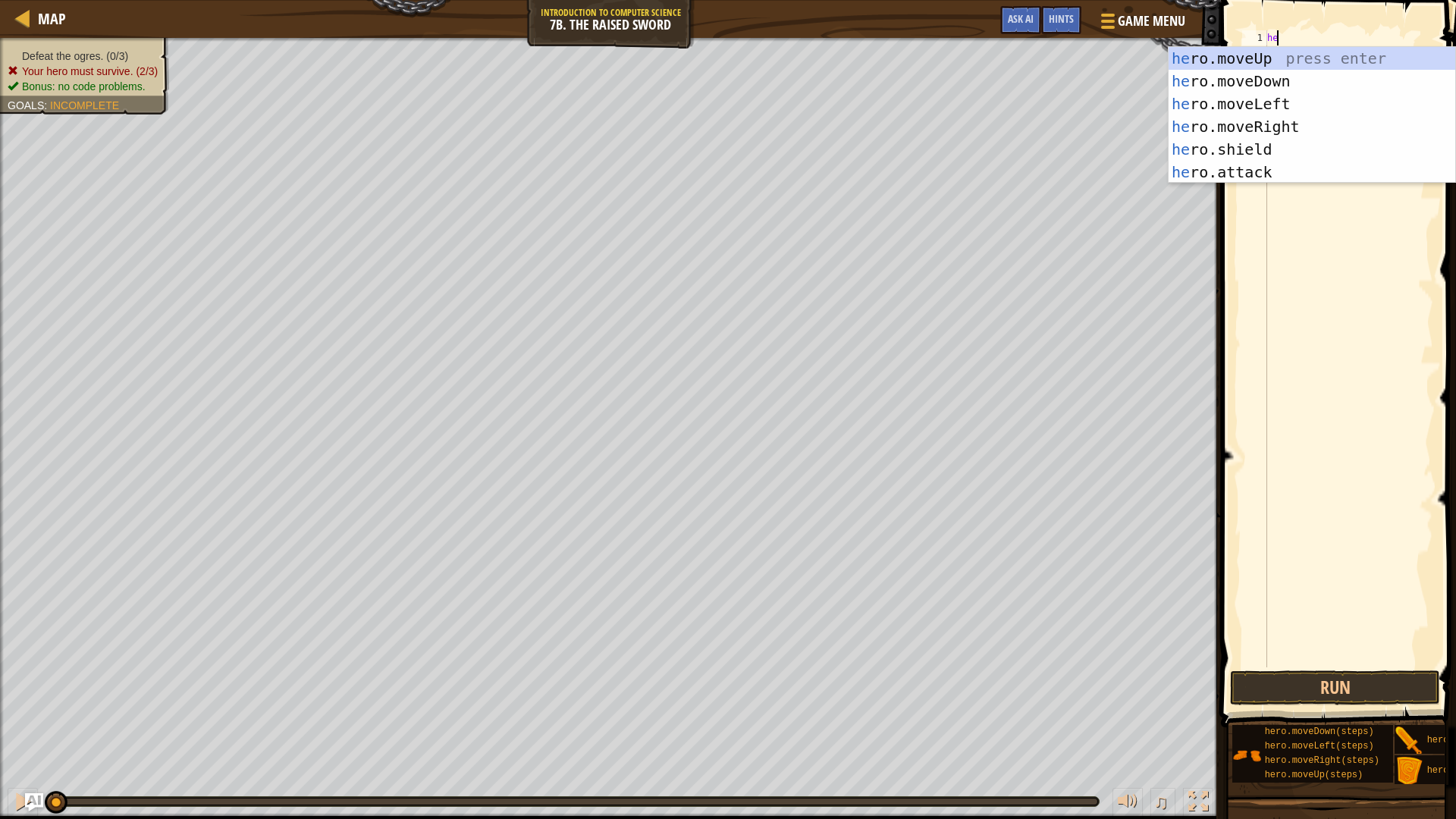
type textarea "her"
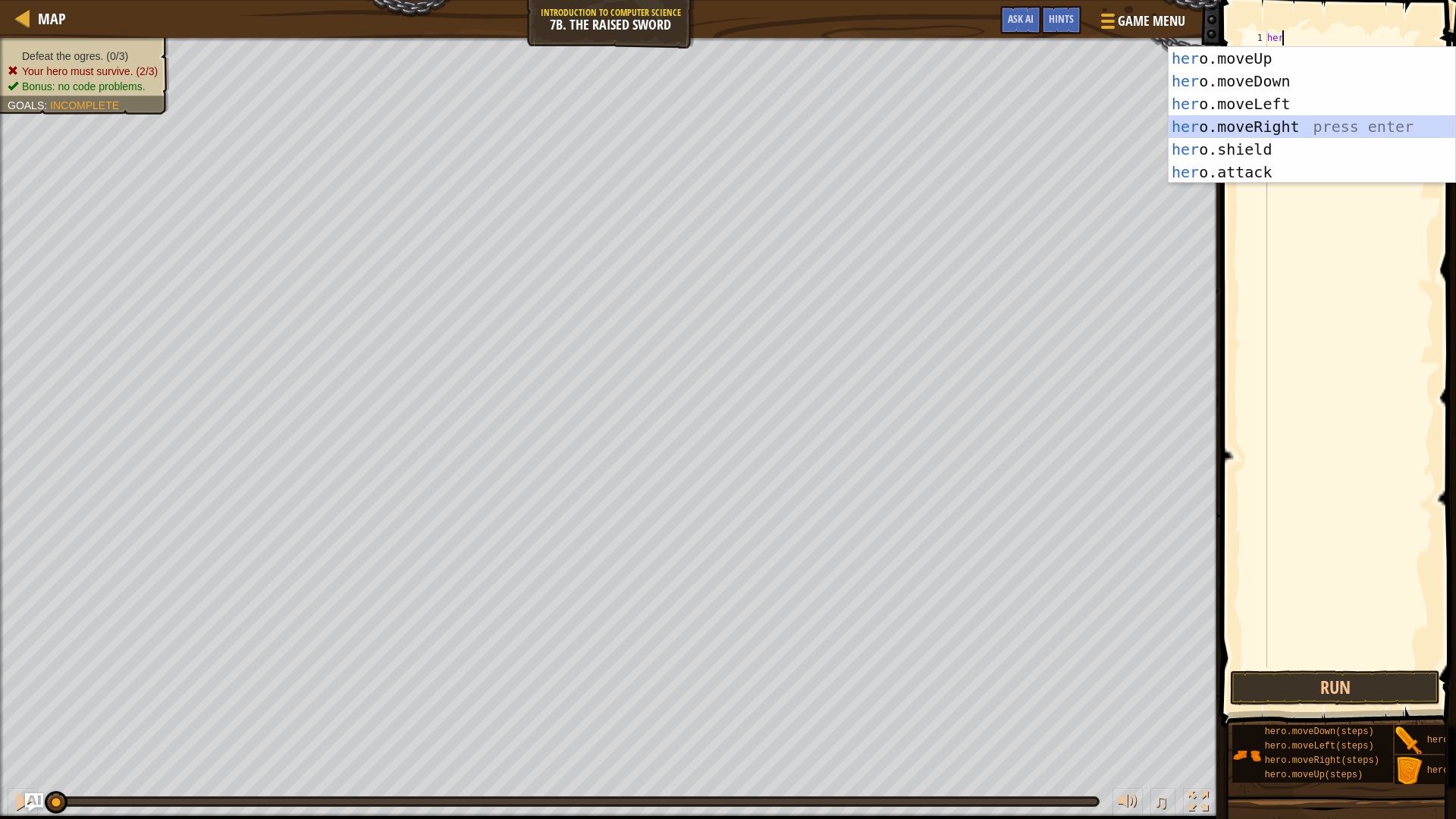
click at [1261, 128] on div "her o.moveUp press enter her o.moveDown press enter her o.moveLeft press enter …" at bounding box center [1312, 137] width 287 height 182
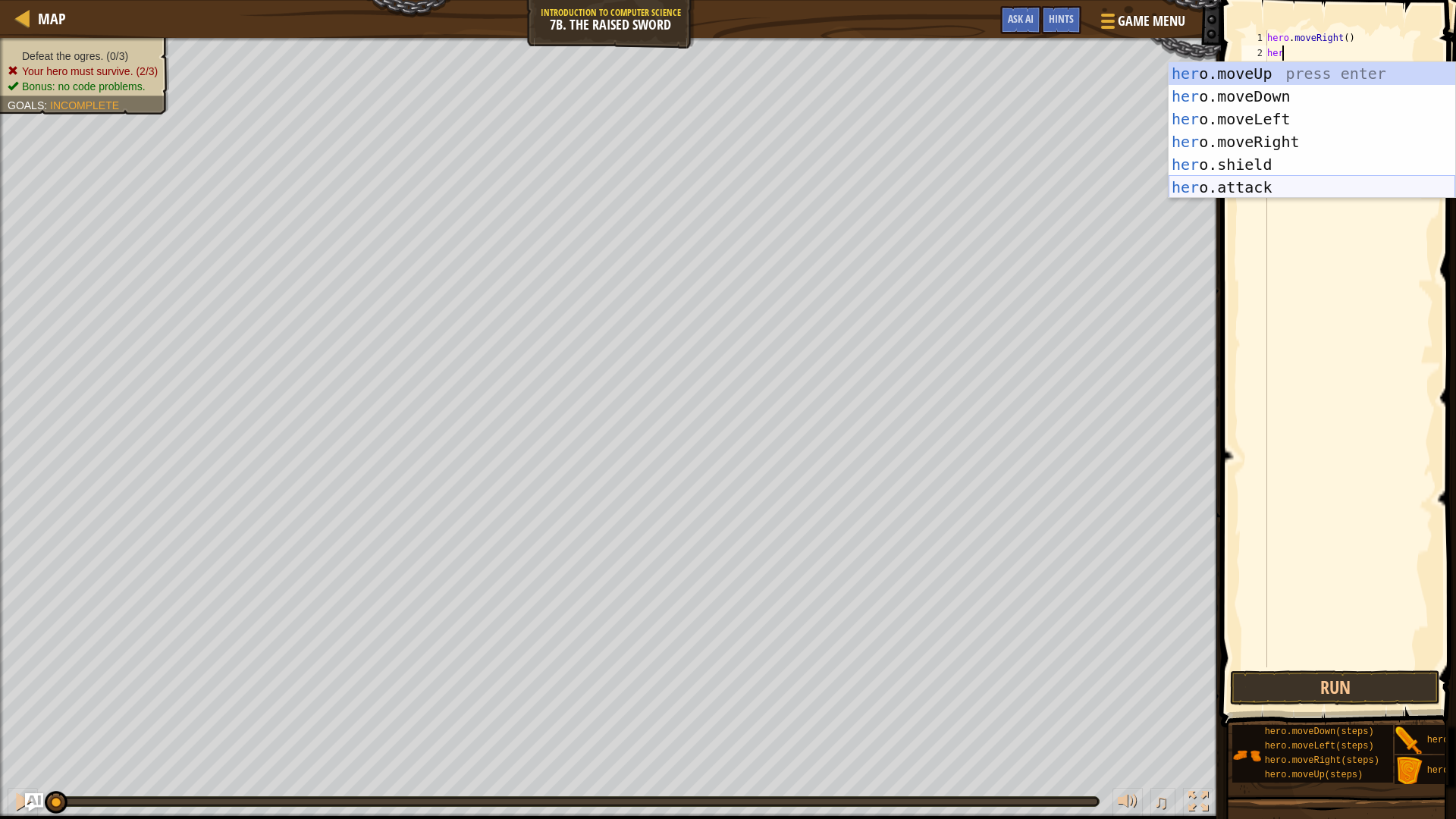
click at [1296, 180] on div "her o.moveUp press enter her o.moveDown press enter her o.moveLeft press enter …" at bounding box center [1312, 153] width 287 height 182
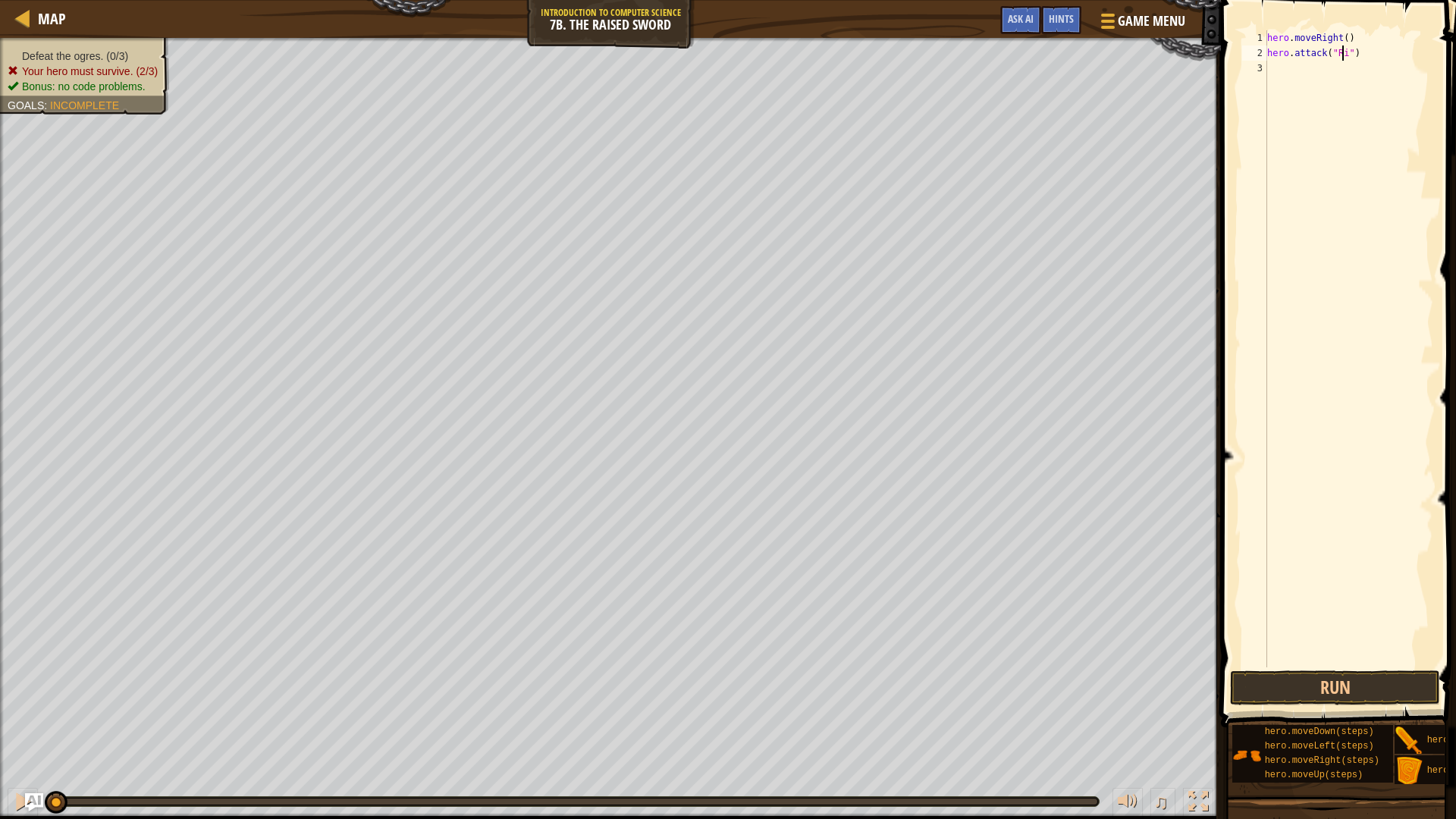
type textarea "hero.attack("Rig")"
click at [1328, 77] on div "hero . moveRight ( ) hero . attack ( "Rig" )" at bounding box center [1349, 363] width 169 height 667
drag, startPoint x: 1366, startPoint y: 51, endPoint x: 1266, endPoint y: 52, distance: 100.0
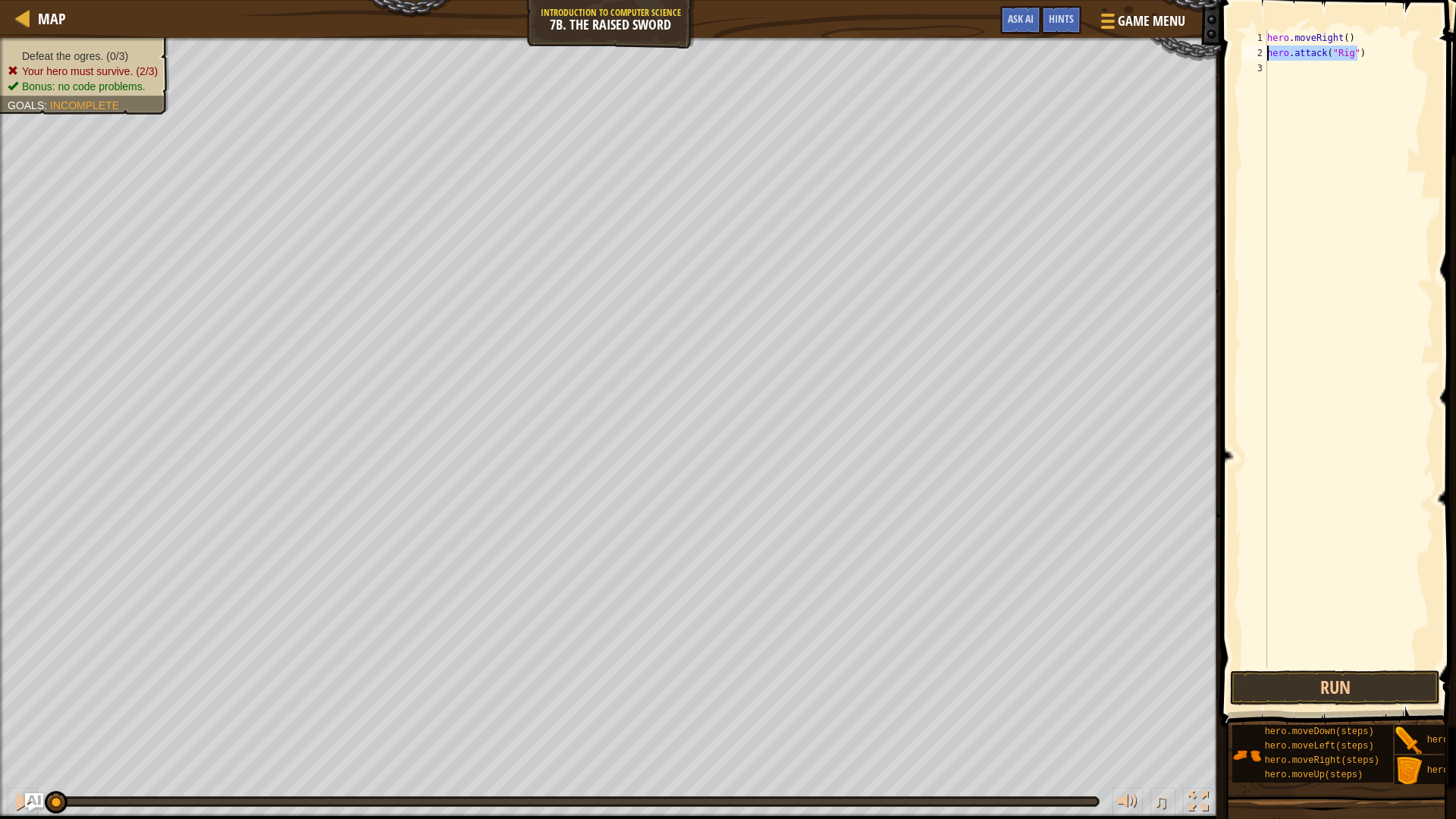
click at [1266, 52] on div "1 2 3 hero . moveRight ( ) hero . attack ( "Rig" ) הההההההההההההההההההההההההההה…" at bounding box center [1335, 348] width 194 height 637
type textarea "hero.attack("Rig")"
click at [1289, 68] on div "hero . moveRight ( ) hero . attack ( "Rig" )" at bounding box center [1349, 363] width 169 height 667
type textarea "hero.attack("Rig")"
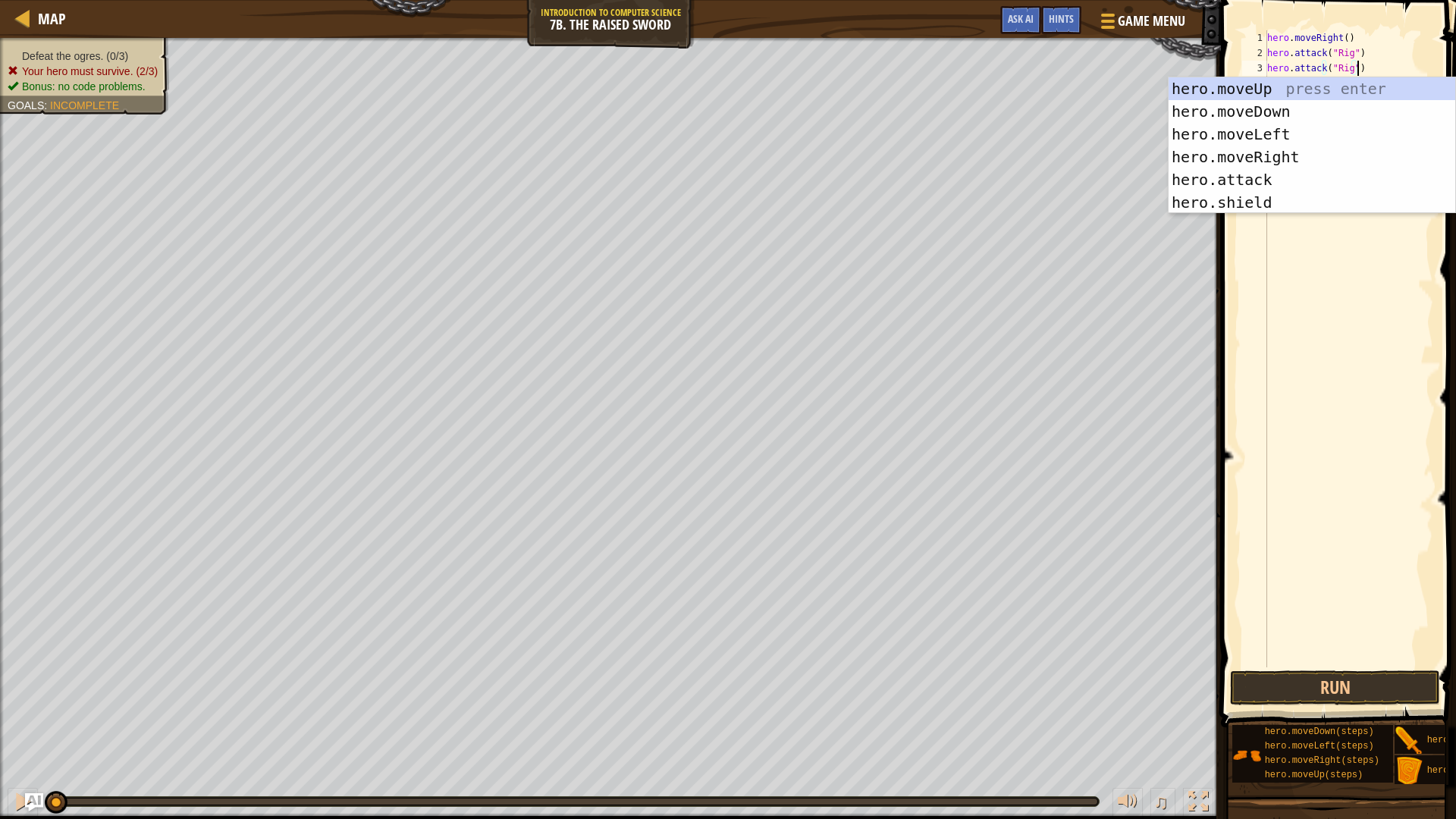
click at [1312, 293] on div "hero . moveRight ( ) hero . attack ( "Rig" ) hero . attack ( "Rig" )" at bounding box center [1349, 363] width 169 height 667
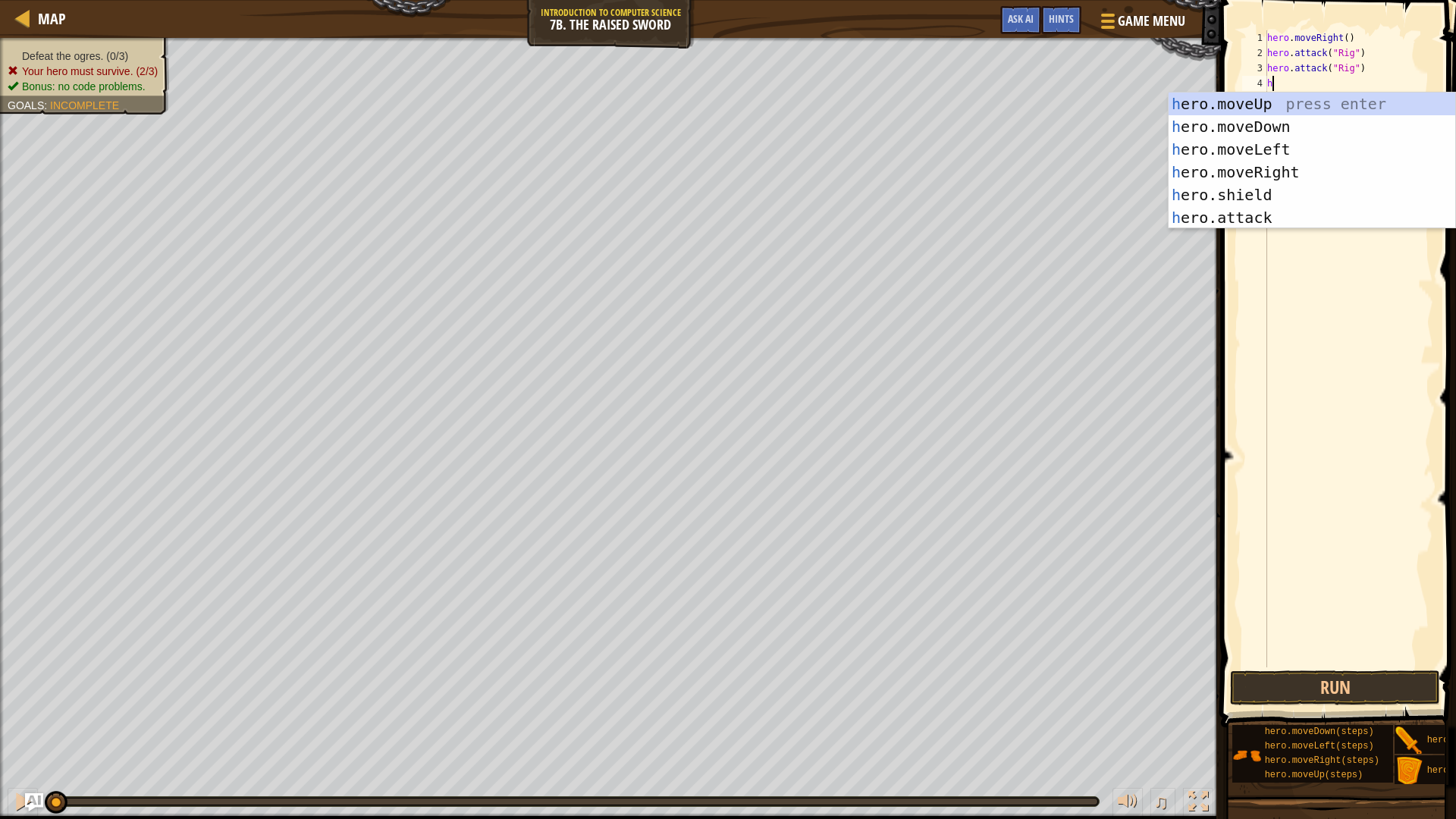
type textarea "he"
click at [1318, 199] on div "he ro.moveUp press enter he ro.moveDown press enter he ro.moveLeft press enter …" at bounding box center [1312, 183] width 287 height 182
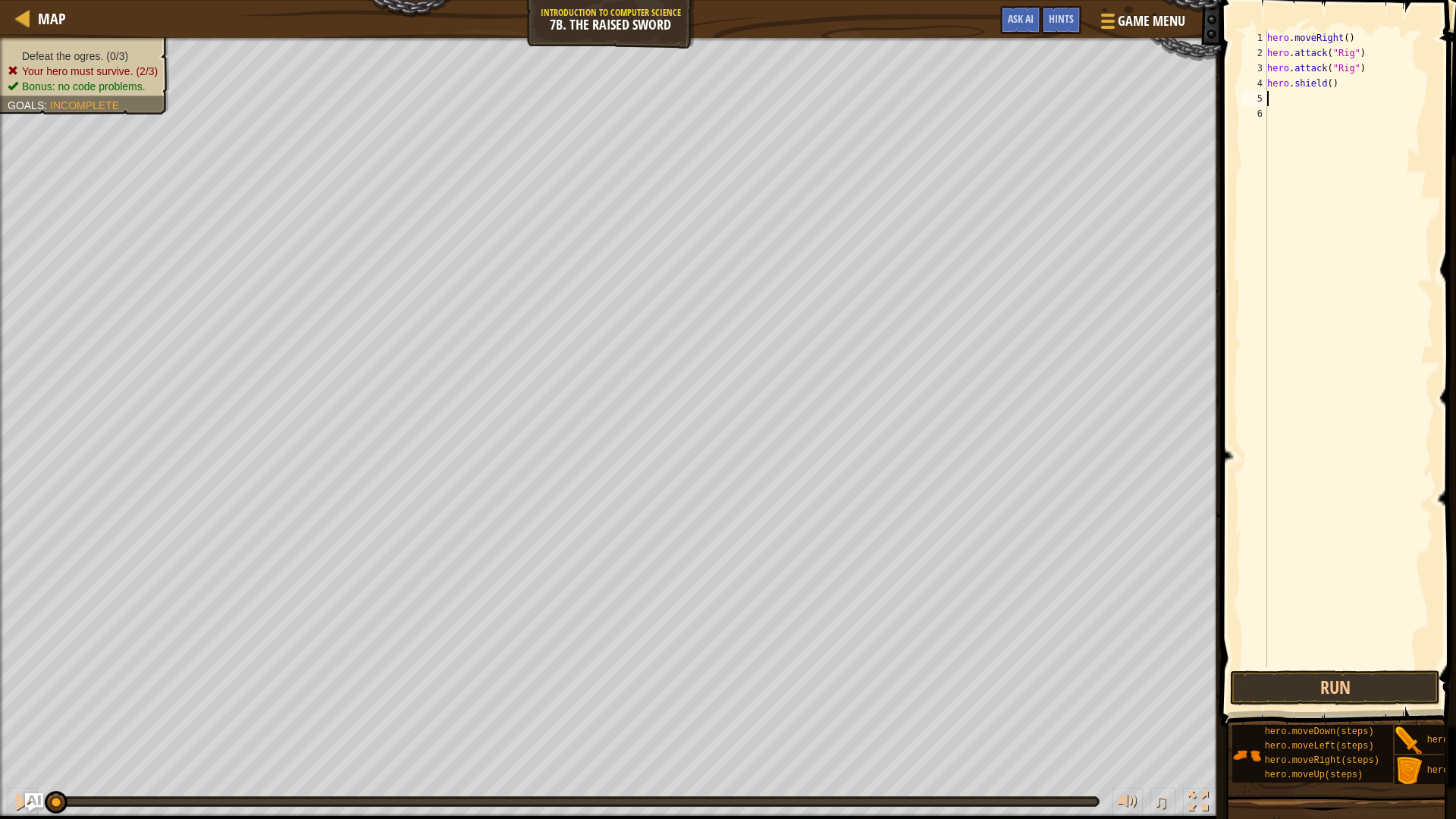
click at [1306, 92] on div "hero . moveRight ( ) hero . attack ( "Rig" ) hero . attack ( "Rig" ) hero . shi…" at bounding box center [1349, 363] width 169 height 667
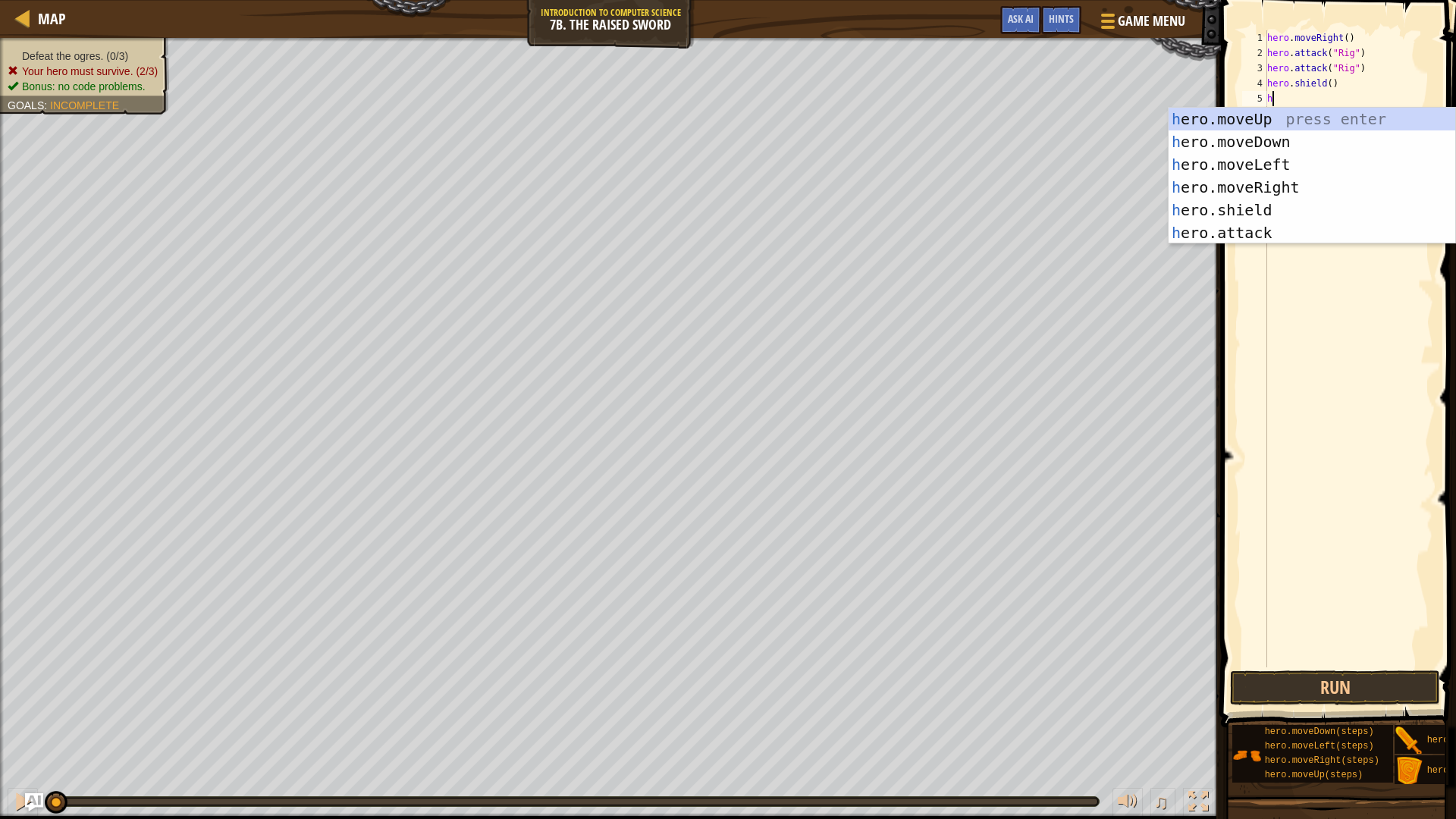
scroll to position [7, 1]
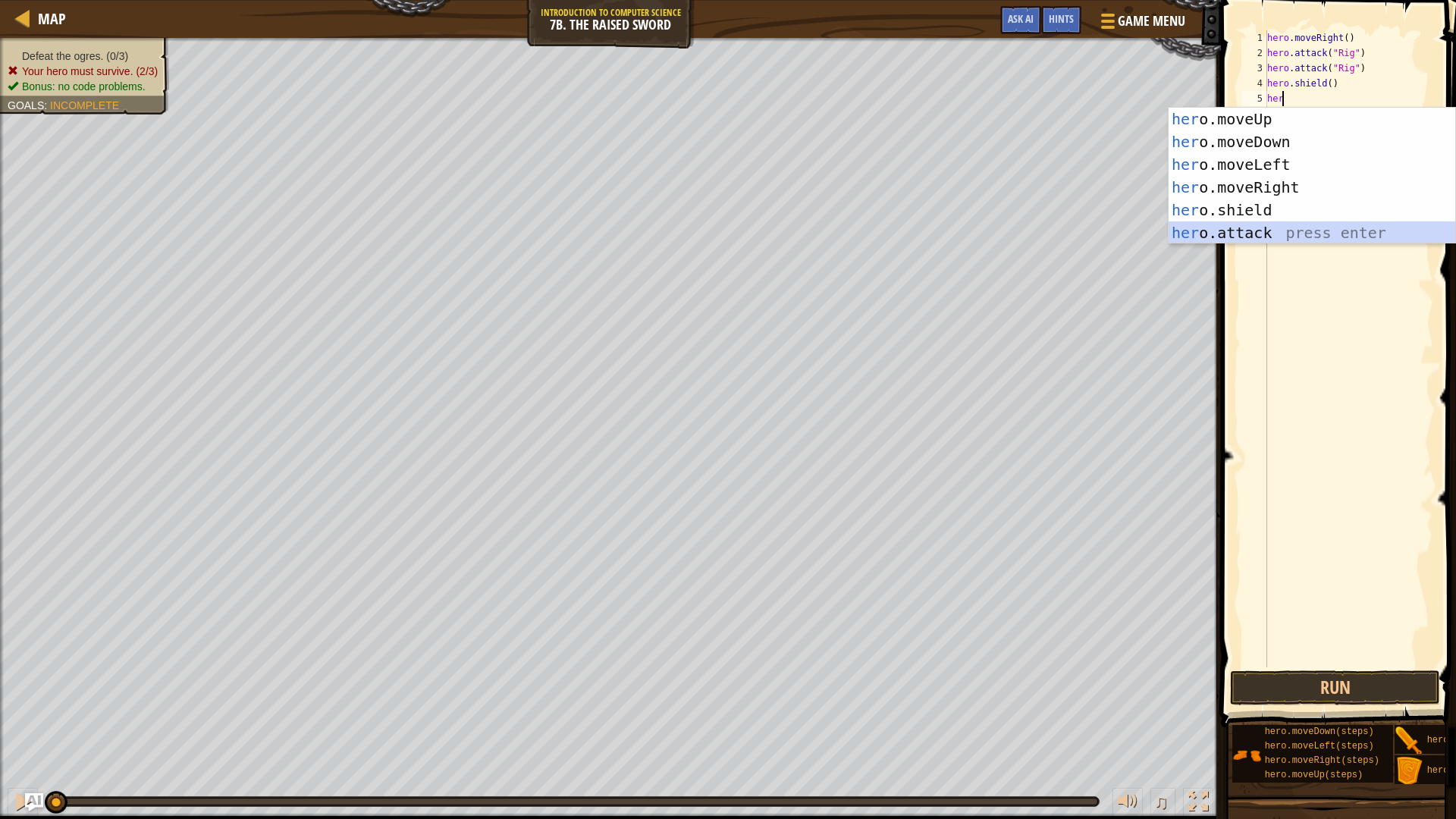
click at [1315, 223] on div "her o.moveUp press enter her o.moveDown press enter her o.moveLeft press enter …" at bounding box center [1312, 198] width 287 height 182
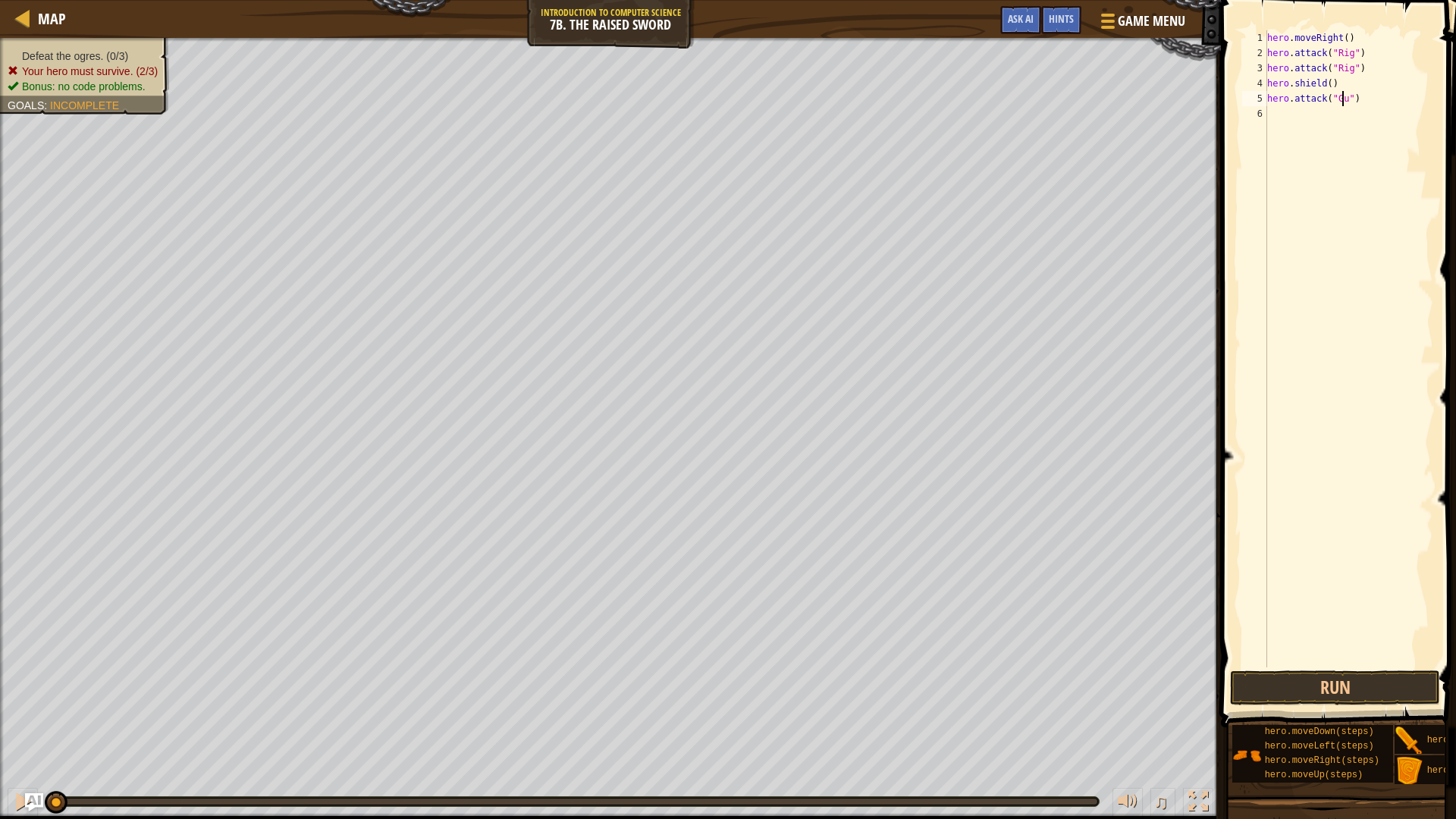
type textarea "hero.attack("Gurt")"
drag, startPoint x: 1379, startPoint y: 102, endPoint x: 1267, endPoint y: 102, distance: 112.0
click at [1267, 102] on div "hero . moveRight ( ) hero . attack ( "Rig" ) hero . attack ( "Rig" ) hero . shi…" at bounding box center [1349, 363] width 169 height 667
click at [1279, 114] on div "hero . moveRight ( ) hero . attack ( "Rig" ) hero . attack ( "Rig" ) hero . shi…" at bounding box center [1349, 363] width 169 height 667
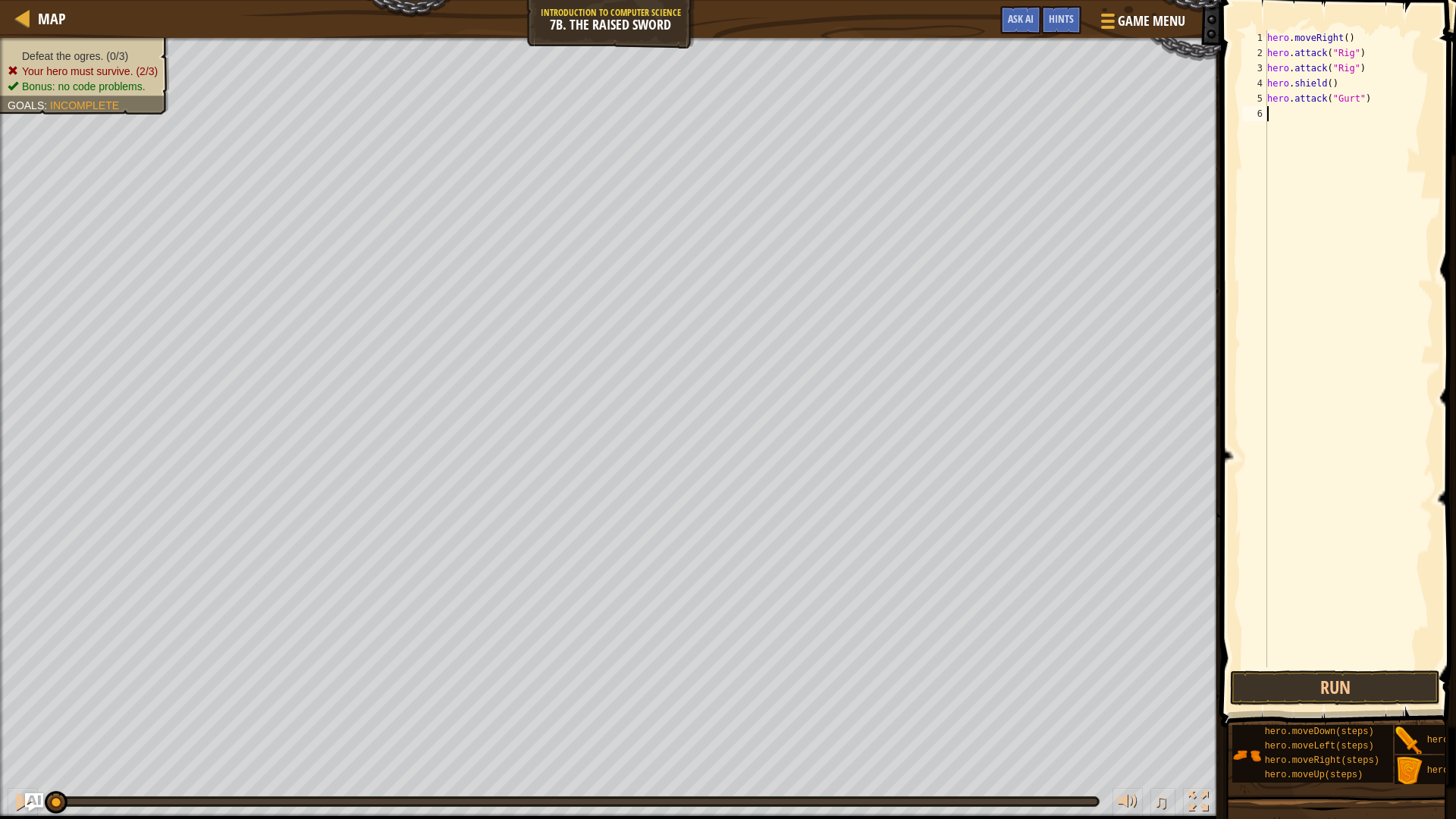
scroll to position [7, 0]
type textarea "hero.attack("Gurt")"
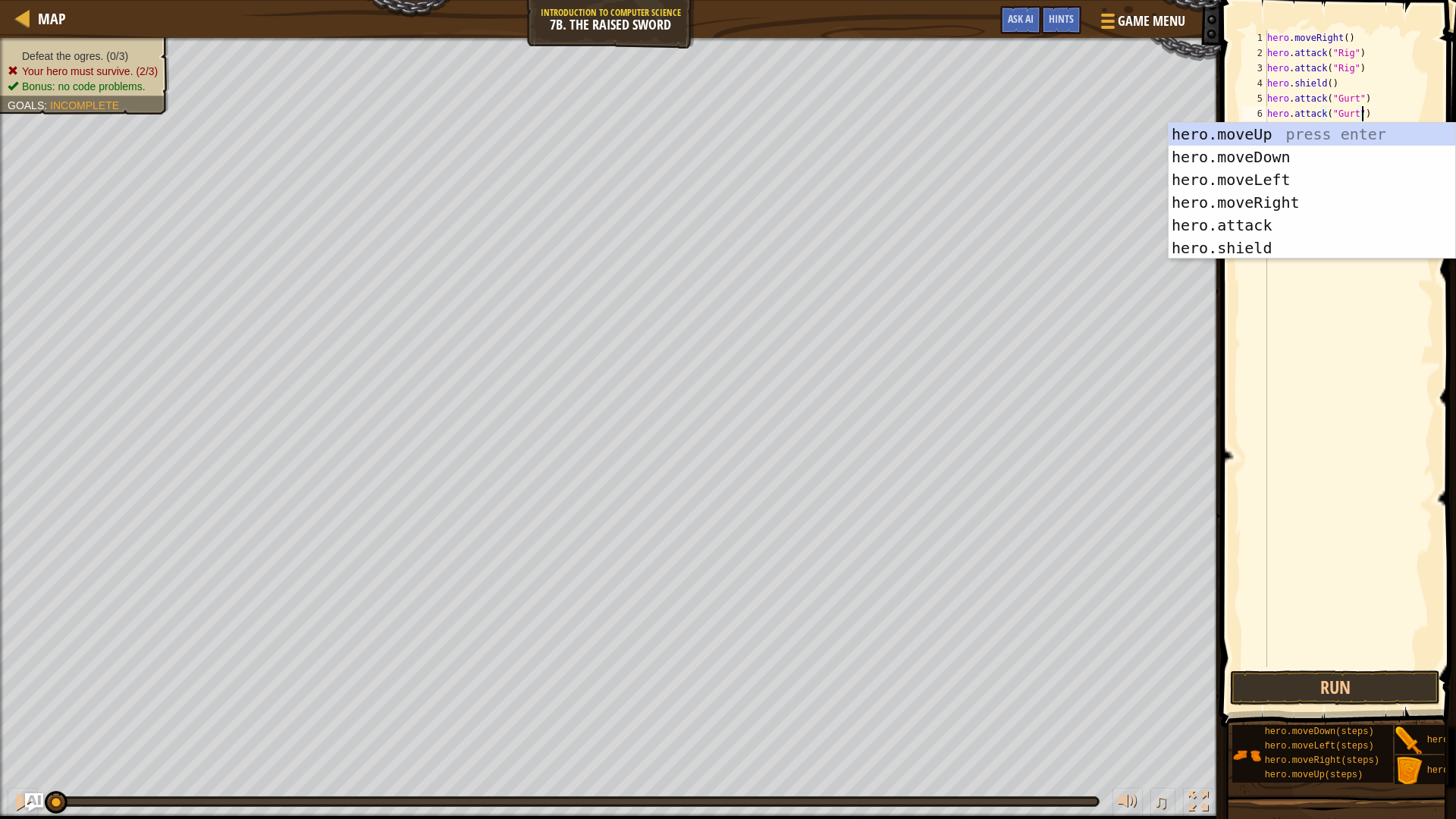
click at [1380, 112] on div "hero . moveRight ( ) hero . attack ( "Rig" ) hero . attack ( "Rig" ) hero . shi…" at bounding box center [1349, 363] width 169 height 667
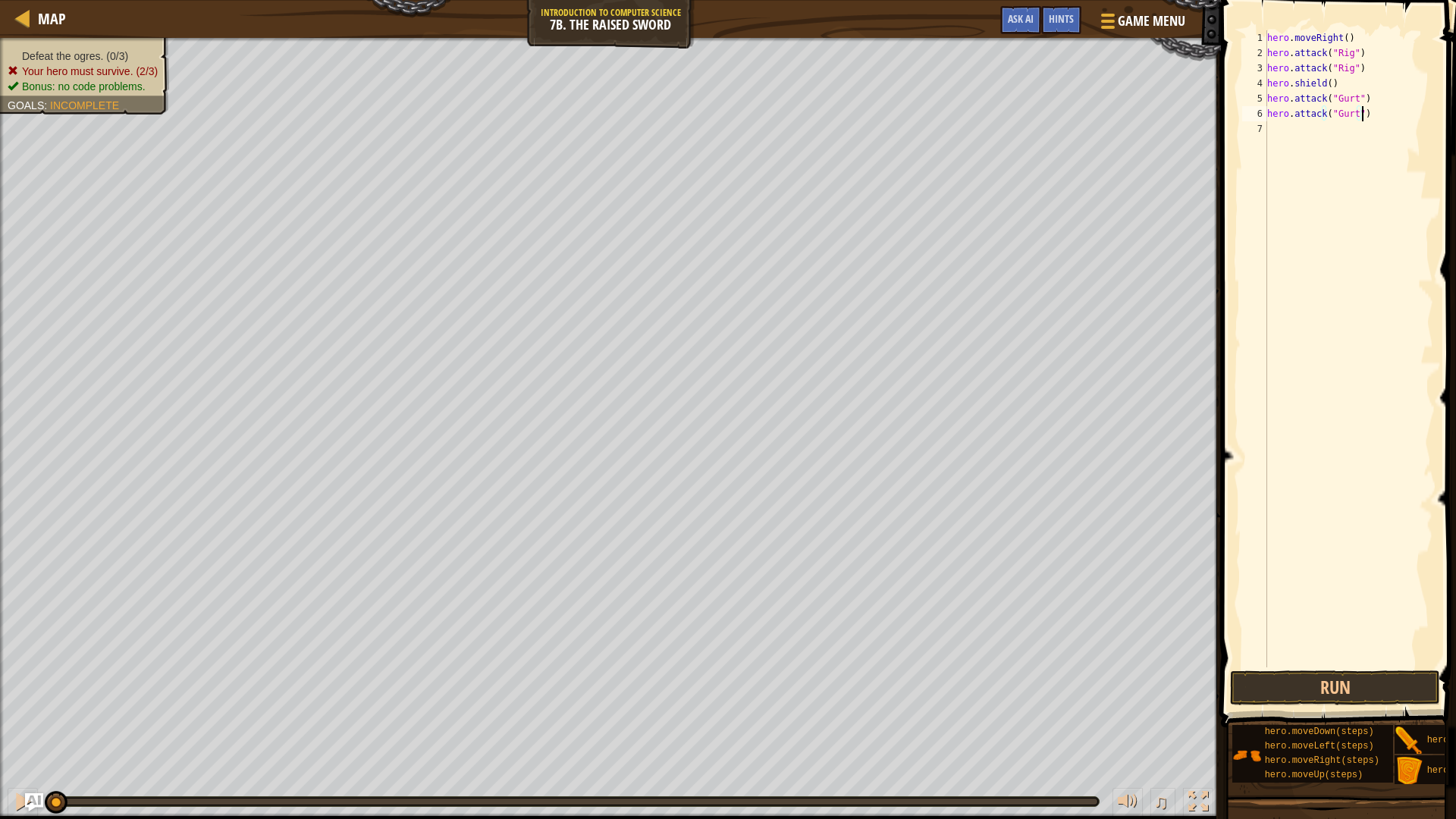
click at [1375, 114] on div "hero . moveRight ( ) hero . attack ( "Rig" ) hero . attack ( "Rig" ) hero . shi…" at bounding box center [1349, 363] width 169 height 667
click at [1298, 124] on div "hero . moveRight ( ) hero . attack ( "Rig" ) hero . attack ( "Rig" ) hero . shi…" at bounding box center [1349, 363] width 169 height 667
click at [1298, 125] on div "hero . moveRight ( ) hero . attack ( "Rig" ) hero . attack ( "Rig" ) hero . shi…" at bounding box center [1349, 363] width 169 height 667
type textarea "he"
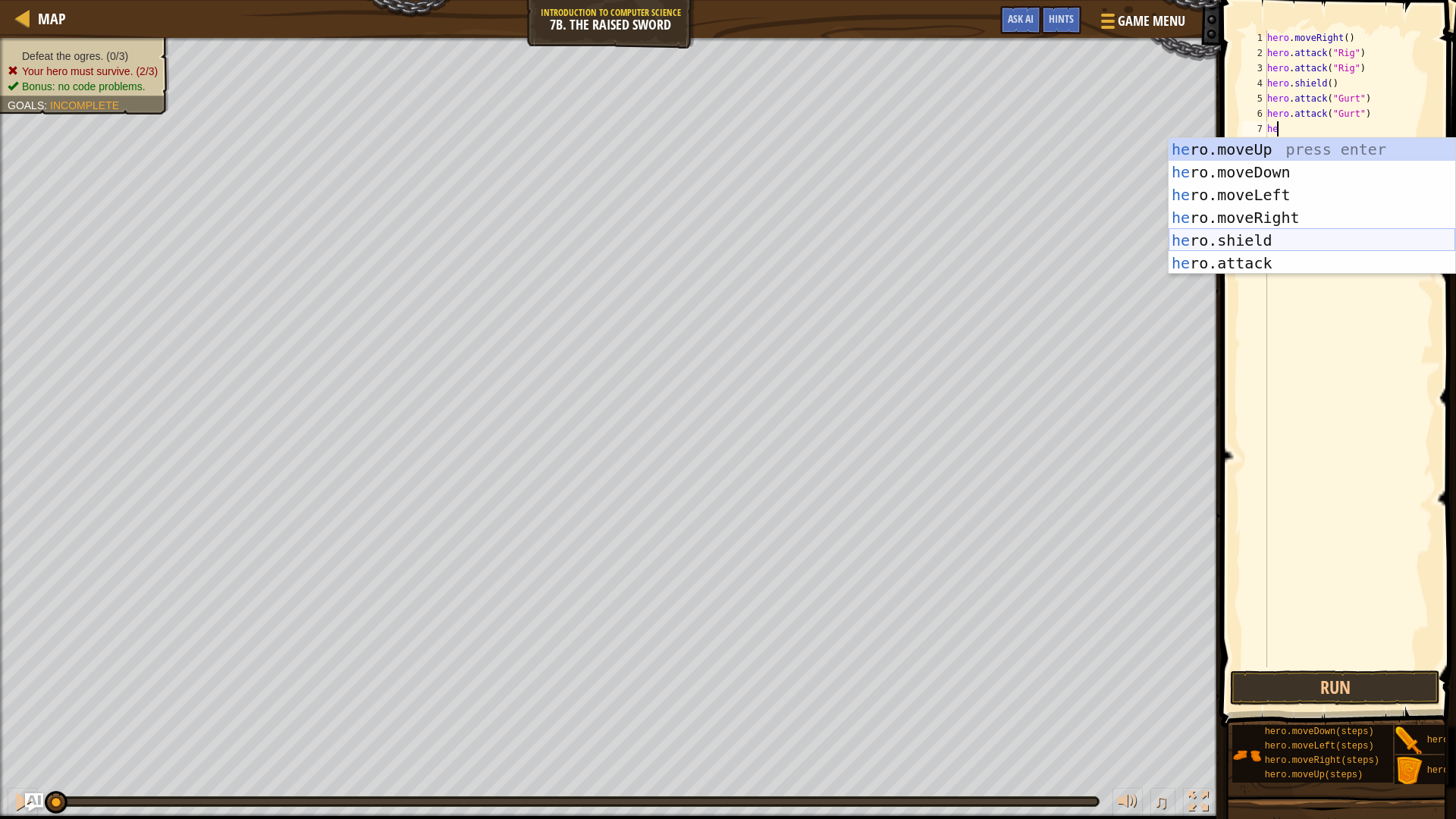
click at [1292, 238] on div "he ro.moveUp press enter he ro.moveDown press enter he ro.moveLeft press enter …" at bounding box center [1312, 229] width 287 height 182
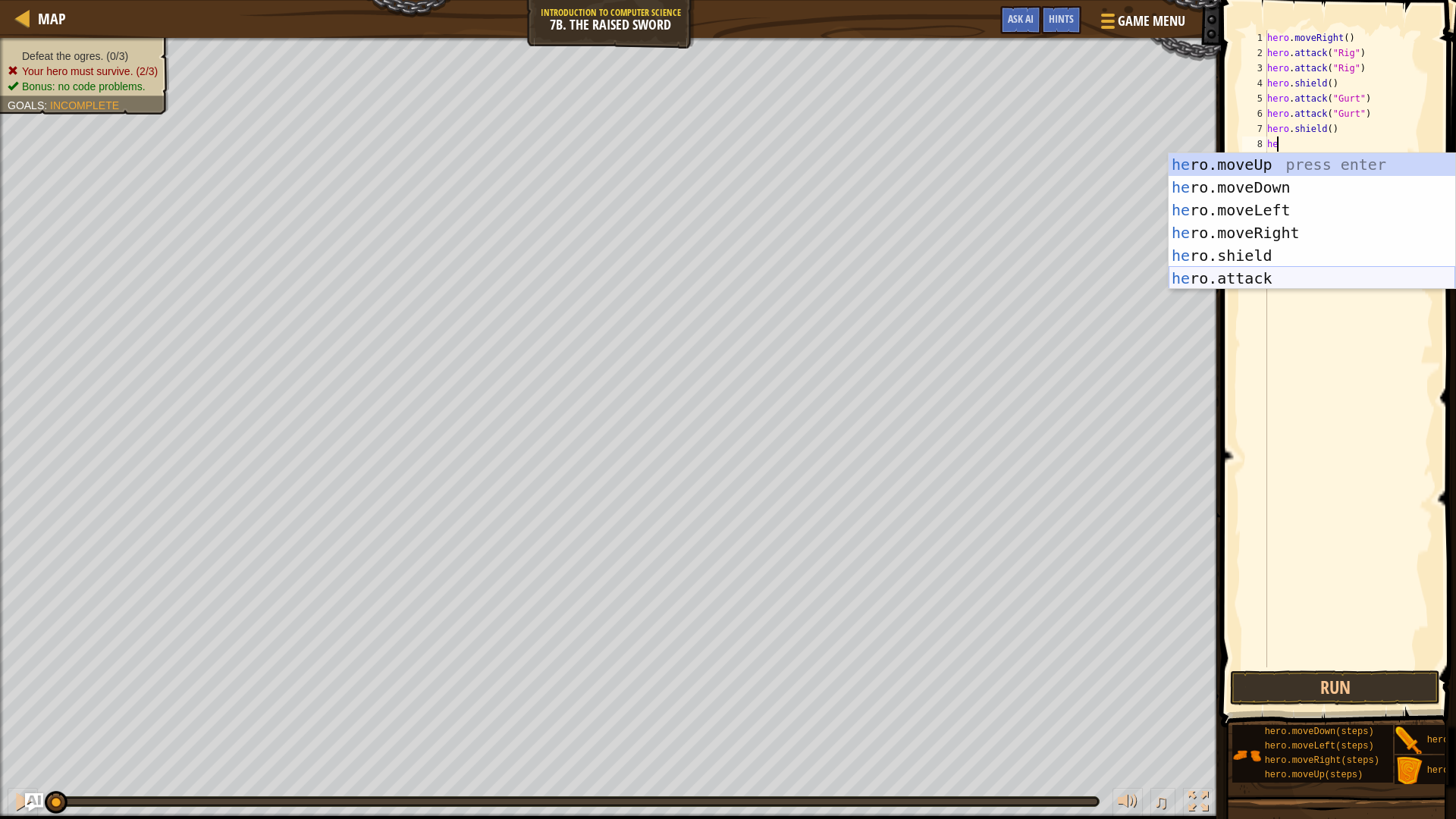
click at [1320, 276] on div "he ro.moveUp press enter he ro.moveDown press enter he ro.moveLeft press enter …" at bounding box center [1312, 244] width 287 height 182
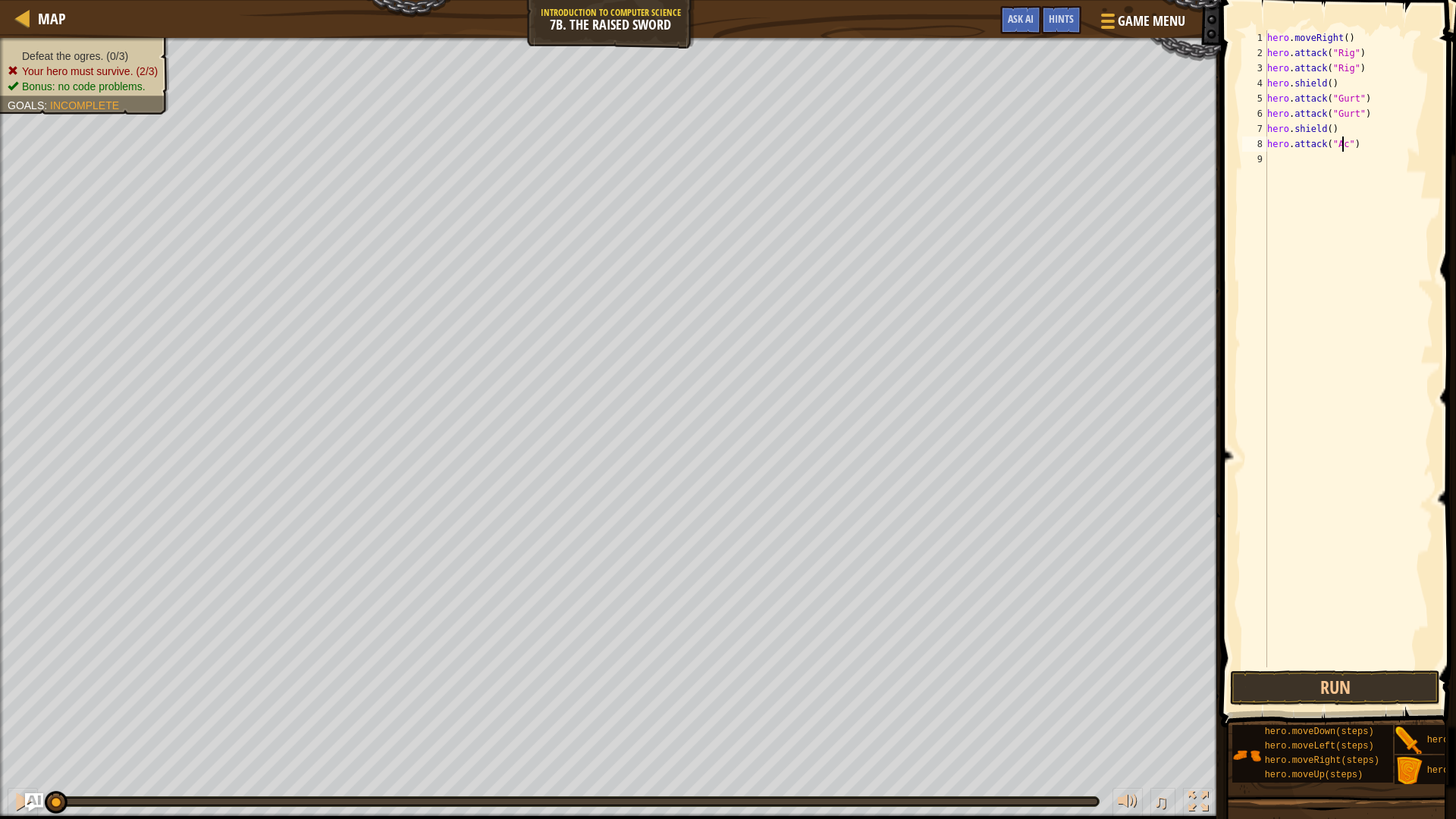
type textarea "hero.attack("Ack")"
drag, startPoint x: 1375, startPoint y: 148, endPoint x: 1265, endPoint y: 146, distance: 110.0
click at [1265, 146] on div "hero.attack("Ack") 1 2 3 4 5 6 7 8 9 hero . moveRight ( ) hero . attack ( "Rig"…" at bounding box center [1335, 348] width 194 height 637
click at [1279, 160] on div "hero . moveRight ( ) hero . attack ( "Rig" ) hero . attack ( "Rig" ) hero . shi…" at bounding box center [1349, 363] width 169 height 667
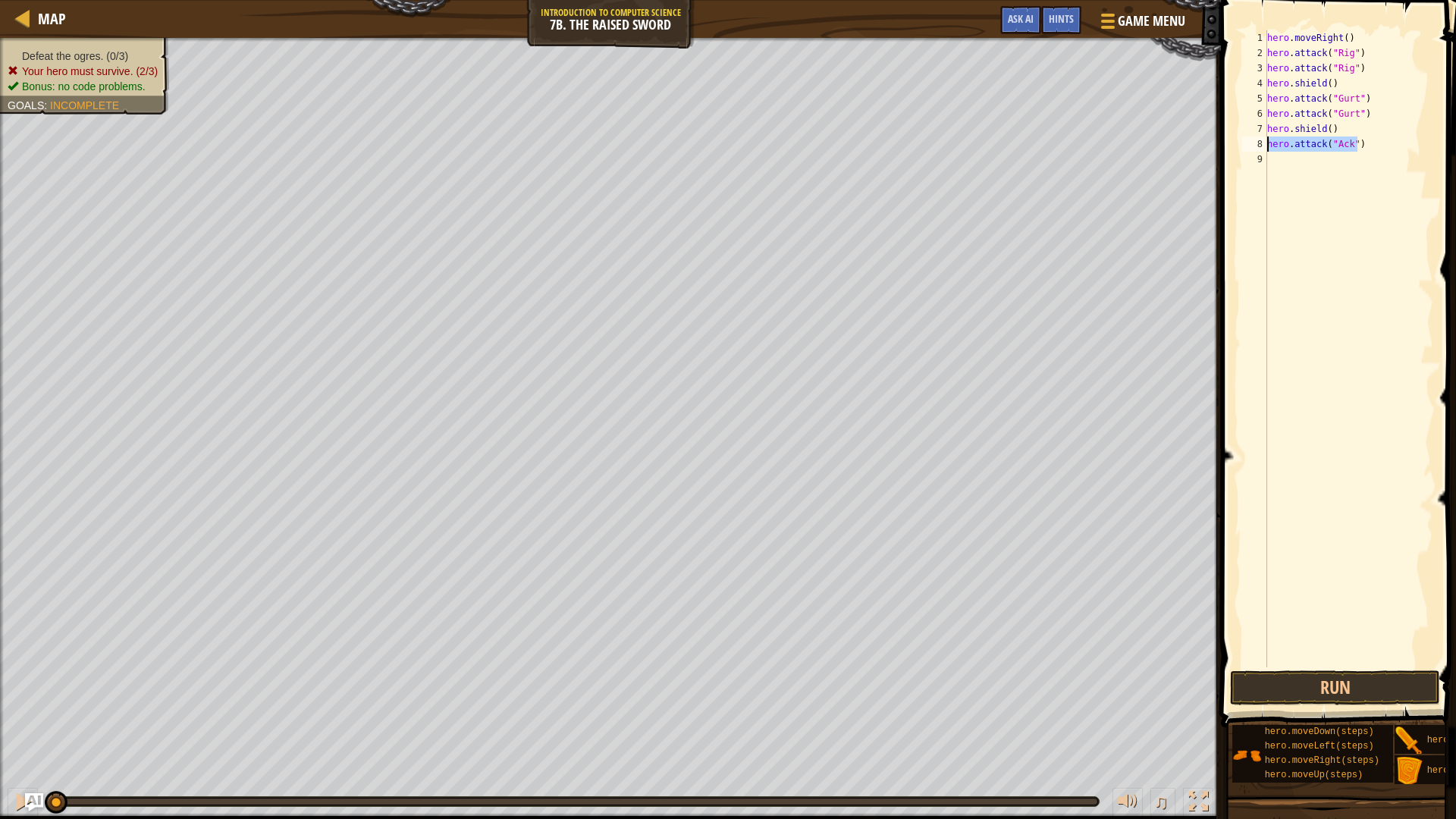
scroll to position [7, 0]
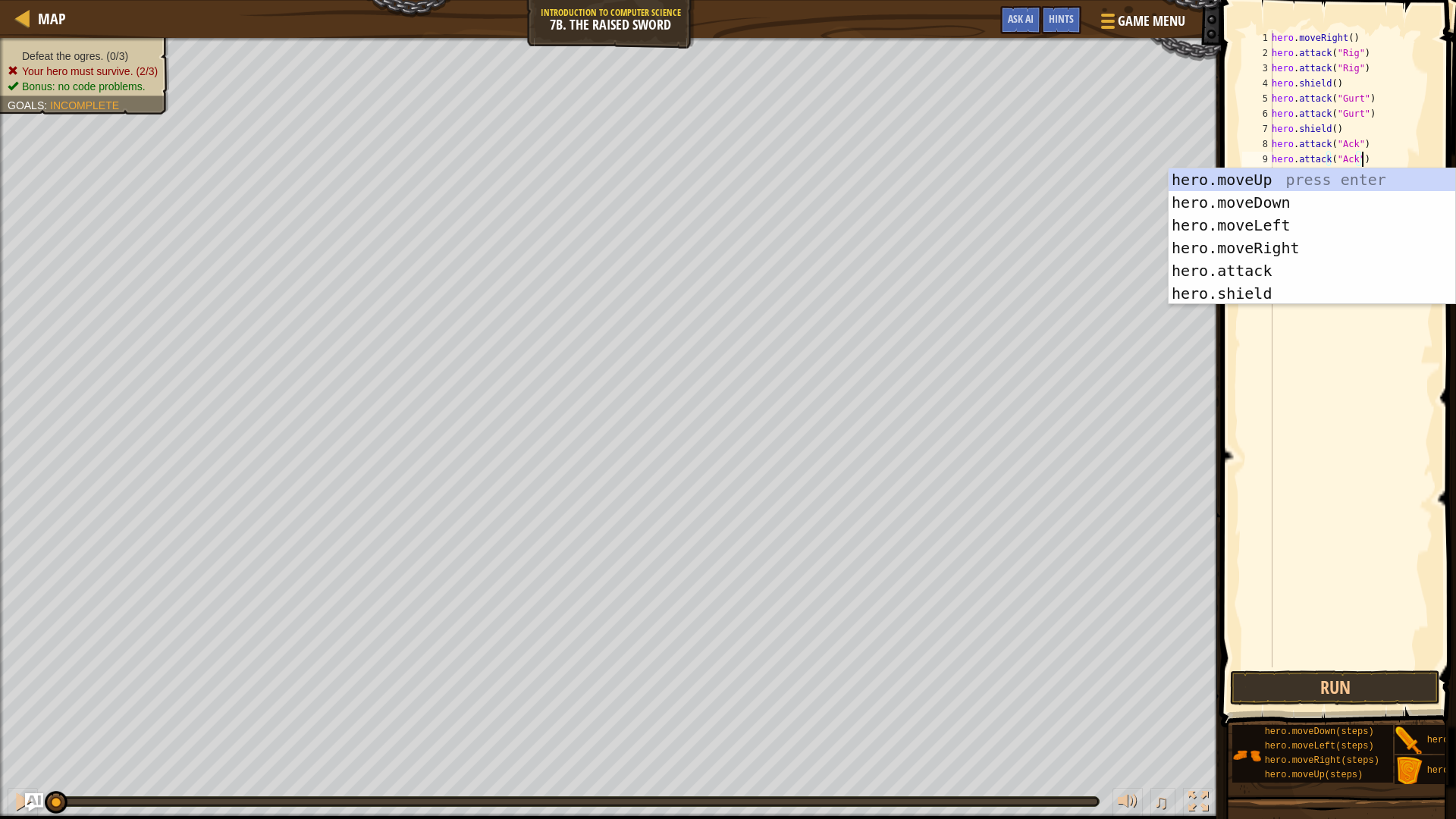
click at [1344, 41] on div "hero . moveRight ( ) hero . attack ( "Rig" ) hero . attack ( "Rig" ) hero . shi…" at bounding box center [1350, 363] width 165 height 667
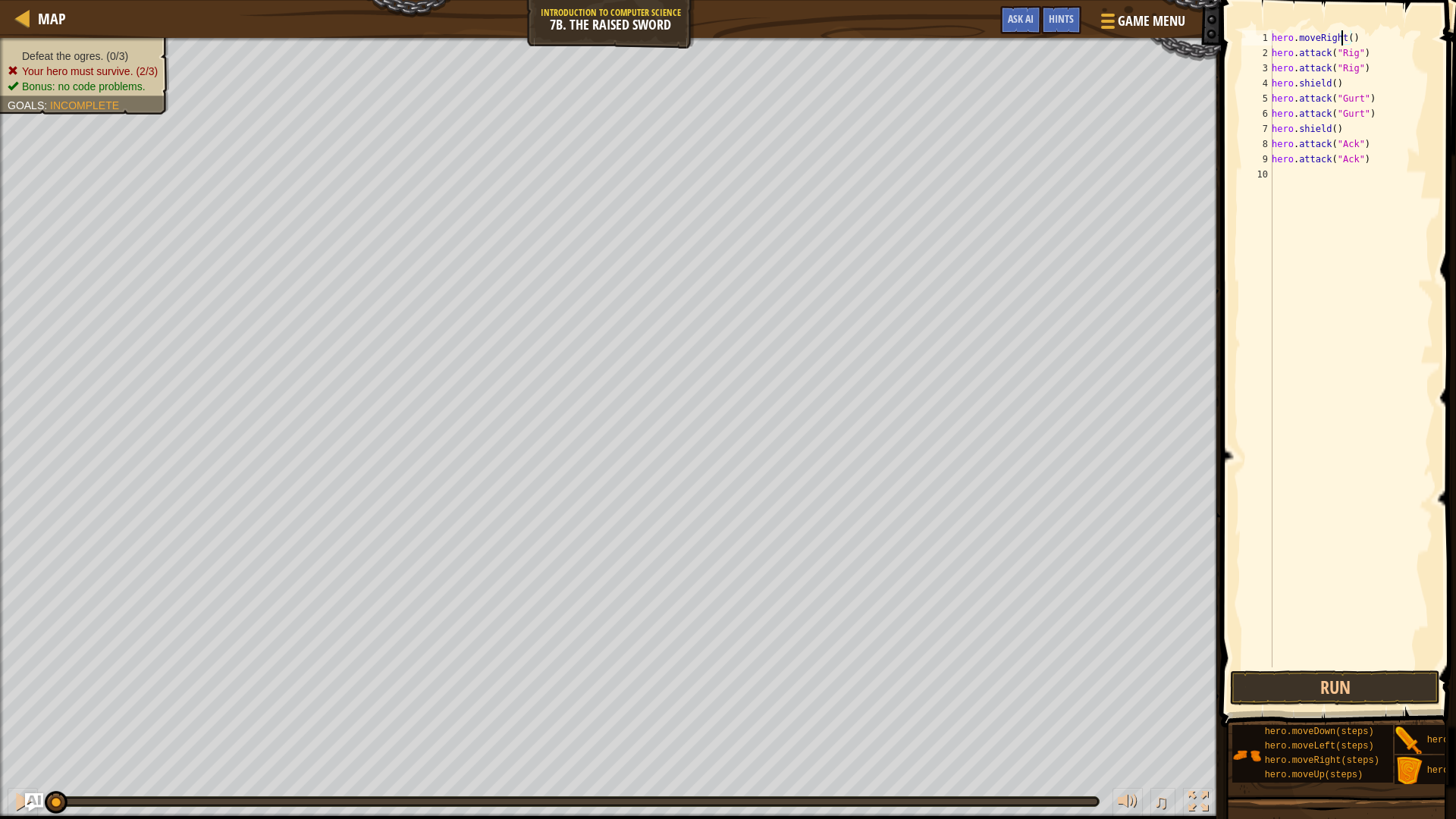
click at [1345, 35] on div "hero . moveRight ( ) hero . attack ( "Rig" ) hero . attack ( "Rig" ) hero . shi…" at bounding box center [1350, 363] width 165 height 667
click at [1364, 690] on button "Run" at bounding box center [1335, 688] width 210 height 35
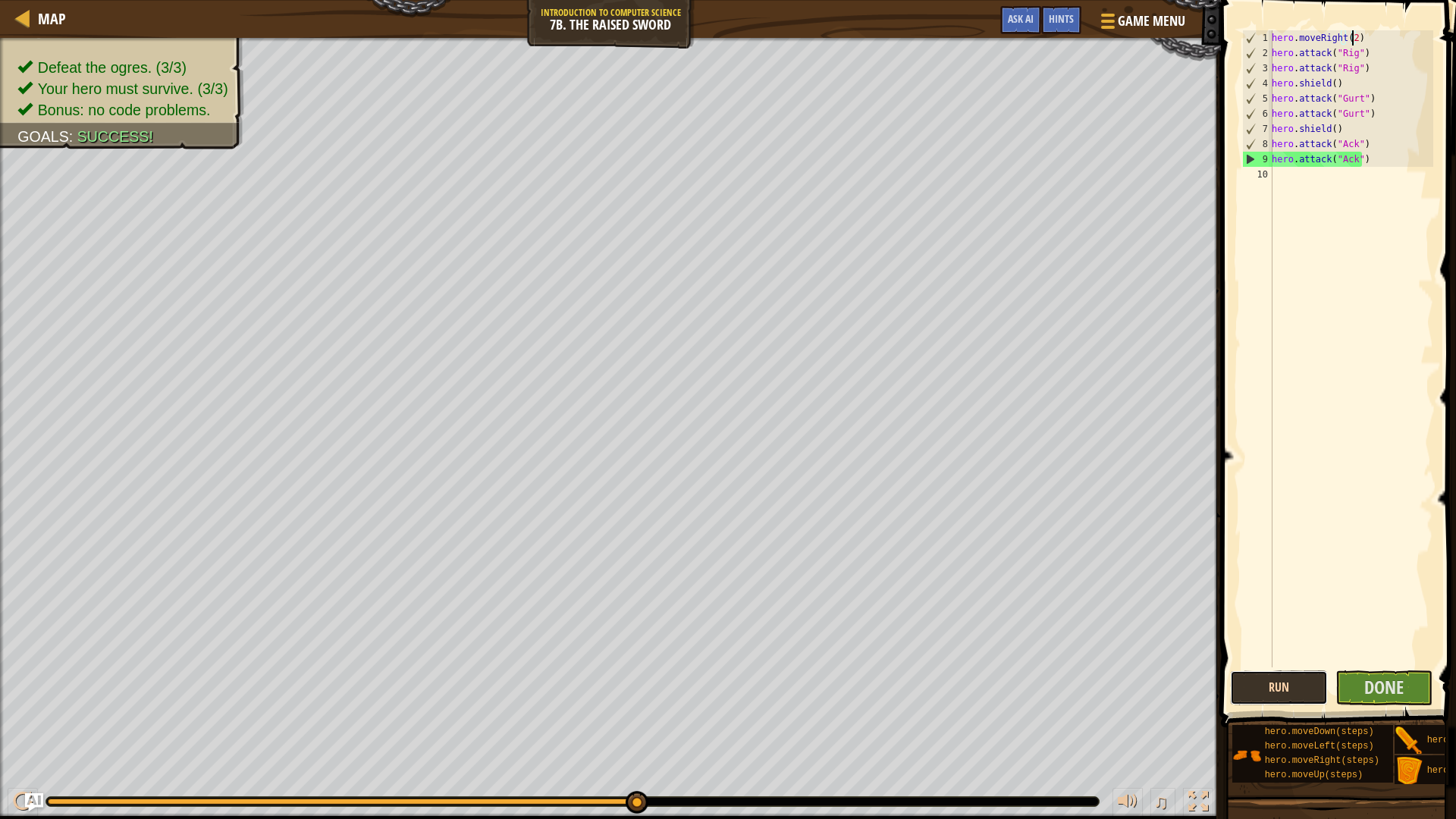
click at [1270, 684] on button "Run" at bounding box center [1278, 688] width 98 height 35
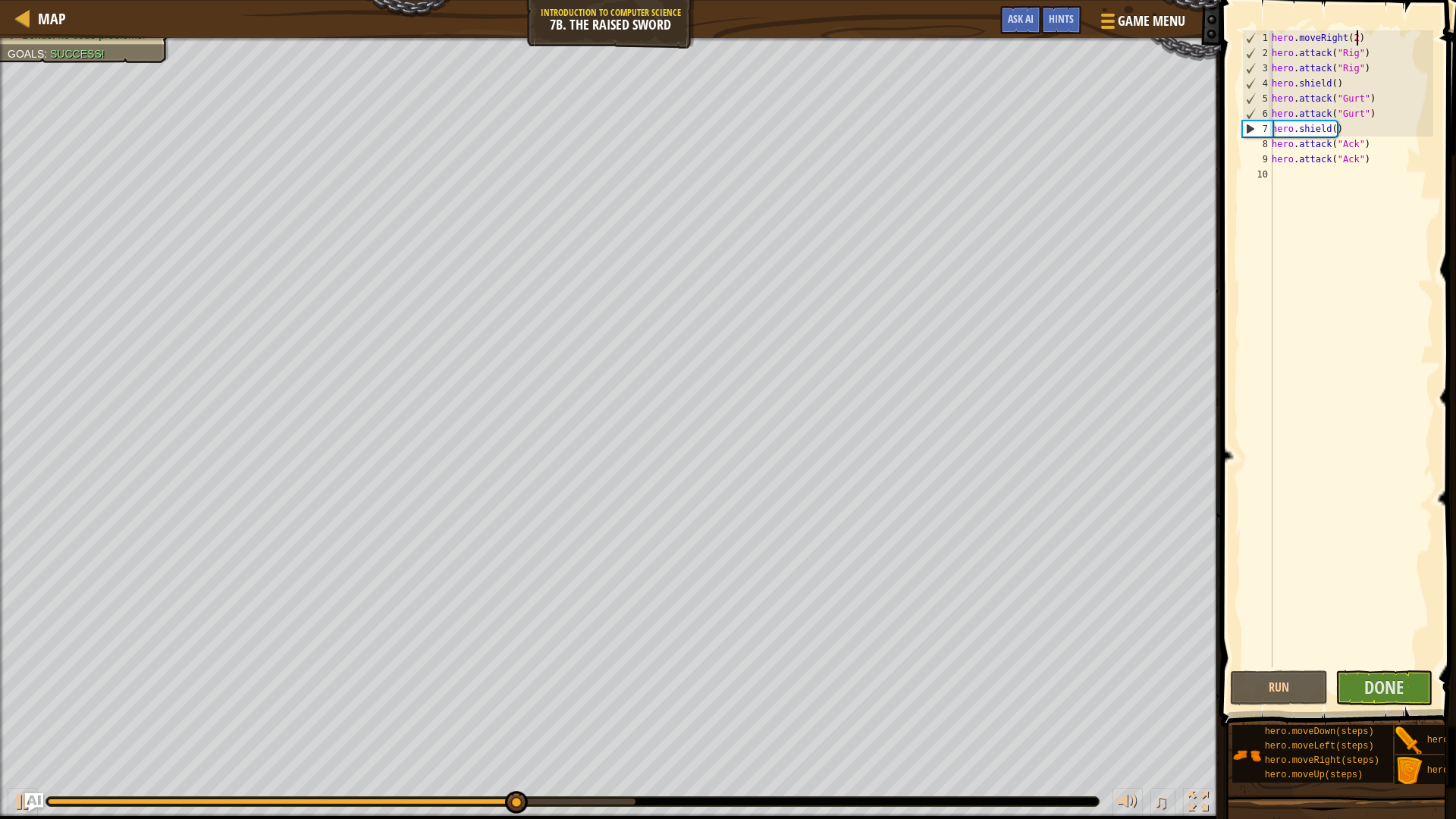
click at [1354, 36] on div "hero . moveRight ( 2 ) hero . attack ( "Rig" ) hero . attack ( "Rig" ) hero . s…" at bounding box center [1350, 363] width 165 height 667
click at [1350, 36] on div "hero . moveRight ( 2 ) hero . attack ( "Rig" ) hero . attack ( "Rig" ) hero . s…" at bounding box center [1350, 348] width 165 height 637
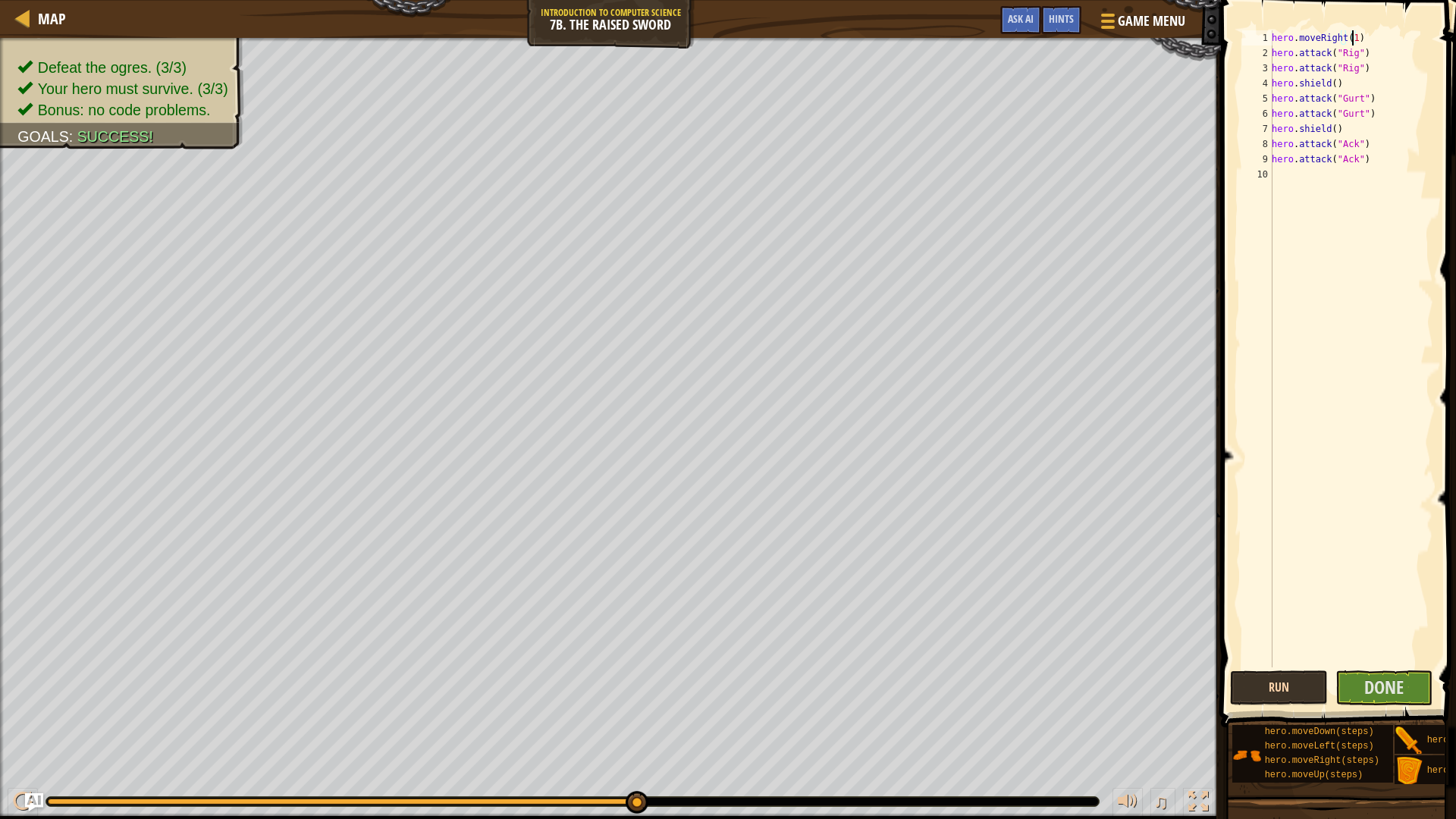
type textarea "hero.moveRight(1)"
click at [1290, 687] on button "Run" at bounding box center [1278, 688] width 98 height 35
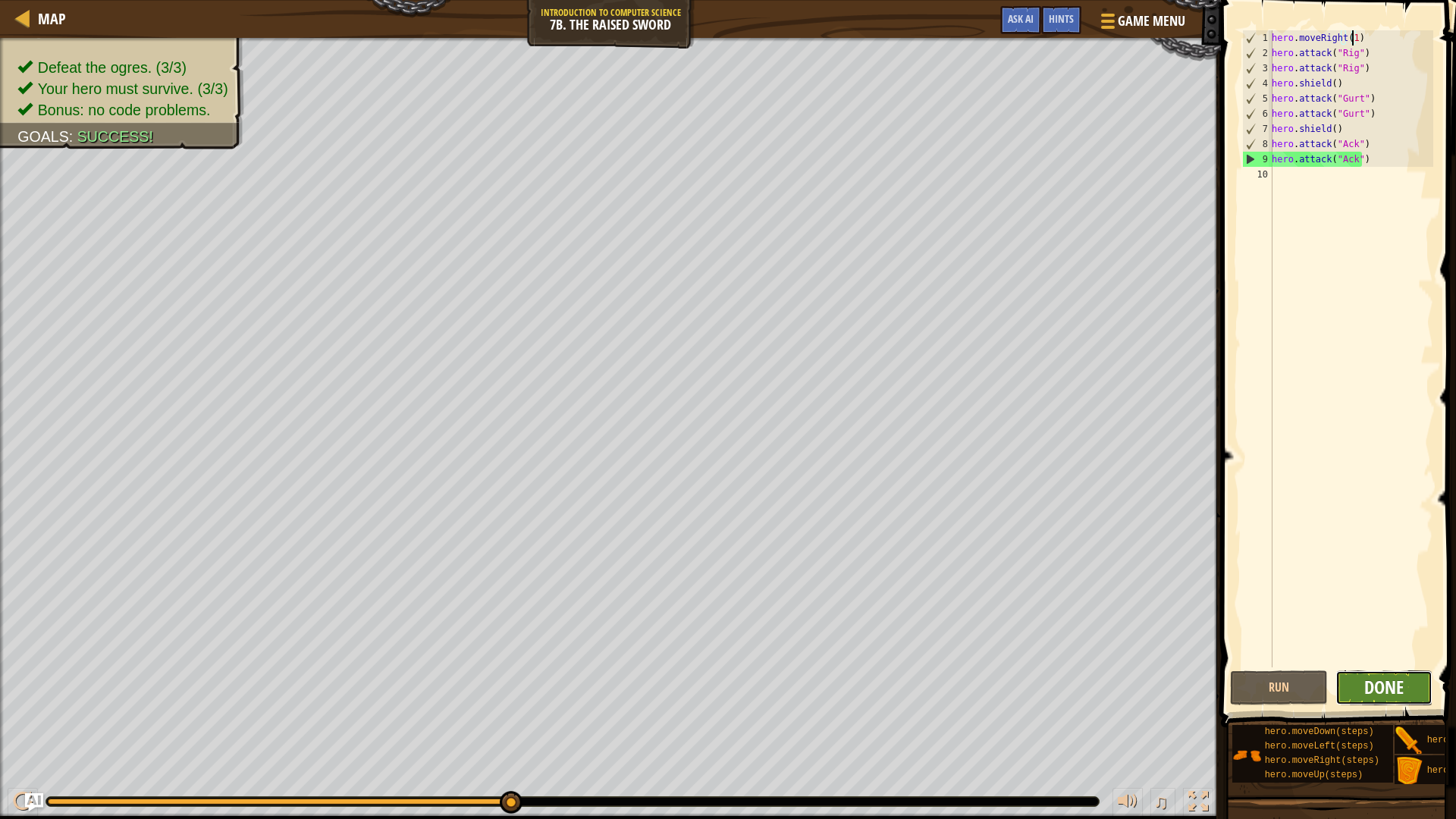
click at [1391, 690] on span "Done" at bounding box center [1383, 687] width 40 height 25
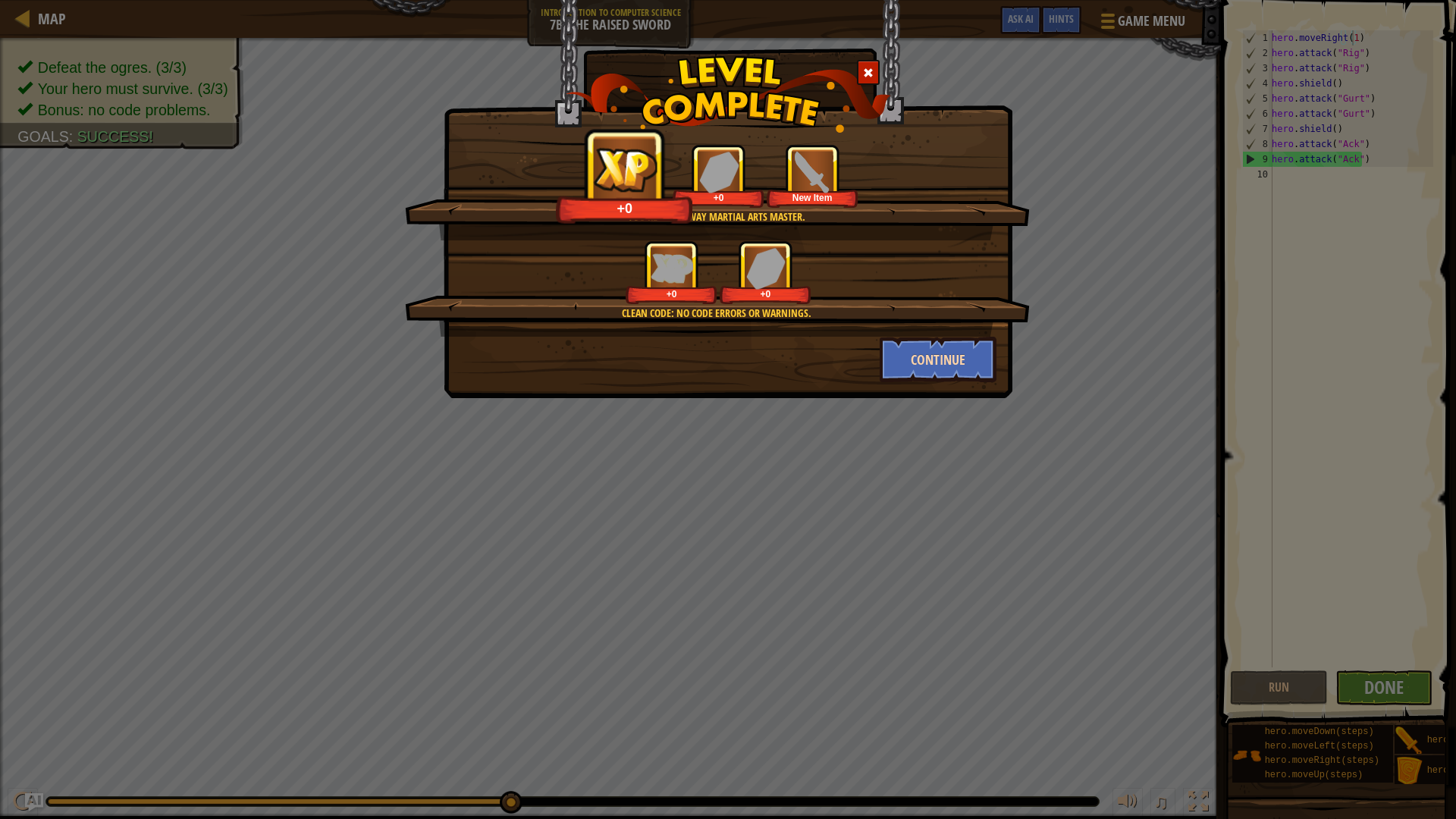
drag, startPoint x: 841, startPoint y: 526, endPoint x: 918, endPoint y: 370, distance: 174.0
drag, startPoint x: 903, startPoint y: 283, endPoint x: 892, endPoint y: 475, distance: 192.3
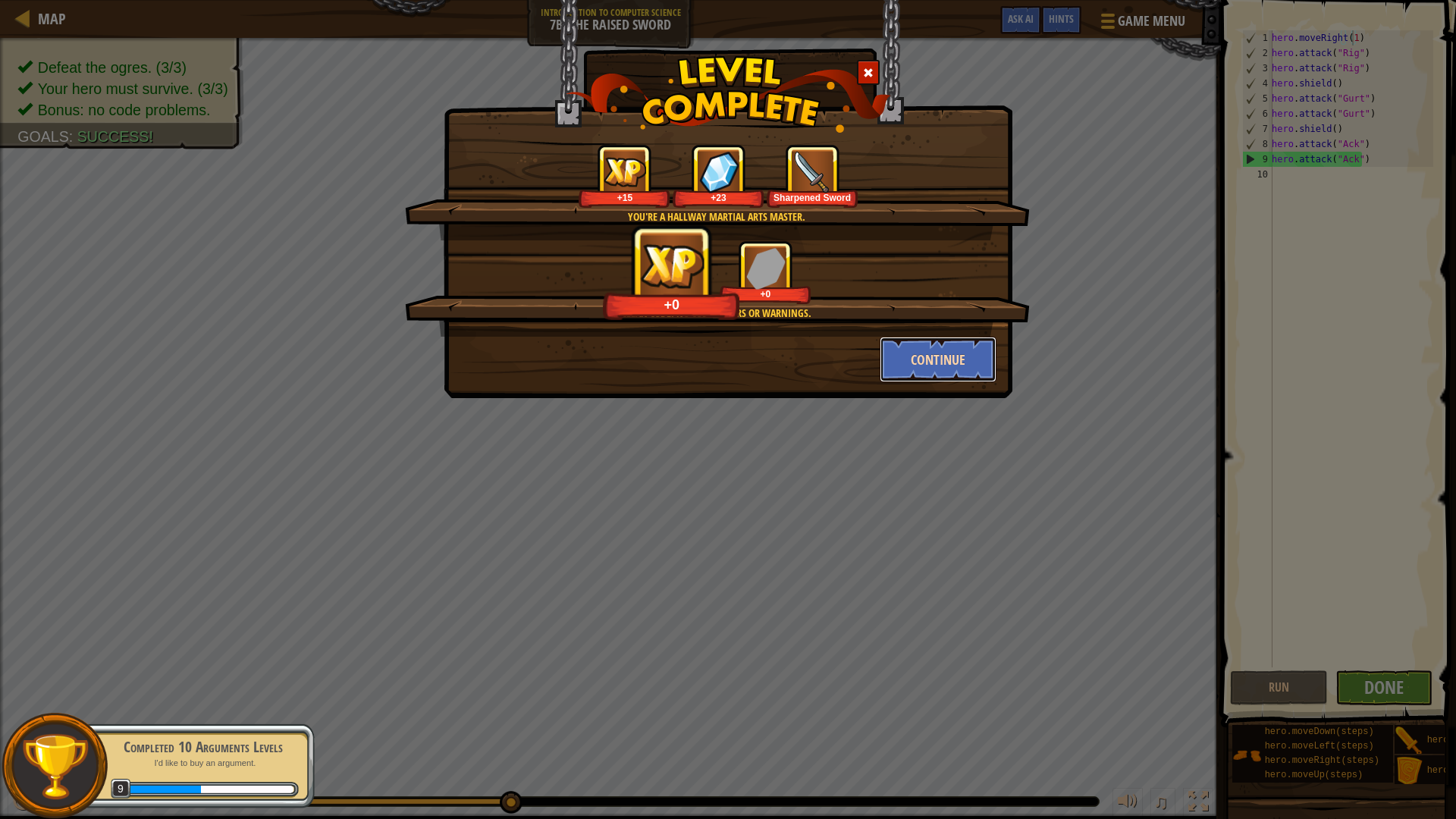
click at [962, 364] on button "Continue" at bounding box center [939, 360] width 118 height 46
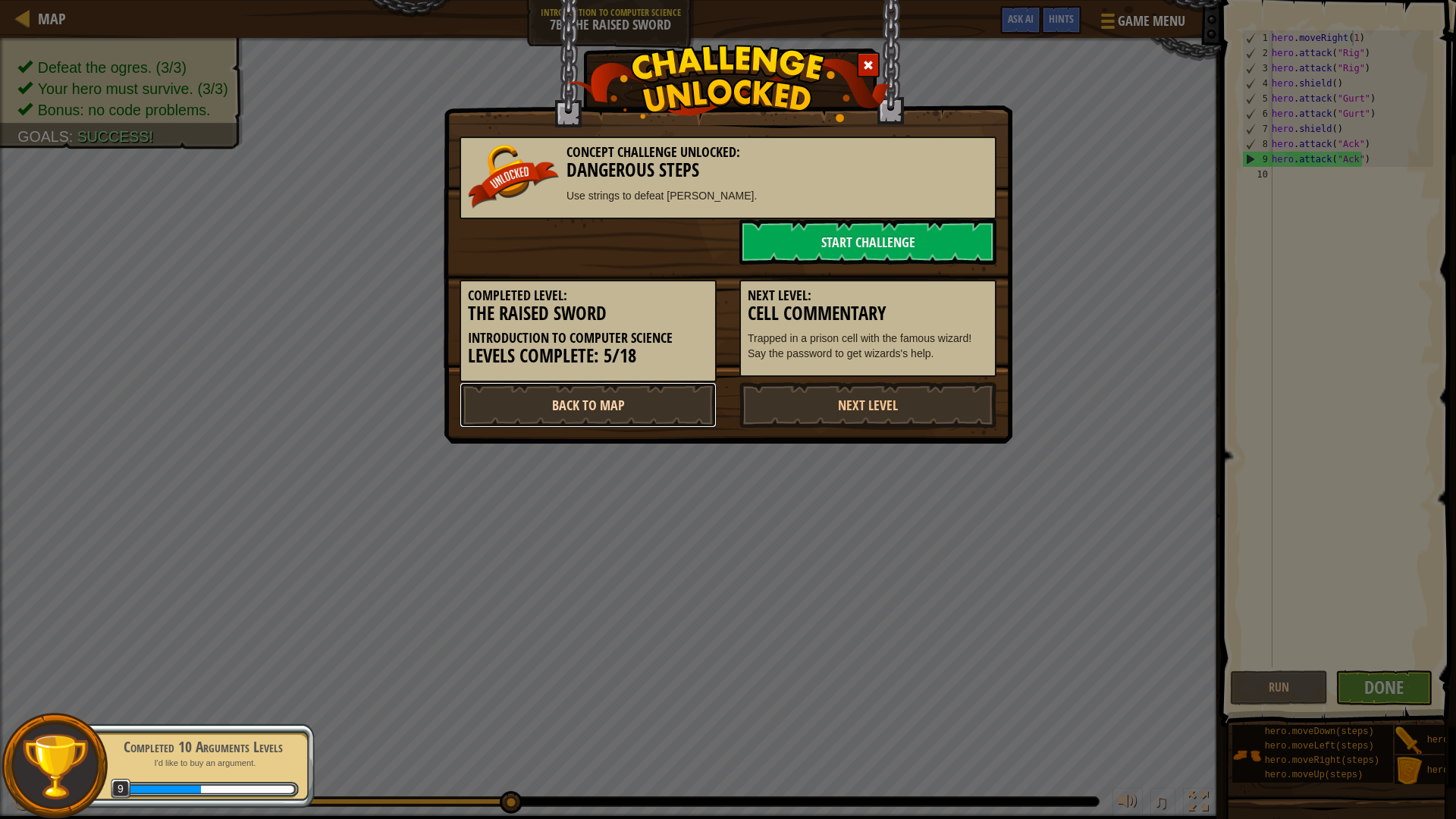
click at [596, 425] on link "Back to Map" at bounding box center [588, 405] width 257 height 46
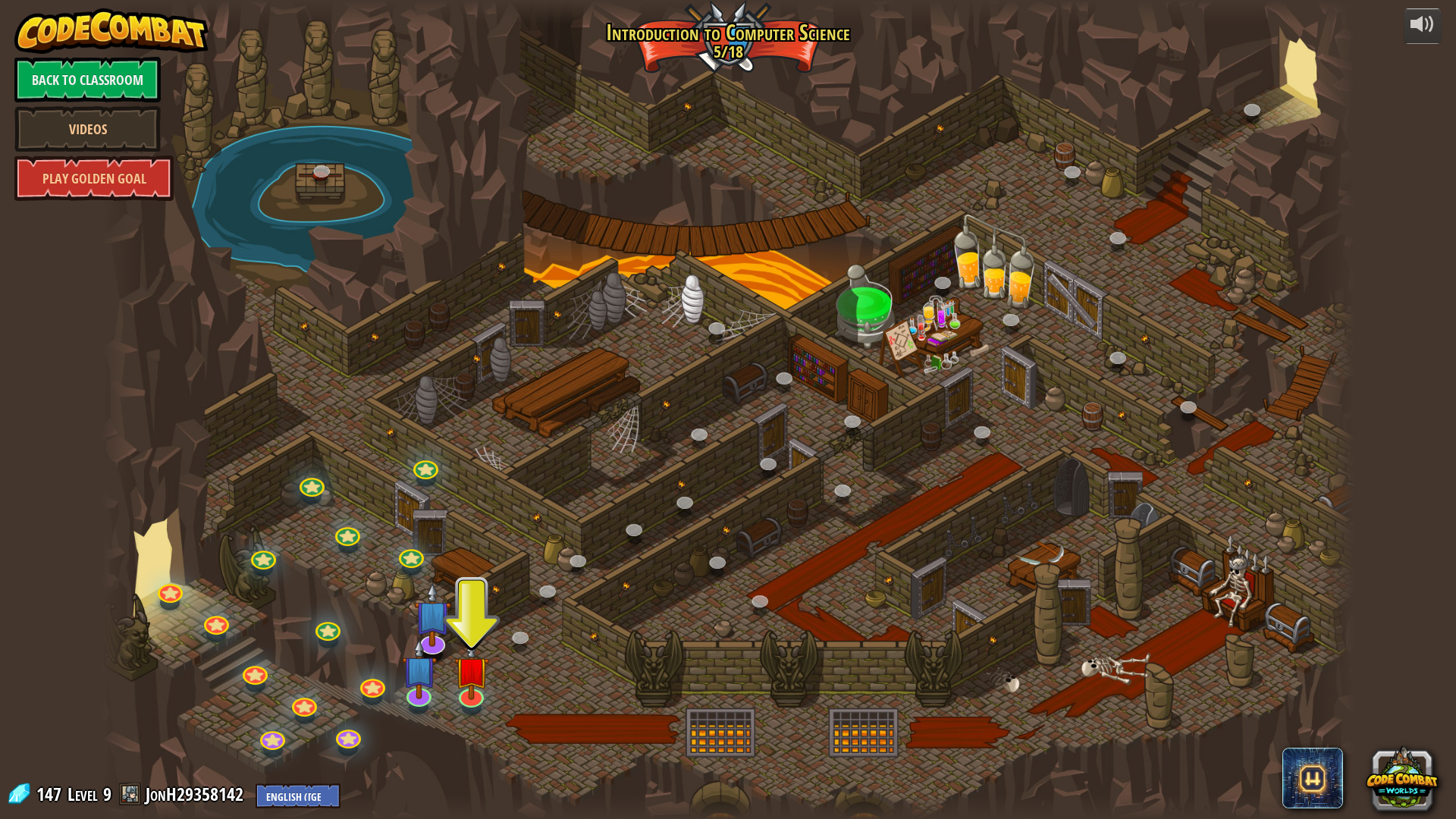
drag, startPoint x: 524, startPoint y: 611, endPoint x: 524, endPoint y: 652, distance: 41.0
click at [524, 620] on div at bounding box center [728, 409] width 1253 height 819
click at [524, 652] on div at bounding box center [728, 409] width 1253 height 819
click at [524, 638] on link at bounding box center [521, 637] width 30 height 30
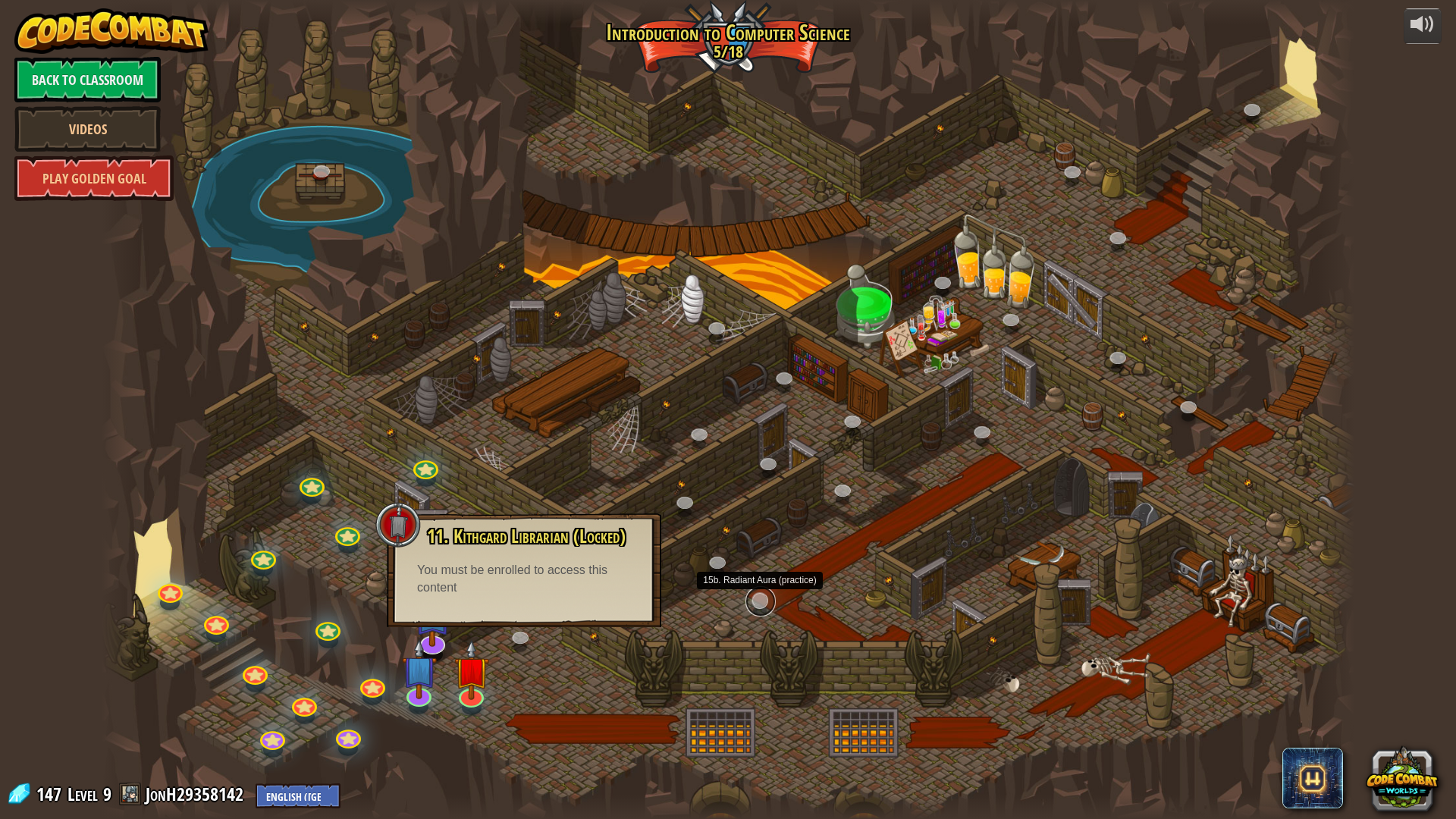
click at [752, 600] on link at bounding box center [760, 601] width 30 height 30
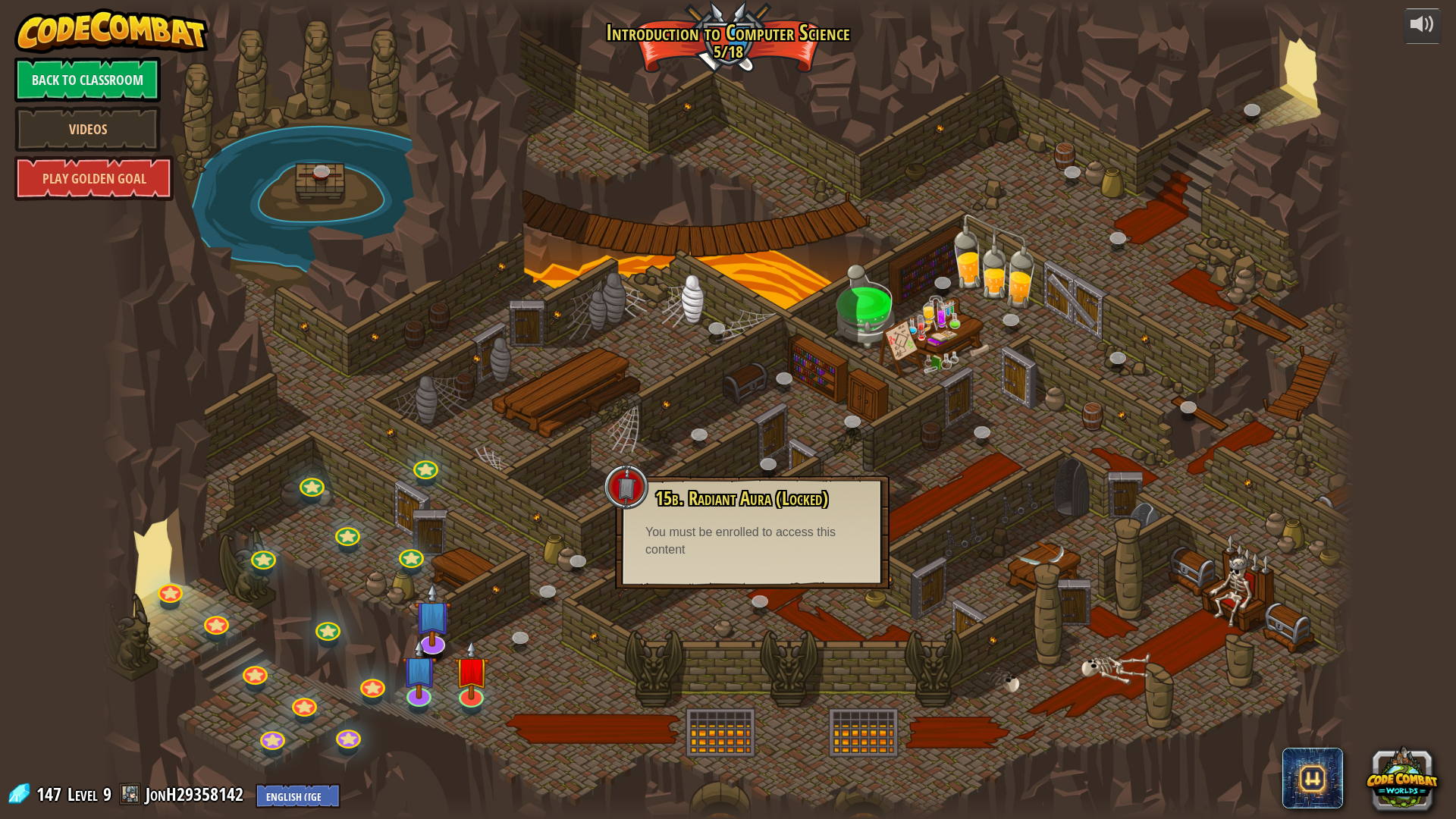
click at [564, 639] on div at bounding box center [728, 409] width 1253 height 819
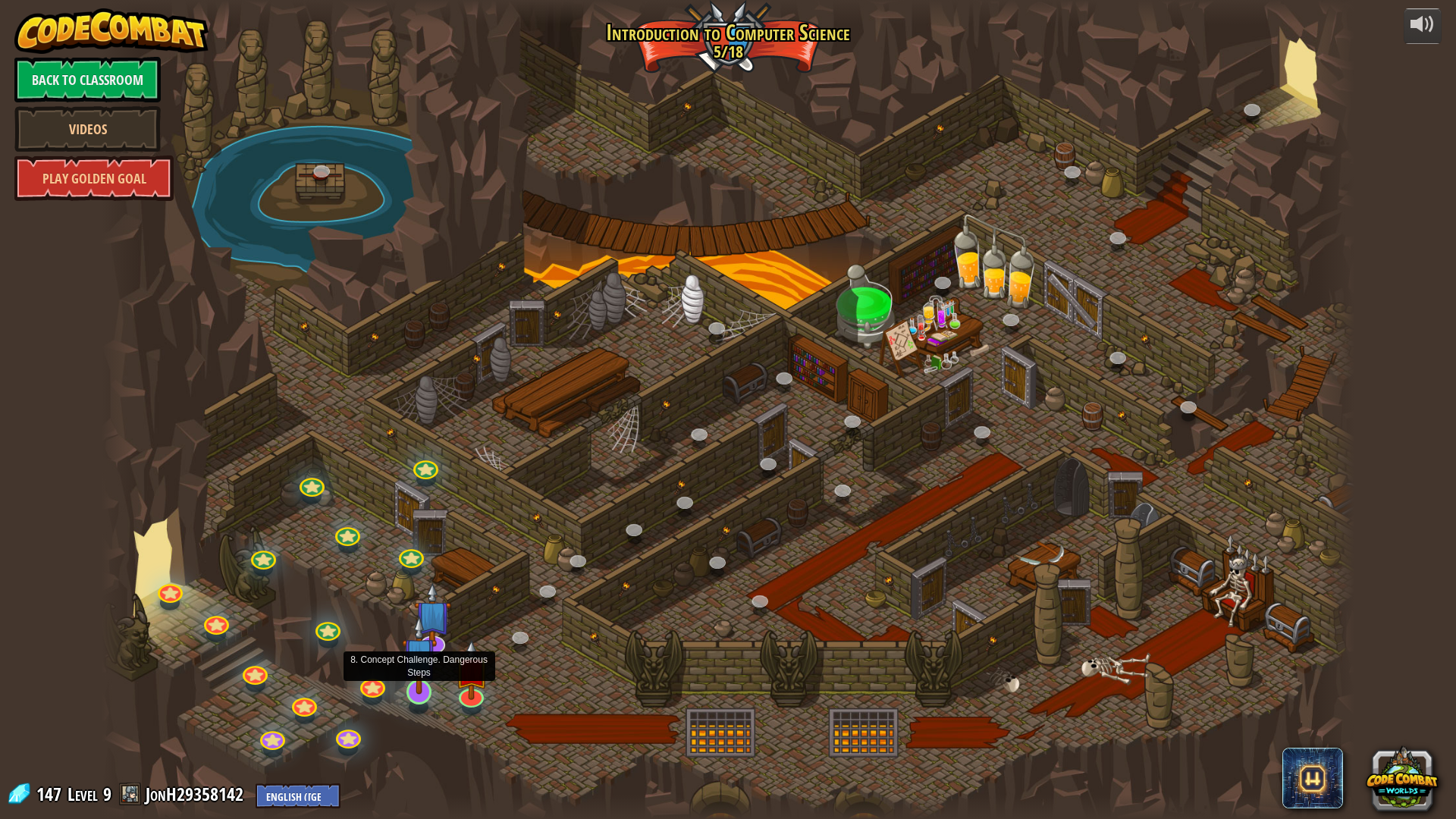
click at [409, 684] on img at bounding box center [420, 654] width 35 height 79
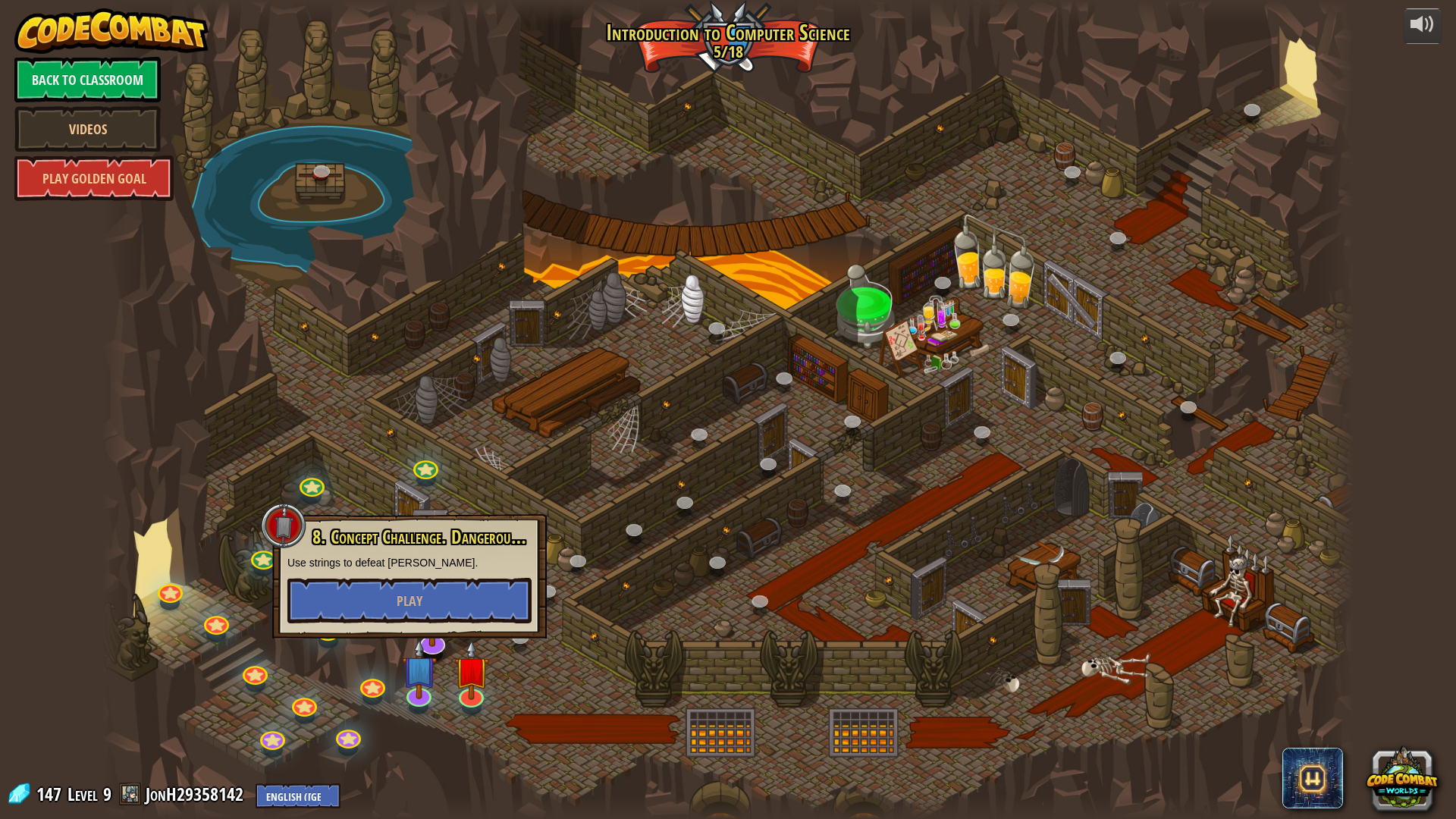
click at [387, 690] on div at bounding box center [728, 409] width 1253 height 819
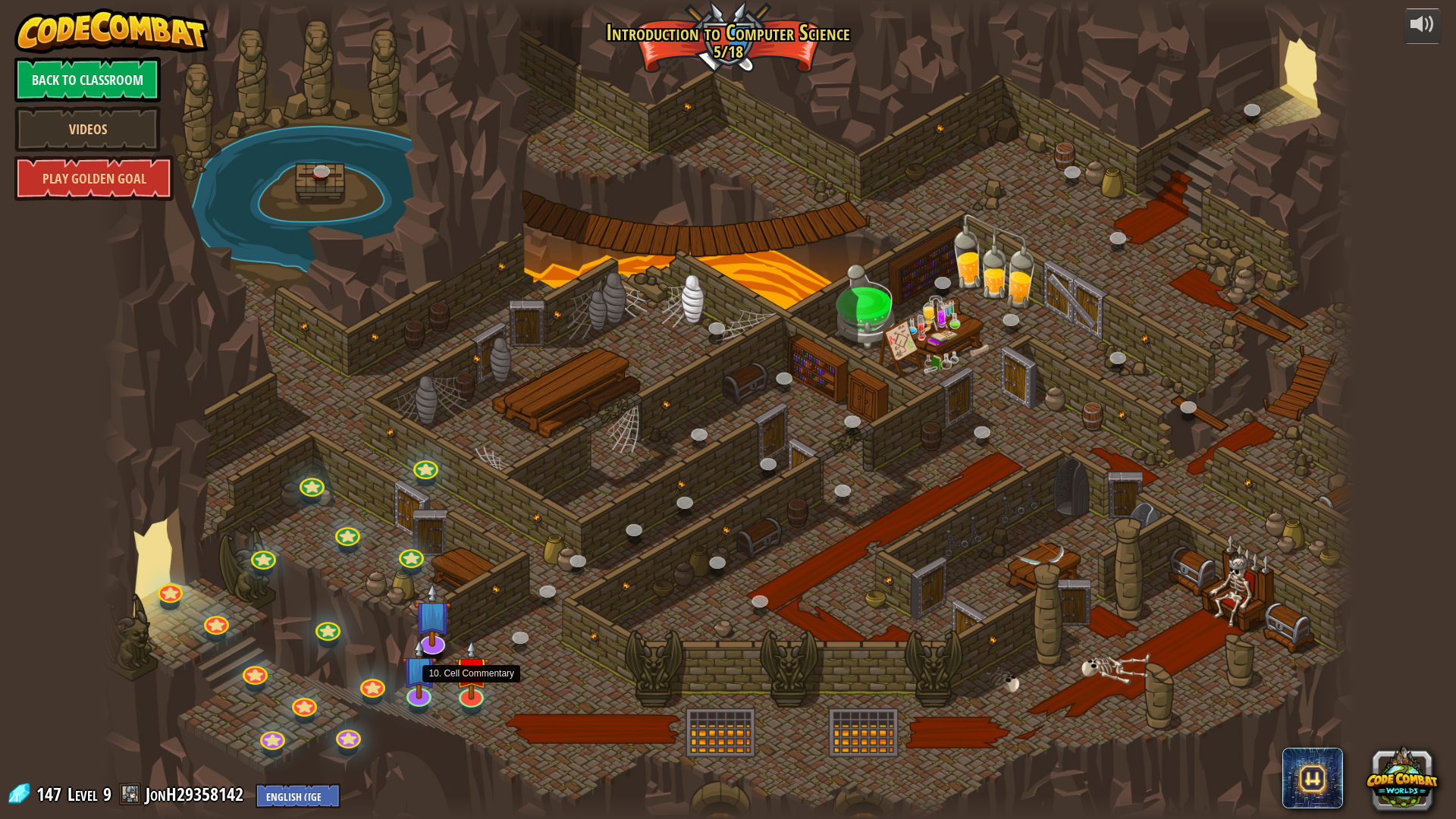
drag, startPoint x: 478, startPoint y: 705, endPoint x: 475, endPoint y: 716, distance: 11.4
click at [476, 690] on div "25. Kithgard Gates (Locked) Escape the Kithgard dungeons, and don't let the gua…" at bounding box center [728, 409] width 1253 height 819
click at [475, 690] on div at bounding box center [471, 693] width 25 height 25
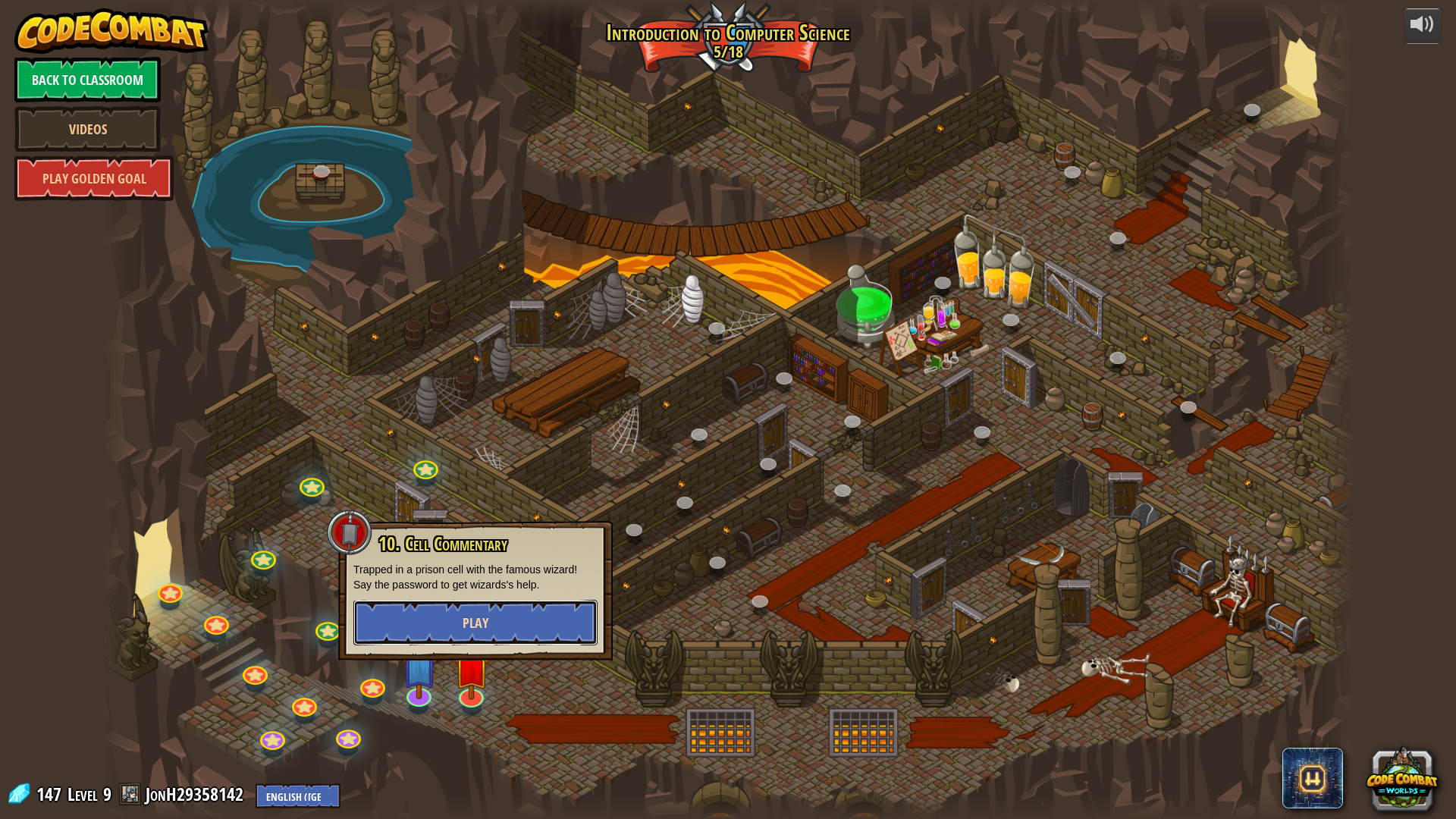
click at [497, 626] on button "Play" at bounding box center [476, 623] width 245 height 46
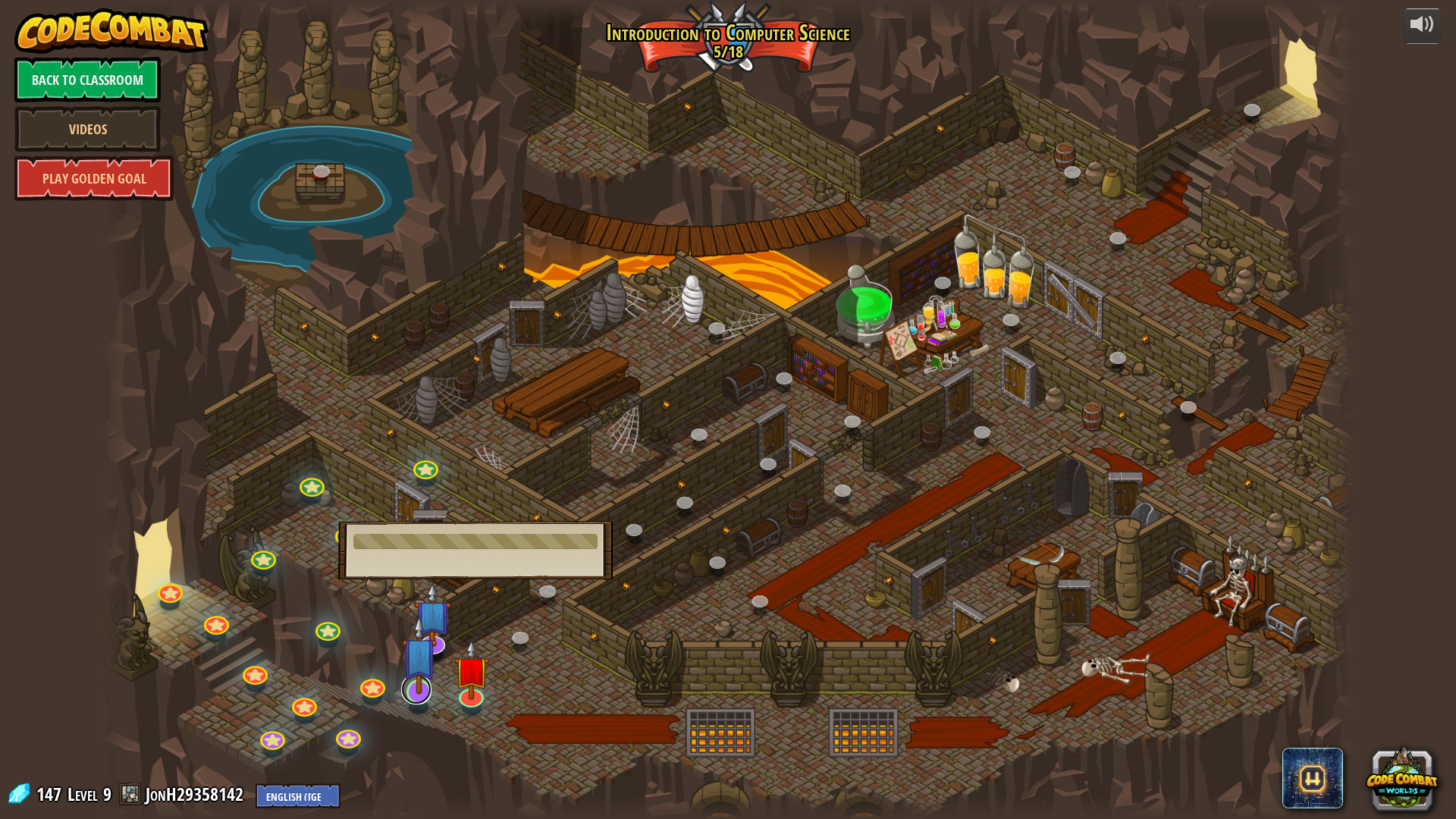
click at [405, 690] on link at bounding box center [416, 689] width 30 height 30
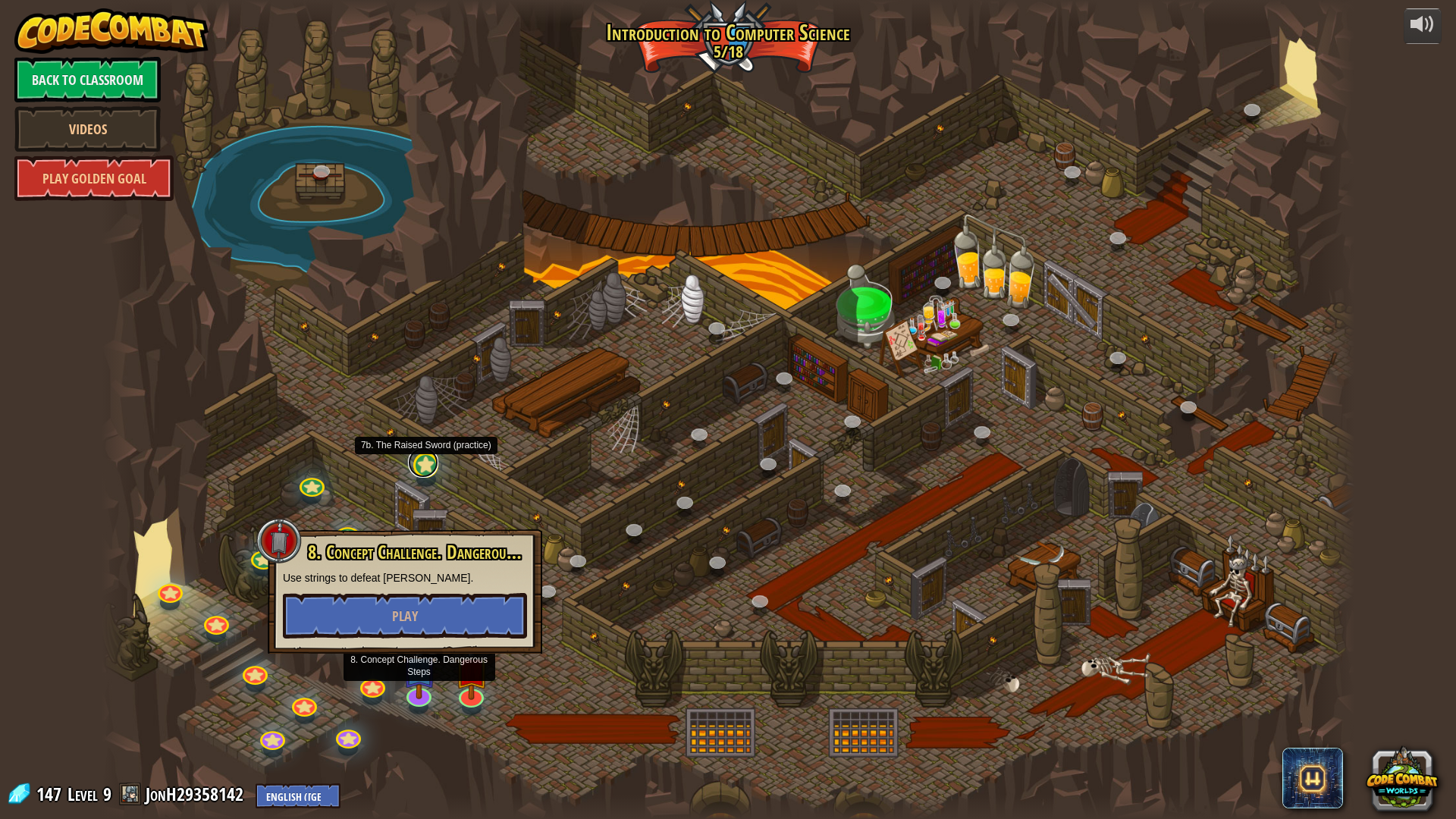
click at [421, 461] on link at bounding box center [423, 462] width 30 height 30
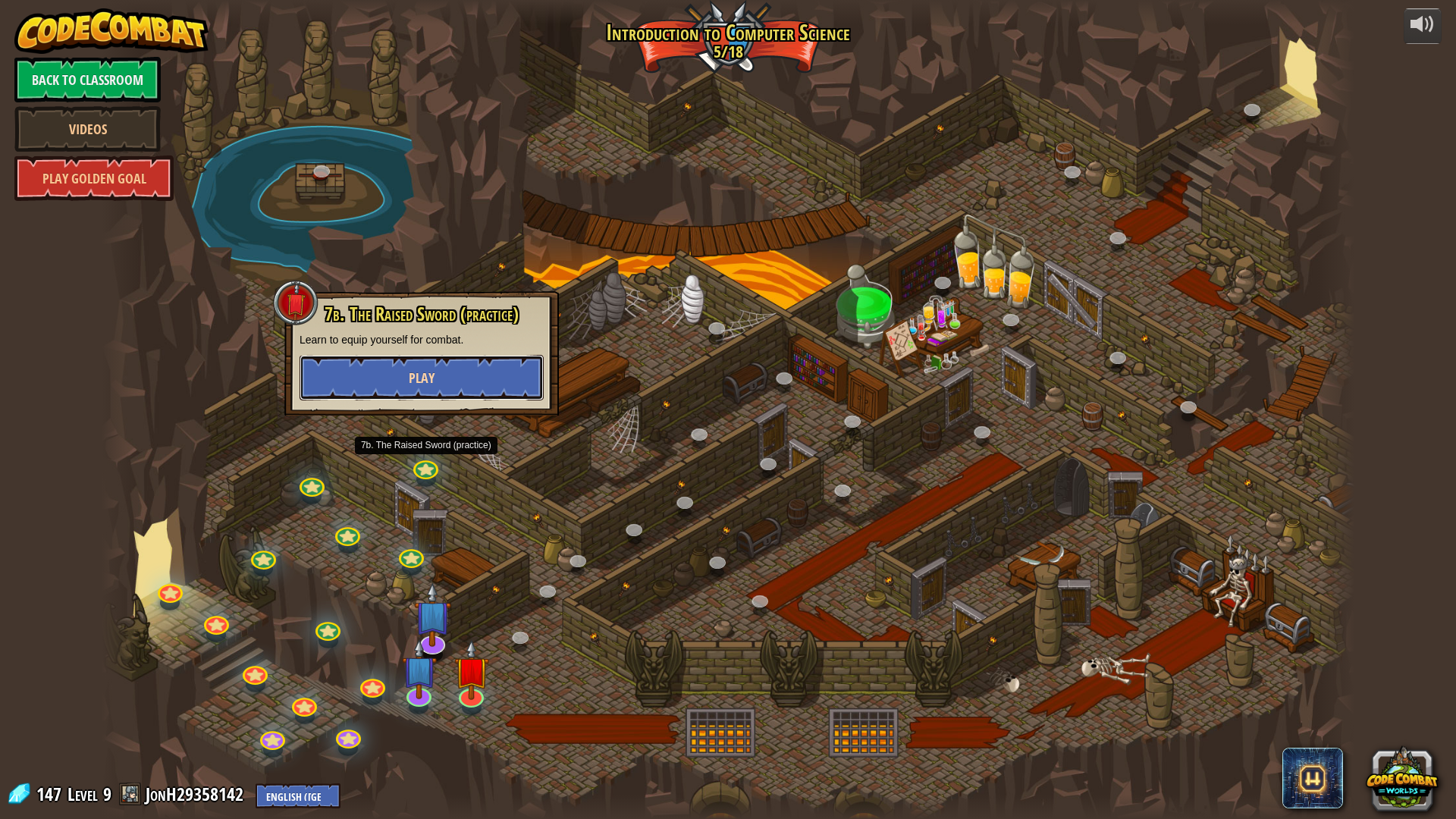
click at [479, 365] on button "Play" at bounding box center [421, 377] width 245 height 46
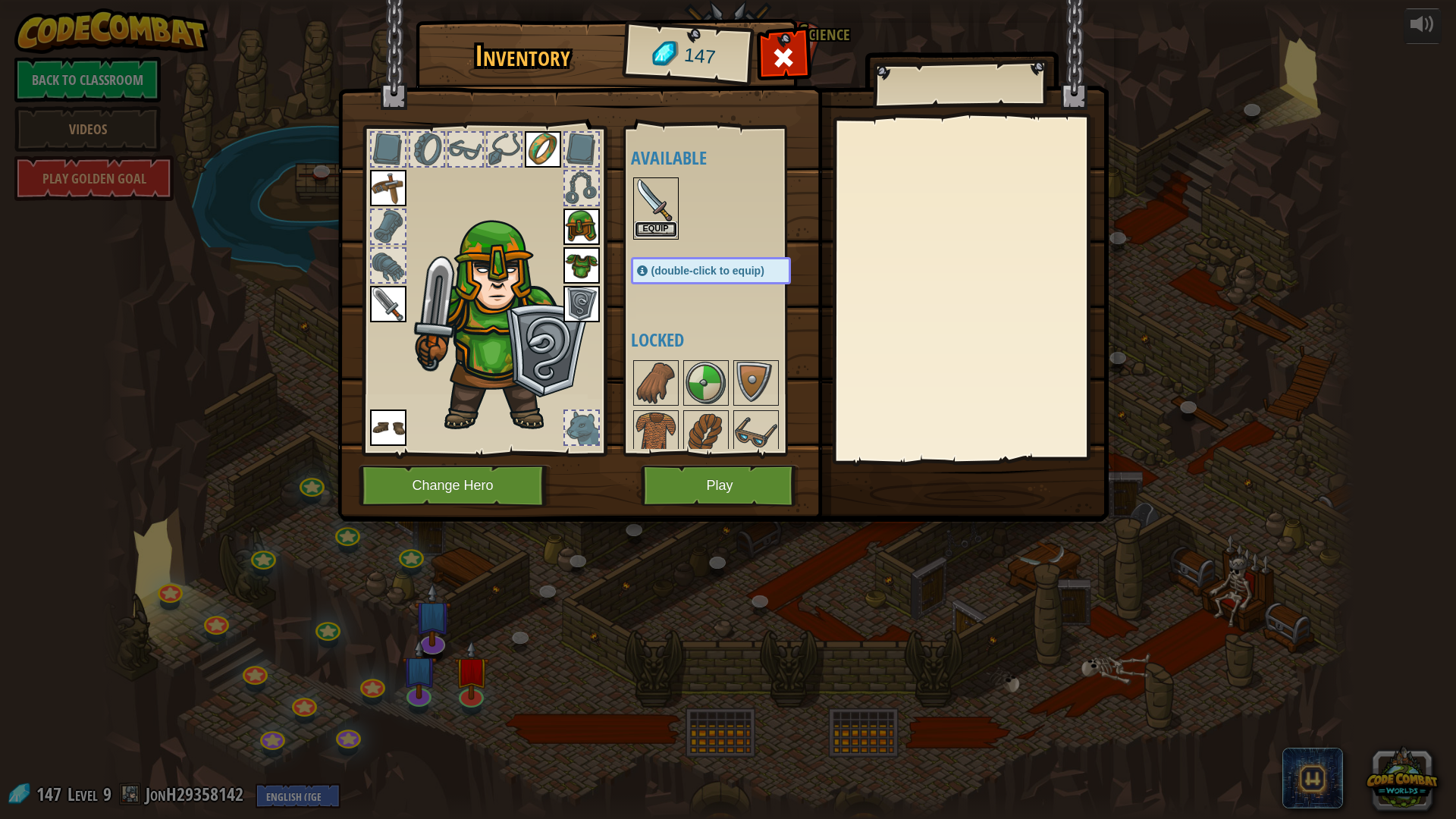
click at [652, 232] on button "Equip" at bounding box center [655, 230] width 42 height 16
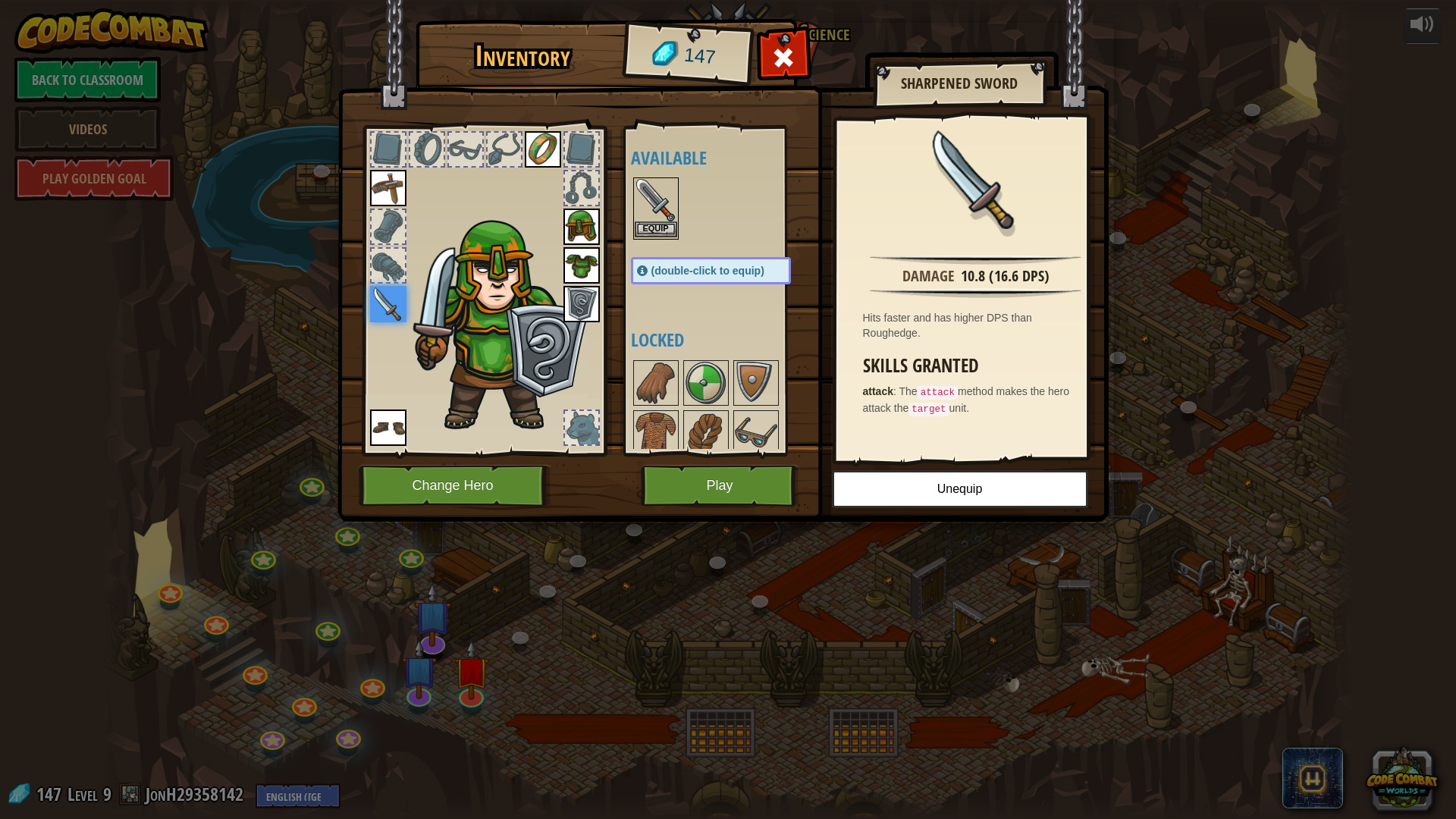
click at [669, 198] on img at bounding box center [655, 200] width 42 height 42
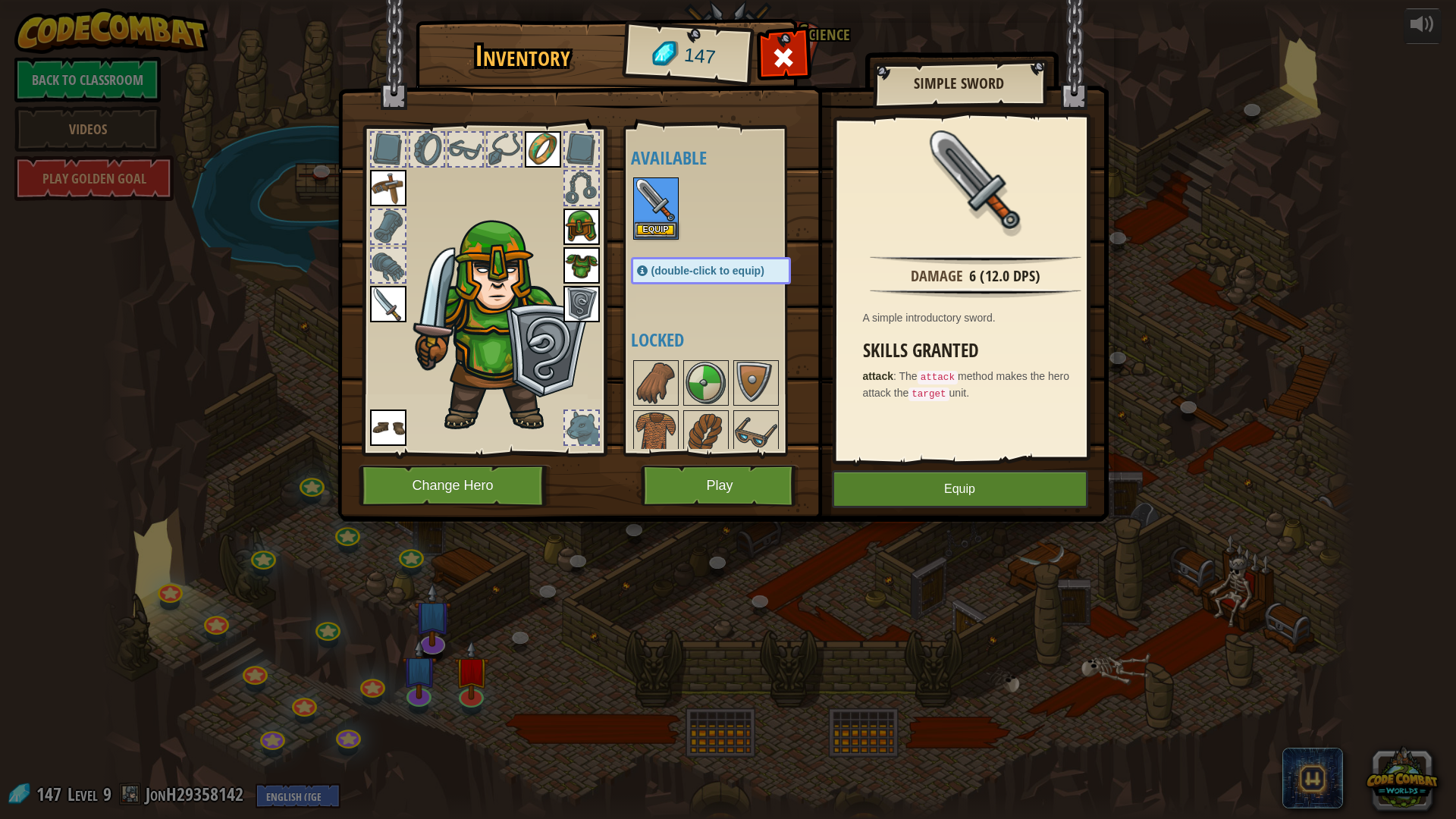
click at [383, 291] on img at bounding box center [388, 303] width 36 height 36
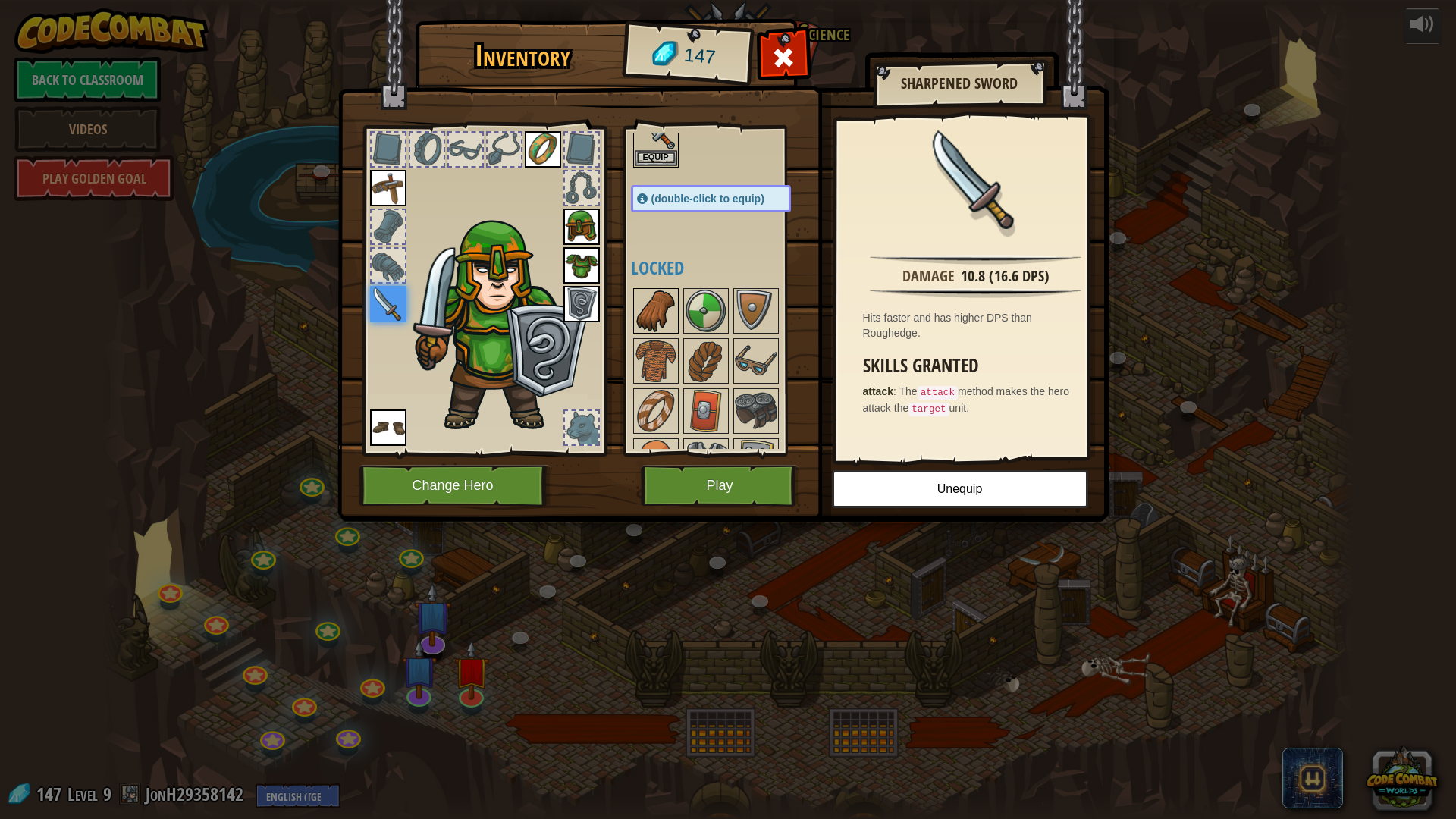
scroll to position [151, 0]
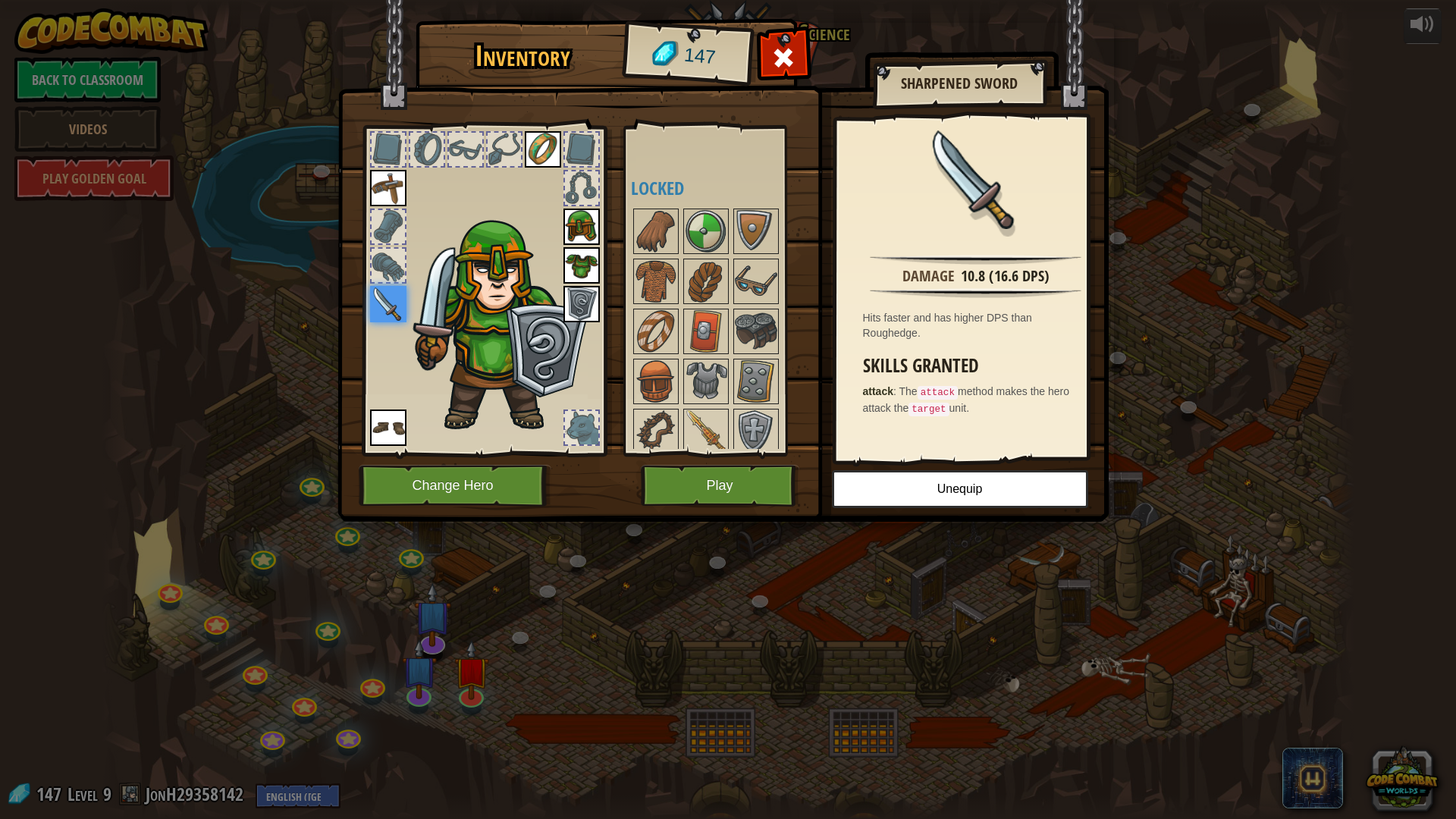
click at [732, 318] on div at bounding box center [726, 381] width 190 height 350
click at [738, 318] on img at bounding box center [756, 331] width 42 height 42
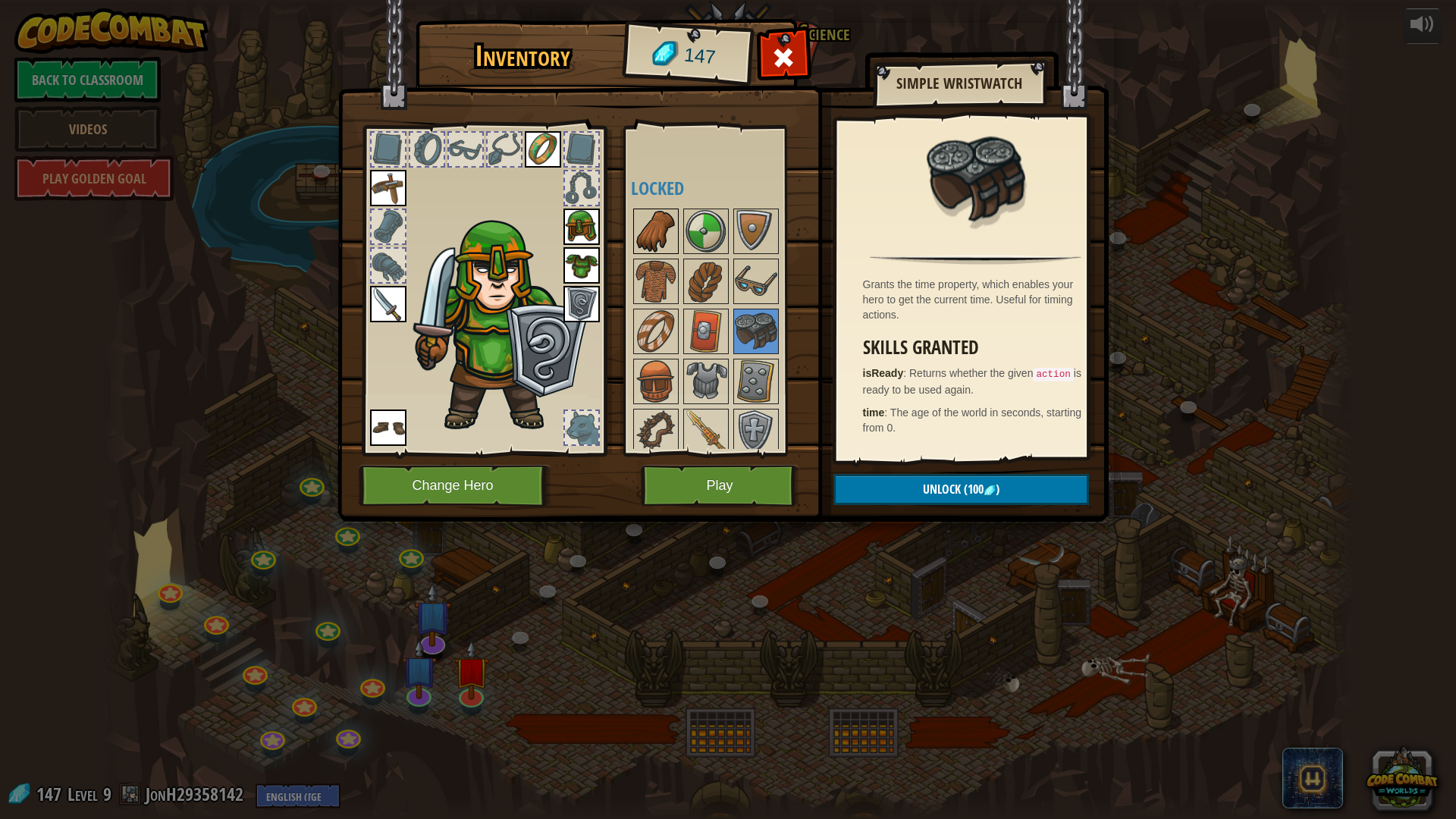
click at [651, 220] on img at bounding box center [655, 231] width 42 height 42
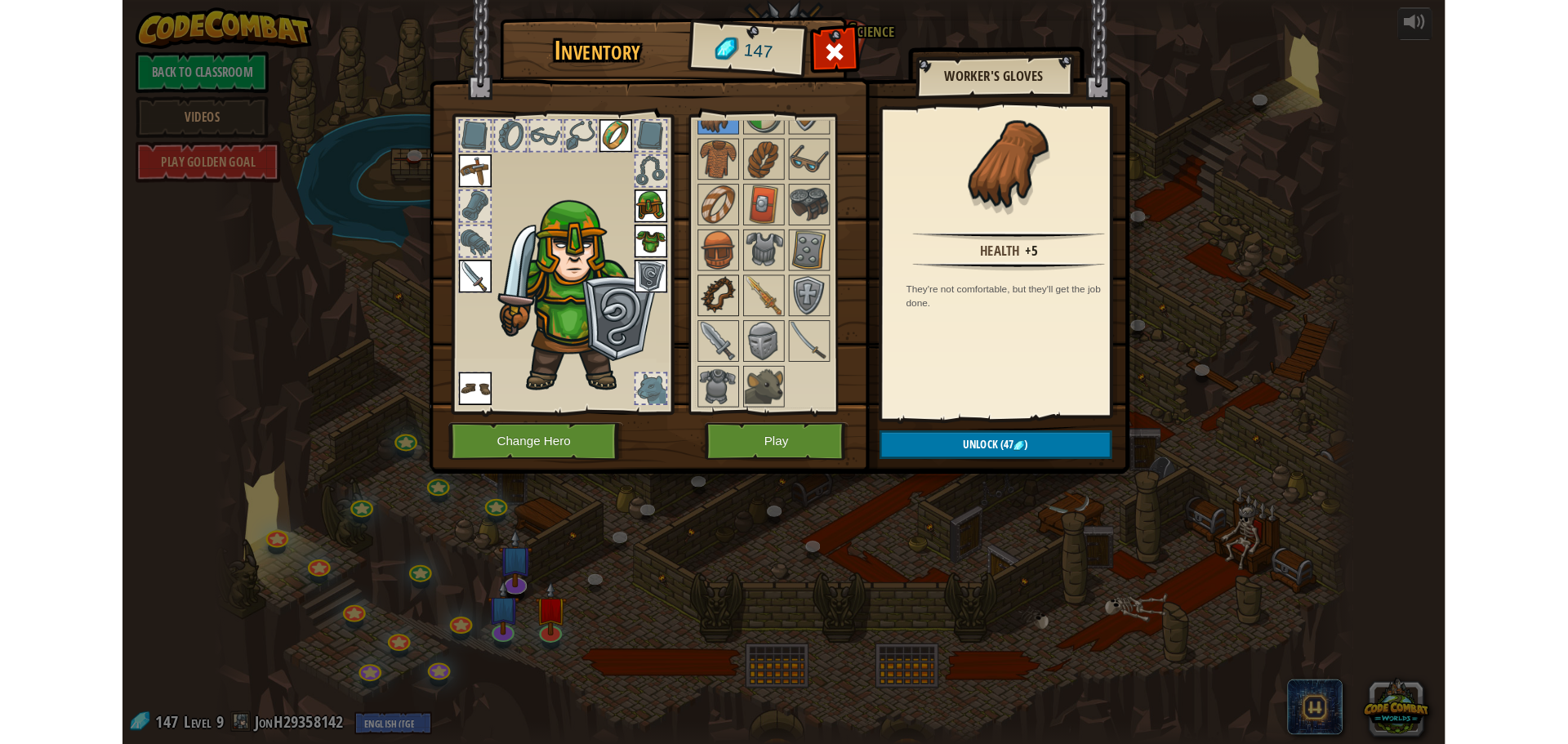
scroll to position [280, 0]
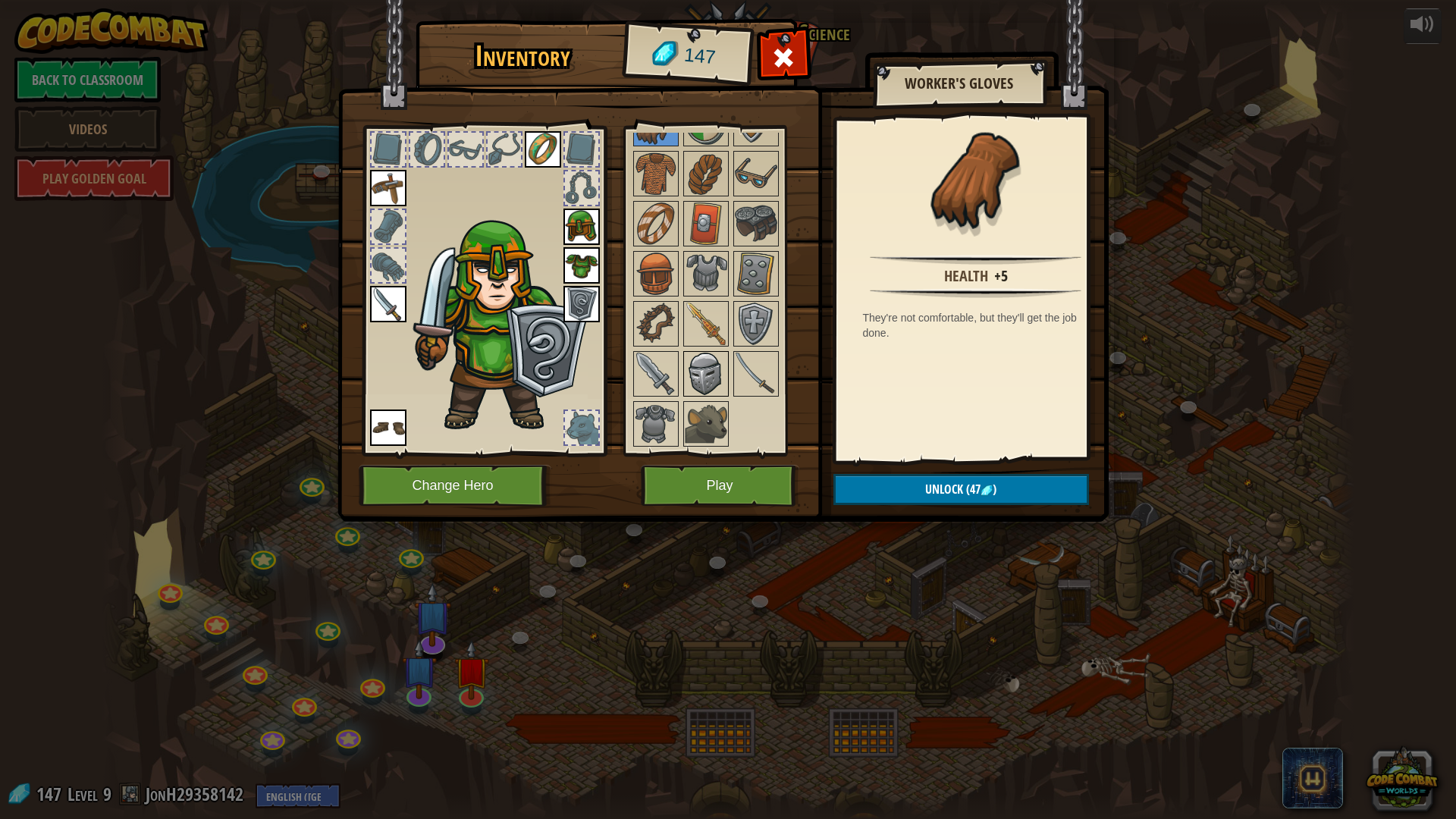
click at [715, 360] on img at bounding box center [706, 374] width 42 height 42
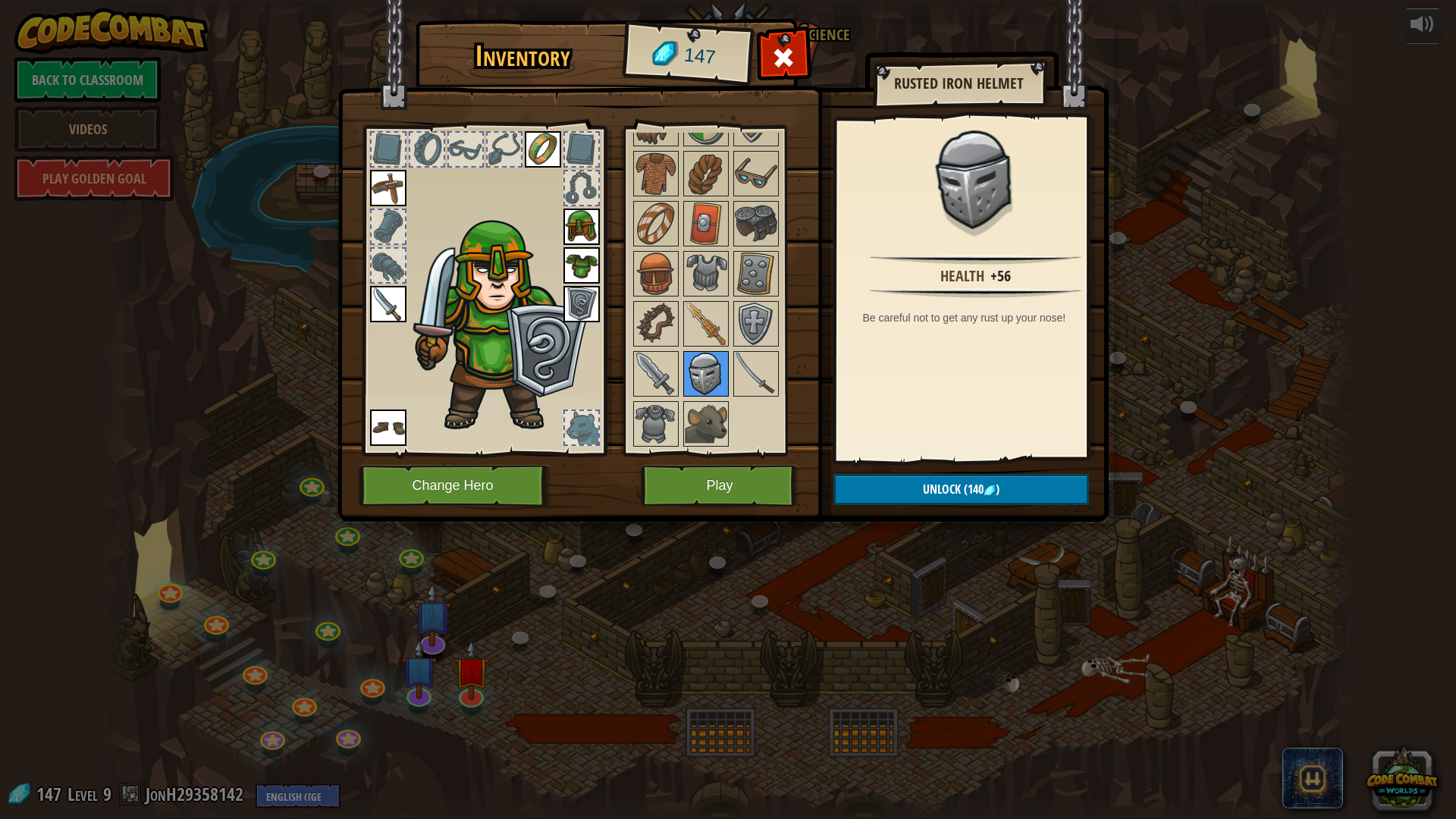
click at [686, 360] on img at bounding box center [706, 374] width 42 height 42
click at [650, 405] on img at bounding box center [655, 424] width 42 height 42
click at [568, 262] on img at bounding box center [581, 265] width 36 height 36
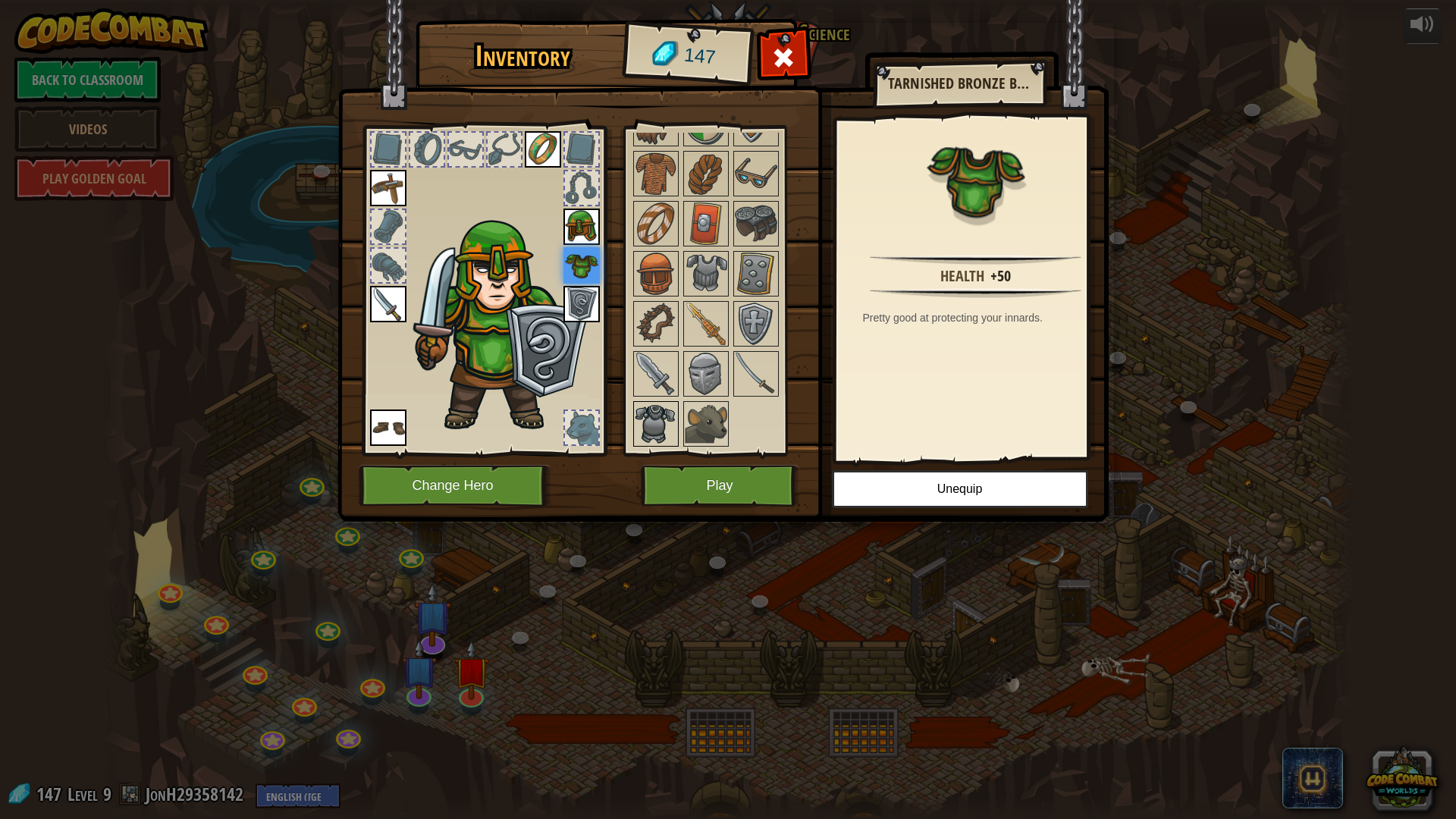
click at [648, 428] on img at bounding box center [655, 424] width 42 height 42
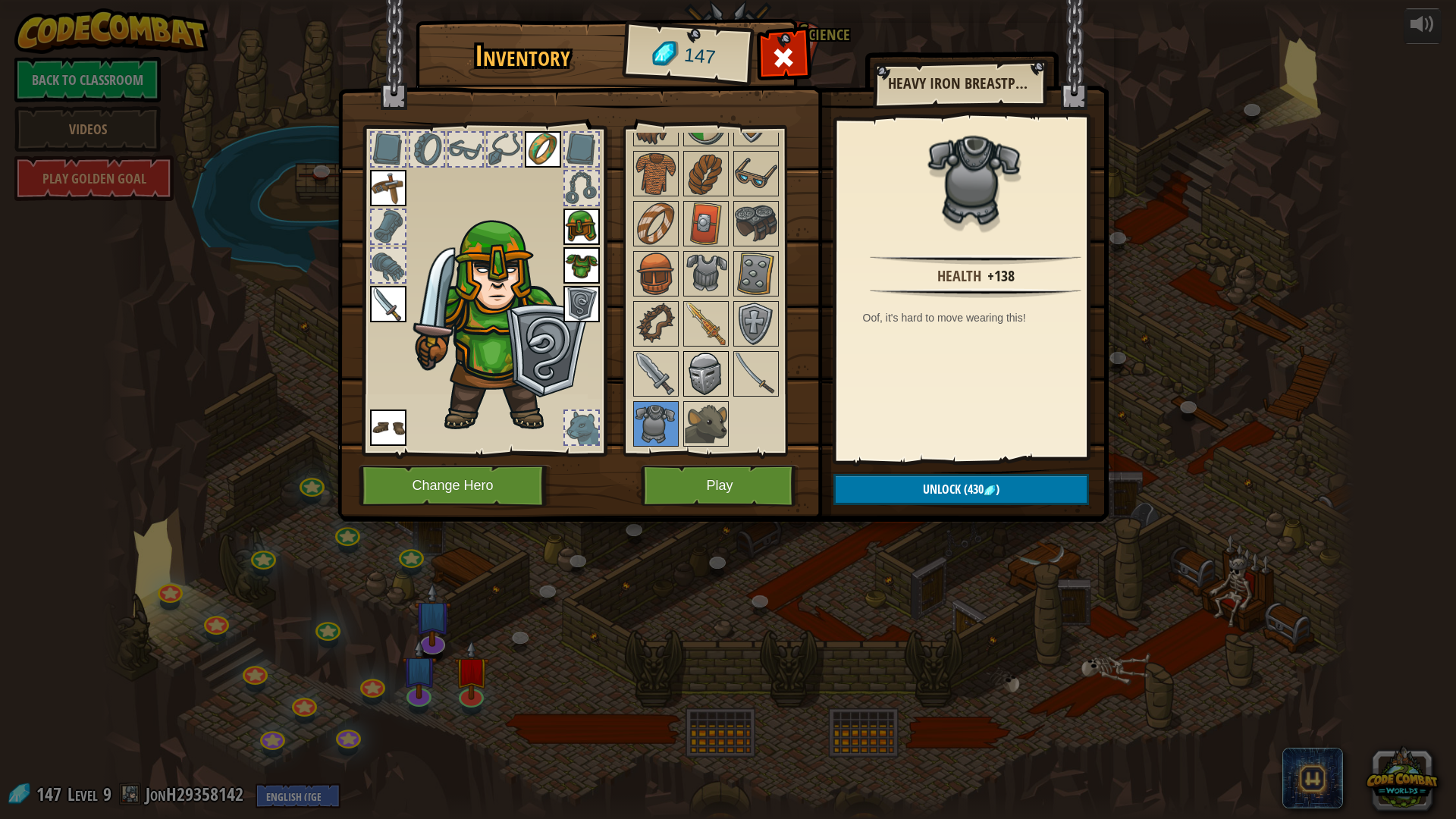
click at [711, 365] on img at bounding box center [706, 374] width 42 height 42
click at [579, 216] on img at bounding box center [581, 226] width 36 height 36
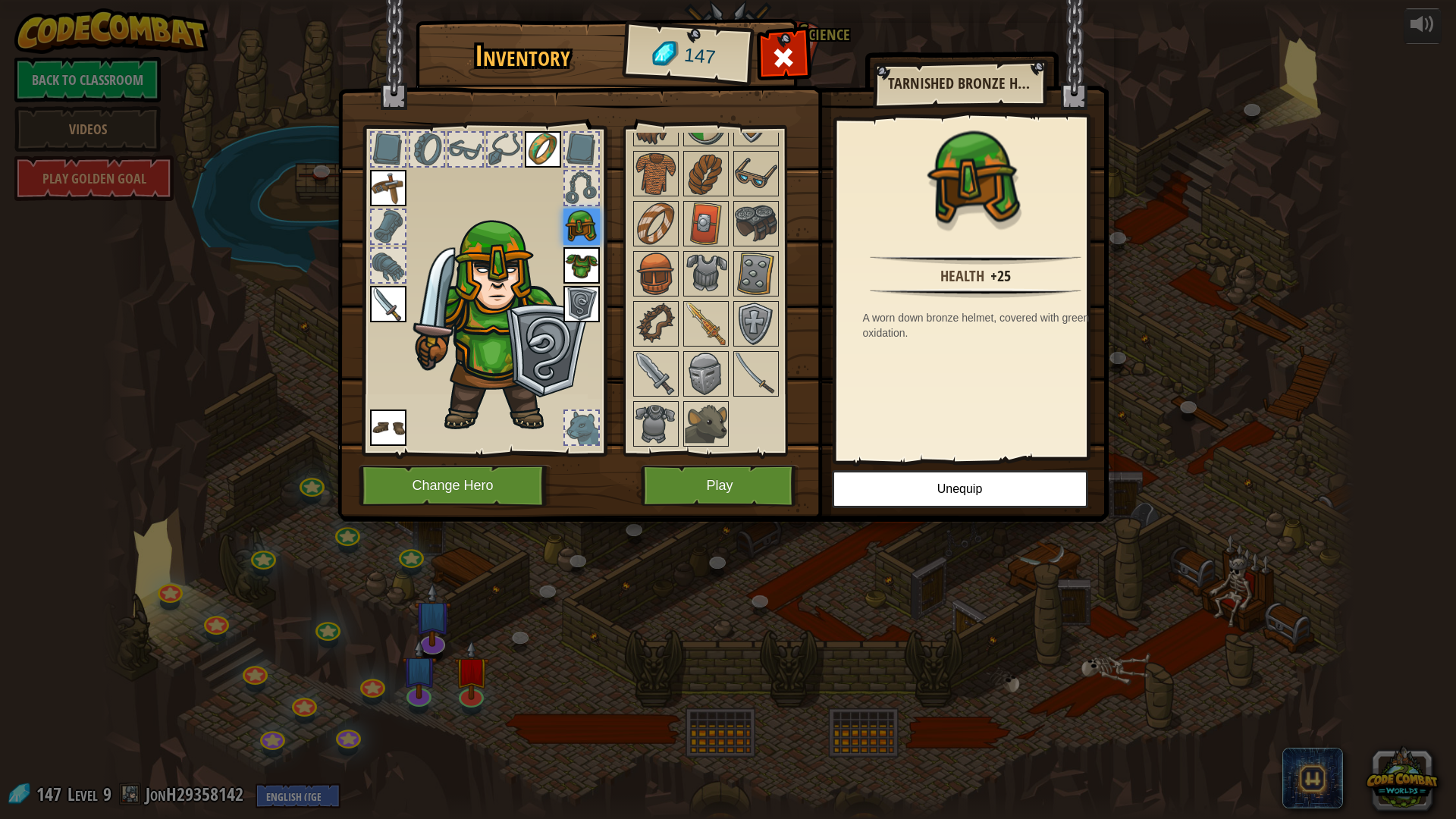
click at [716, 365] on img at bounding box center [706, 374] width 42 height 42
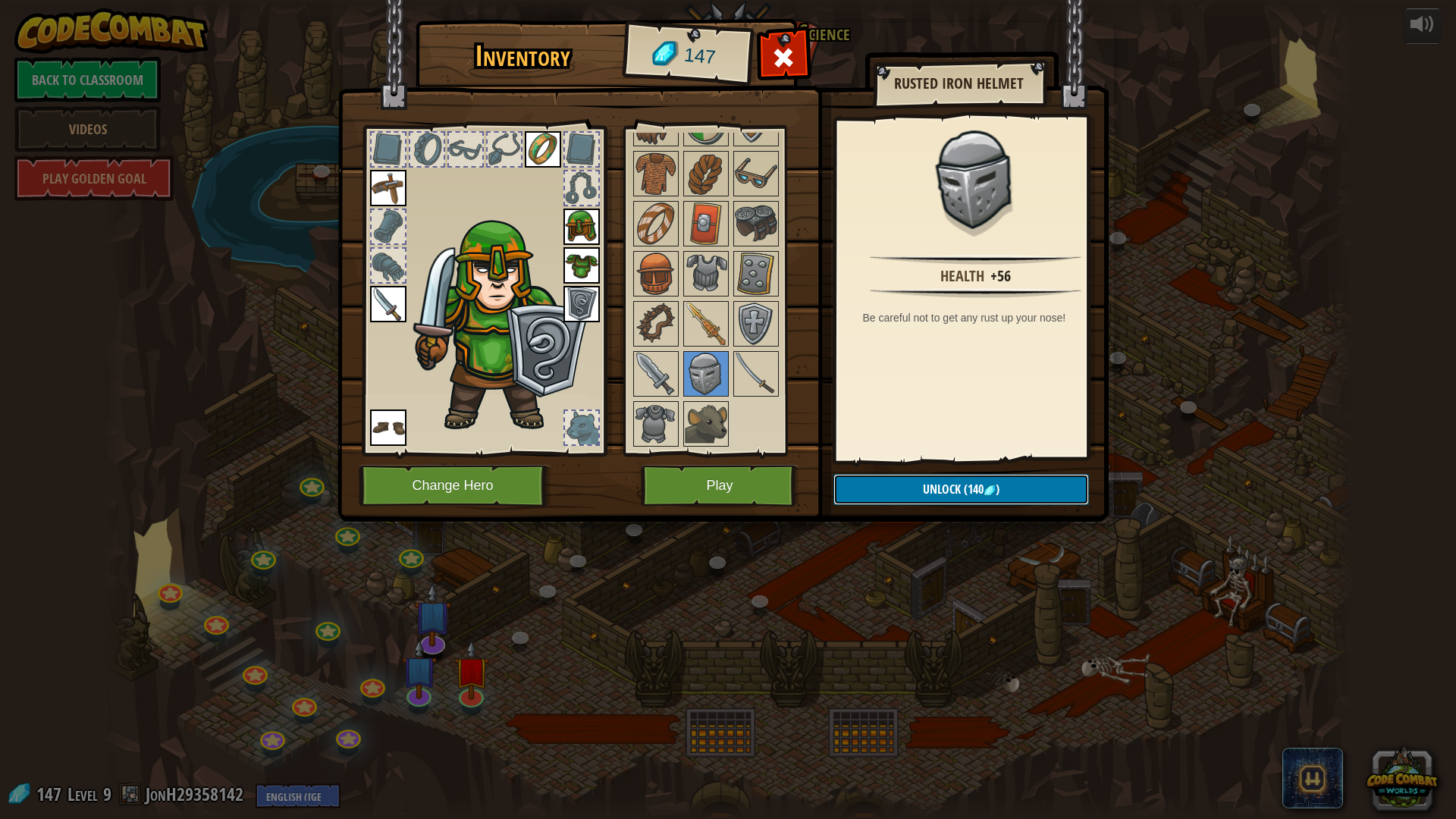
click at [1006, 490] on button "Unlock (140 )" at bounding box center [961, 489] width 255 height 31
click at [1006, 490] on button "Confirm" at bounding box center [961, 489] width 255 height 31
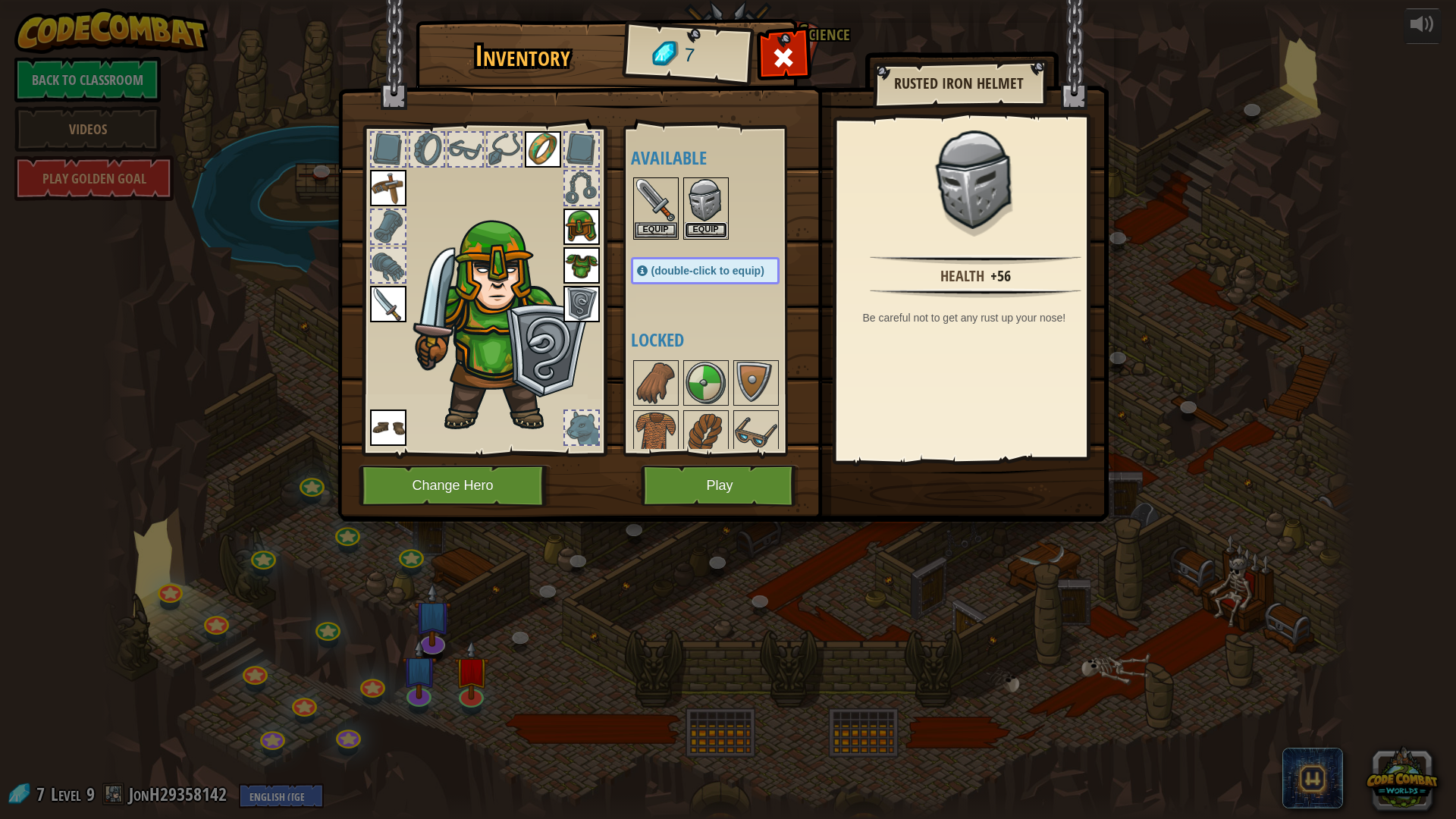
click at [700, 223] on button "Equip" at bounding box center [706, 230] width 42 height 16
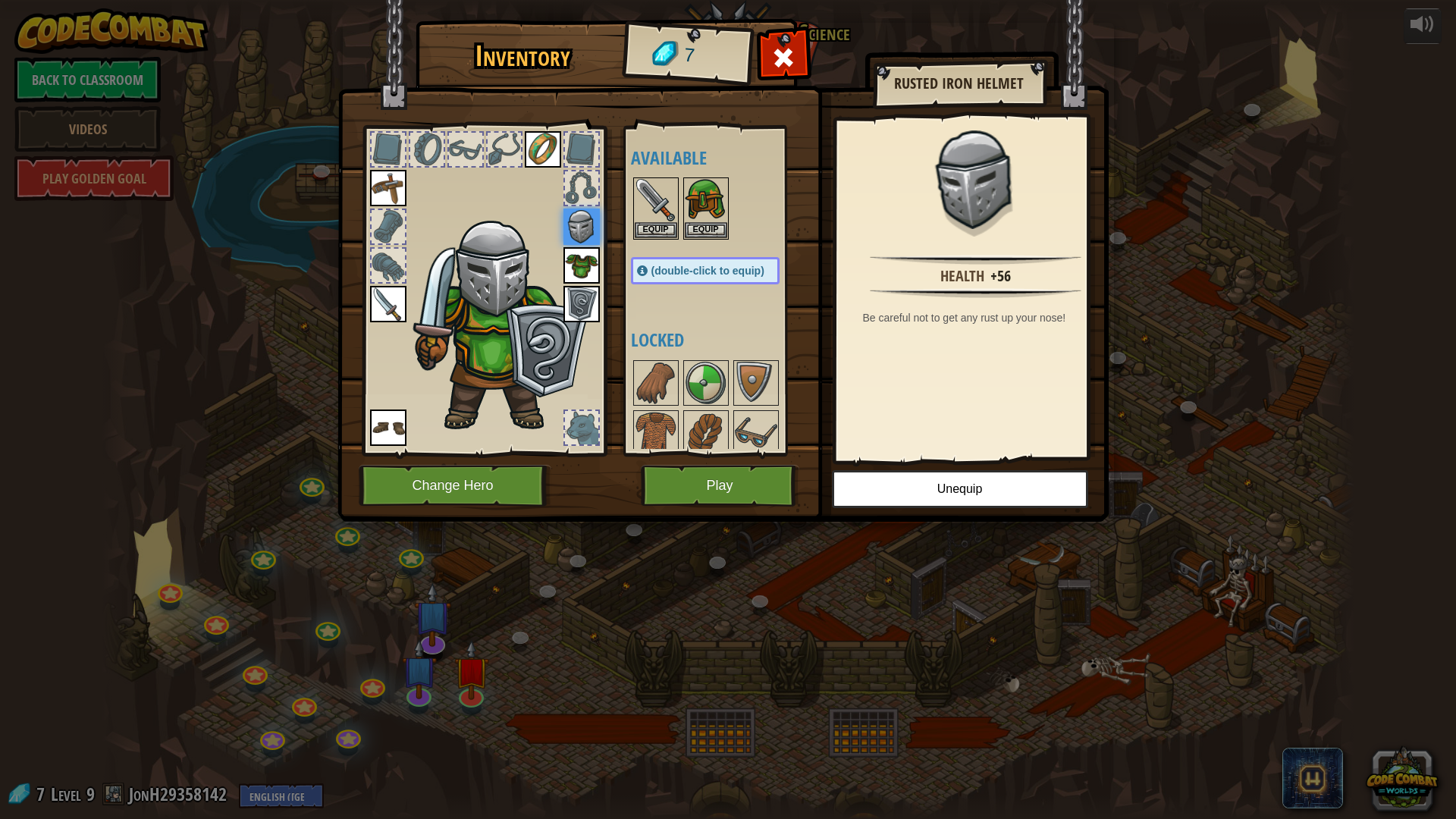
click at [1076, 98] on img at bounding box center [723, 246] width 771 height 551
click at [775, 41] on div at bounding box center [784, 62] width 48 height 48
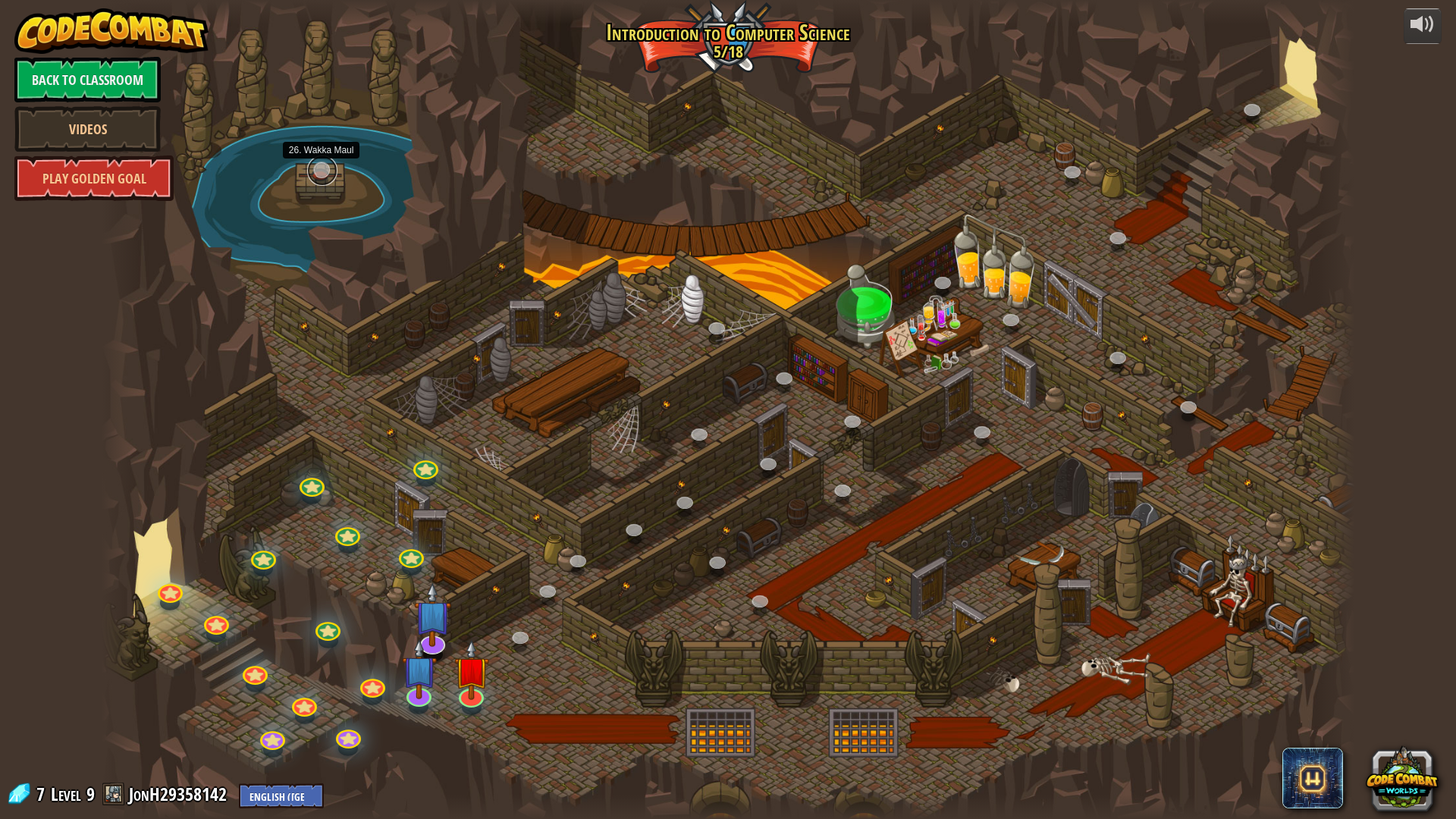
click at [327, 170] on link at bounding box center [322, 171] width 30 height 30
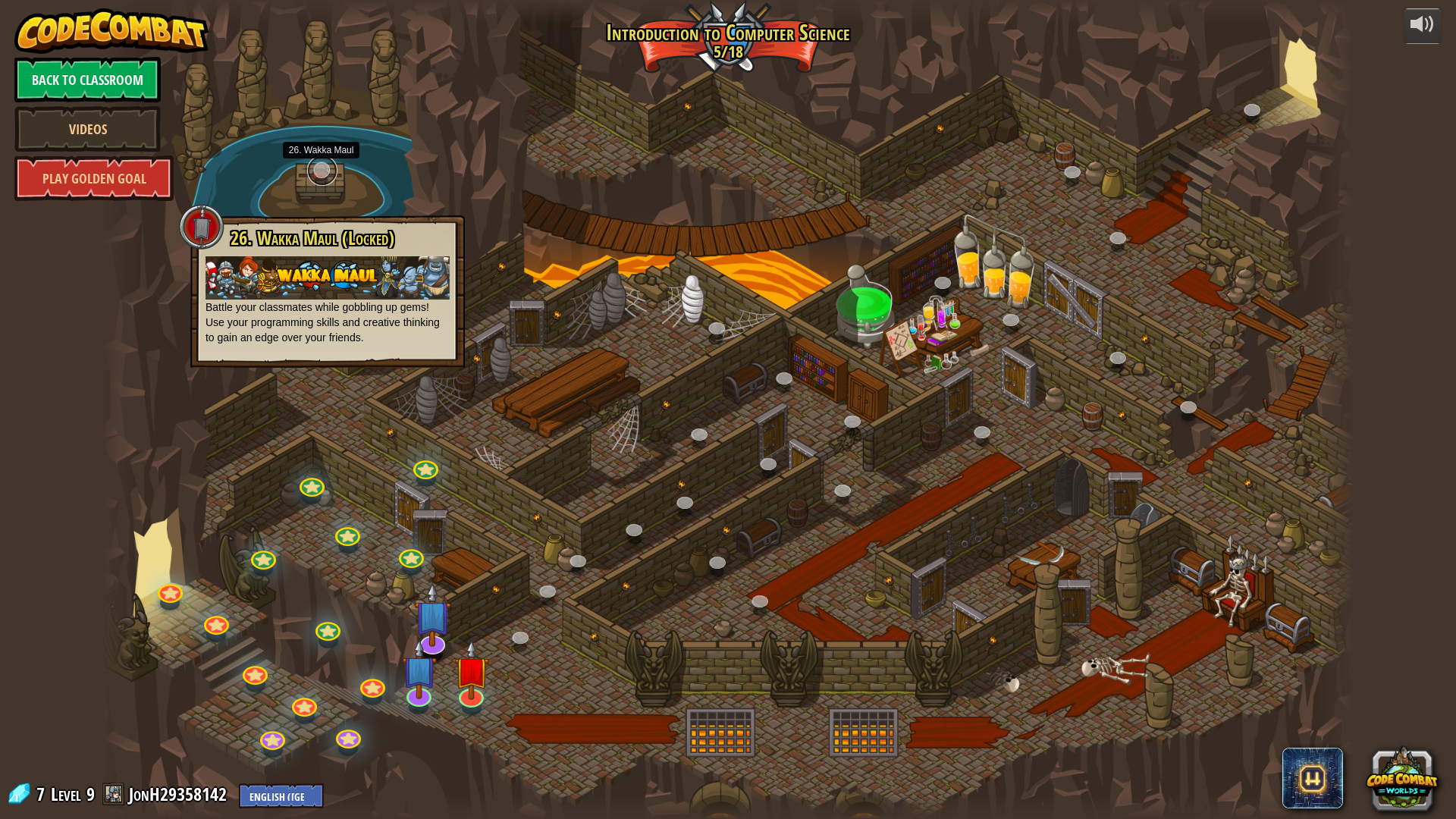
click at [327, 170] on link at bounding box center [322, 171] width 30 height 30
click at [210, 230] on div at bounding box center [201, 227] width 46 height 46
click at [209, 231] on div at bounding box center [201, 227] width 46 height 46
click at [310, 179] on div at bounding box center [728, 409] width 1253 height 819
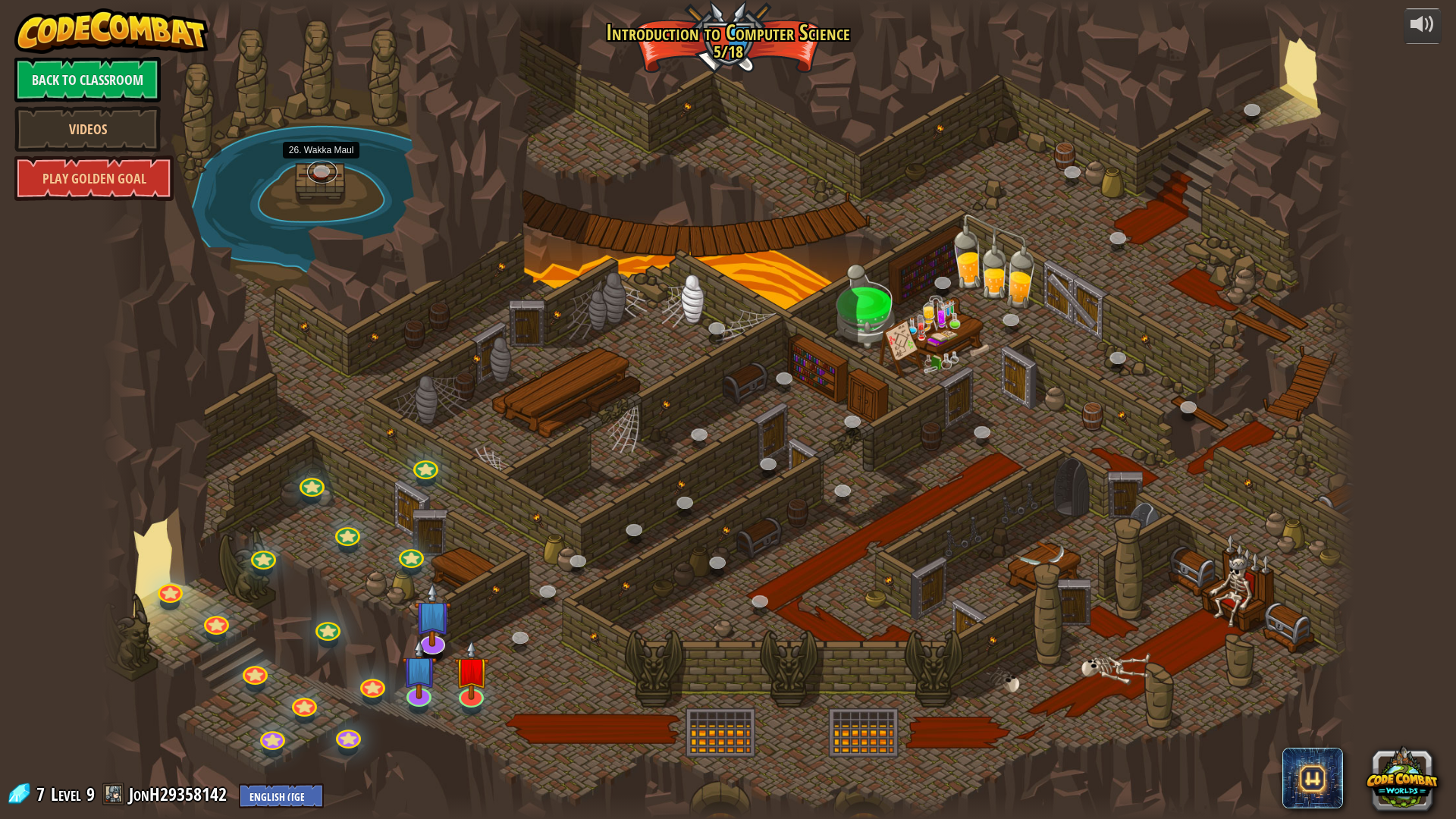
drag, startPoint x: 320, startPoint y: 164, endPoint x: 1048, endPoint y: 336, distance: 748.0
click at [1245, 100] on link at bounding box center [1253, 110] width 30 height 30
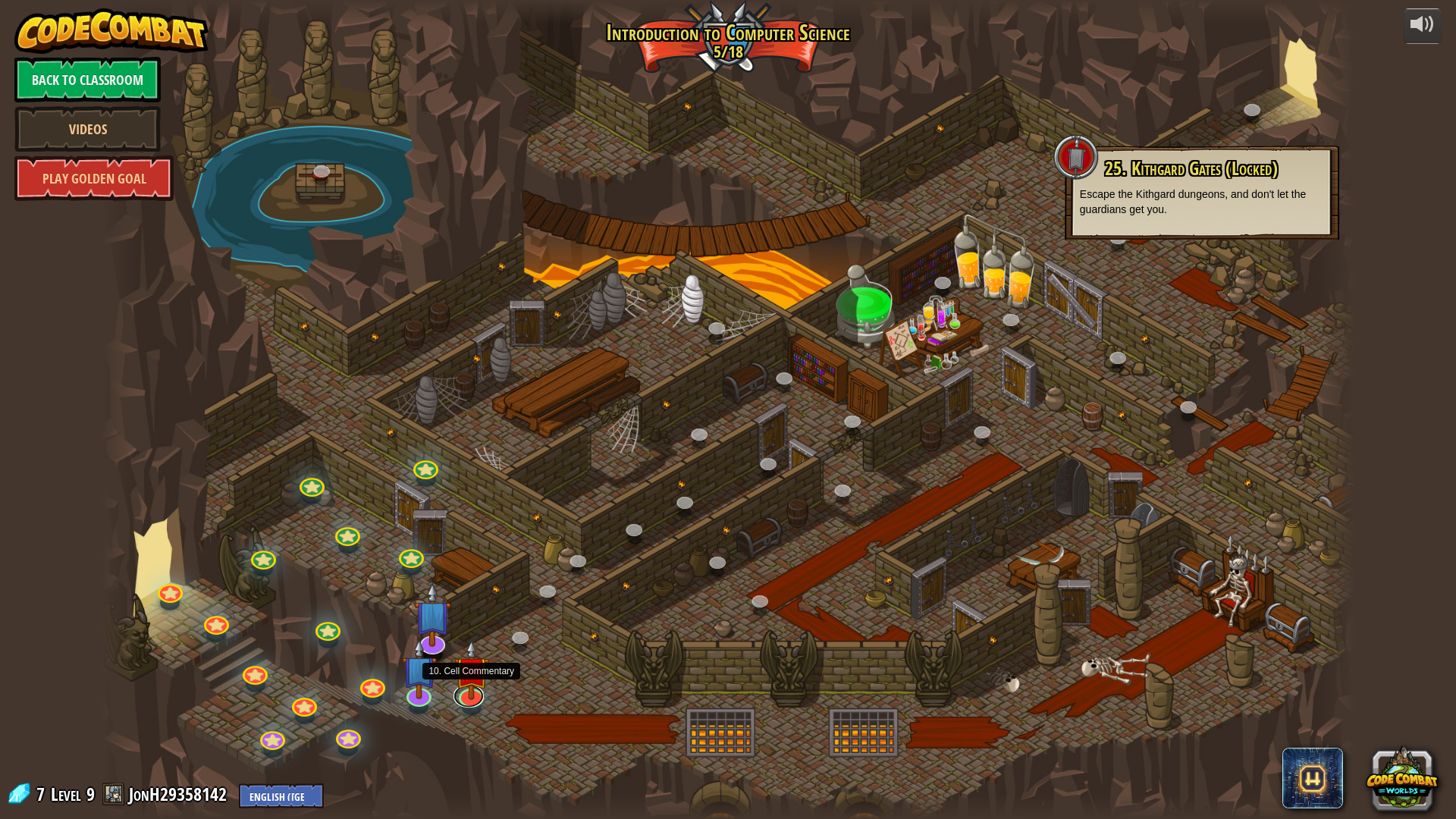
click at [461, 690] on link at bounding box center [468, 696] width 30 height 23
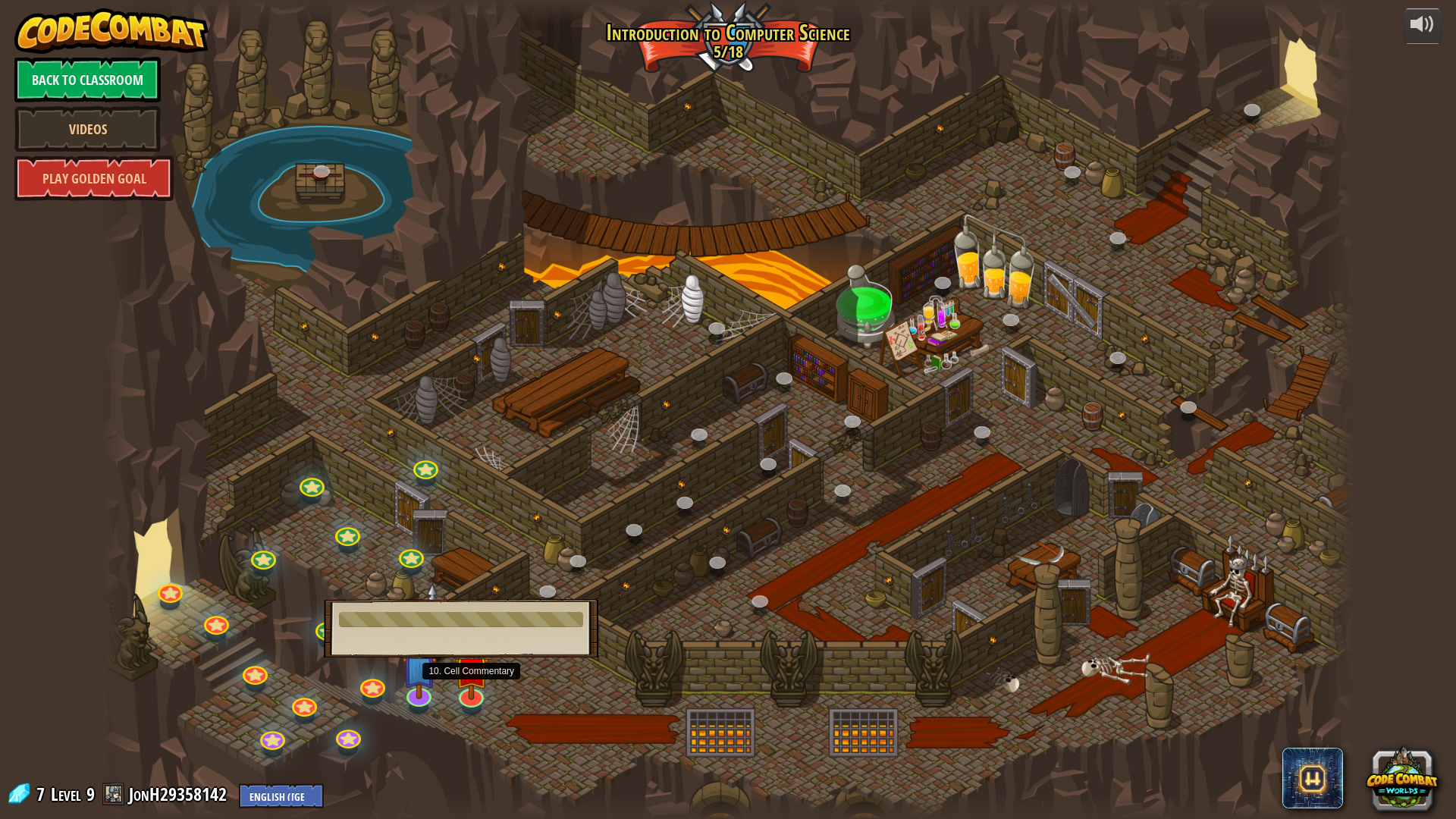
click at [511, 665] on div at bounding box center [728, 409] width 1253 height 819
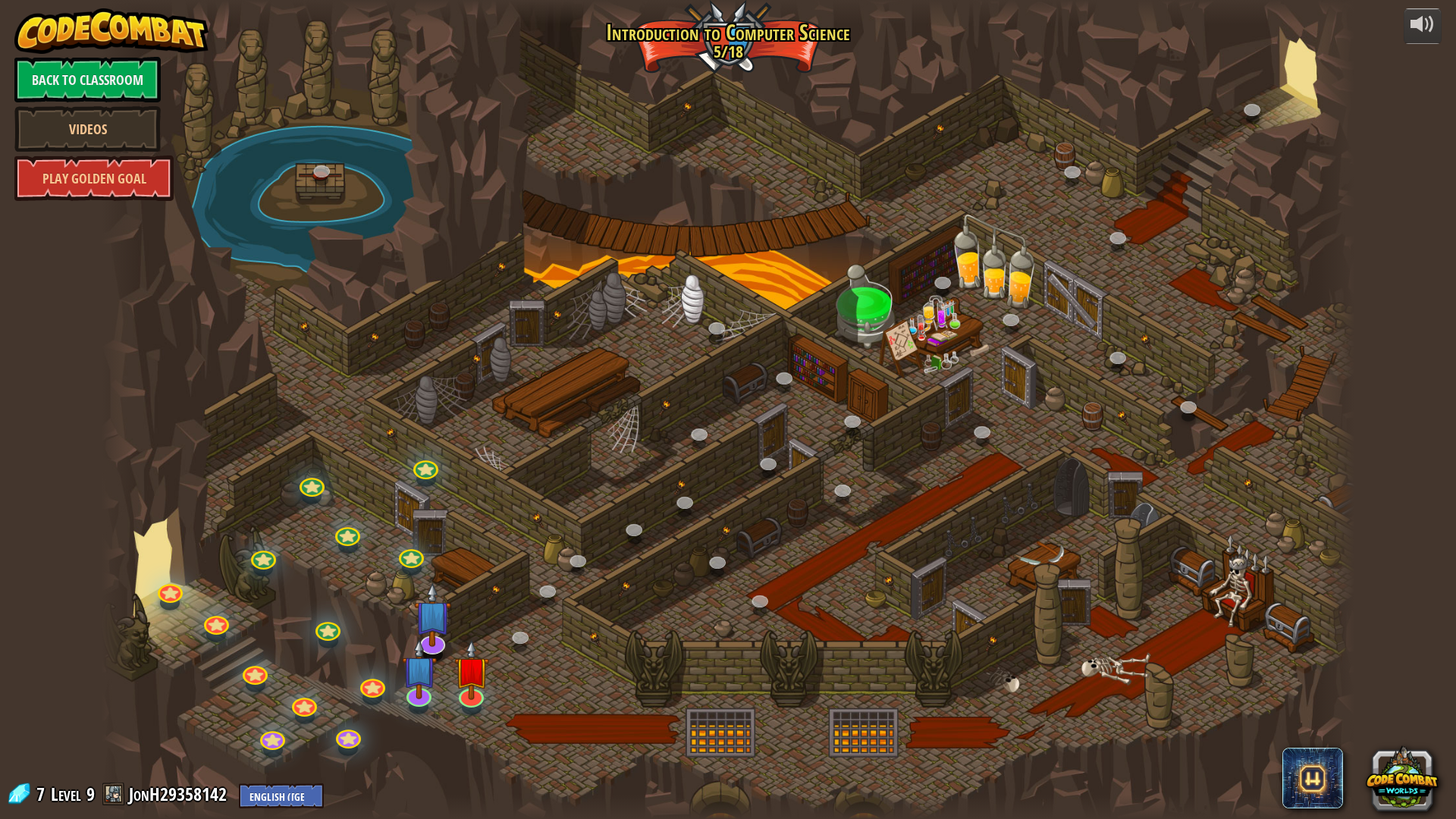
drag, startPoint x: 446, startPoint y: 655, endPoint x: 445, endPoint y: 673, distance: 18.0
click at [445, 673] on div at bounding box center [728, 409] width 1253 height 819
click at [472, 687] on img at bounding box center [472, 655] width 35 height 79
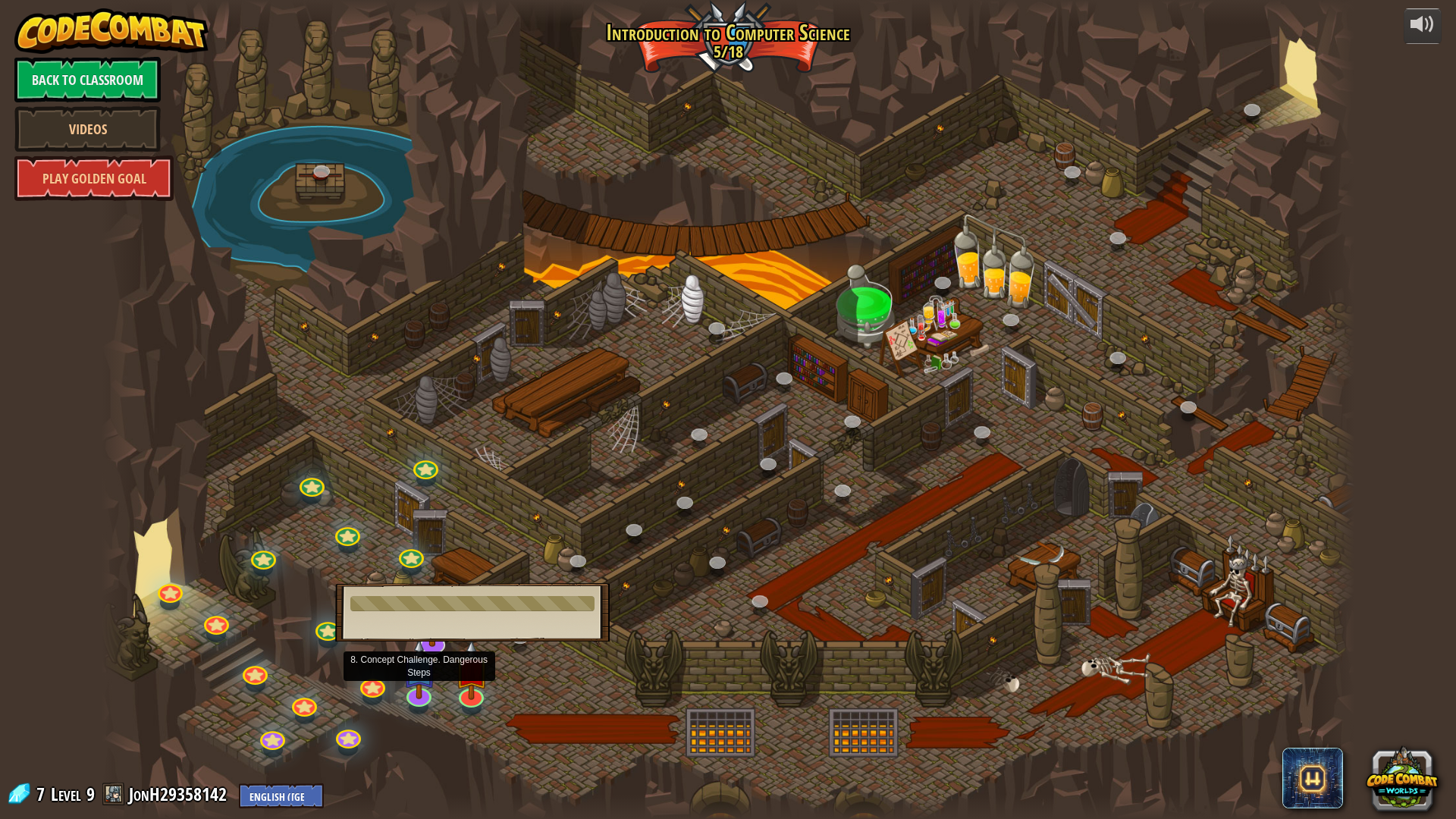
drag, startPoint x: 428, startPoint y: 689, endPoint x: 443, endPoint y: 690, distance: 15.0
click at [428, 689] on img at bounding box center [420, 669] width 35 height 60
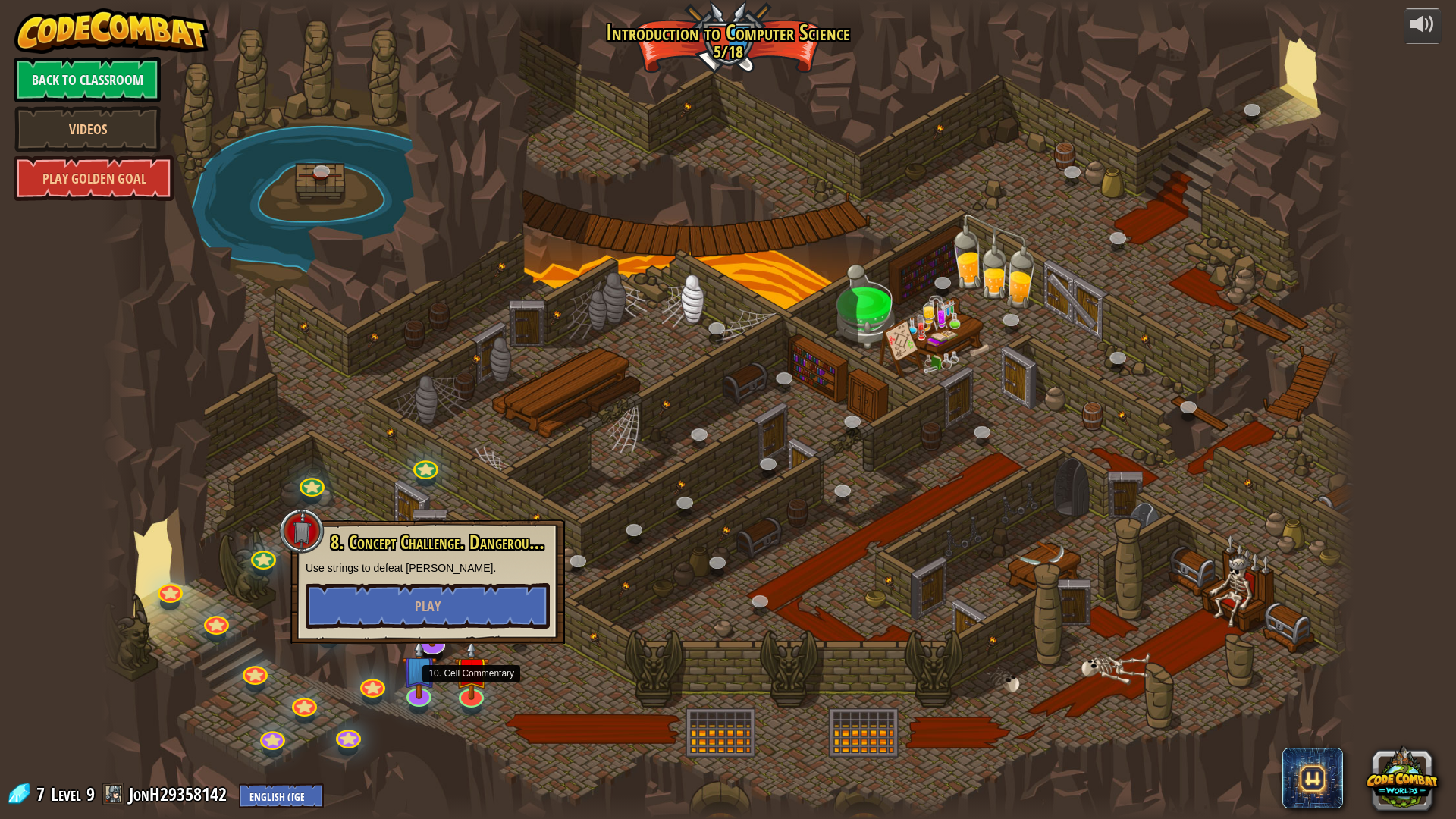
click at [445, 684] on div at bounding box center [728, 409] width 1253 height 819
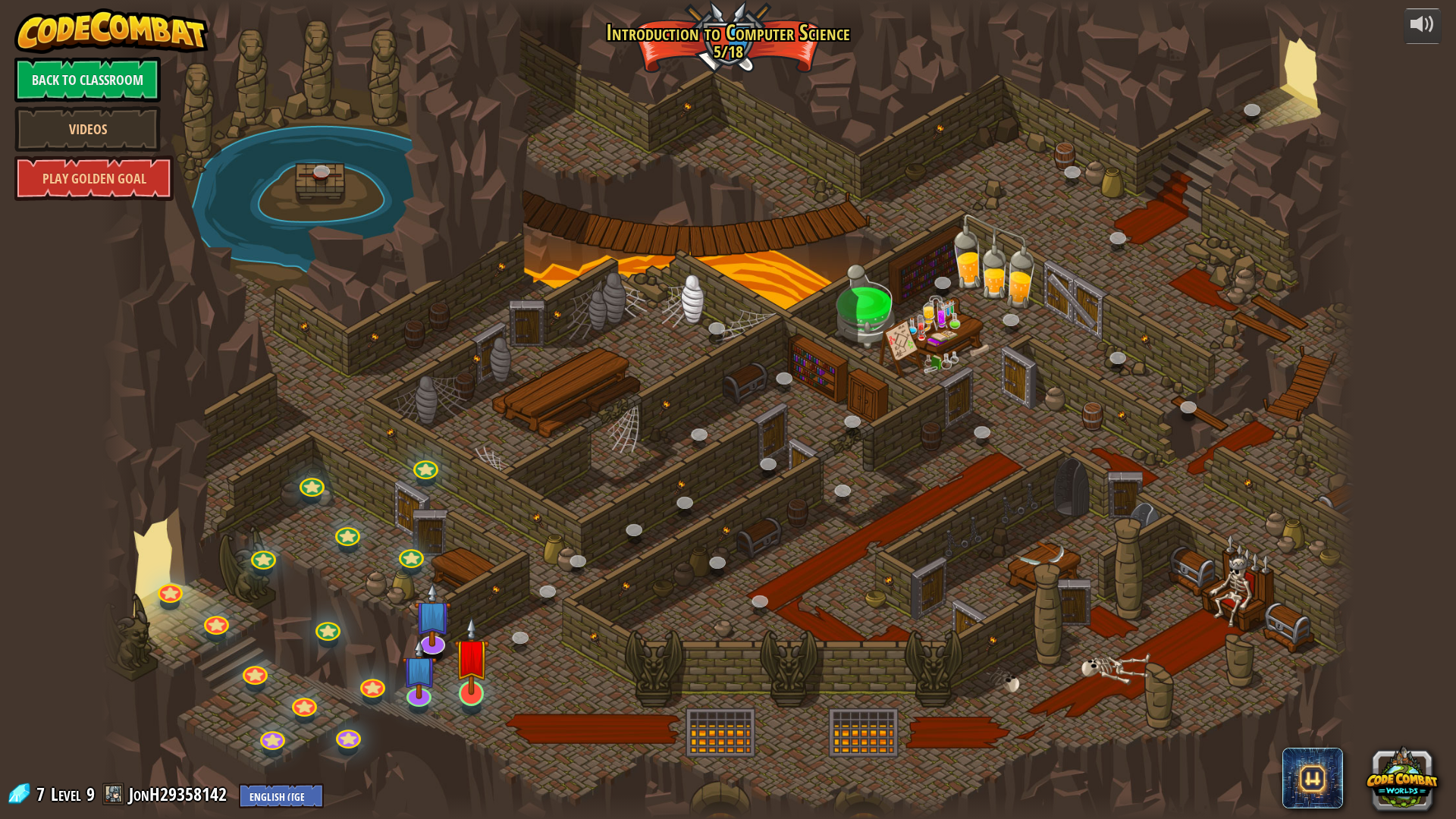
click at [456, 686] on img at bounding box center [472, 655] width 35 height 79
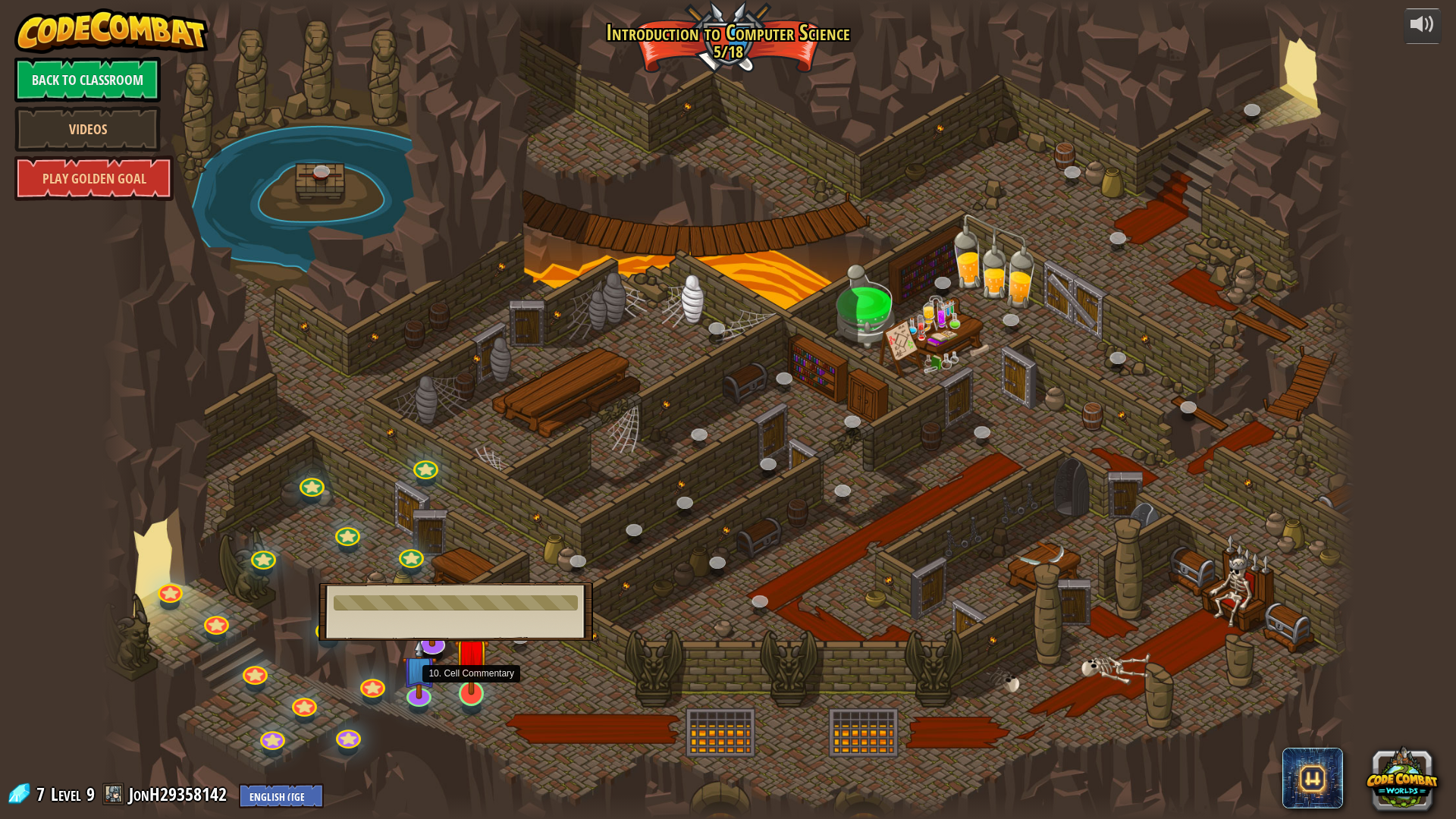
drag, startPoint x: 470, startPoint y: 677, endPoint x: 485, endPoint y: 677, distance: 15.0
click at [412, 672] on img at bounding box center [420, 654] width 35 height 79
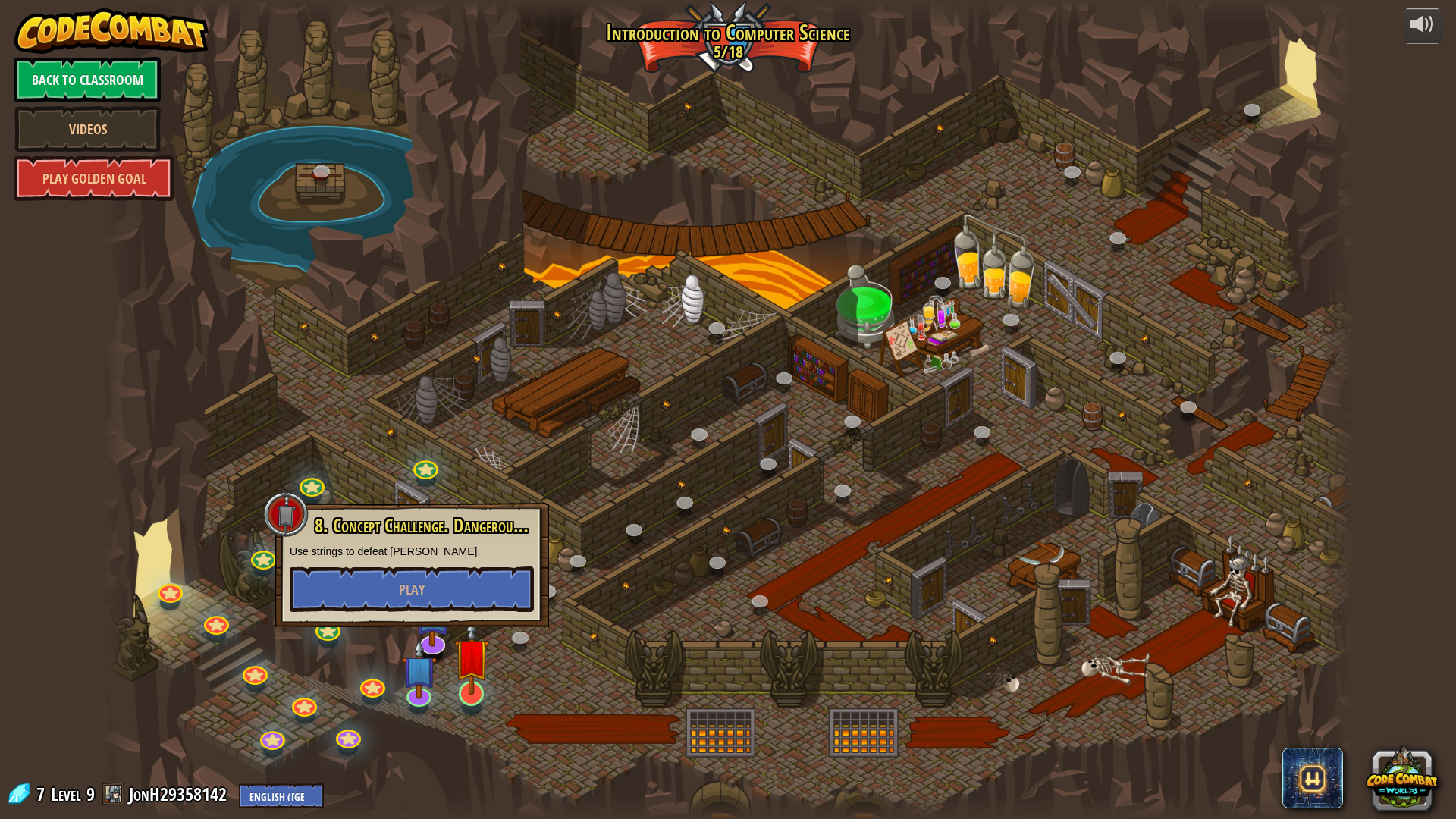
click at [467, 690] on img at bounding box center [472, 655] width 35 height 79
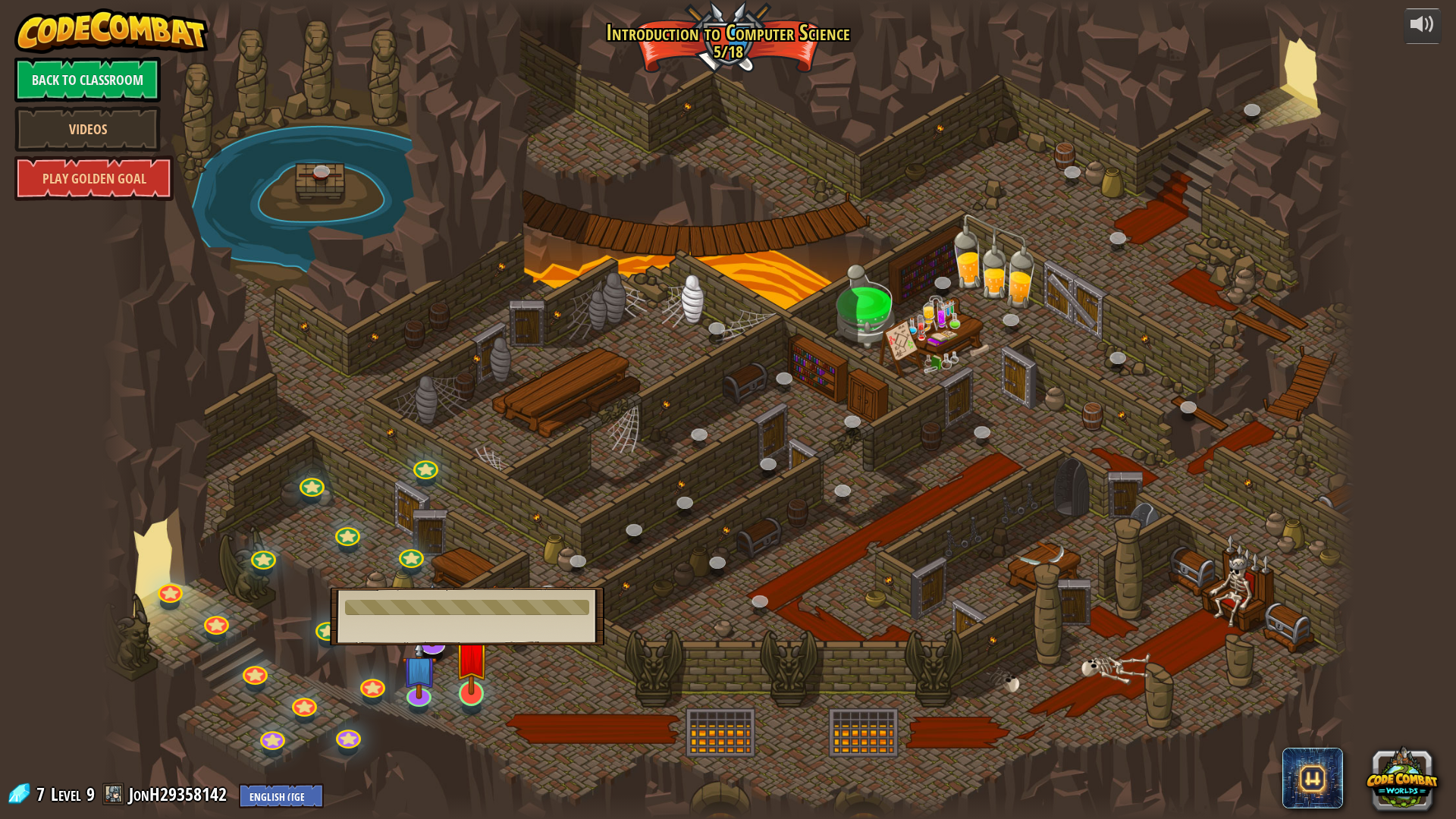
drag, startPoint x: 473, startPoint y: 630, endPoint x: 483, endPoint y: 692, distance: 62.8
click at [797, 364] on div at bounding box center [728, 409] width 1253 height 819
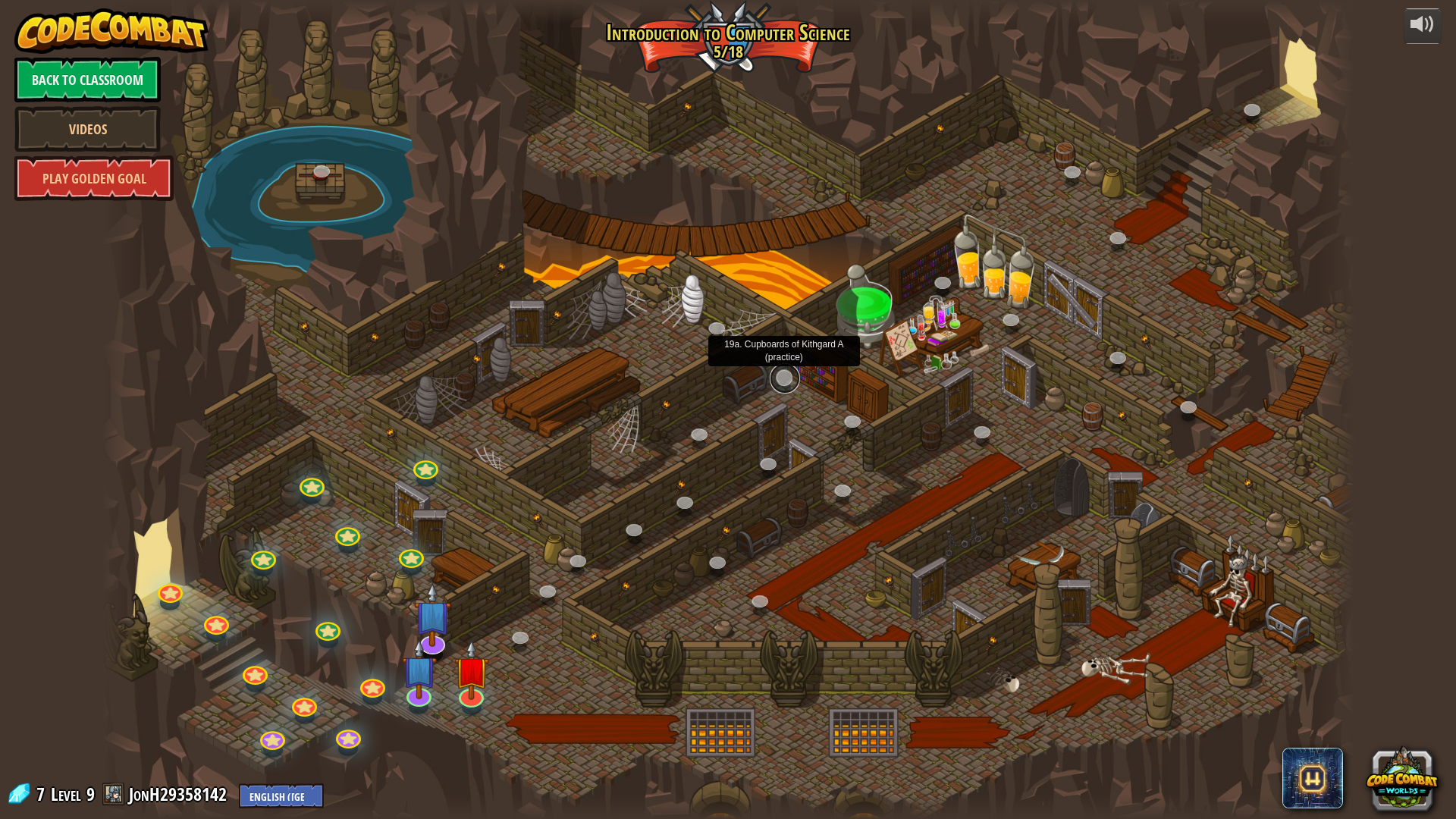
click at [788, 377] on link at bounding box center [785, 378] width 30 height 30
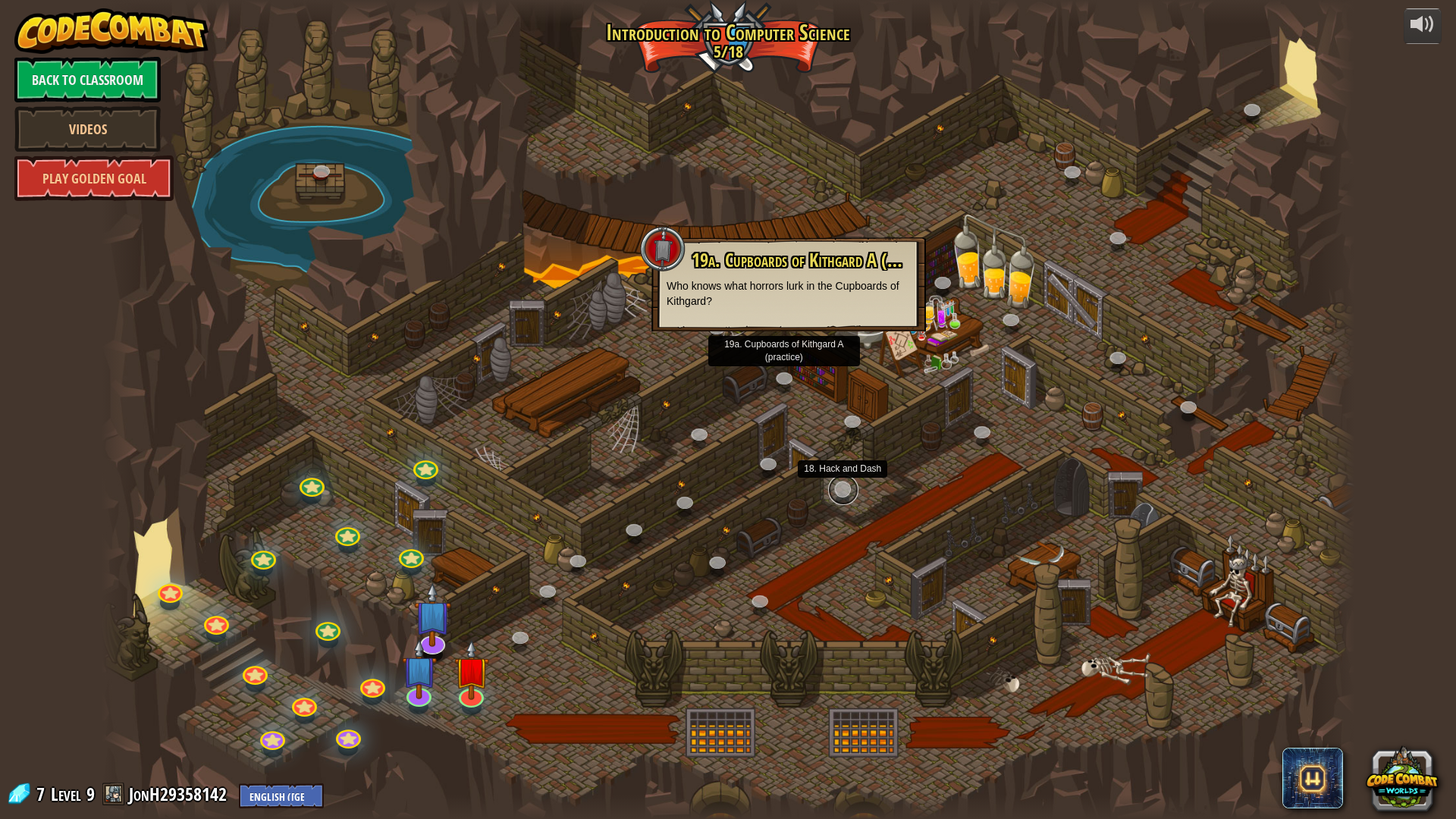
click at [837, 480] on link at bounding box center [843, 490] width 30 height 30
